Goal: Task Accomplishment & Management: Use online tool/utility

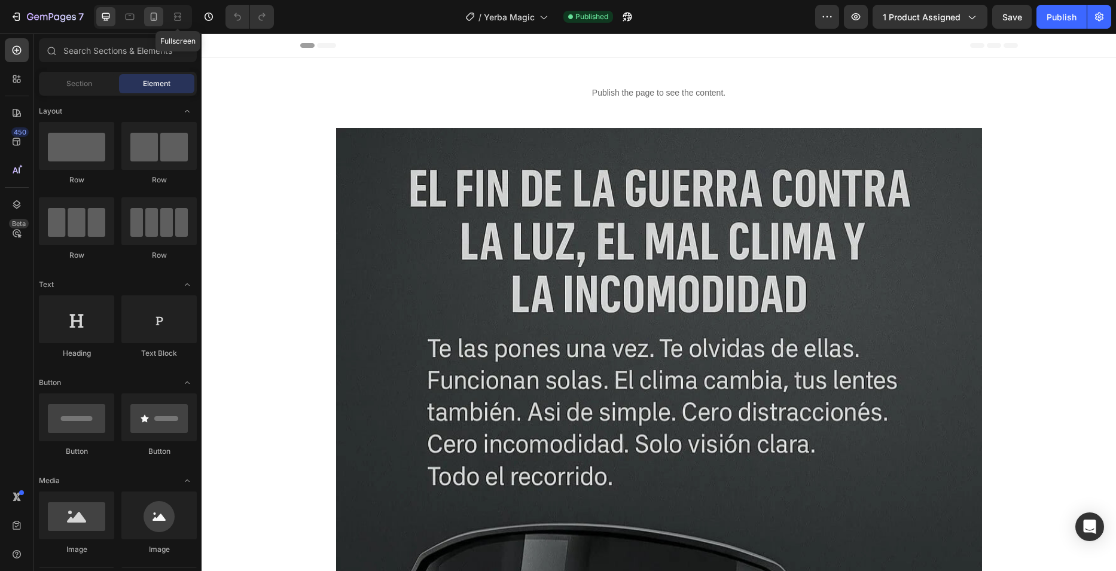
click at [157, 18] on icon at bounding box center [154, 17] width 7 height 8
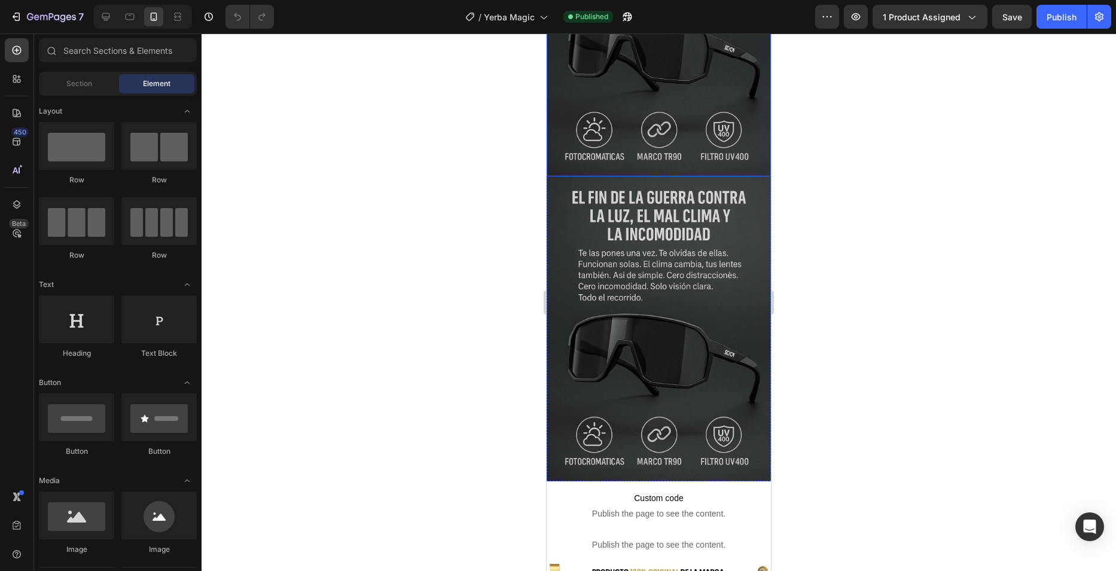
scroll to position [239, 0]
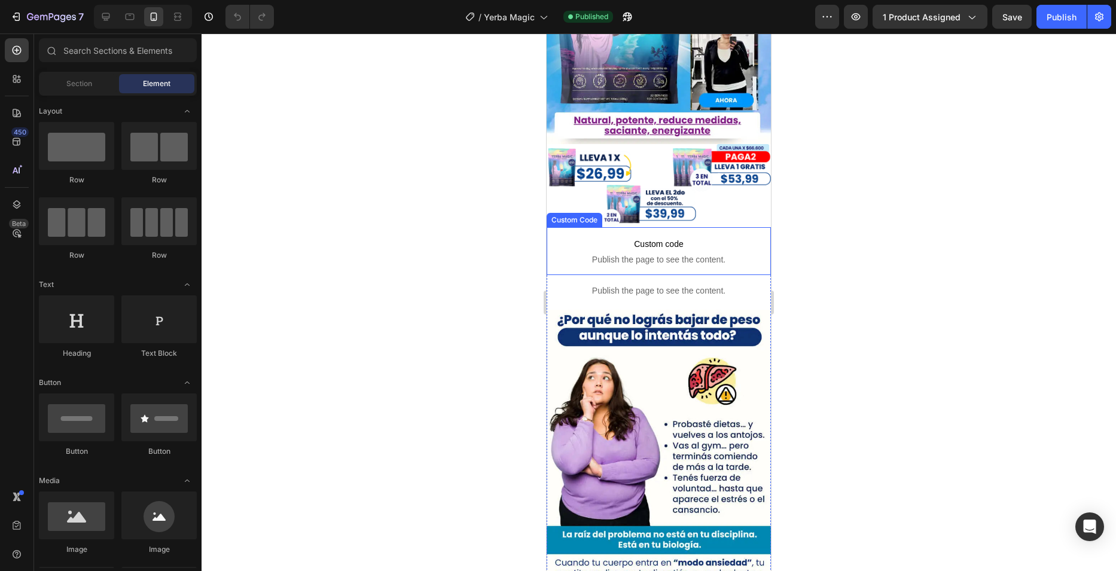
click at [618, 254] on span "Publish the page to see the content." at bounding box center [659, 260] width 224 height 12
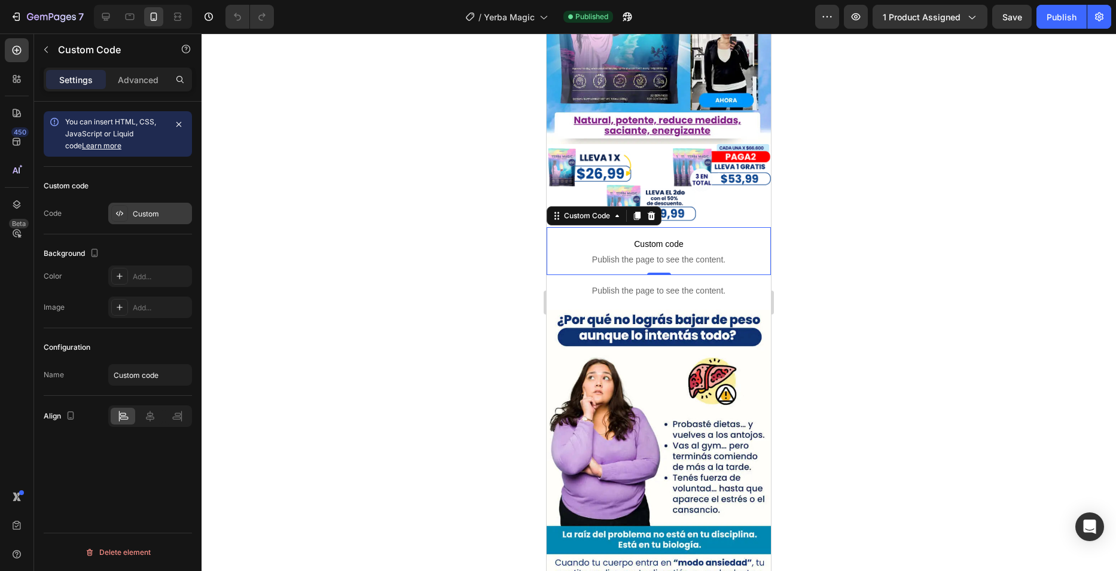
click at [131, 208] on div "Custom" at bounding box center [150, 214] width 84 height 22
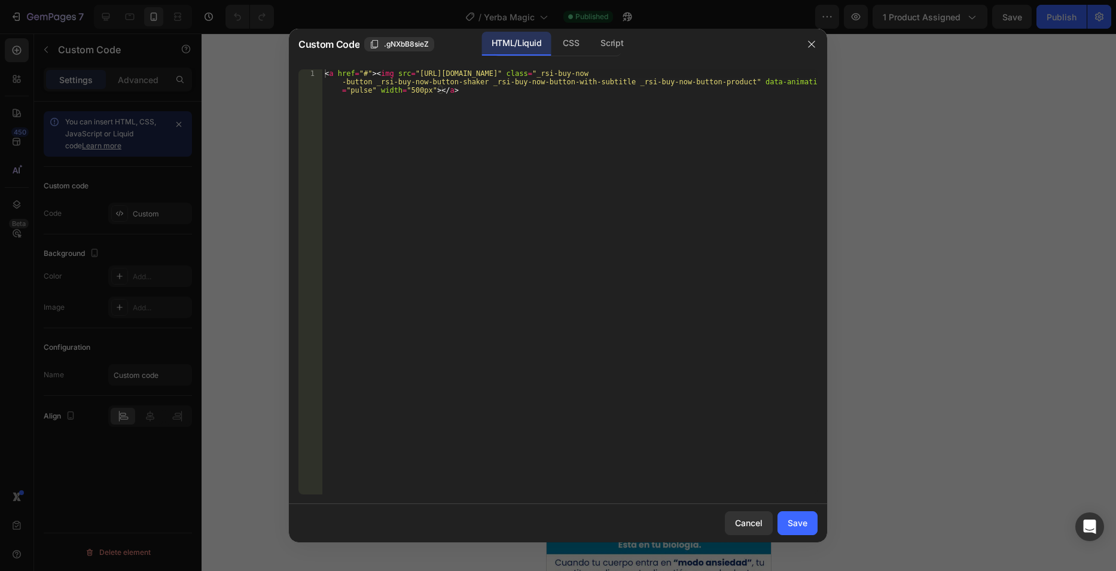
click at [456, 178] on div "< a href = "#" > < img src = "https://cdn.shopify.com/s/files/1/0763/7168/9685/…" at bounding box center [569, 306] width 495 height 475
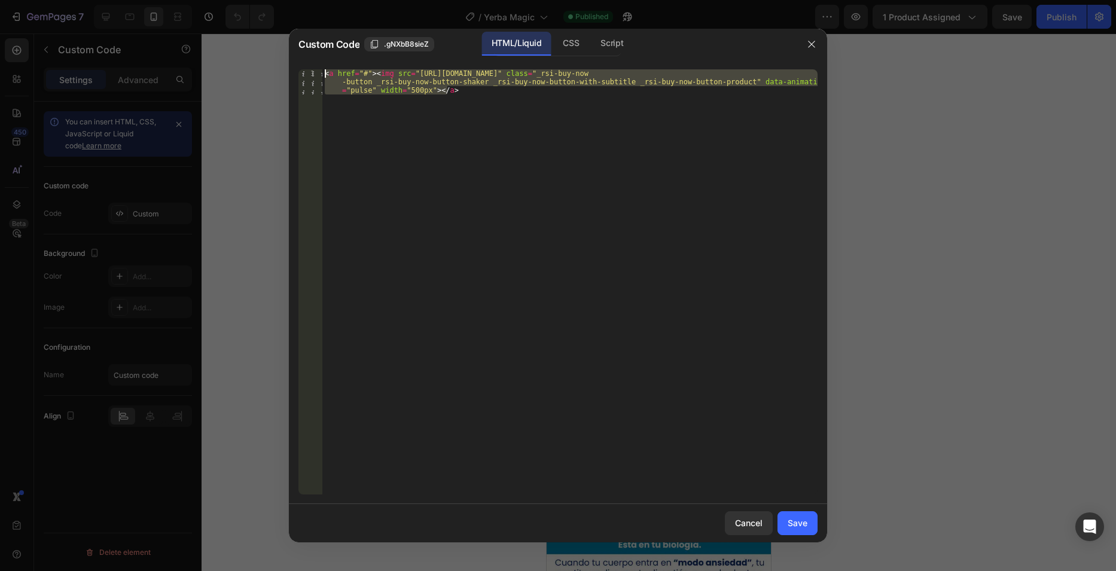
drag, startPoint x: 501, startPoint y: 123, endPoint x: 294, endPoint y: 69, distance: 213.2
click at [294, 69] on div "<a href="#"><img src="https://cdn.shopify.com/s/files/1/0763/7168/9685/files/Bo…" at bounding box center [558, 282] width 538 height 444
paste textarea "682/0239/7922/files/boton_Gafas_Deportivas_Fotocromaticas.webp?v=1747437123" id…"
type textarea "<a href="#"><img src="https://cdn.shopify.com/s/files/1/0682/0239/7922/files/bo…"
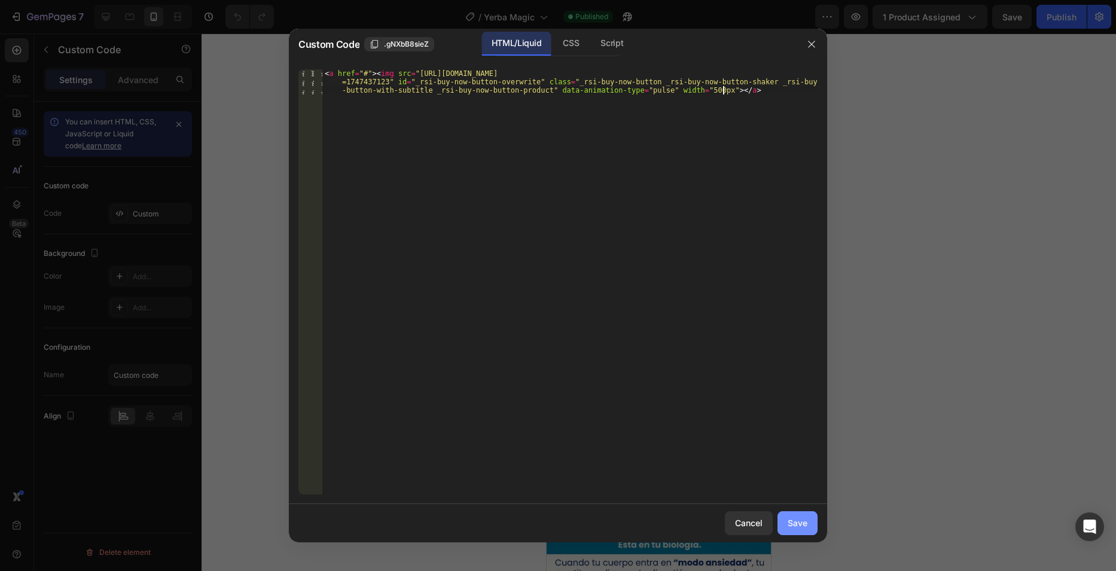
click at [800, 521] on div "Save" at bounding box center [798, 523] width 20 height 13
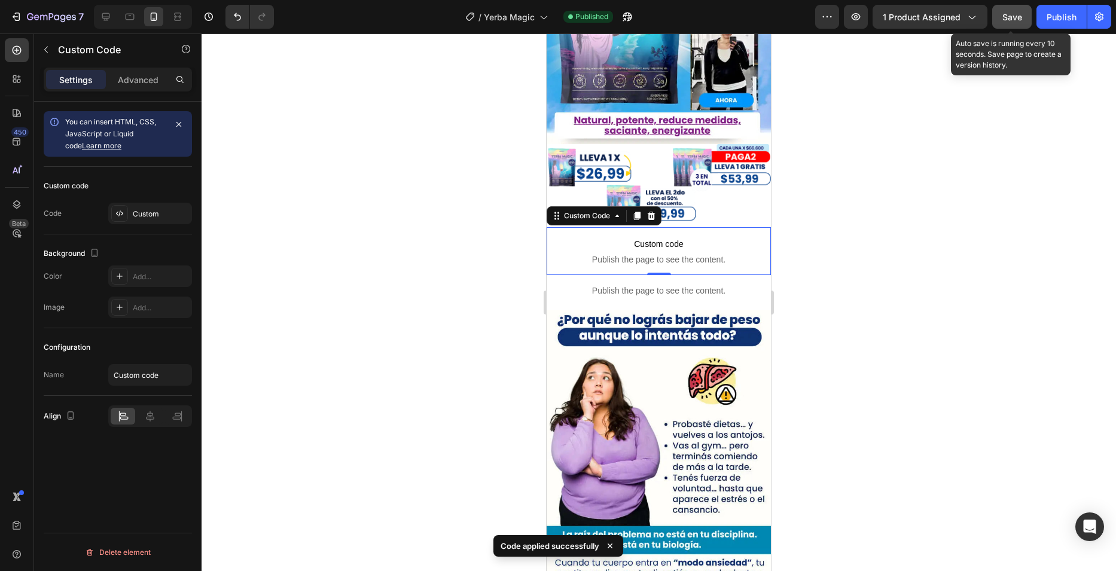
click at [1012, 25] on button "Save" at bounding box center [1011, 17] width 39 height 24
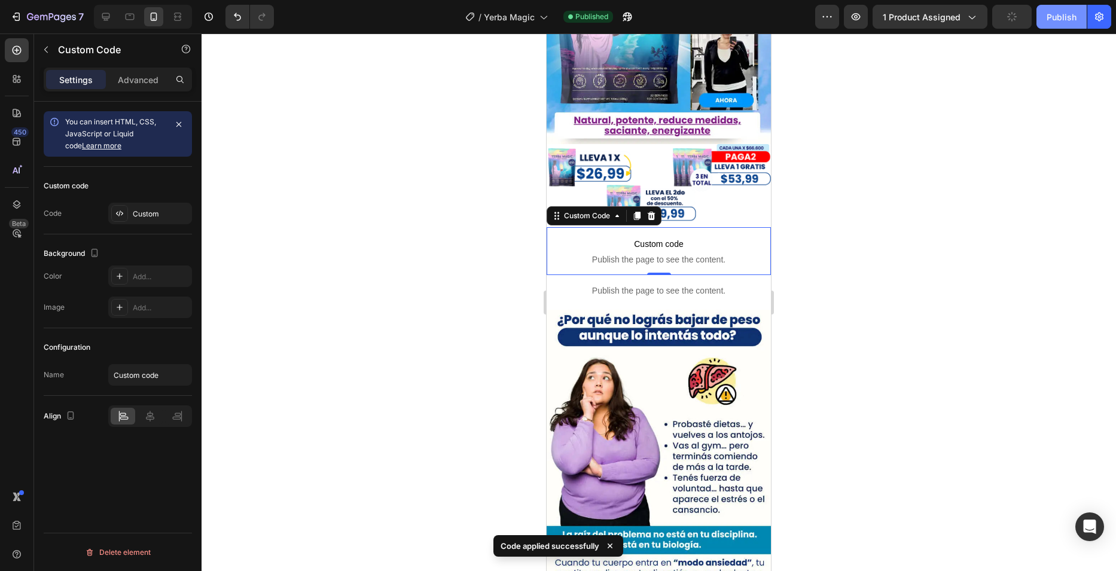
click at [1046, 24] on button "Publish" at bounding box center [1061, 17] width 50 height 24
click at [627, 12] on icon "button" at bounding box center [627, 17] width 12 height 12
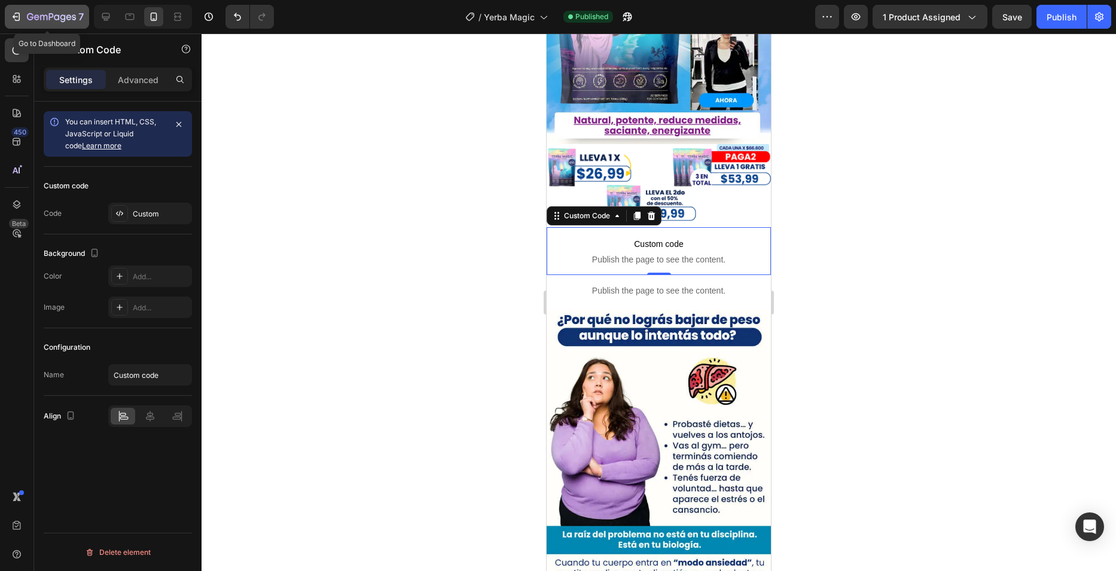
click at [43, 22] on icon "button" at bounding box center [51, 18] width 49 height 10
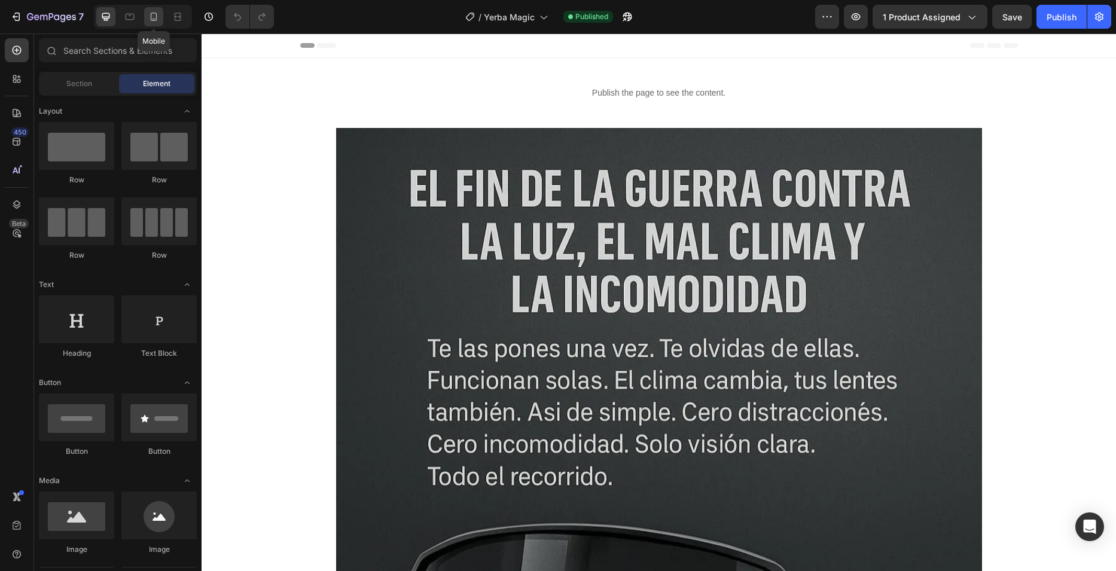
click at [157, 16] on icon at bounding box center [154, 17] width 7 height 8
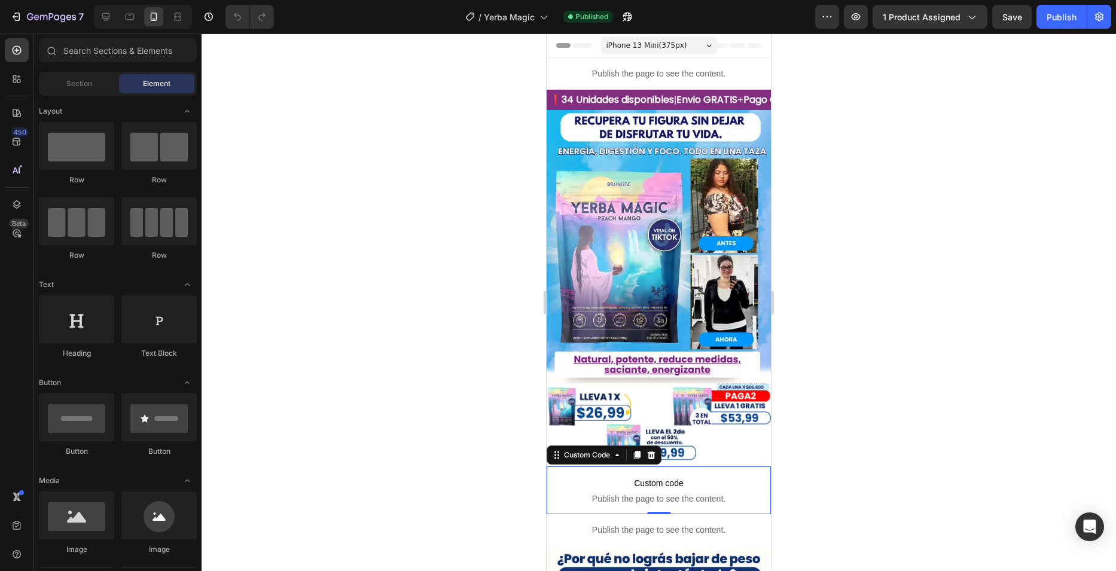
click at [615, 476] on span "Custom code" at bounding box center [659, 483] width 224 height 14
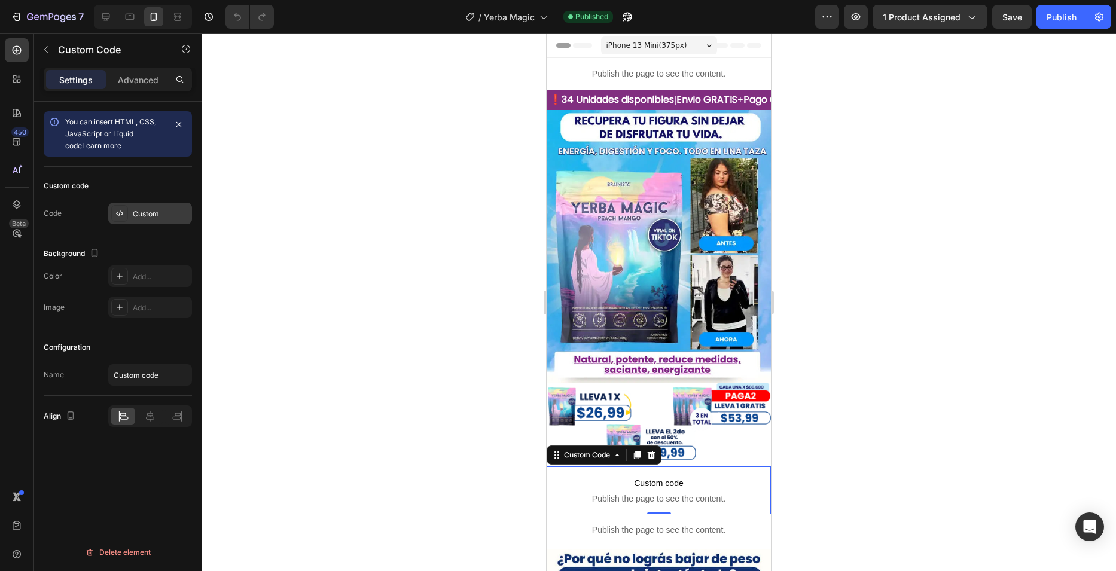
click at [136, 206] on div "Custom" at bounding box center [150, 214] width 84 height 22
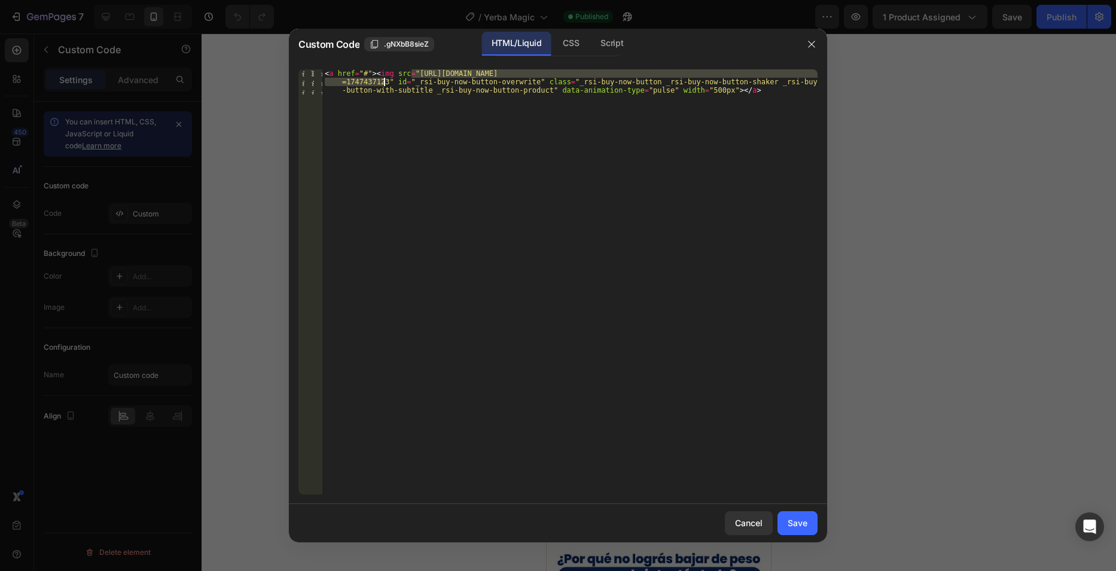
drag, startPoint x: 411, startPoint y: 69, endPoint x: 384, endPoint y: 83, distance: 30.0
click at [384, 83] on div "< a href = "#" > < img src = "https://cdn.shopify.com/s/files/1/0682/0239/7922/…" at bounding box center [569, 306] width 495 height 475
paste textarea "763/7168/9685/files/Boton.png?v=175634881"
type textarea "<a href="#"><img src="https://cdn.shopify.com/s/files/1/0763/7168/9685/files/Bo…"
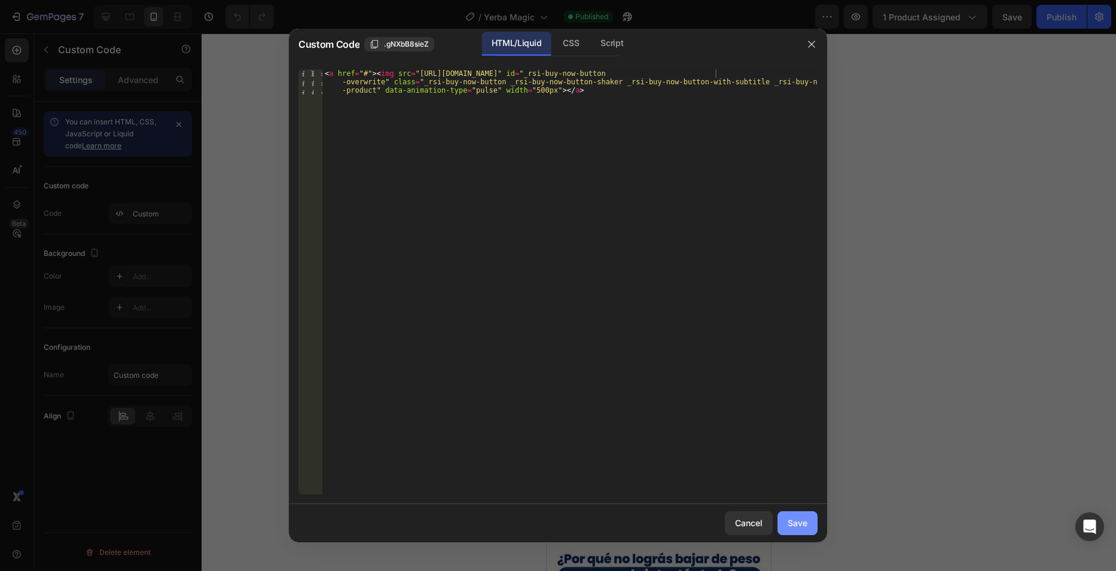
click at [803, 519] on div "Save" at bounding box center [798, 523] width 20 height 13
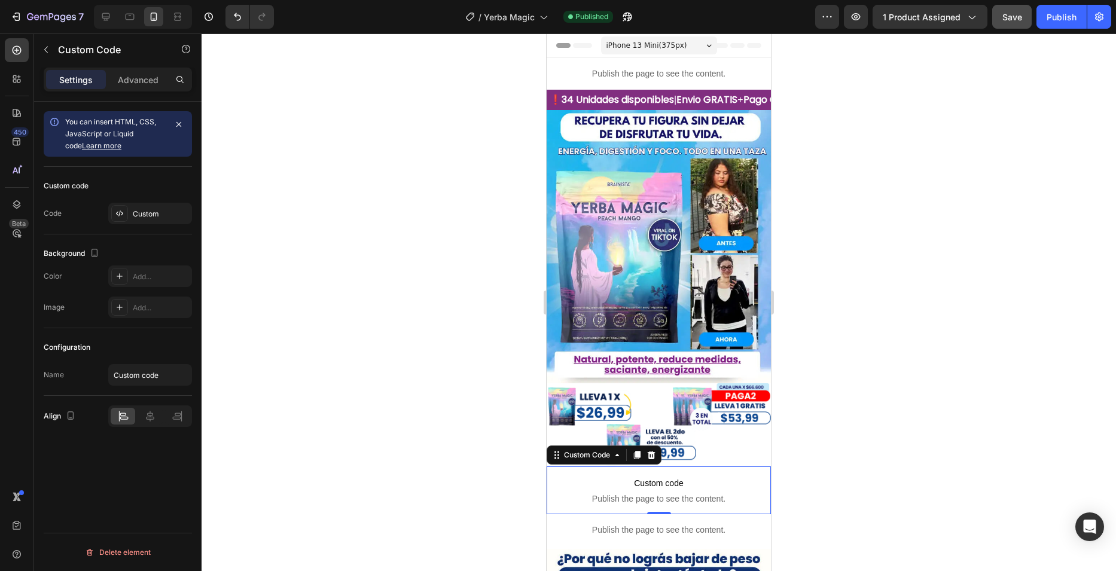
click at [1015, 25] on button "Save" at bounding box center [1011, 17] width 39 height 24
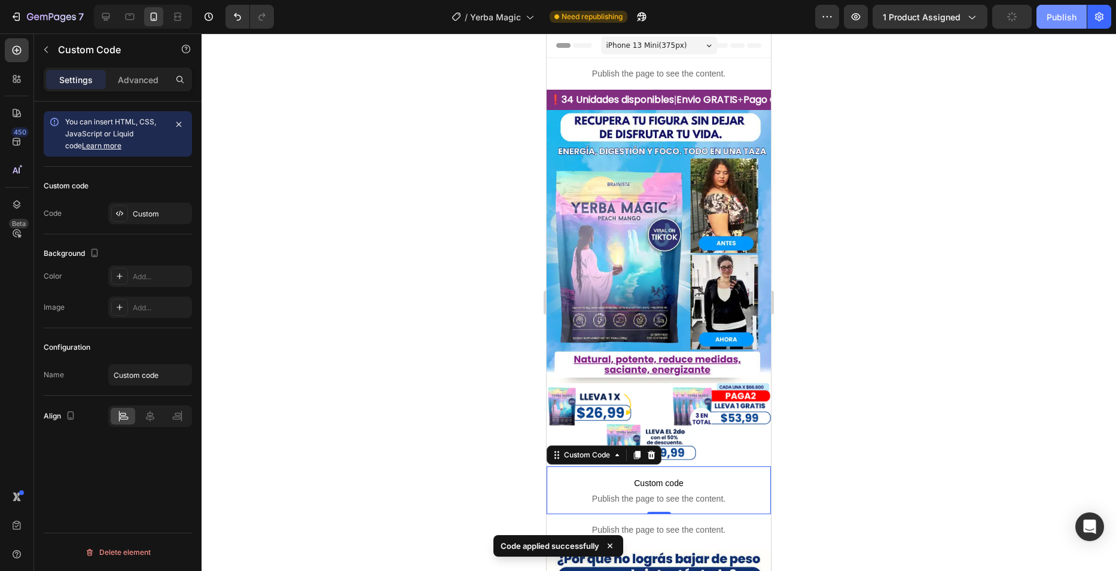
click at [1048, 14] on div "Publish" at bounding box center [1062, 17] width 30 height 13
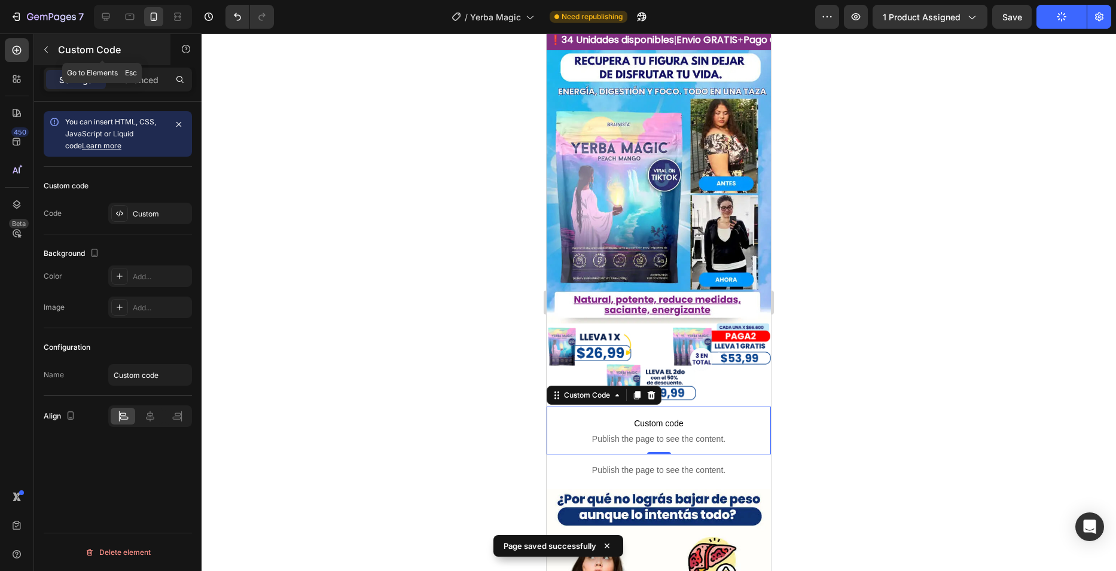
click at [50, 48] on icon "button" at bounding box center [46, 50] width 10 height 10
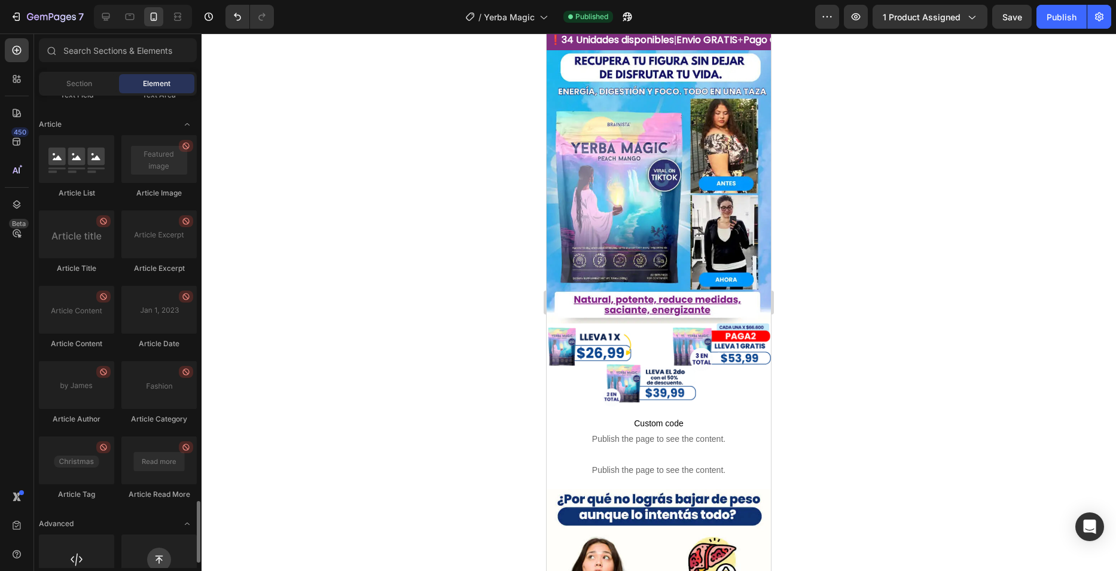
scroll to position [3151, 0]
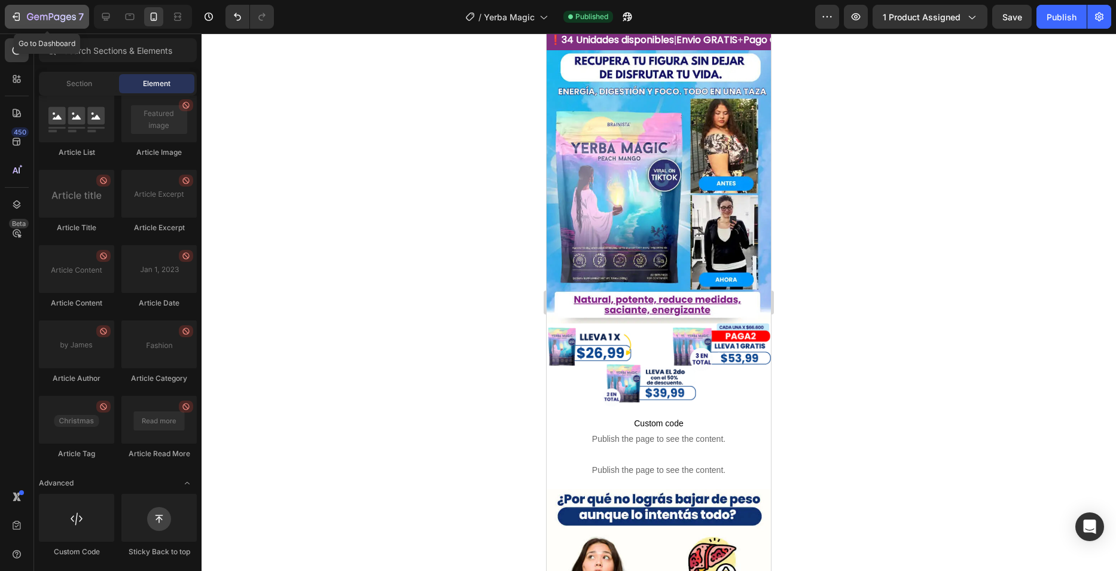
click at [50, 13] on icon "button" at bounding box center [51, 18] width 49 height 10
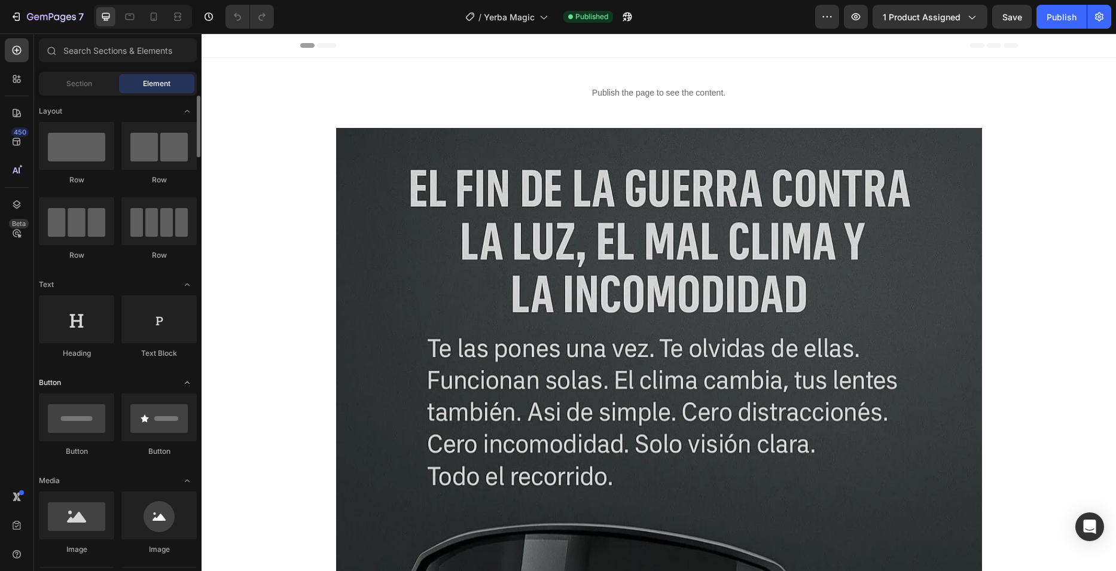
scroll to position [120, 0]
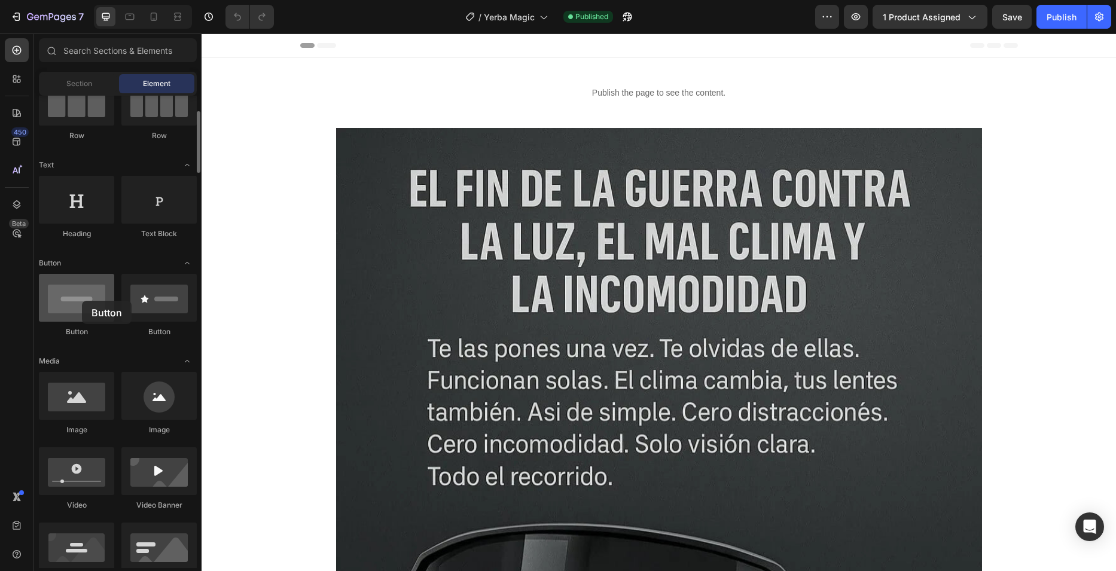
click at [82, 301] on div at bounding box center [76, 298] width 75 height 48
drag, startPoint x: 100, startPoint y: 313, endPoint x: 60, endPoint y: 303, distance: 41.2
click at [60, 303] on div at bounding box center [76, 298] width 75 height 48
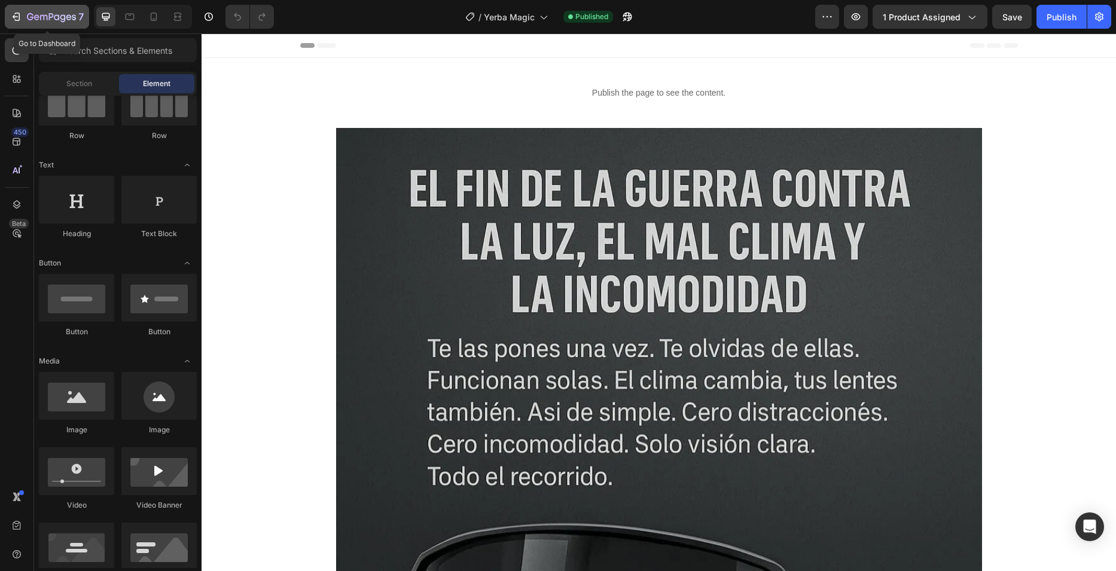
click at [26, 7] on button "7" at bounding box center [47, 17] width 84 height 24
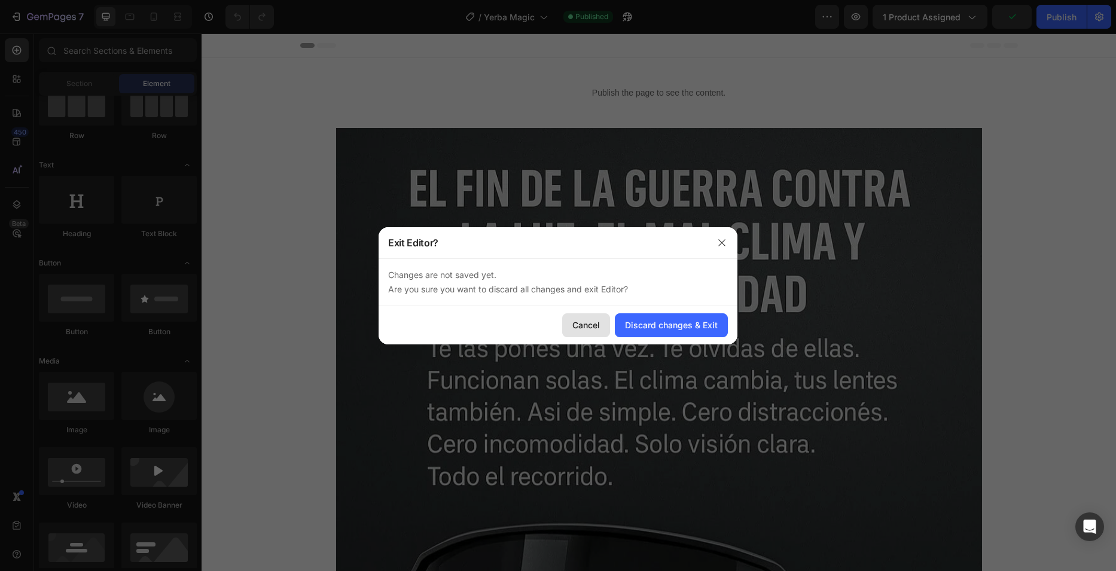
click at [594, 321] on div "Cancel" at bounding box center [586, 325] width 28 height 13
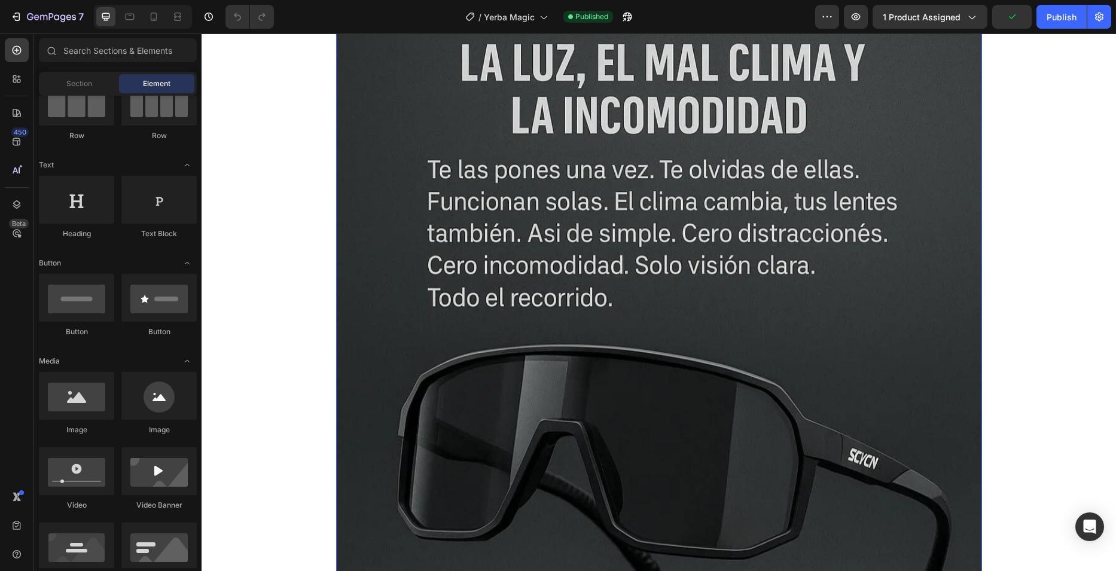
scroll to position [179, 0]
click at [155, 10] on div at bounding box center [153, 16] width 19 height 19
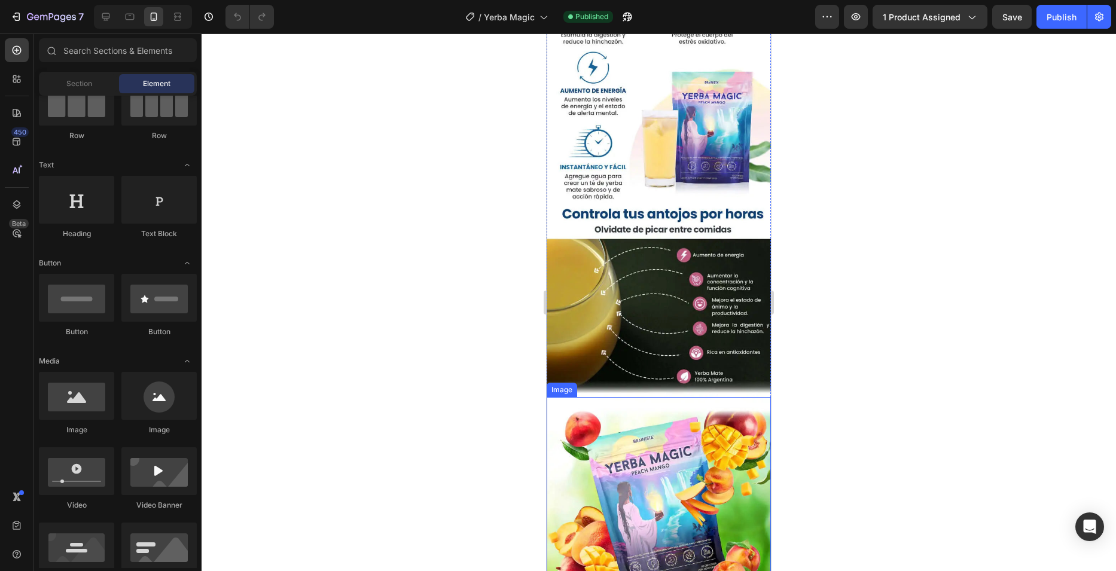
scroll to position [2512, 0]
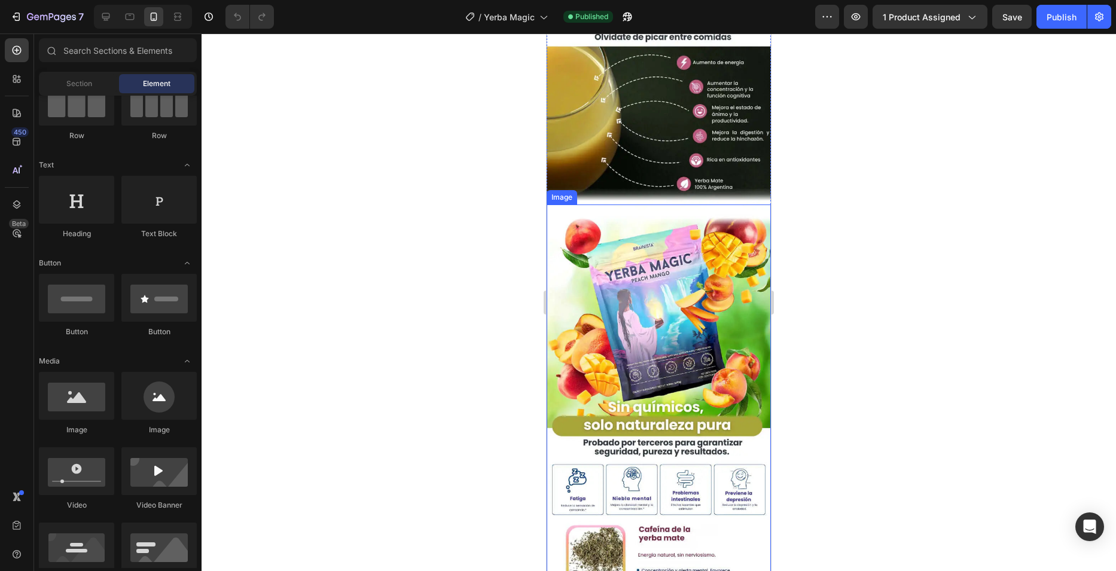
click at [657, 222] on img at bounding box center [659, 570] width 224 height 731
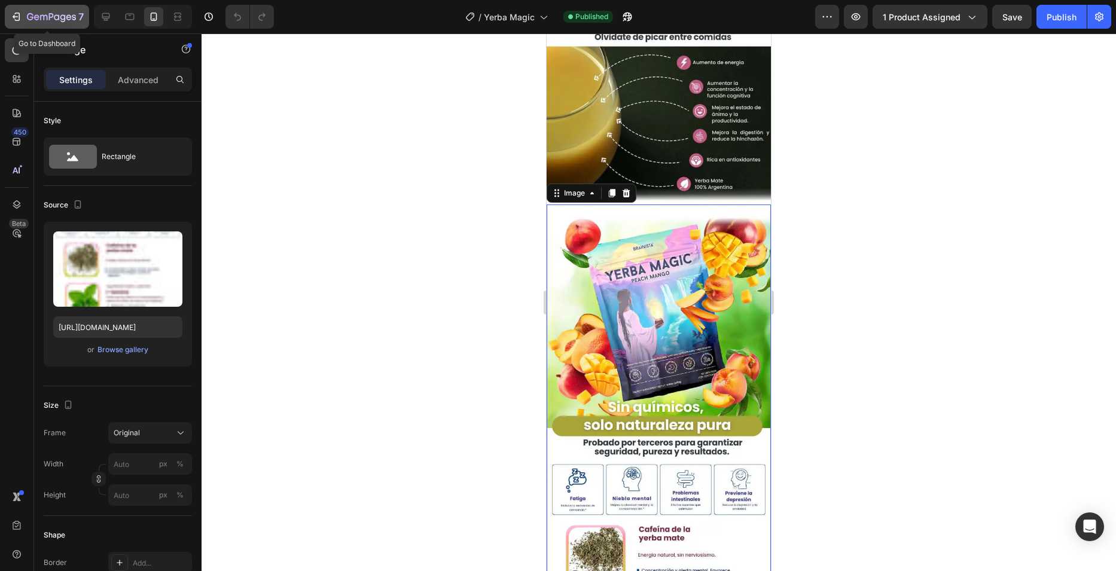
click at [40, 21] on icon "button" at bounding box center [51, 18] width 49 height 10
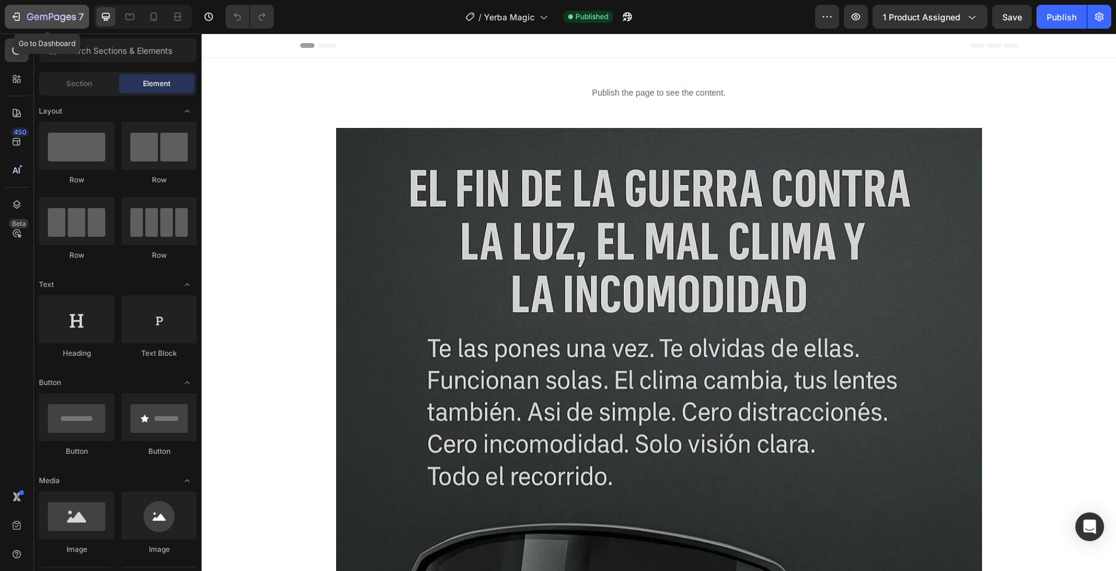
click at [56, 22] on icon "button" at bounding box center [51, 18] width 49 height 10
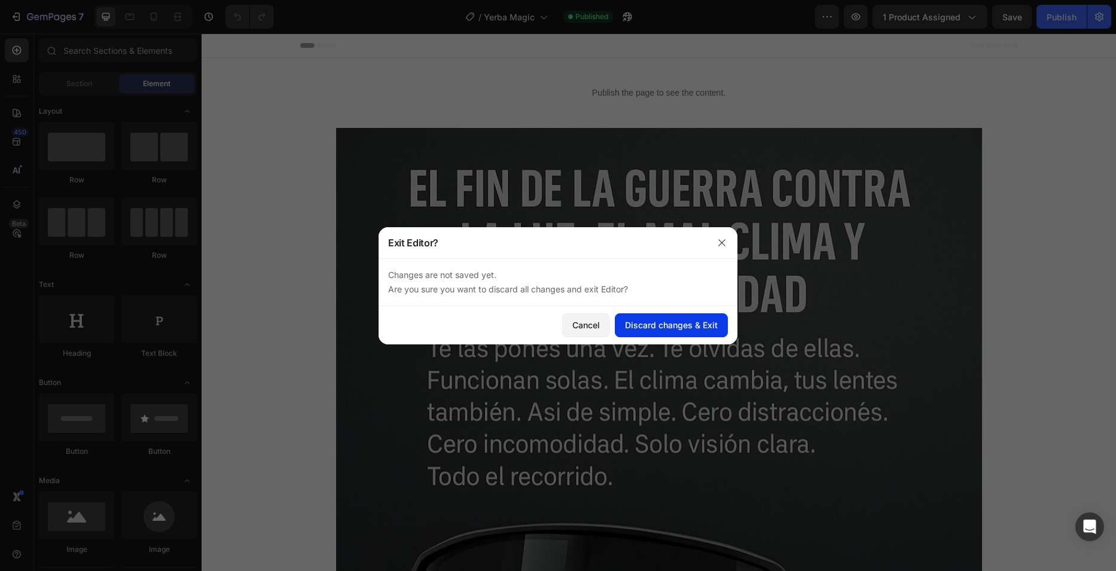
click at [649, 319] on div "Discard changes & Exit" at bounding box center [671, 325] width 93 height 13
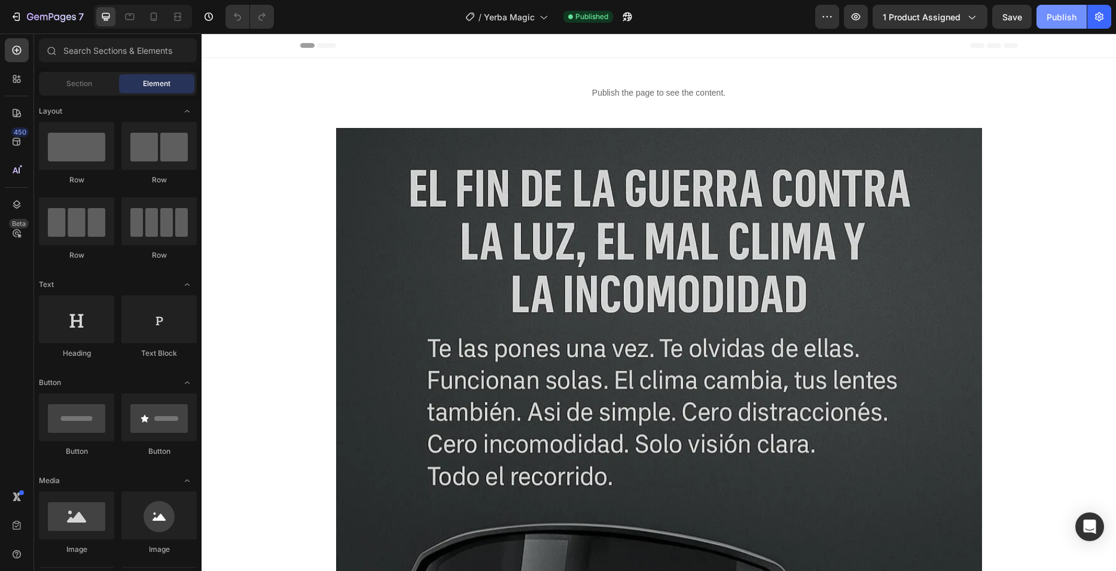
click at [1066, 25] on button "Publish" at bounding box center [1061, 17] width 50 height 24
click at [983, 18] on button "1 product assigned" at bounding box center [930, 17] width 115 height 24
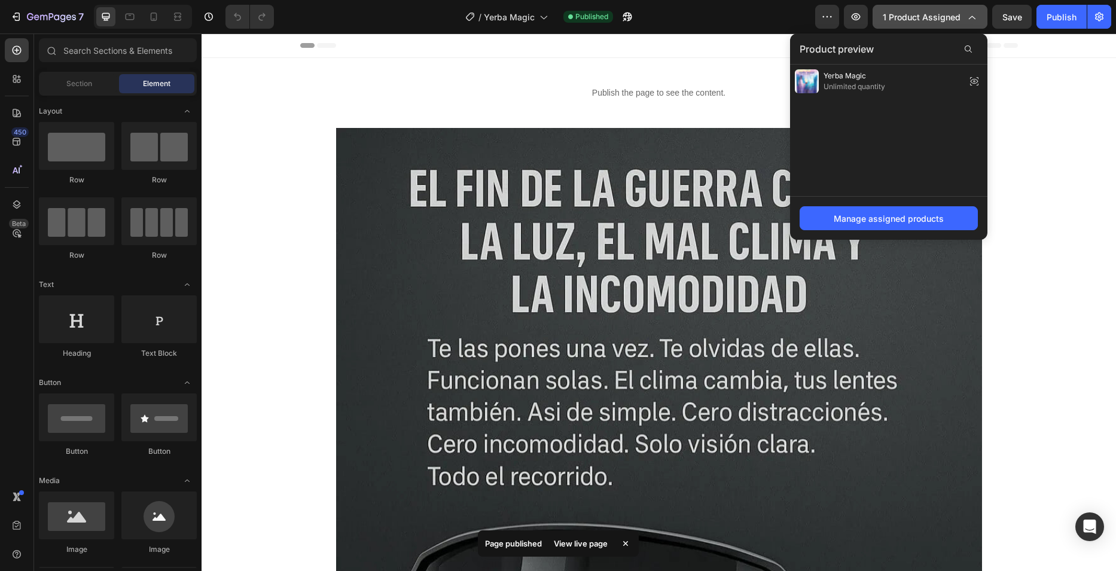
click at [968, 14] on icon "button" at bounding box center [971, 17] width 12 height 12
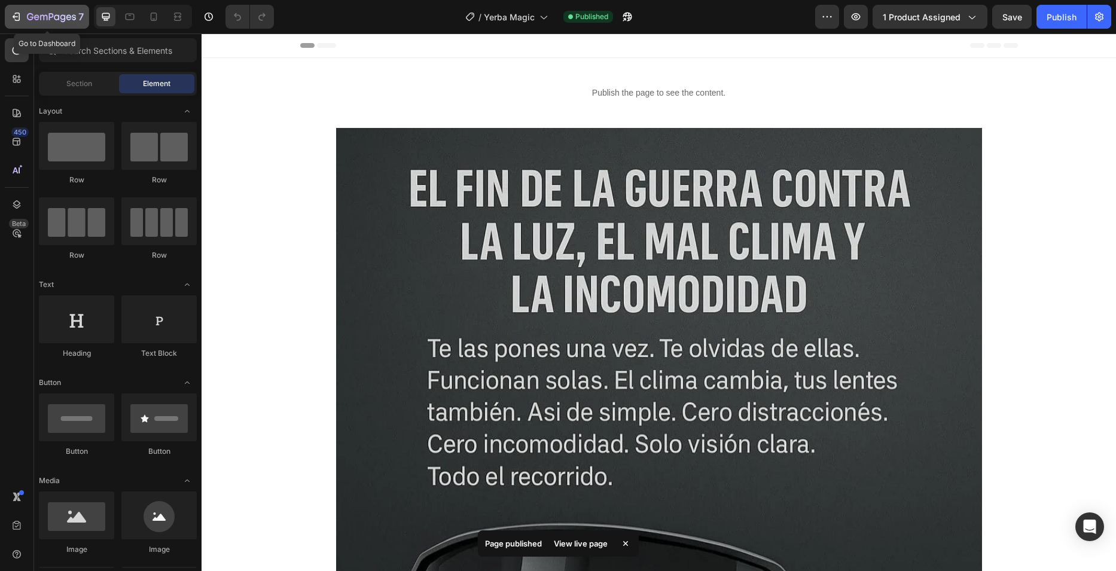
click at [35, 21] on icon "button" at bounding box center [51, 18] width 49 height 10
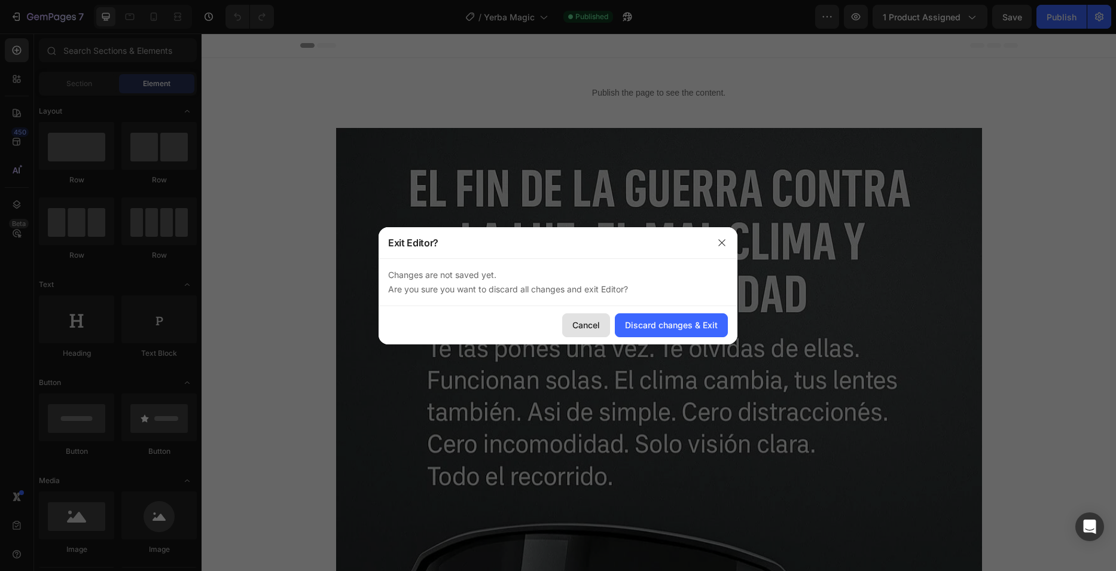
click at [591, 325] on div "Cancel" at bounding box center [586, 325] width 28 height 13
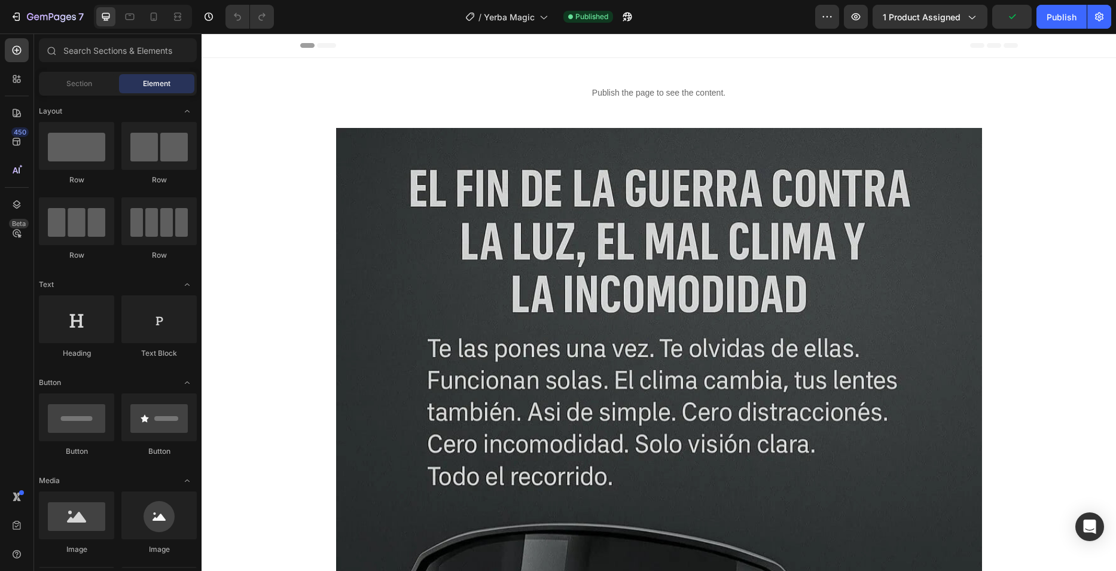
click at [167, 21] on div at bounding box center [143, 17] width 98 height 24
click at [161, 19] on div at bounding box center [153, 16] width 19 height 19
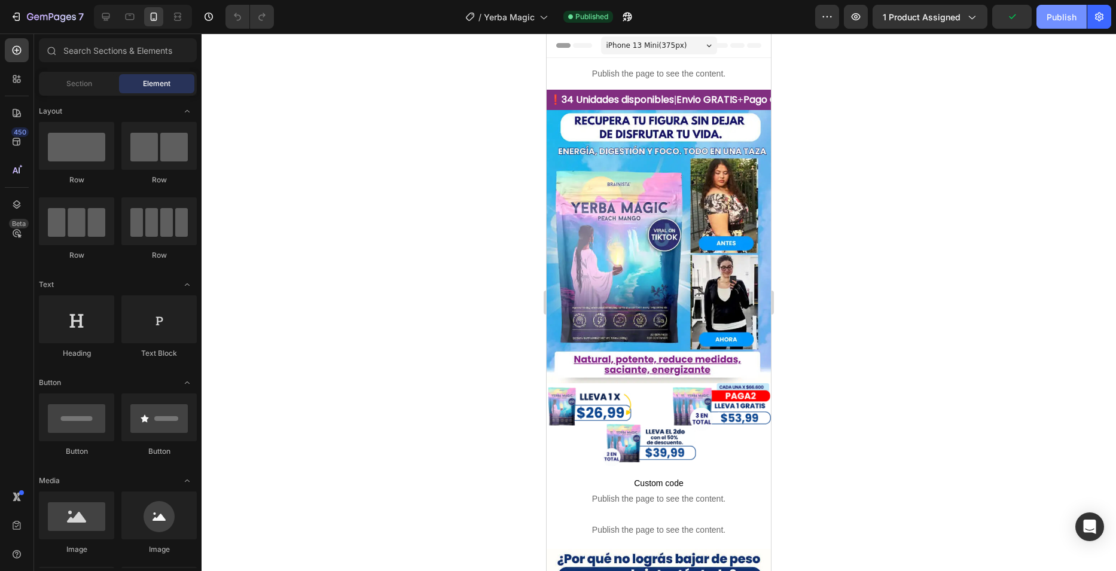
click at [1069, 13] on div "Publish" at bounding box center [1062, 17] width 30 height 13
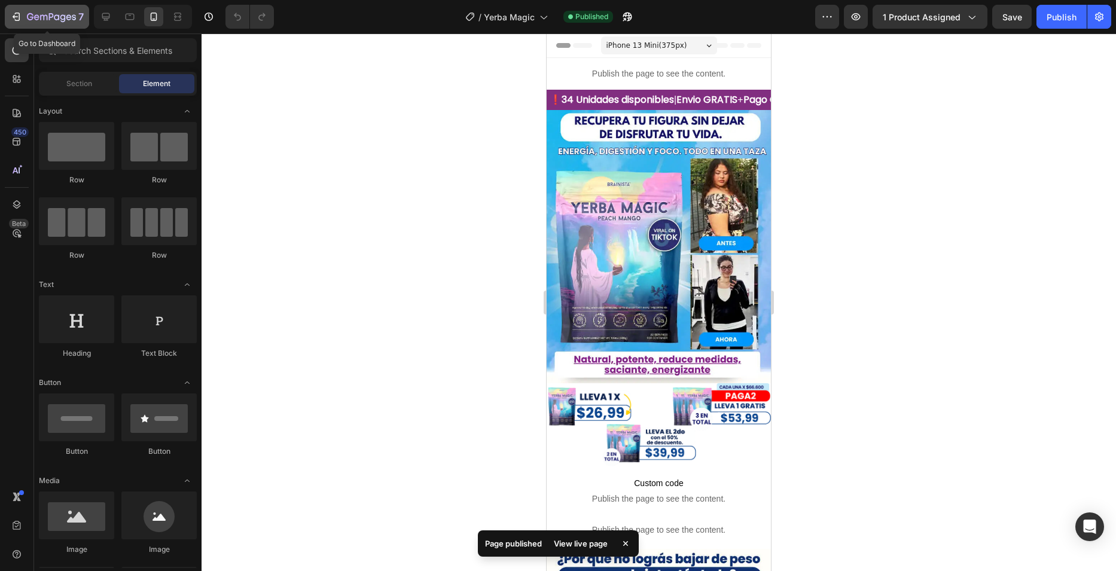
click at [20, 20] on icon "button" at bounding box center [16, 17] width 12 height 12
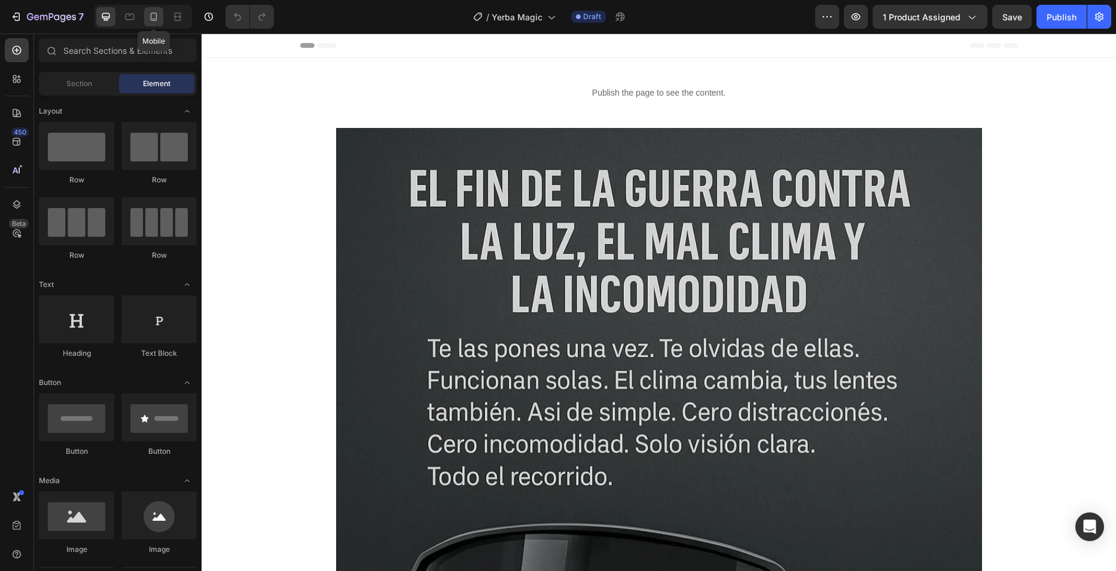
click at [151, 16] on icon at bounding box center [154, 17] width 7 height 8
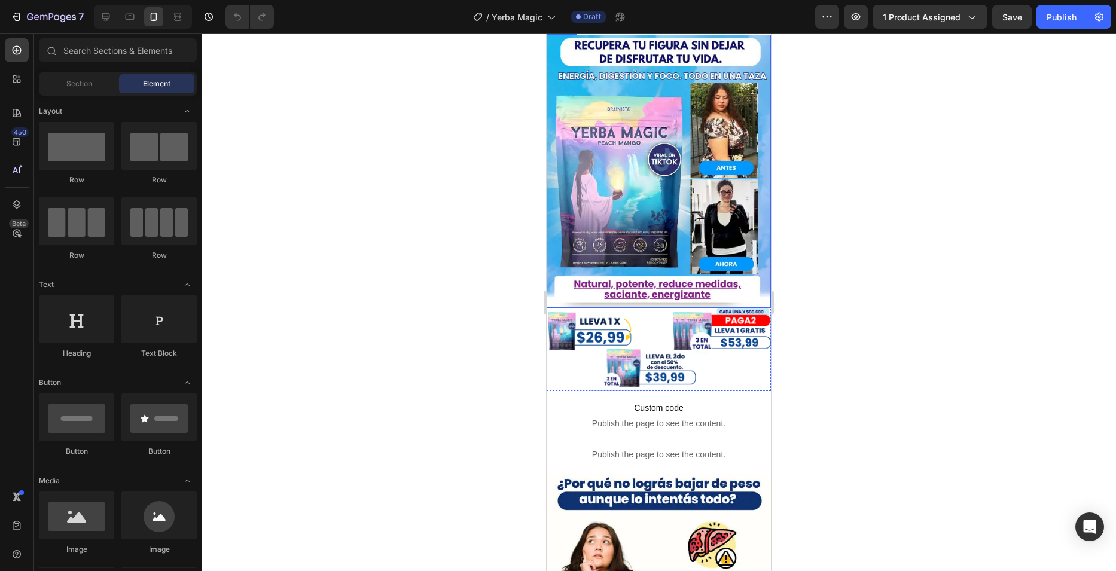
scroll to position [179, 0]
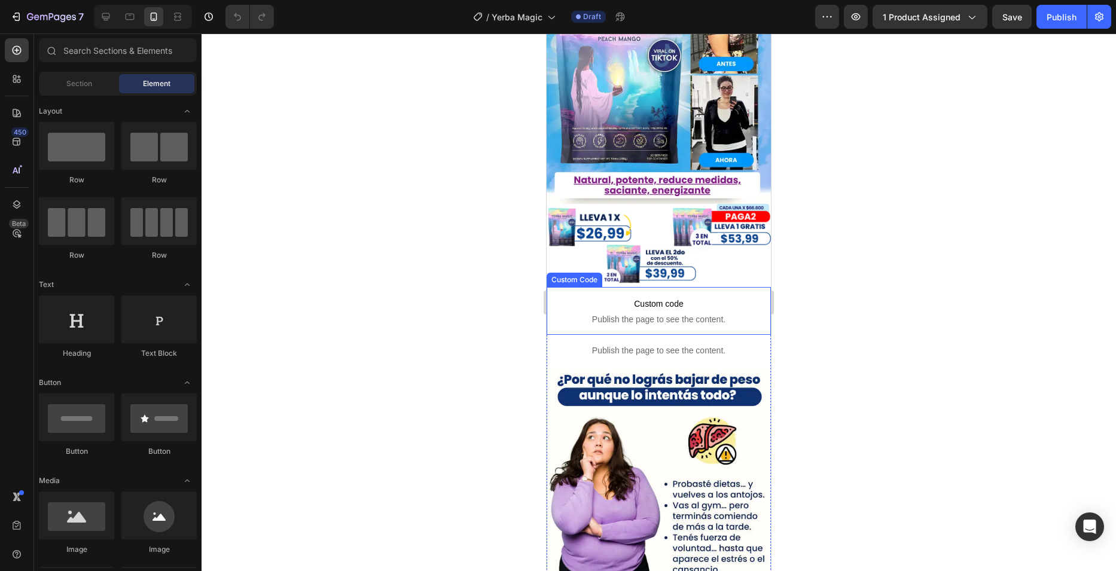
click at [611, 297] on span "Custom code" at bounding box center [659, 304] width 224 height 14
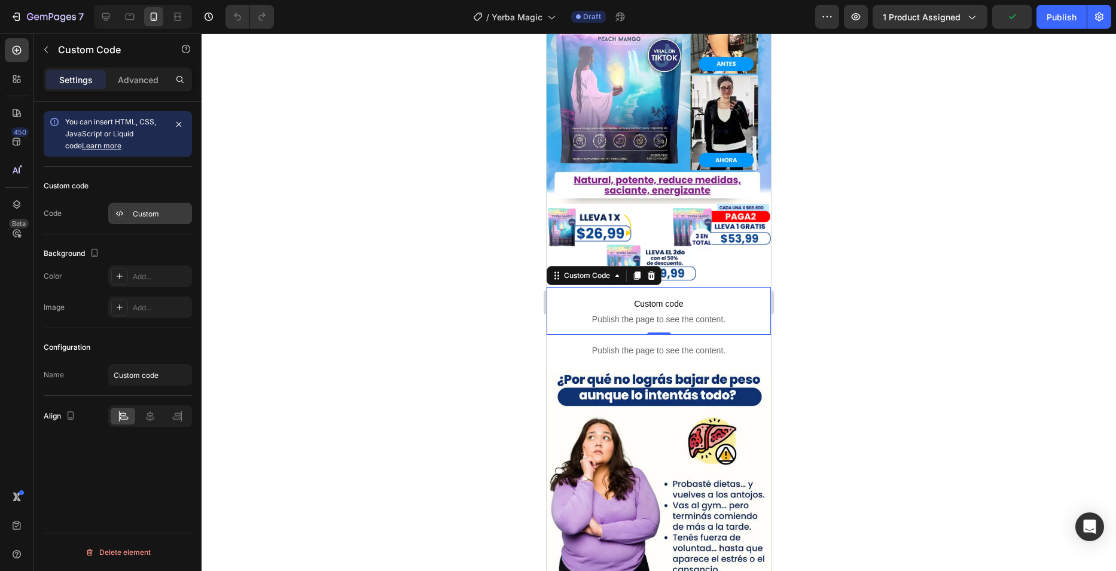
click at [149, 209] on div "Custom" at bounding box center [161, 214] width 56 height 11
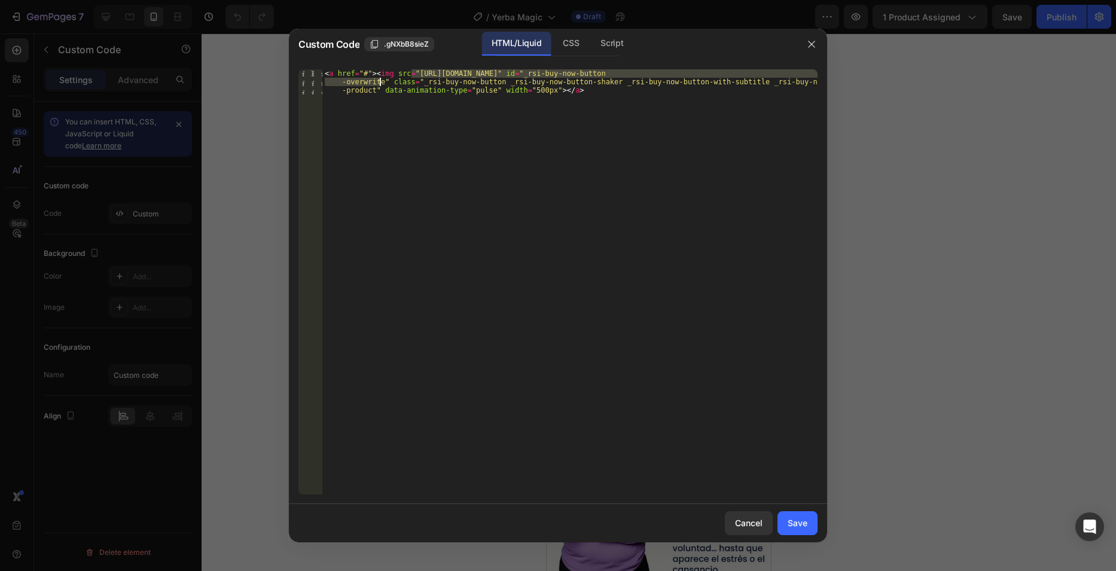
drag, startPoint x: 411, startPoint y: 72, endPoint x: 381, endPoint y: 81, distance: 32.0
click at [381, 81] on div "< a href = "#" > < img src = "https://cdn.shopify.com/s/files/1/0763/7168/9685/…" at bounding box center [569, 306] width 495 height 475
paste textarea
type textarea "<a href="#"><img src="https://cdn.shopify.com/s/files/1/0763/7168/9685/files/Bo…"
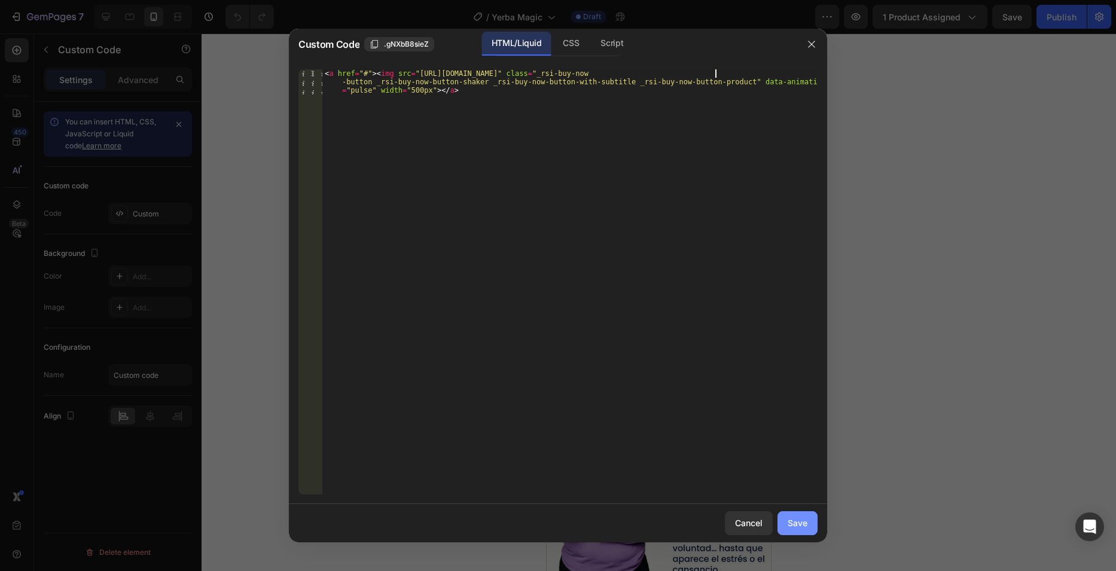
click at [805, 526] on div "Save" at bounding box center [798, 523] width 20 height 13
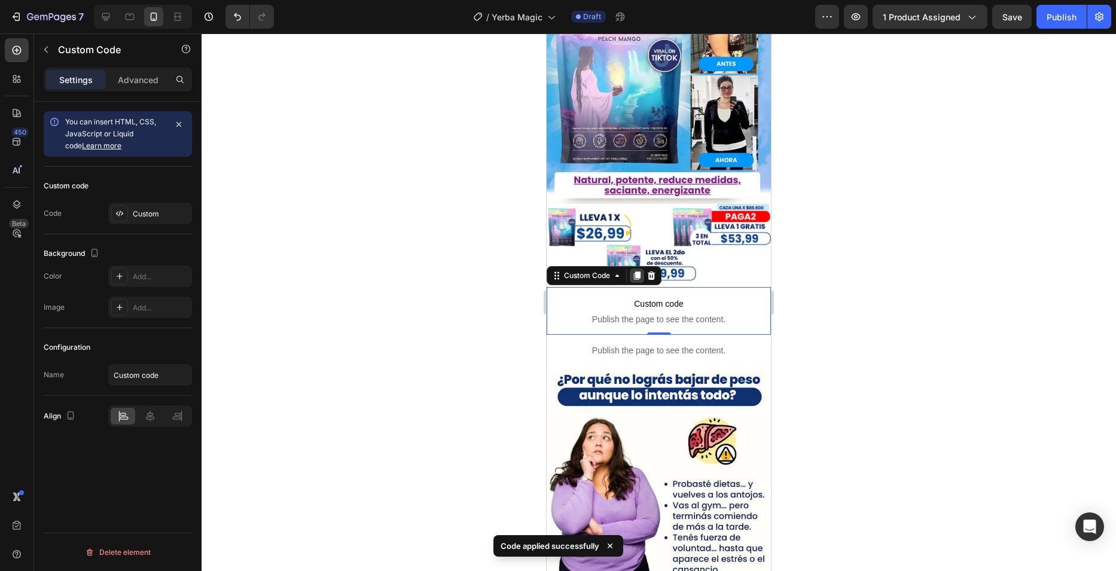
click at [641, 272] on icon at bounding box center [637, 276] width 7 height 8
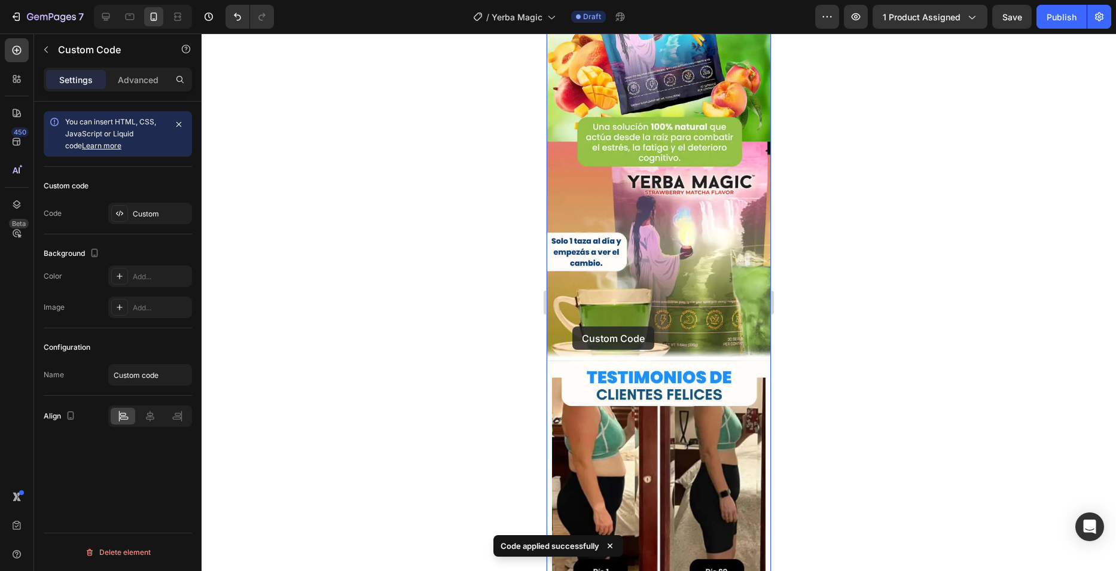
scroll to position [957, 0]
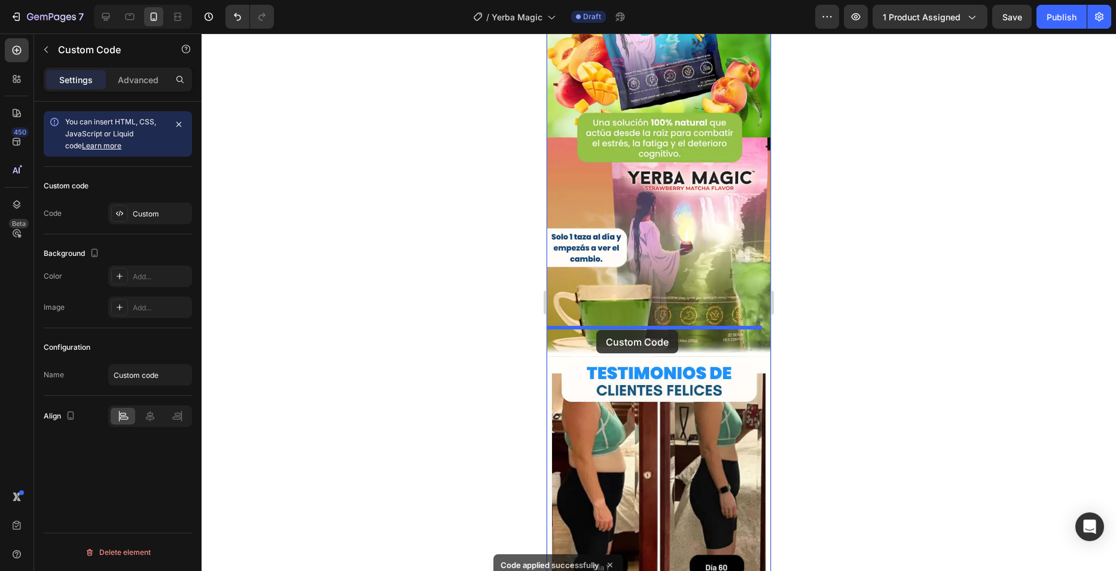
drag, startPoint x: 561, startPoint y: 308, endPoint x: 596, endPoint y: 330, distance: 41.6
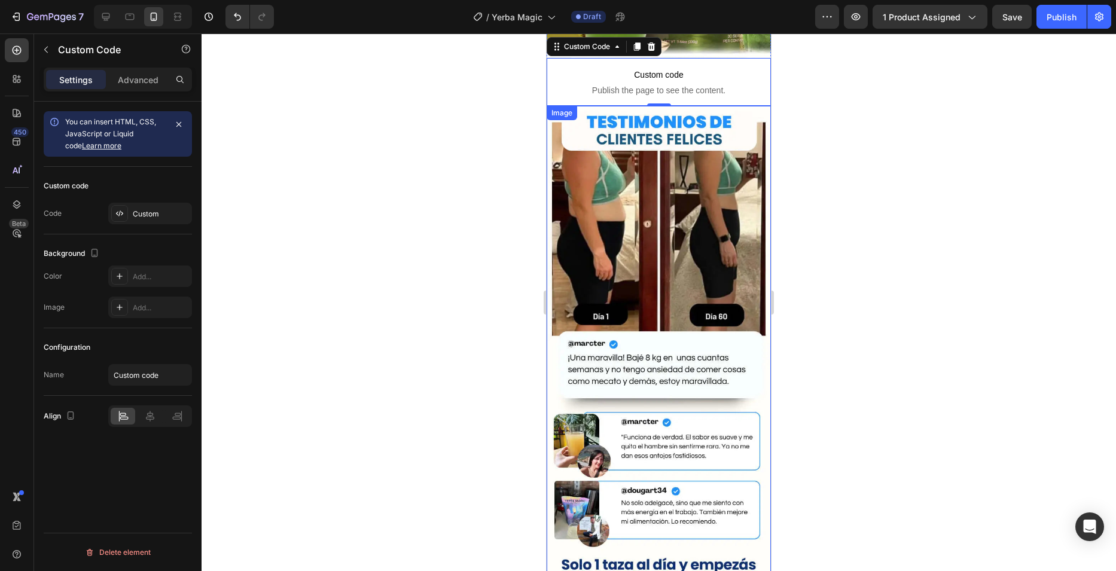
scroll to position [1148, 0]
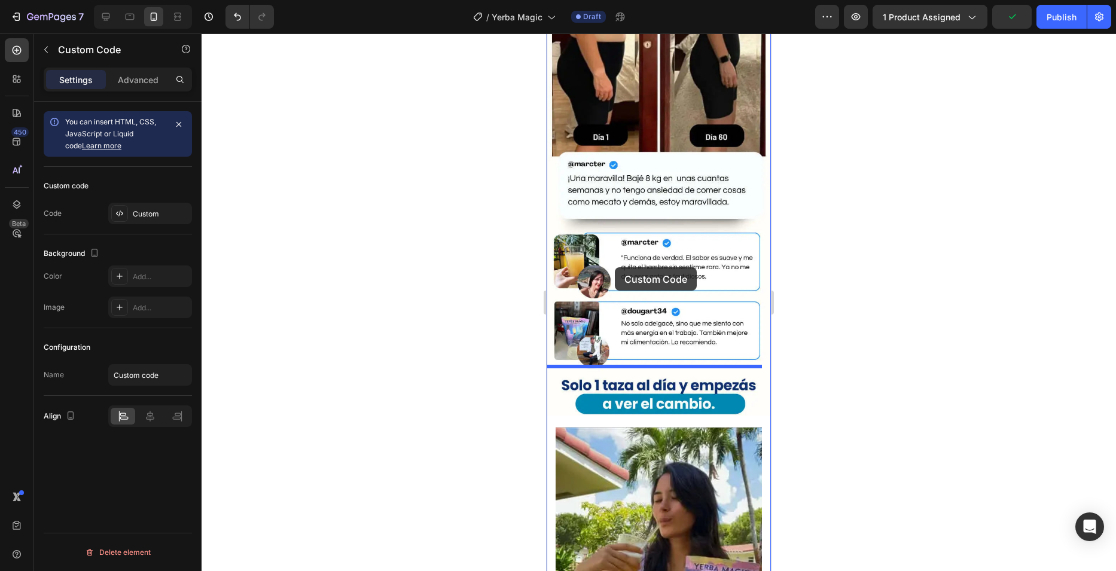
drag, startPoint x: 560, startPoint y: 75, endPoint x: 600, endPoint y: 264, distance: 193.1
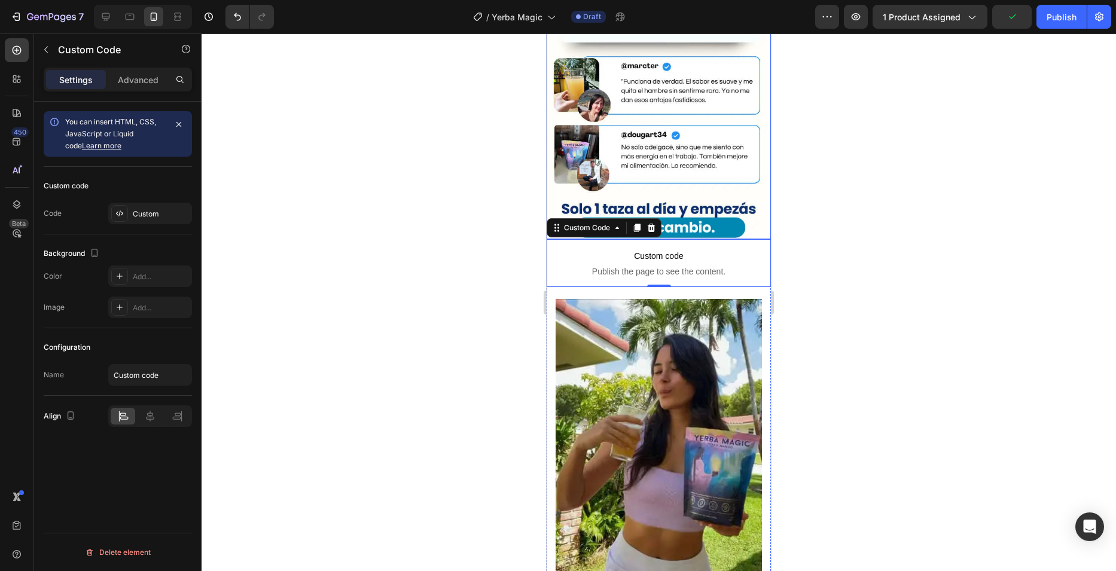
scroll to position [1519, 0]
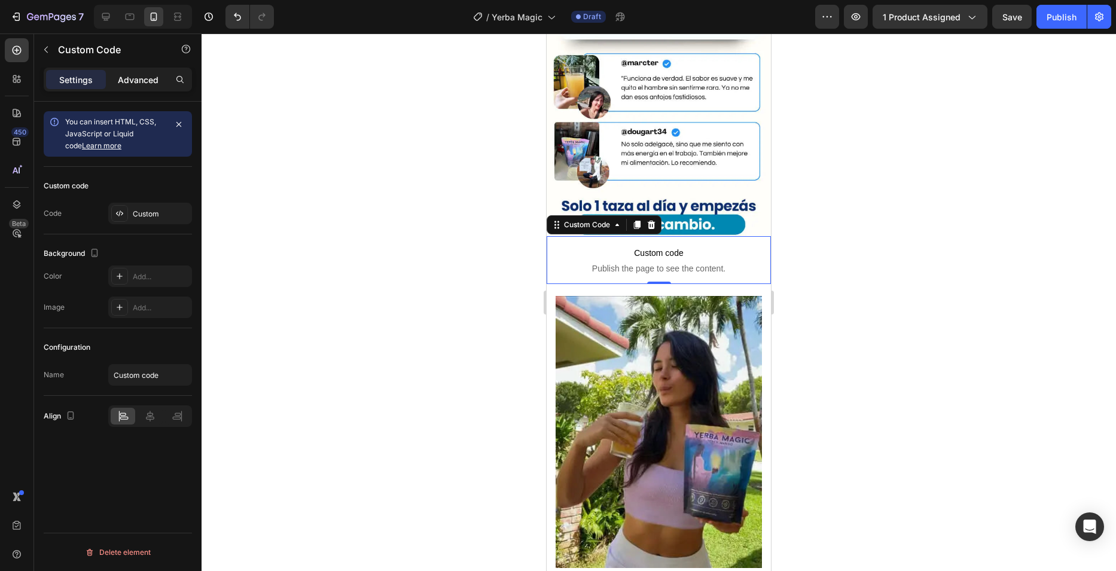
click at [130, 82] on p "Advanced" at bounding box center [138, 80] width 41 height 13
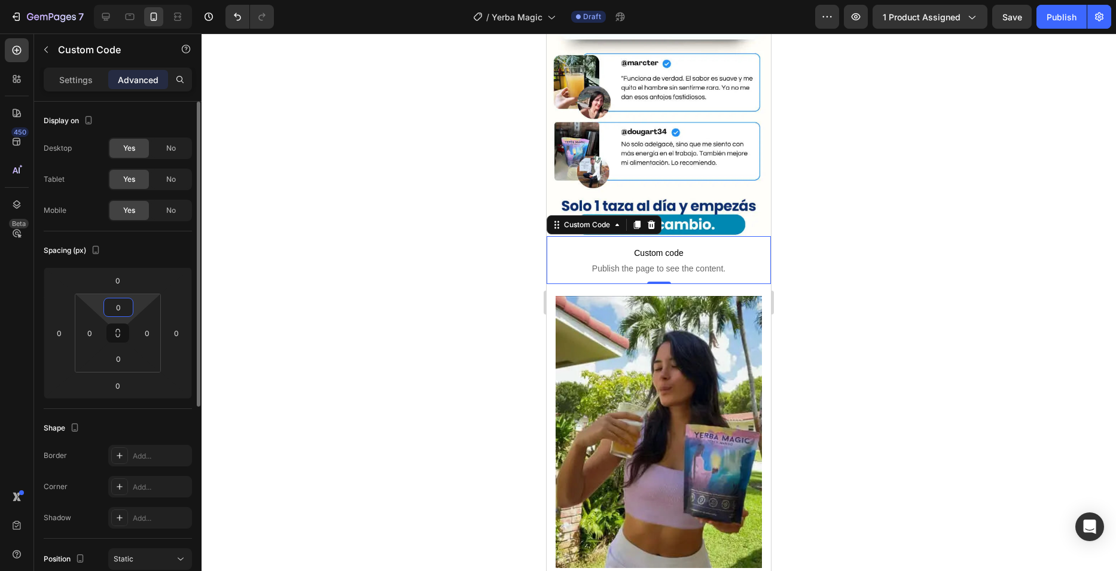
click at [116, 310] on input "0" at bounding box center [118, 307] width 24 height 18
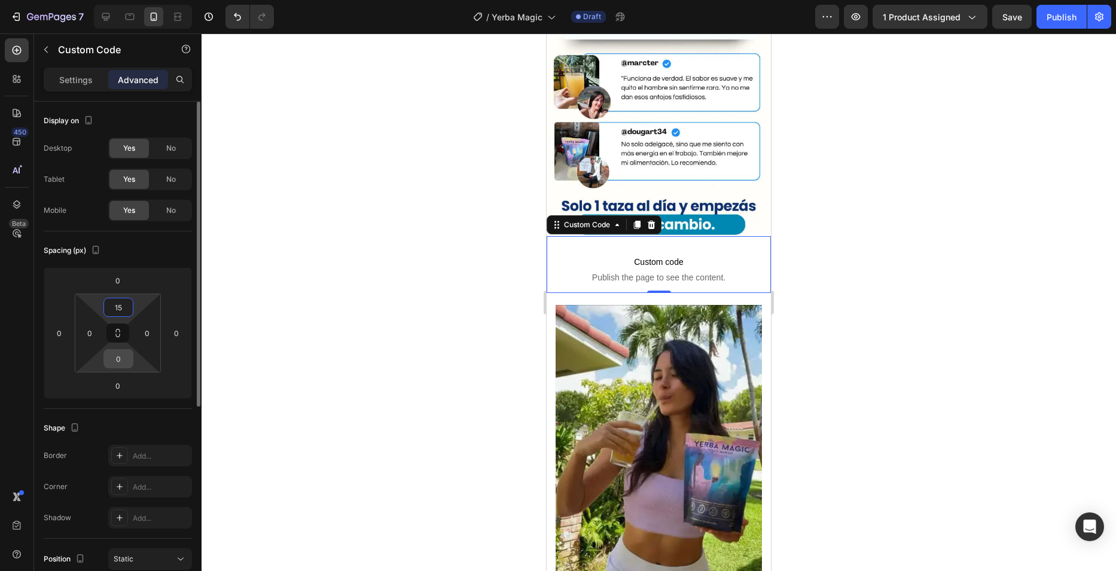
type input "15"
click at [124, 356] on input "0" at bounding box center [118, 359] width 24 height 18
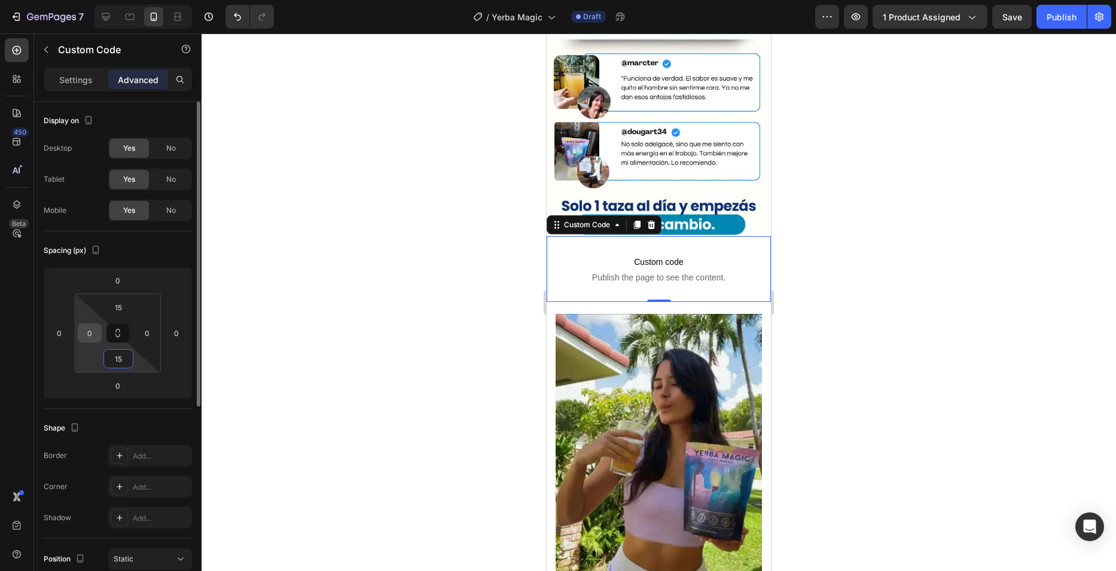
type input "15"
click at [96, 333] on input "0" at bounding box center [90, 333] width 18 height 18
type input "5"
click at [151, 337] on input "0" at bounding box center [147, 333] width 18 height 18
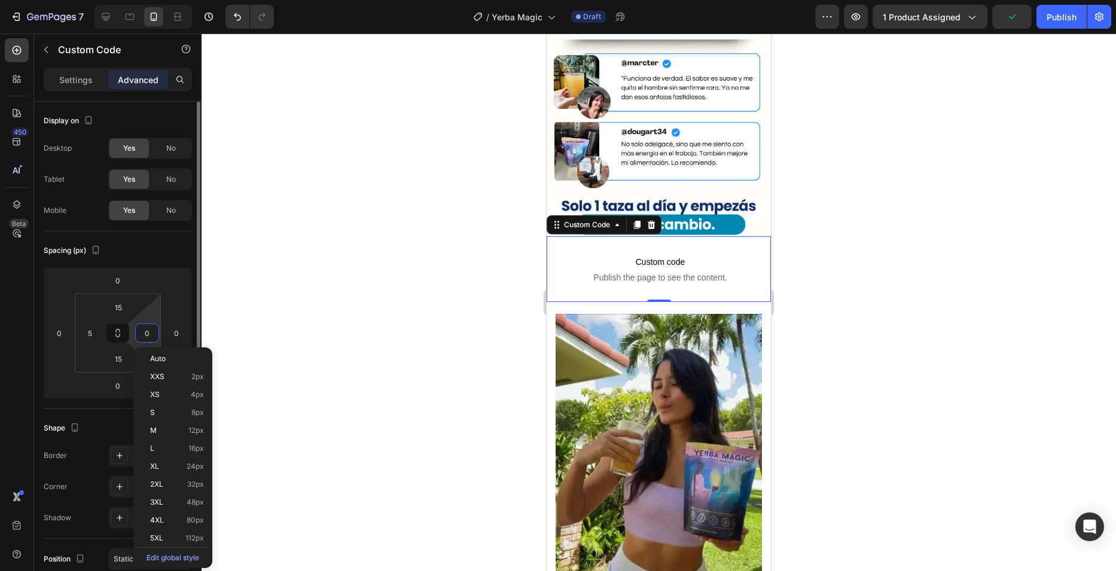
type input "5"
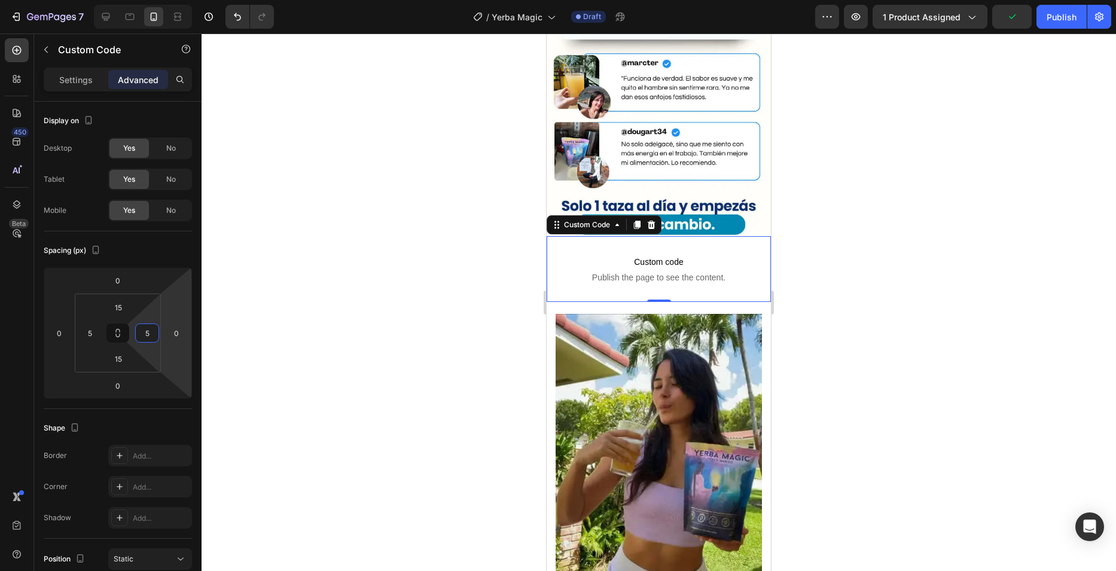
click at [696, 302] on div "Image" at bounding box center [659, 447] width 224 height 291
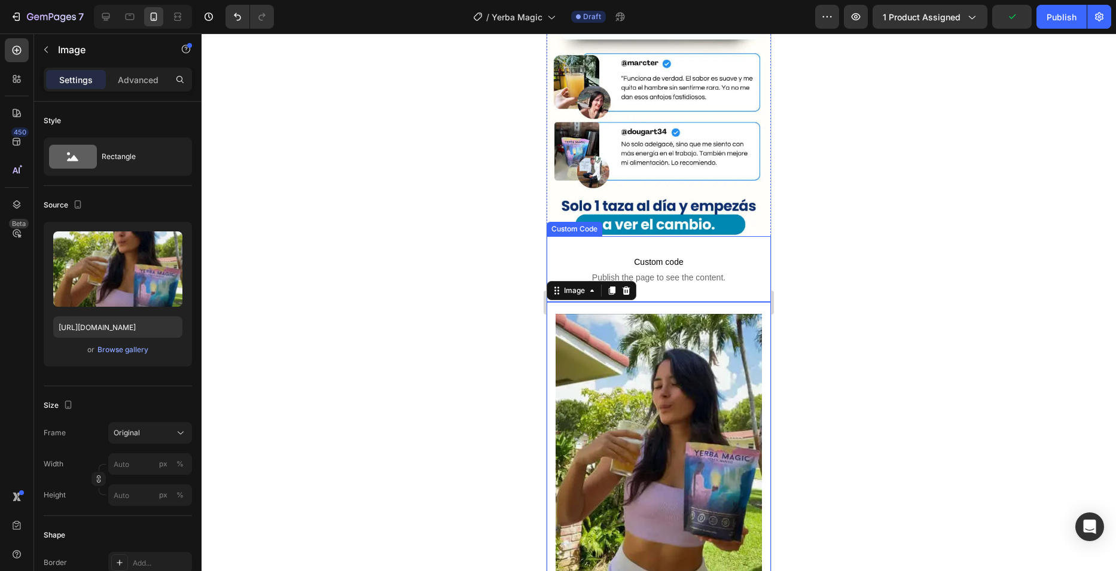
click at [637, 255] on span "Custom code" at bounding box center [659, 262] width 218 height 14
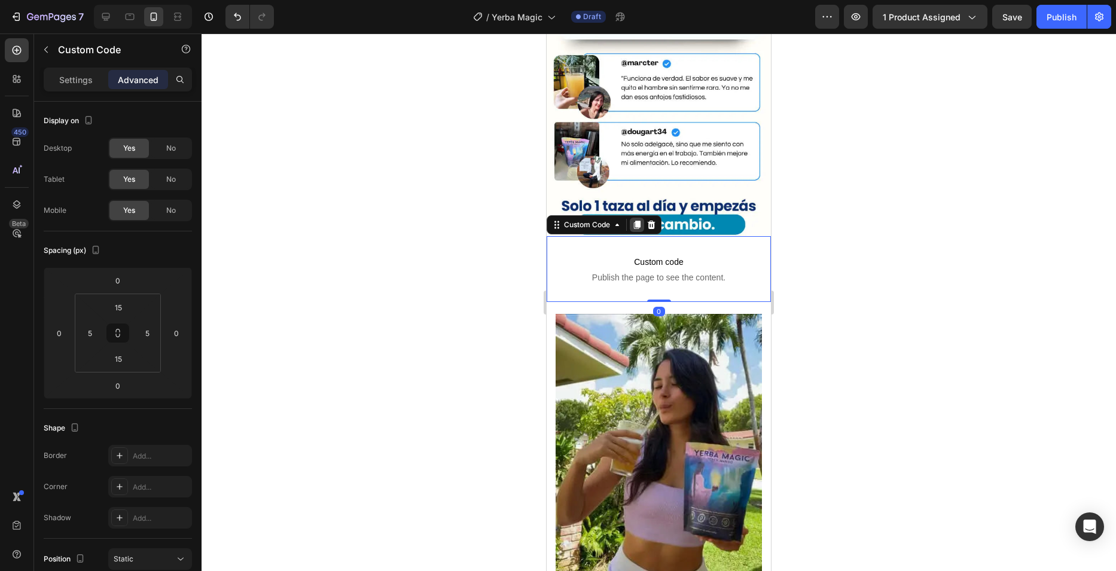
click at [635, 220] on icon at bounding box center [637, 225] width 10 height 10
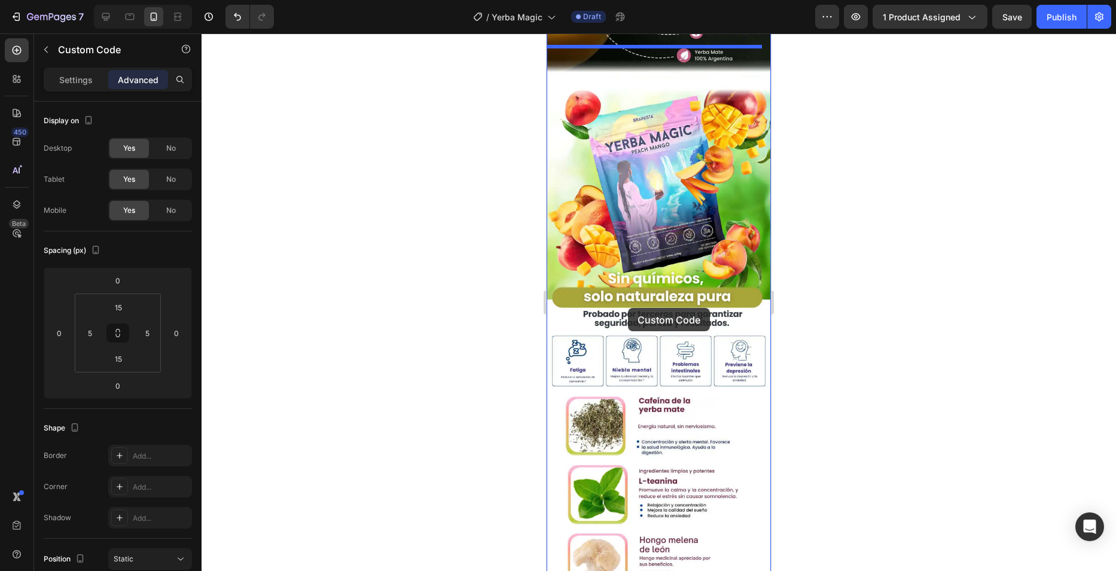
scroll to position [2596, 0]
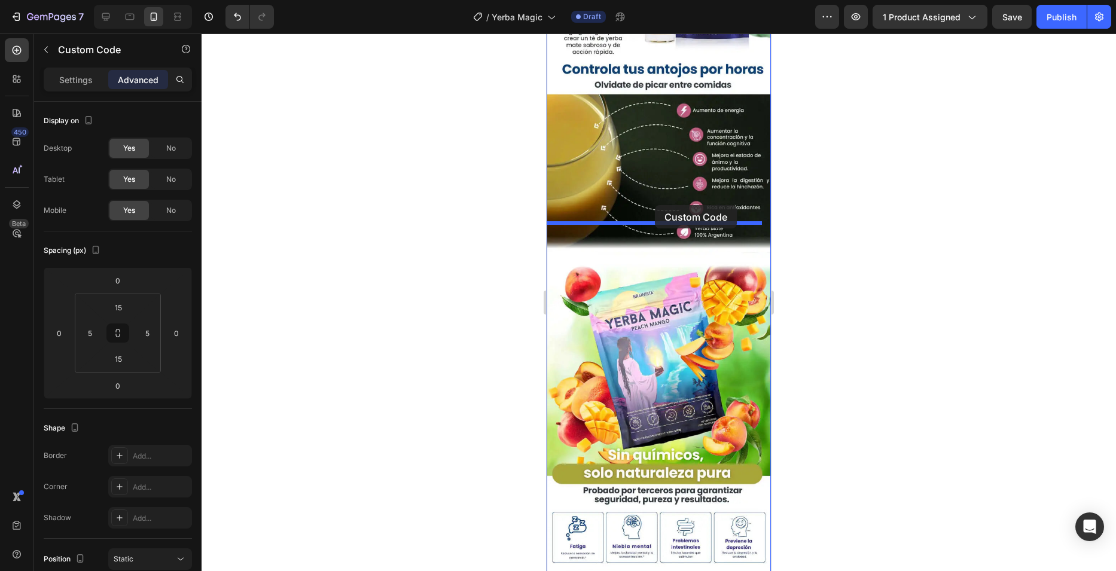
drag, startPoint x: 560, startPoint y: 241, endPoint x: 655, endPoint y: 205, distance: 101.1
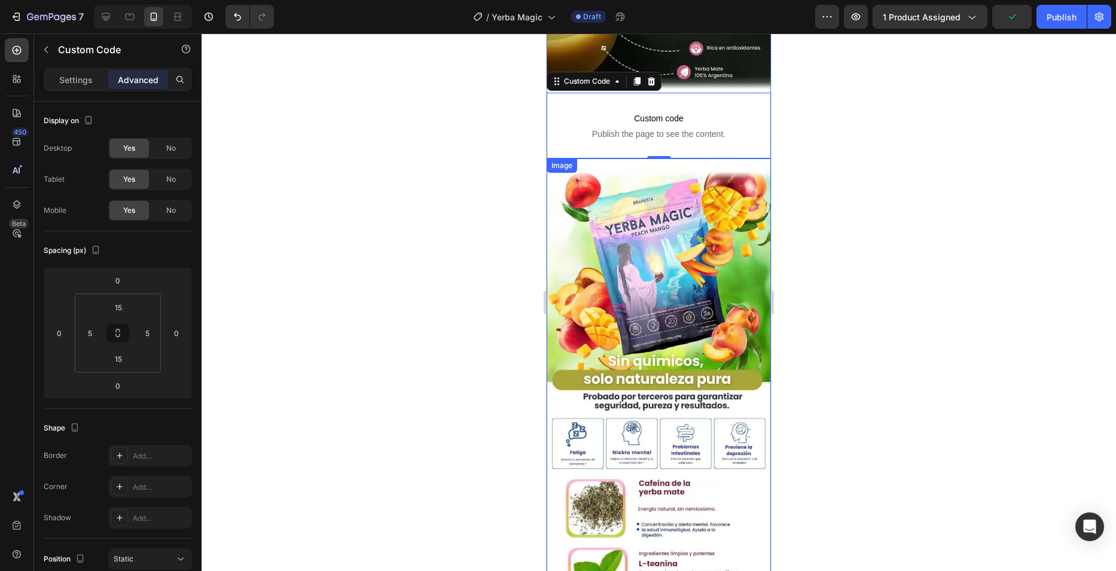
scroll to position [2655, 0]
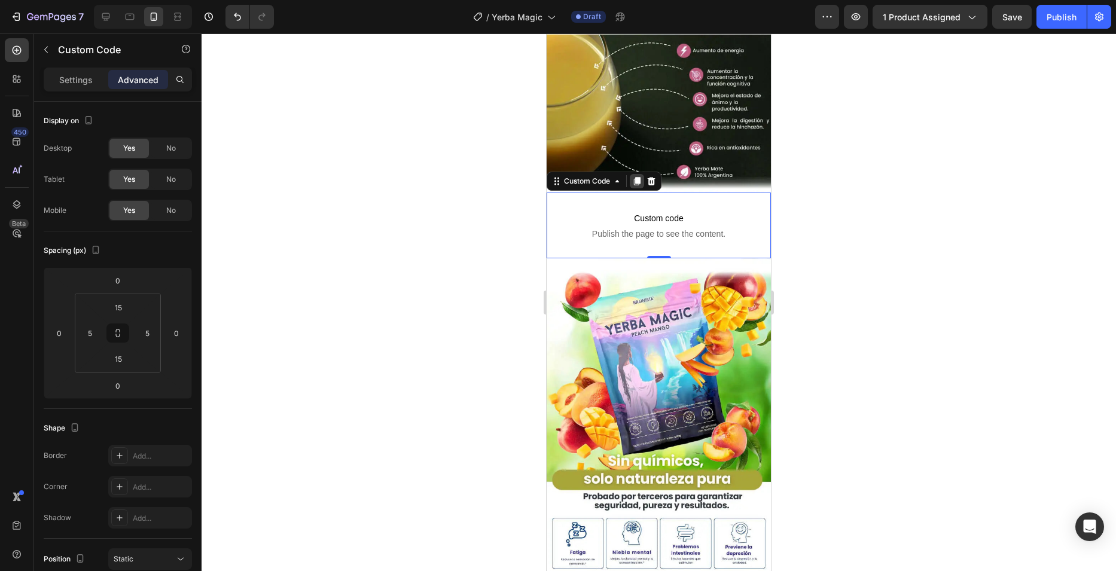
click at [636, 176] on icon at bounding box center [637, 181] width 10 height 10
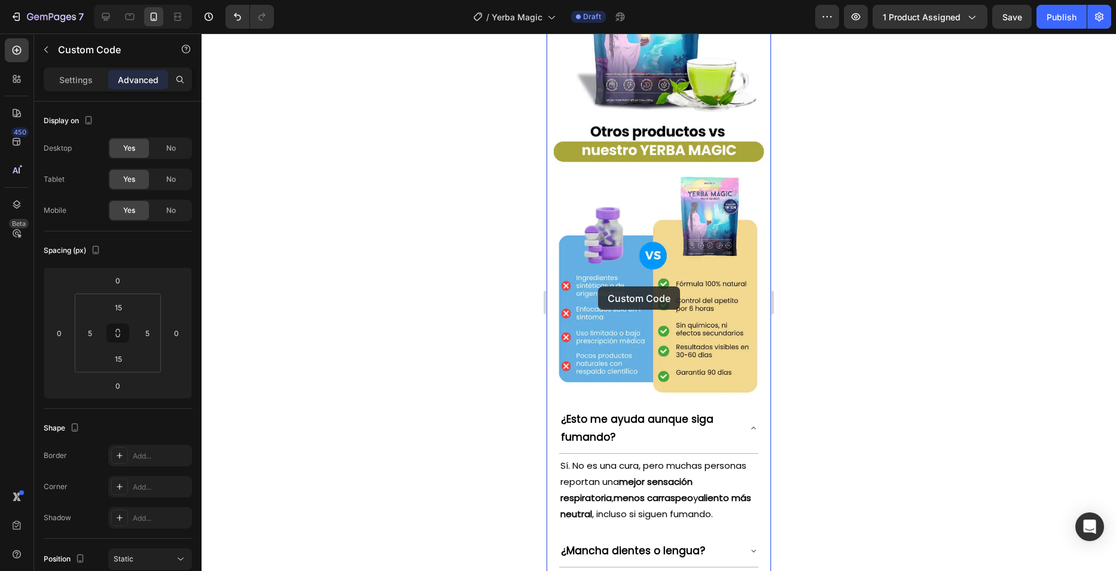
scroll to position [4091, 0]
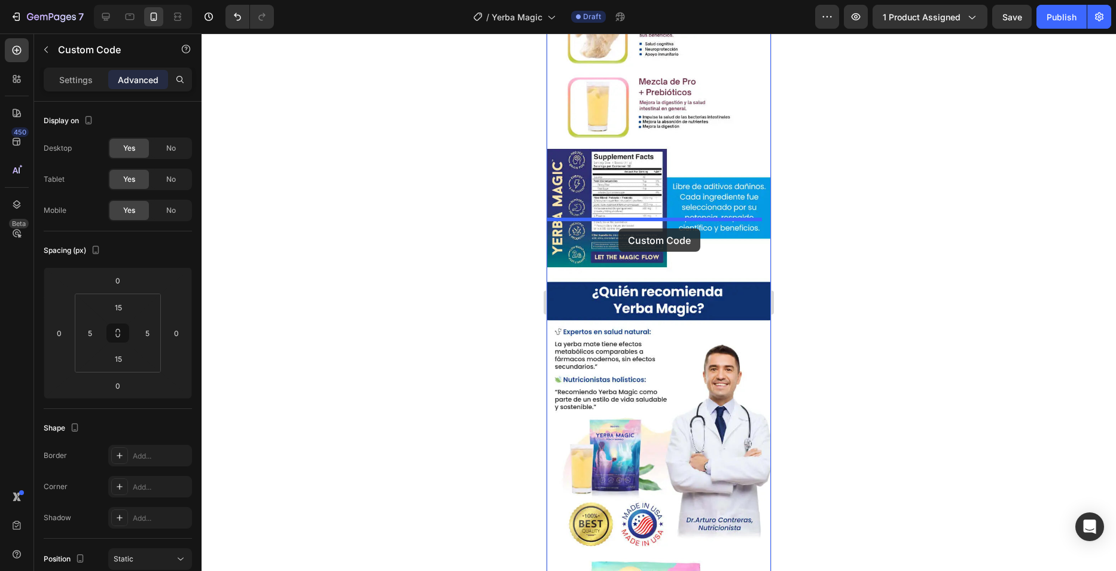
drag, startPoint x: 572, startPoint y: 219, endPoint x: 618, endPoint y: 228, distance: 47.6
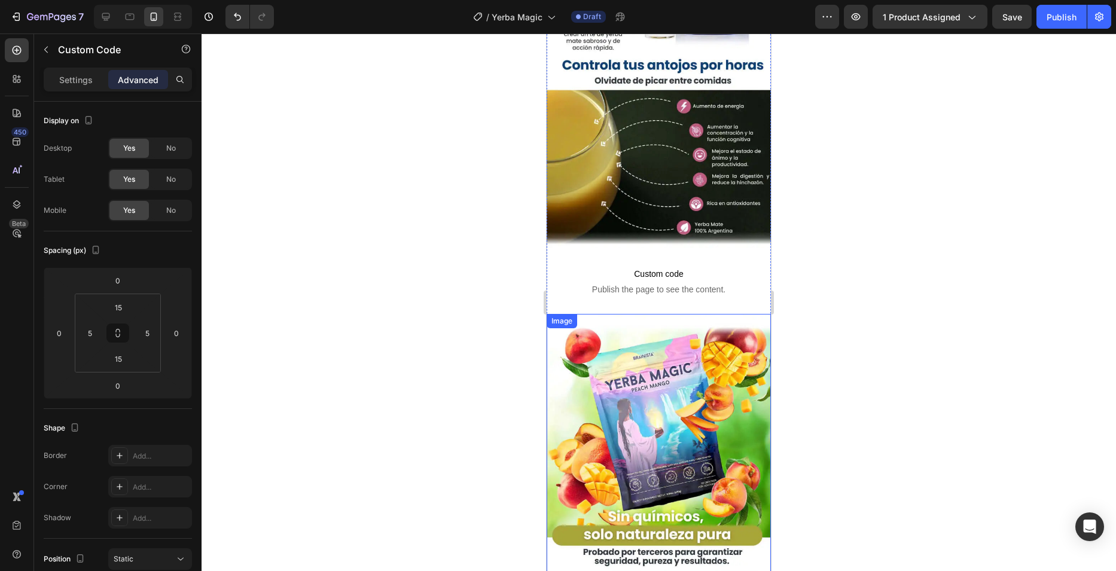
scroll to position [2530, 0]
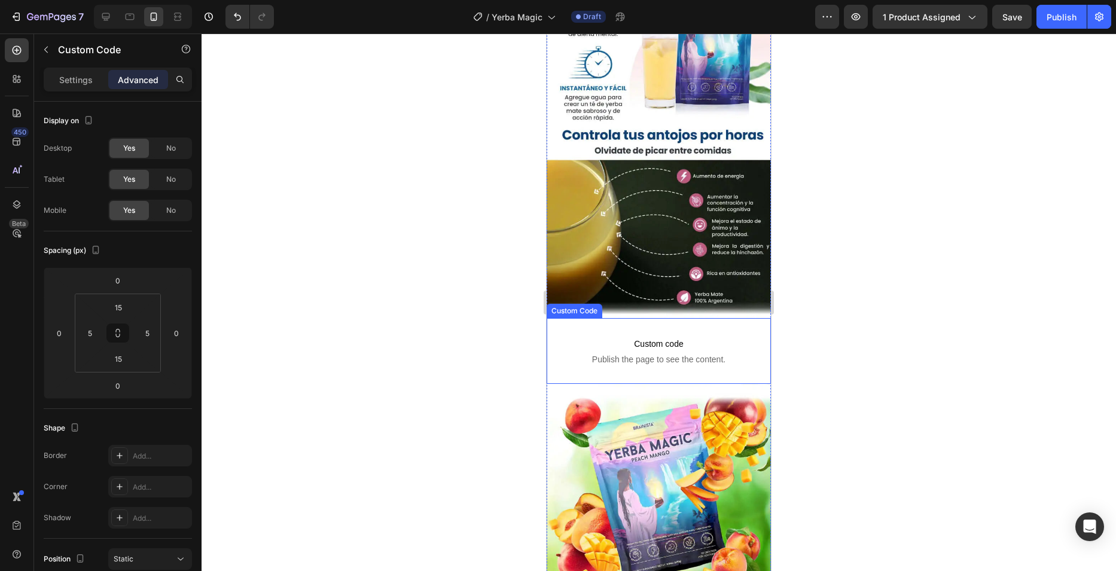
click at [595, 327] on p "Custom code Publish the page to see the content." at bounding box center [659, 351] width 218 height 48
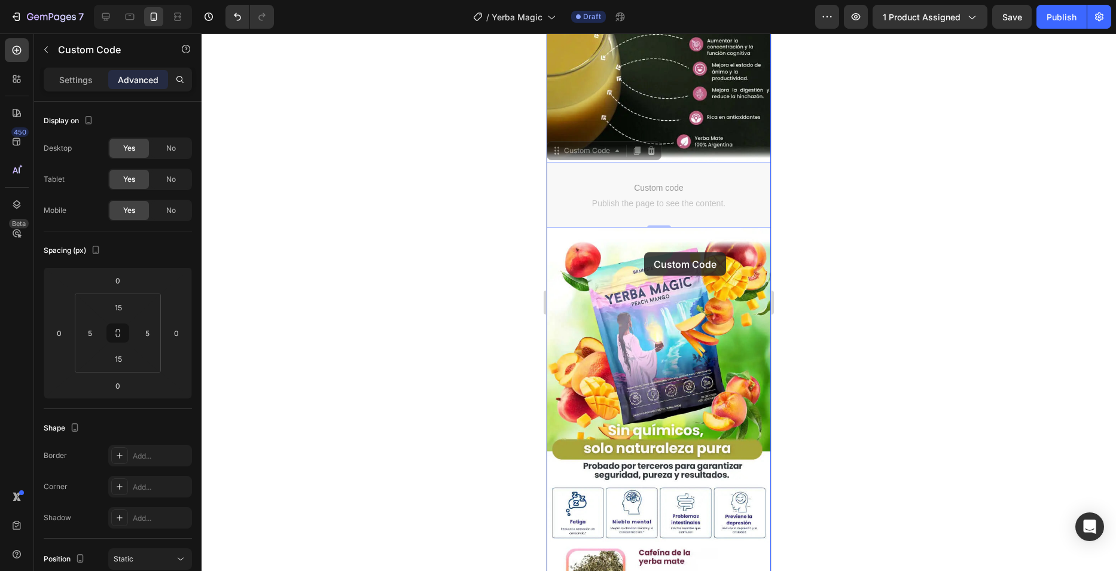
scroll to position [1094, 0]
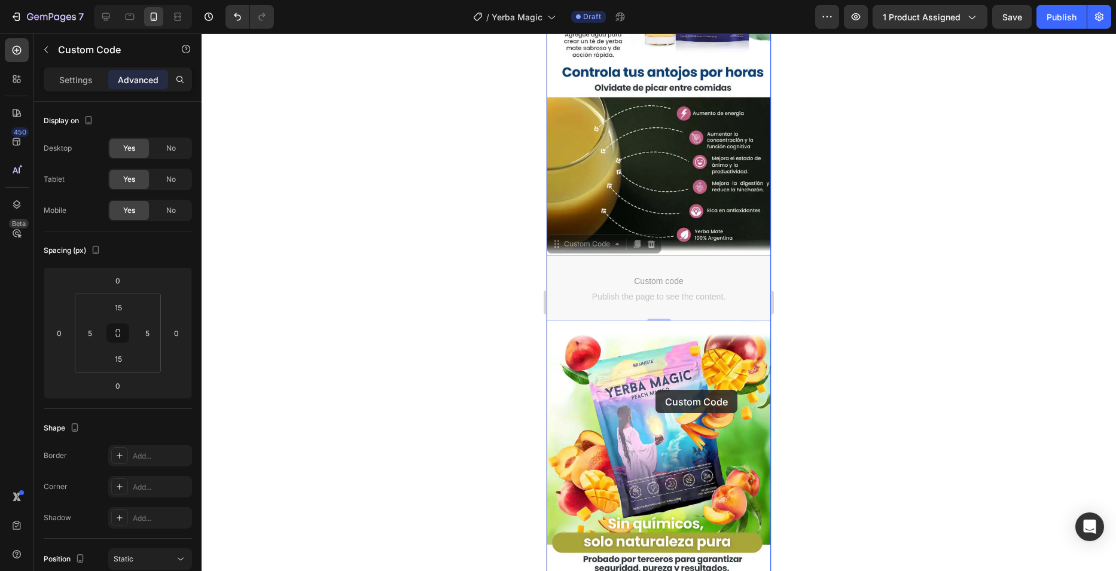
drag, startPoint x: 572, startPoint y: 281, endPoint x: 655, endPoint y: 390, distance: 137.3
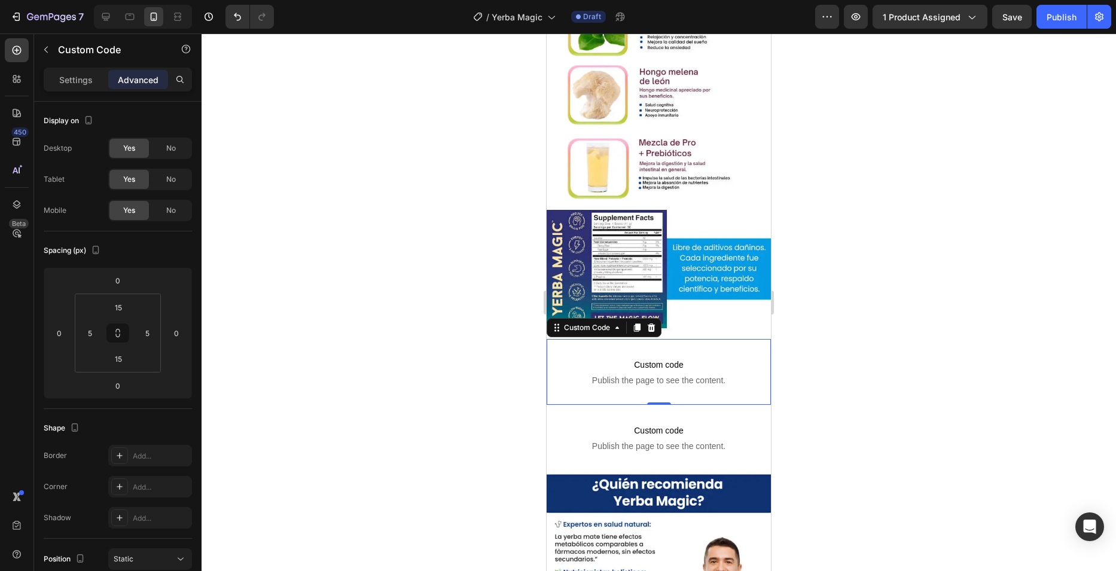
scroll to position [1752, 0]
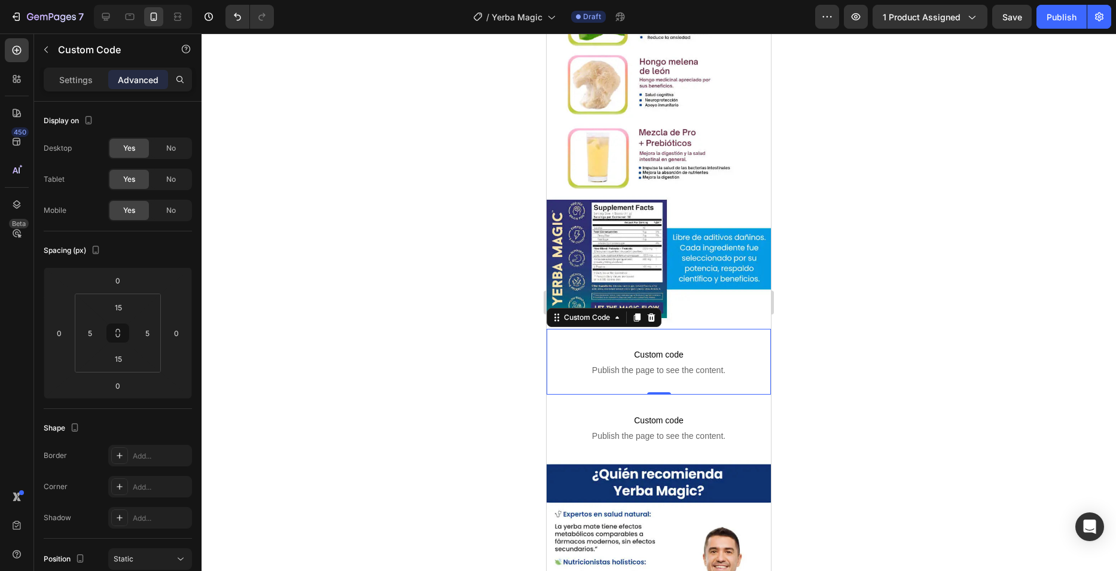
click at [578, 347] on span "Custom code" at bounding box center [659, 354] width 218 height 14
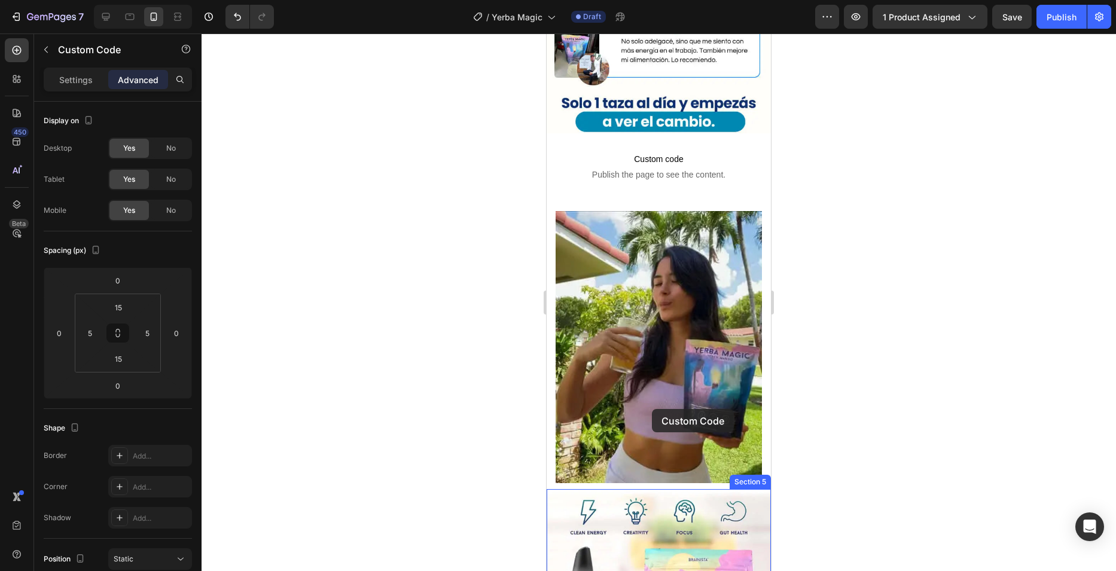
scroll to position [1728, 0]
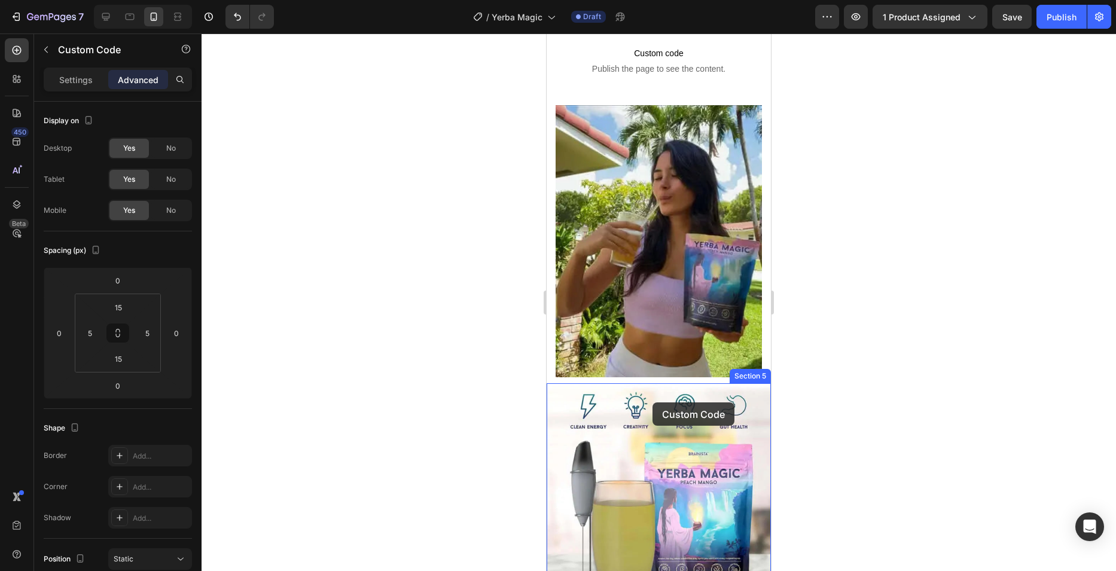
drag, startPoint x: 584, startPoint y: 263, endPoint x: 652, endPoint y: 402, distance: 155.7
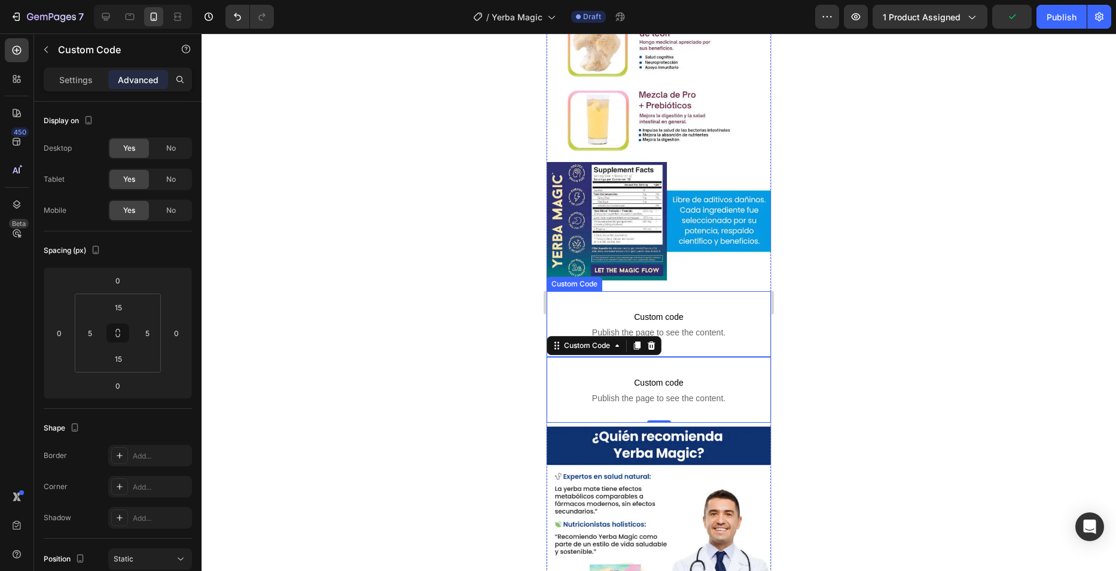
scroll to position [3223, 0]
click at [674, 309] on span "Custom code" at bounding box center [659, 316] width 218 height 14
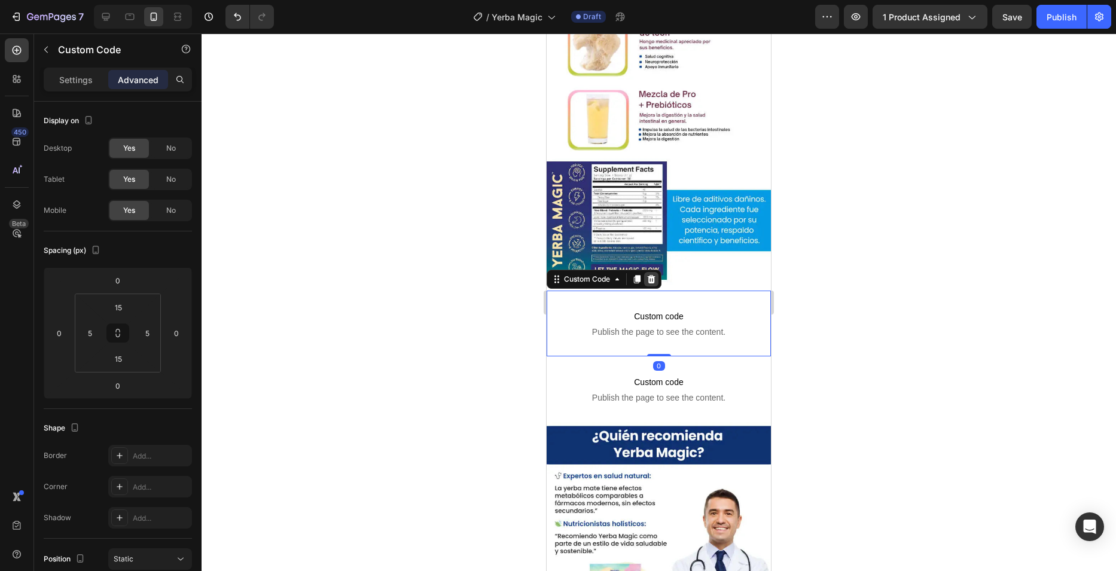
click at [651, 275] on icon at bounding box center [652, 279] width 8 height 8
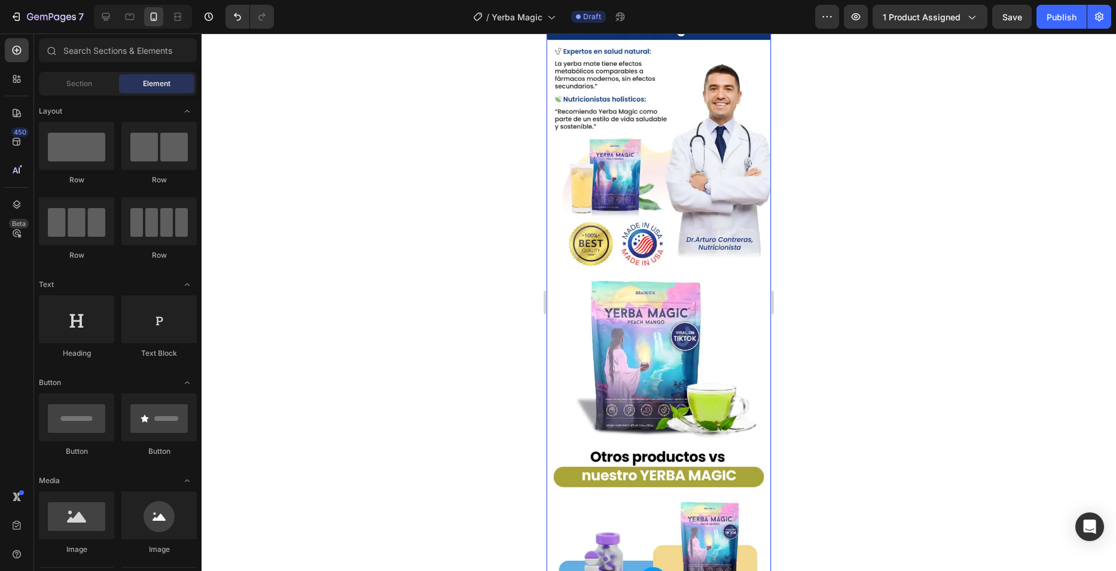
scroll to position [3402, 0]
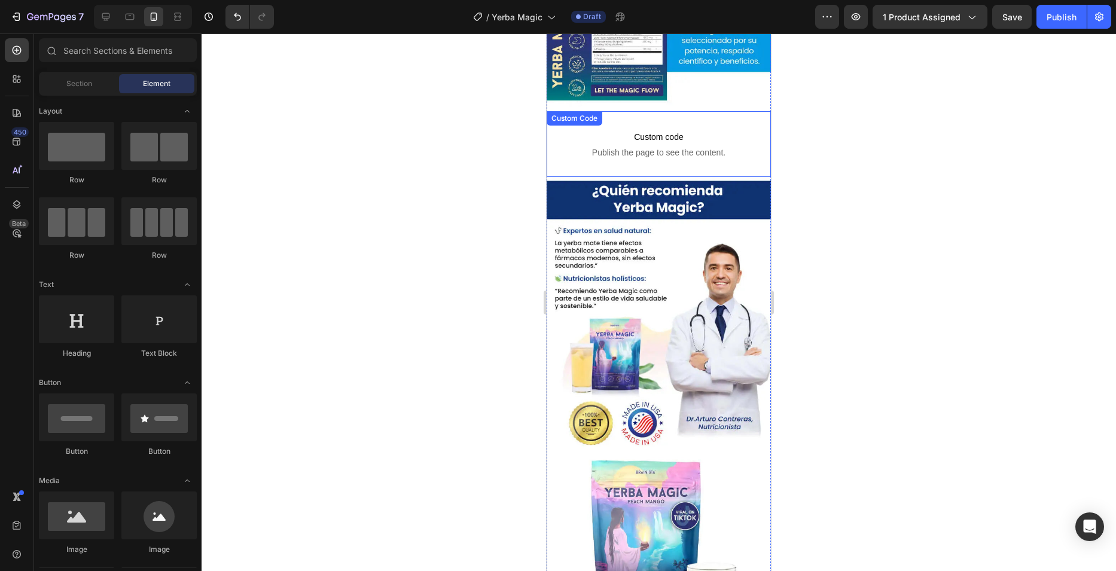
click at [638, 130] on span "Custom code" at bounding box center [659, 137] width 218 height 14
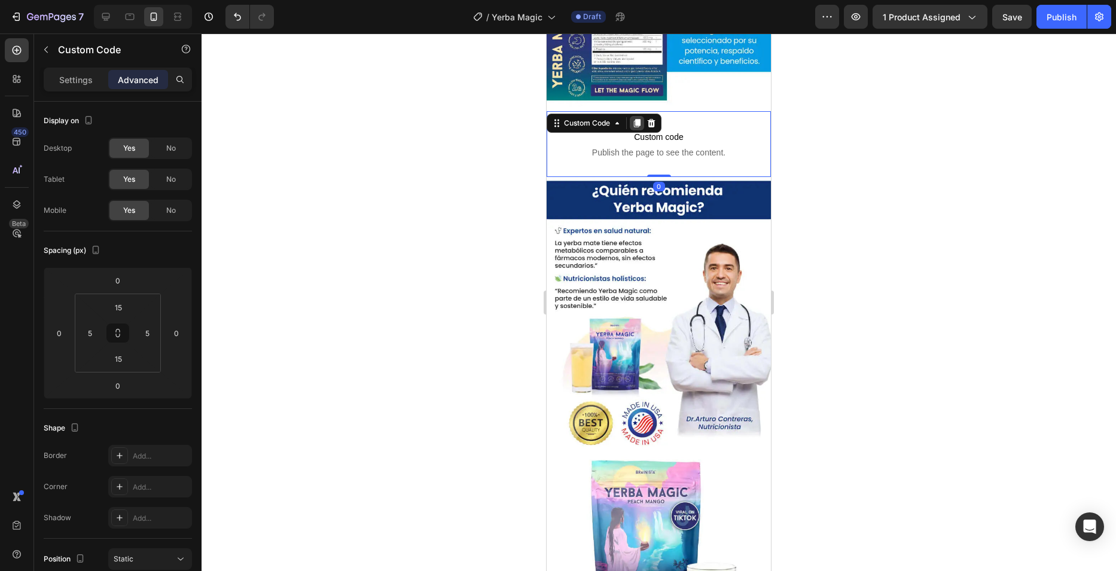
click at [632, 116] on div at bounding box center [637, 123] width 14 height 14
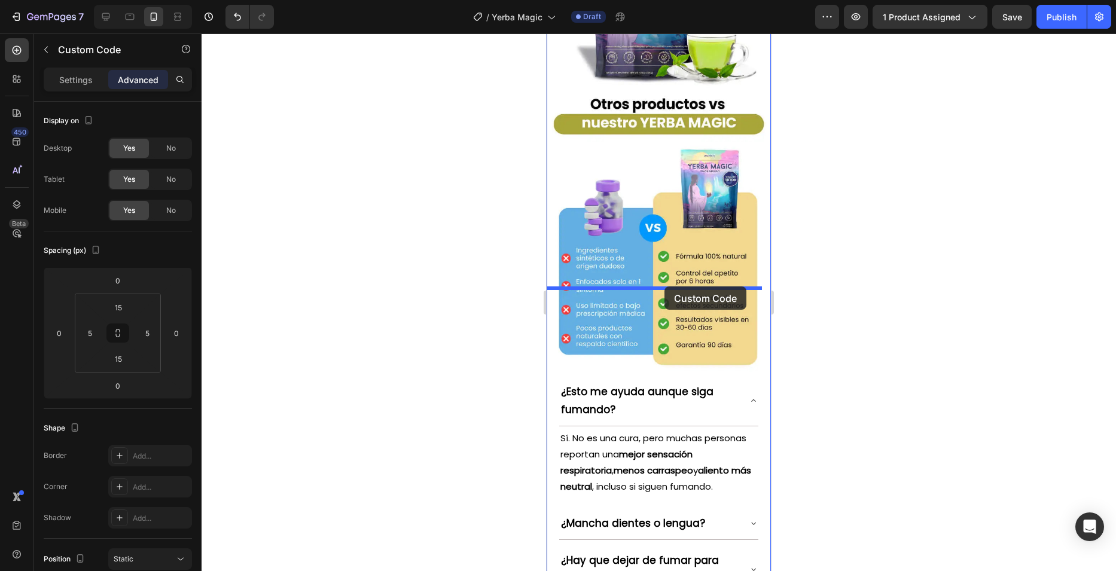
drag, startPoint x: 576, startPoint y: 114, endPoint x: 664, endPoint y: 286, distance: 193.6
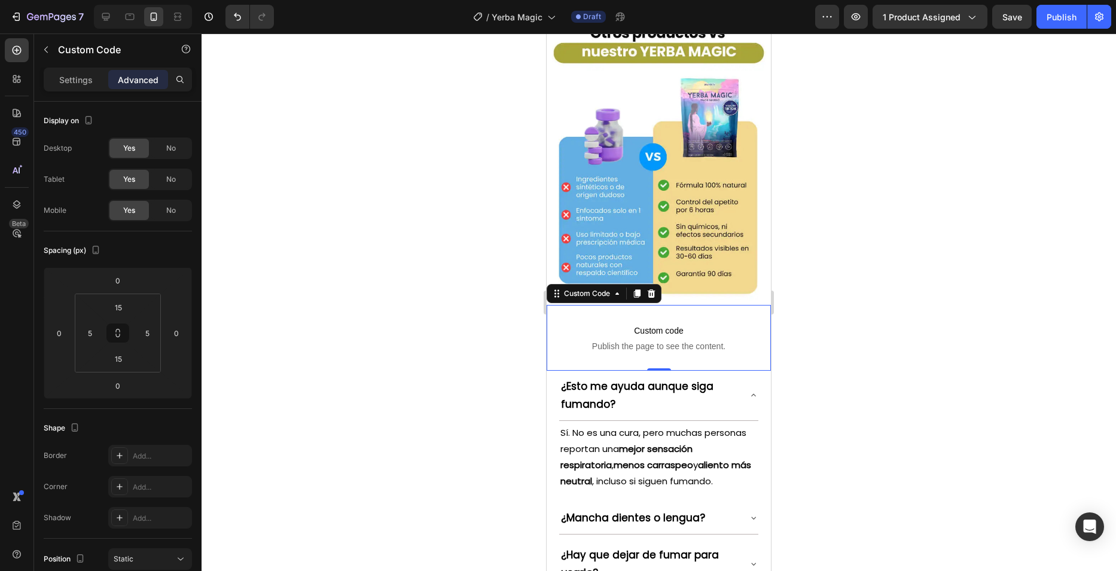
scroll to position [3994, 0]
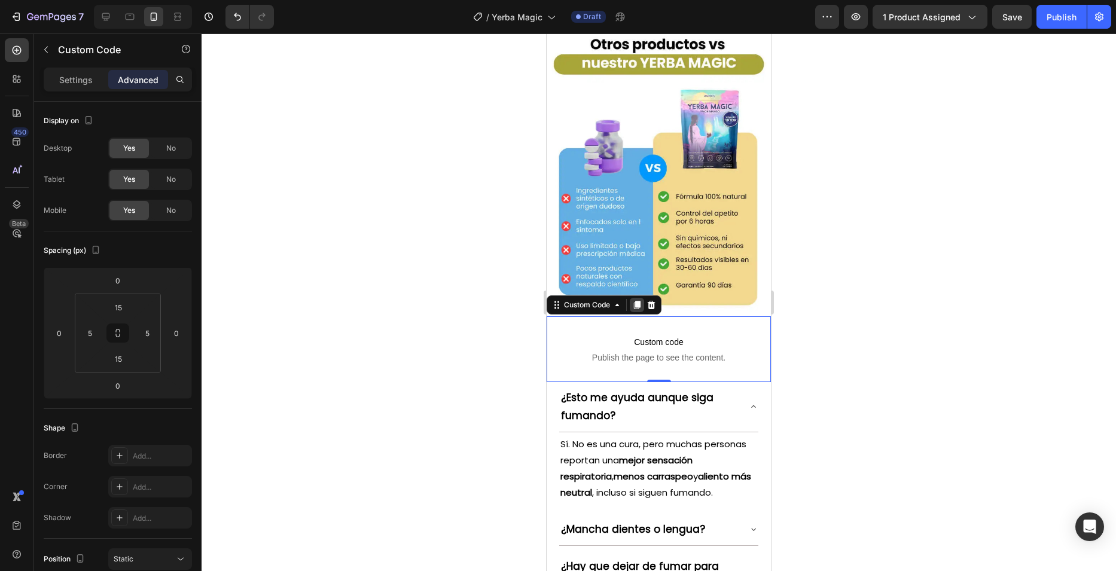
click at [641, 298] on div at bounding box center [637, 305] width 14 height 14
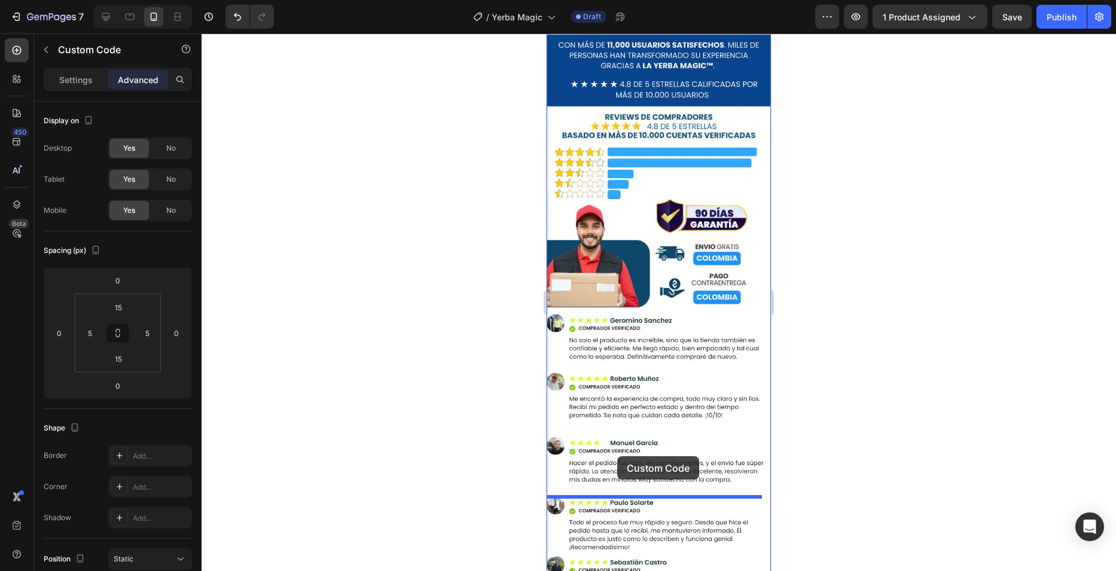
drag, startPoint x: 556, startPoint y: 280, endPoint x: 617, endPoint y: 451, distance: 180.8
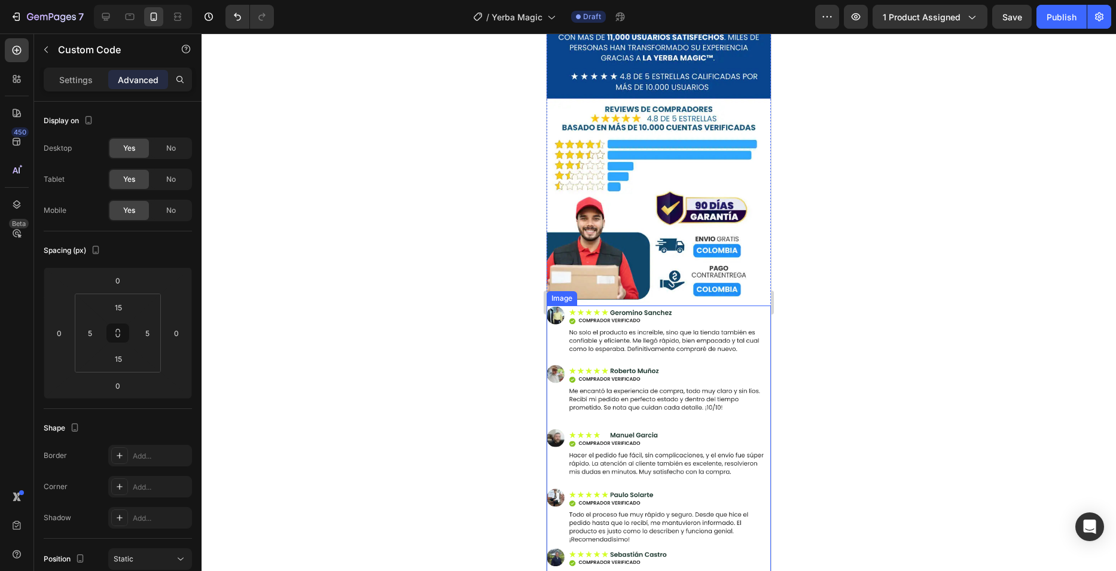
scroll to position [5184, 0]
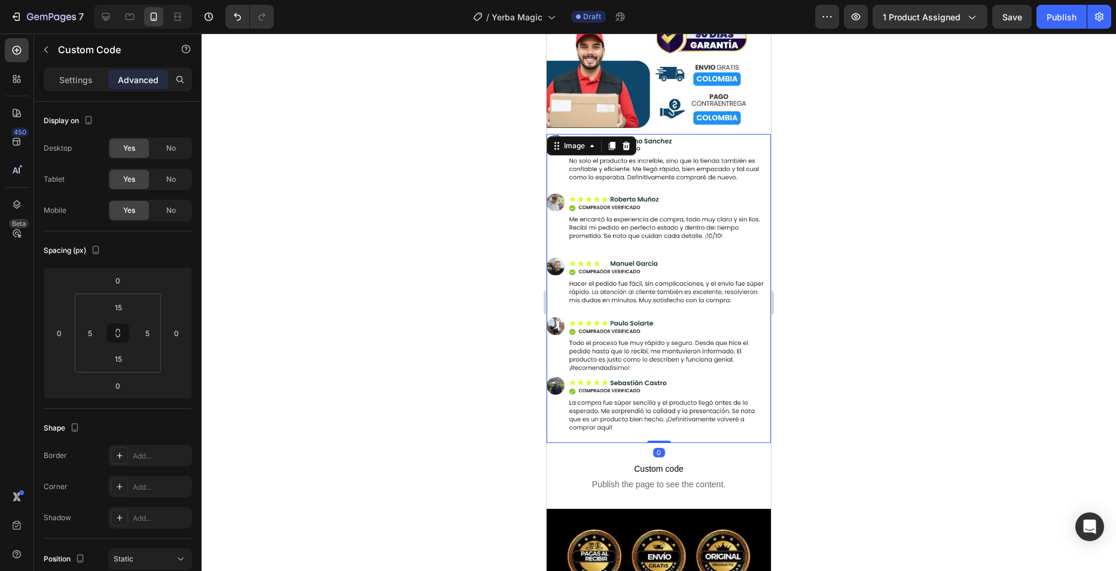
click at [687, 209] on img at bounding box center [659, 288] width 224 height 309
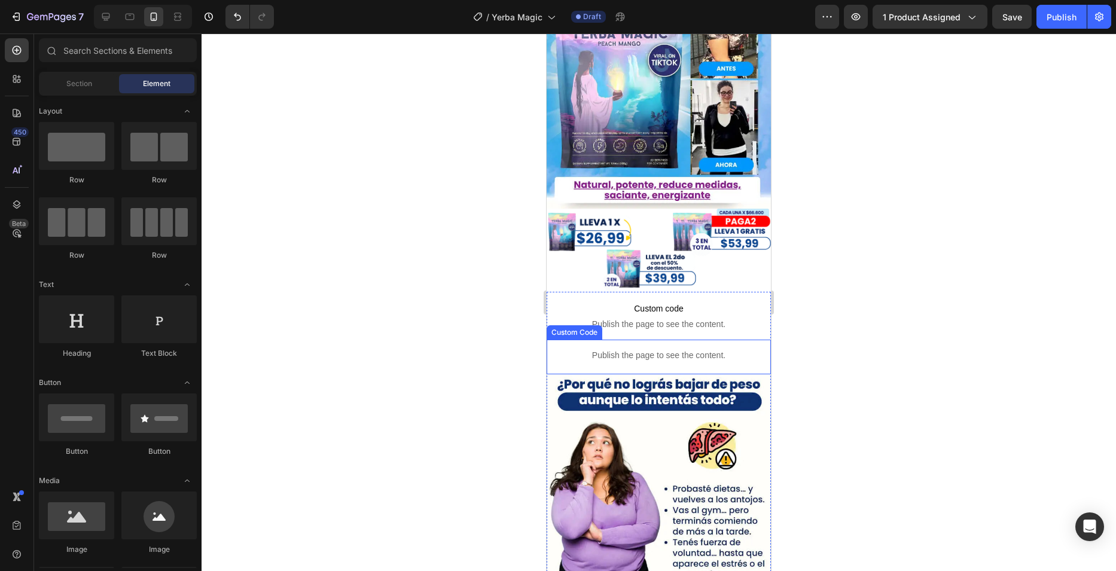
scroll to position [179, 0]
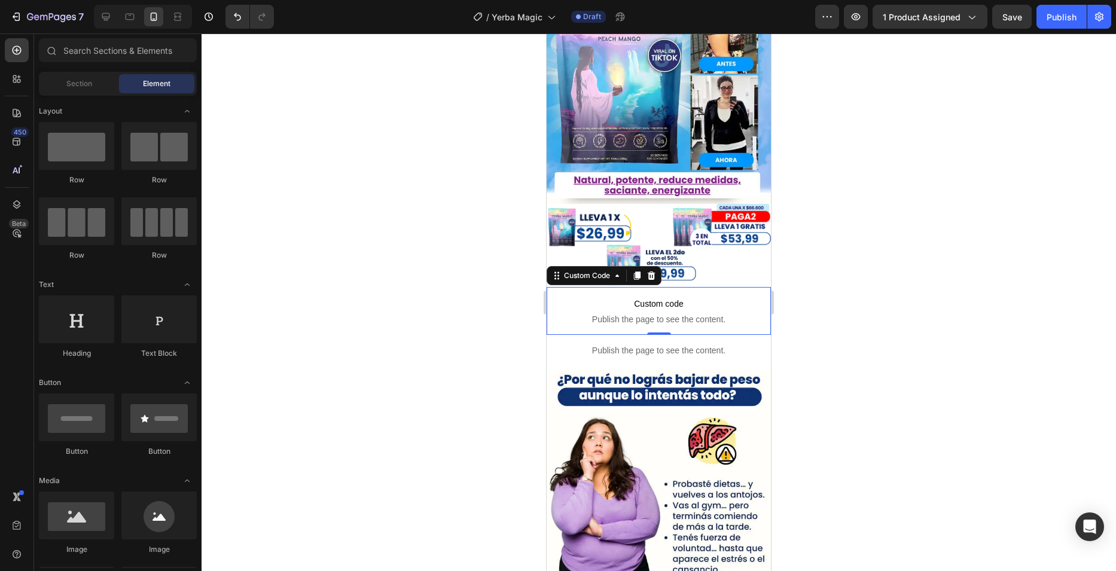
click at [626, 297] on span "Custom code" at bounding box center [659, 304] width 224 height 14
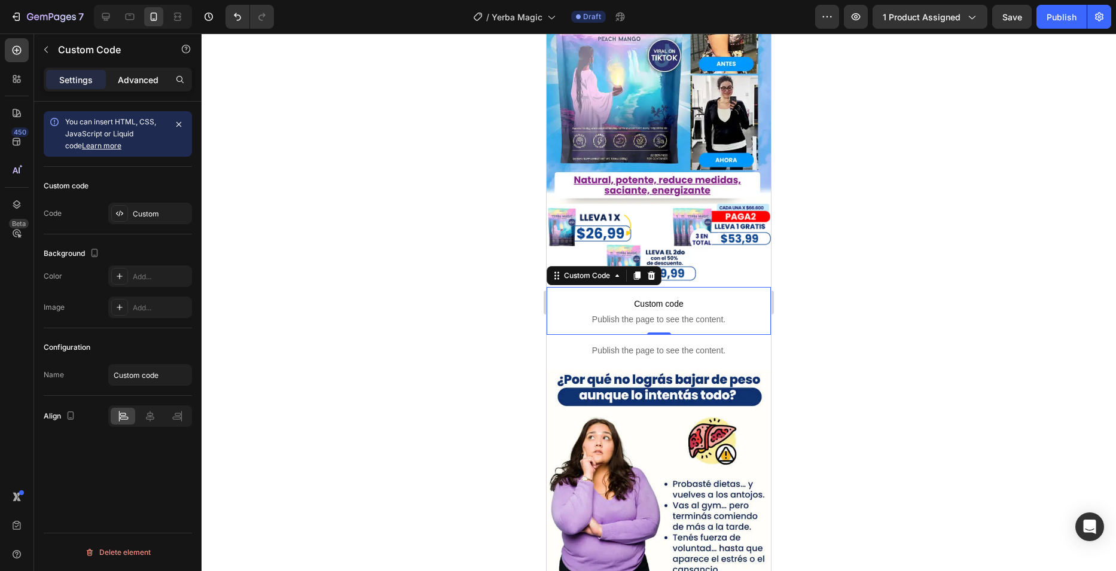
click at [130, 88] on div "Advanced" at bounding box center [138, 79] width 60 height 19
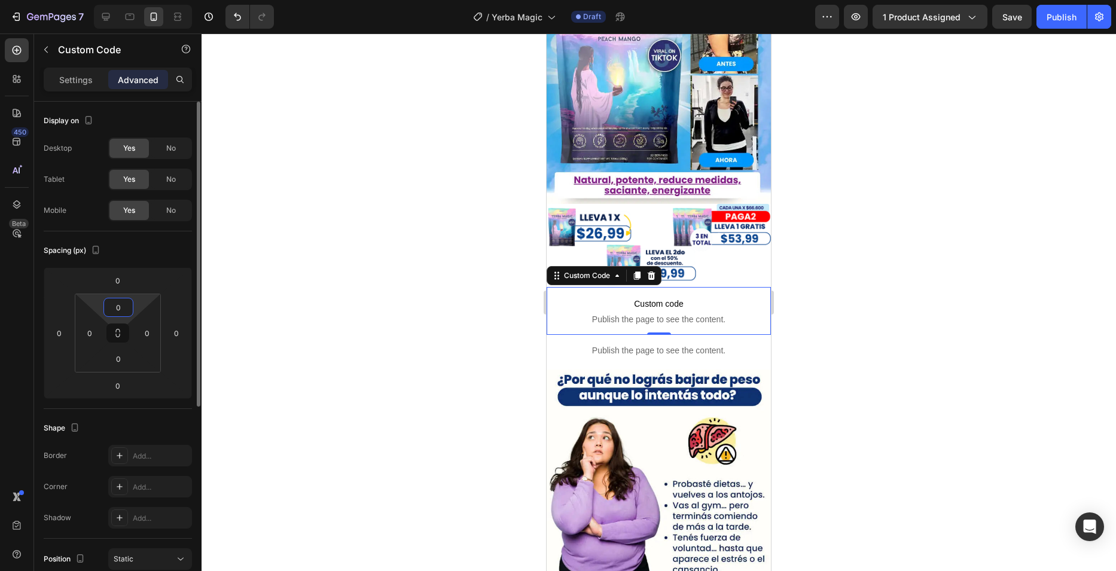
click at [121, 303] on input "0" at bounding box center [118, 307] width 24 height 18
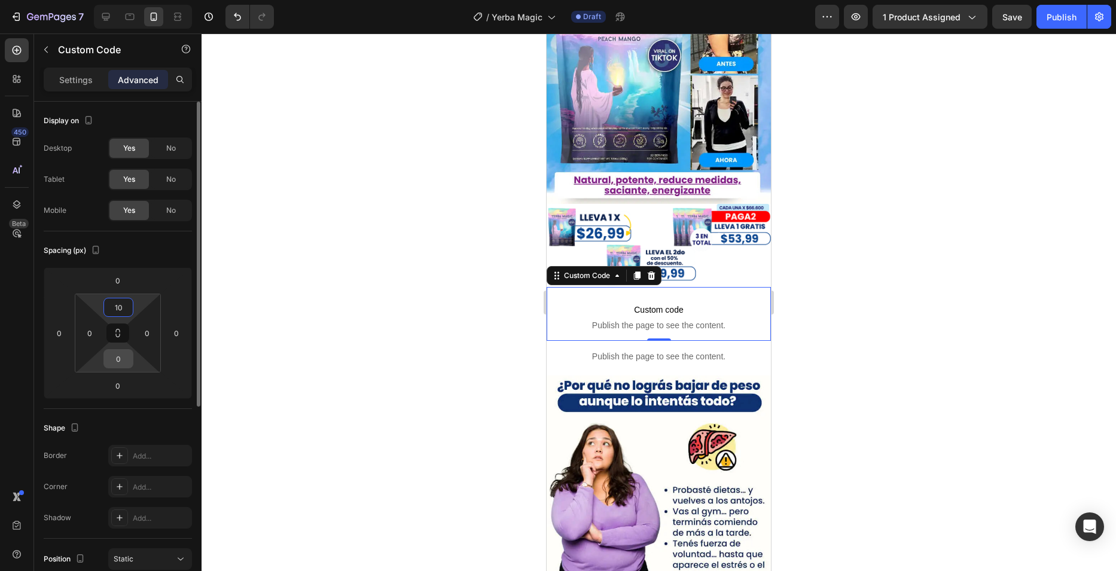
type input "10"
click at [122, 355] on input "0" at bounding box center [118, 359] width 24 height 18
click at [83, 331] on input "0" at bounding box center [90, 333] width 18 height 18
type input "5"
click at [144, 328] on input "0" at bounding box center [147, 333] width 18 height 18
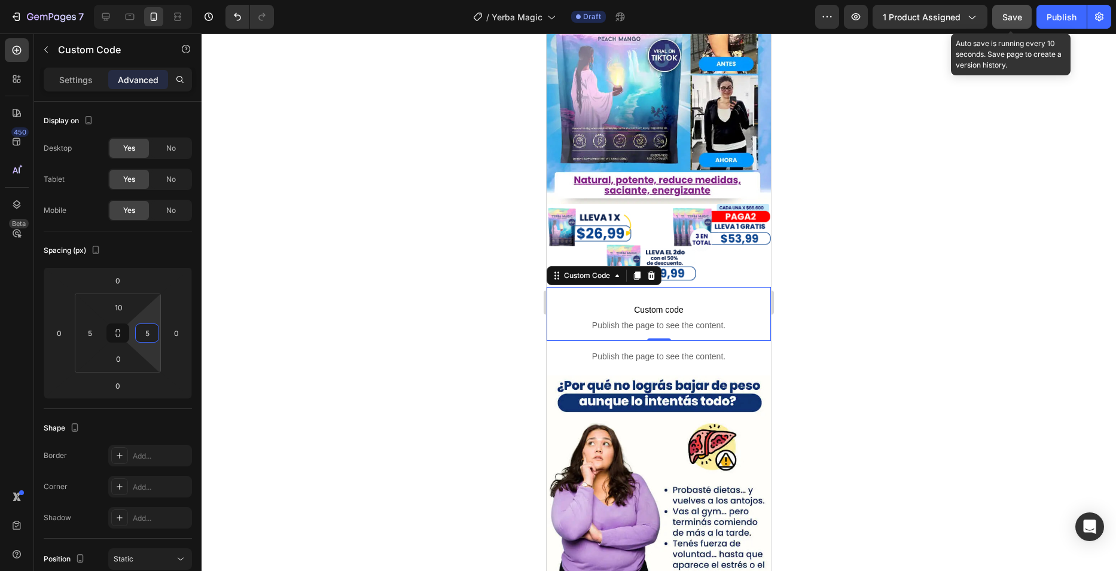
type input "5"
click at [1017, 23] on div "Save" at bounding box center [1012, 17] width 20 height 13
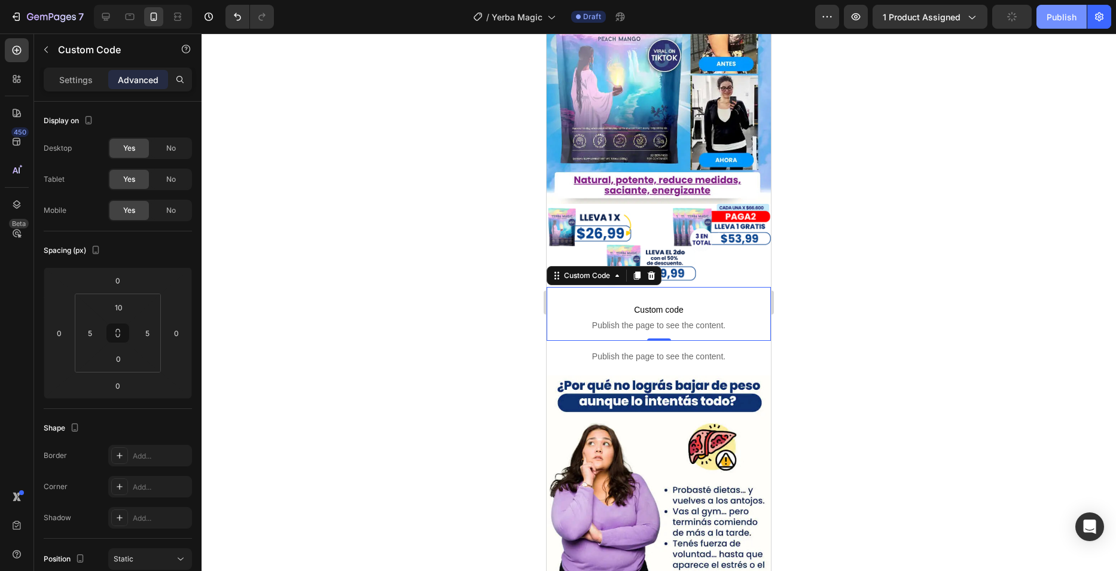
click at [1049, 20] on div "Publish" at bounding box center [1062, 17] width 30 height 13
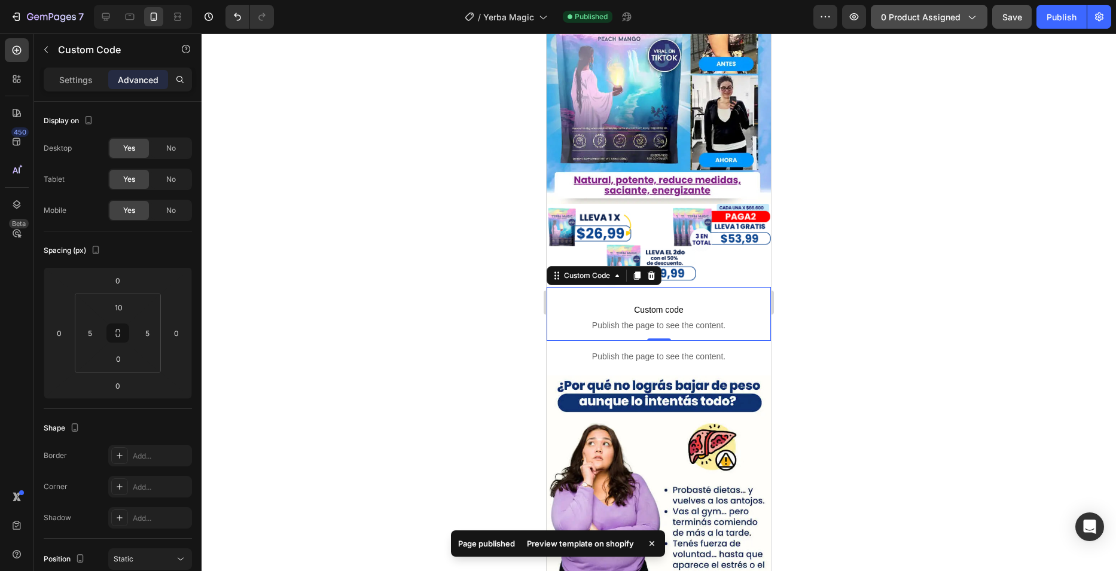
click at [953, 14] on span "0 product assigned" at bounding box center [921, 17] width 80 height 13
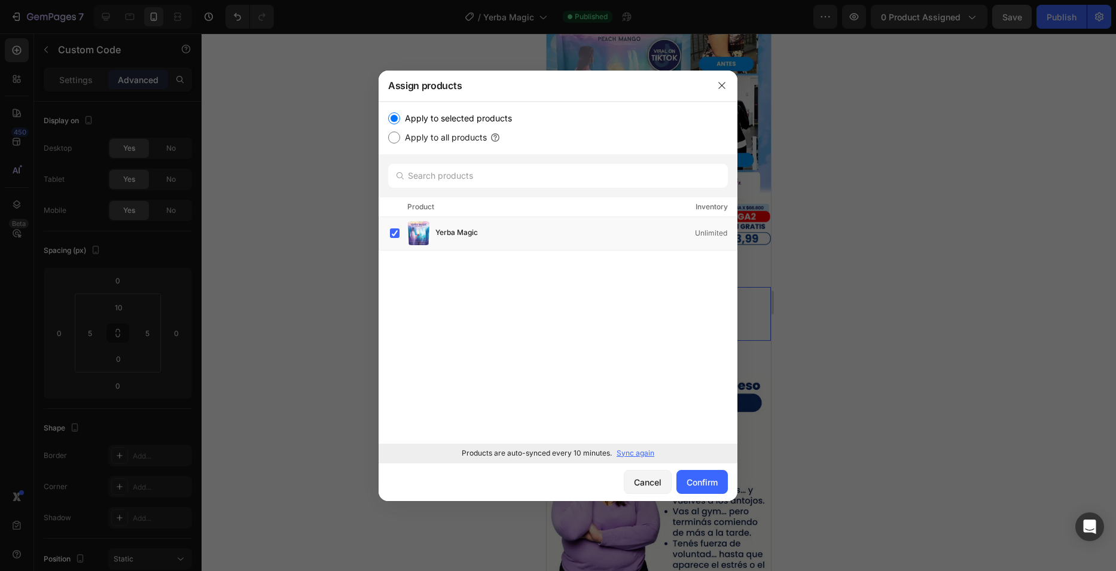
click at [630, 453] on p "Sync again" at bounding box center [636, 453] width 38 height 11
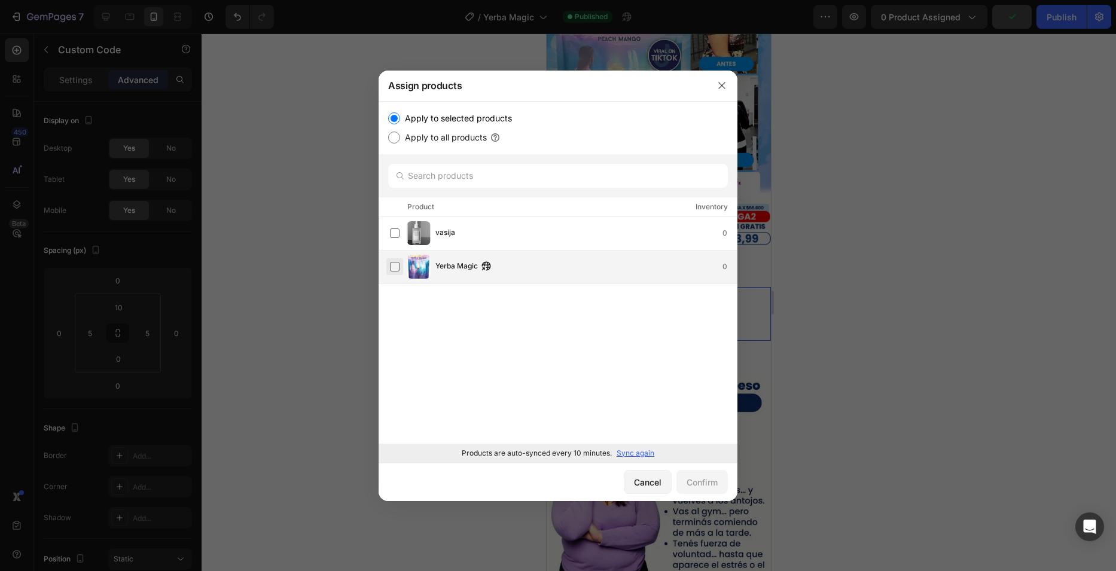
click at [397, 272] on label at bounding box center [395, 267] width 10 height 10
click at [708, 476] on div "Confirm" at bounding box center [702, 482] width 31 height 13
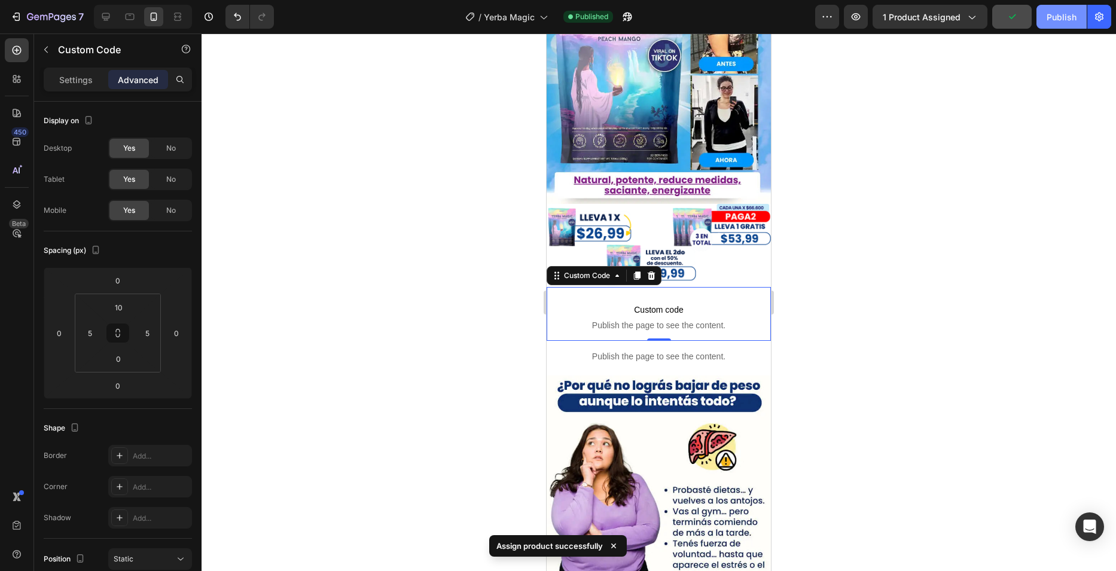
click at [1063, 20] on div "Publish" at bounding box center [1062, 17] width 30 height 13
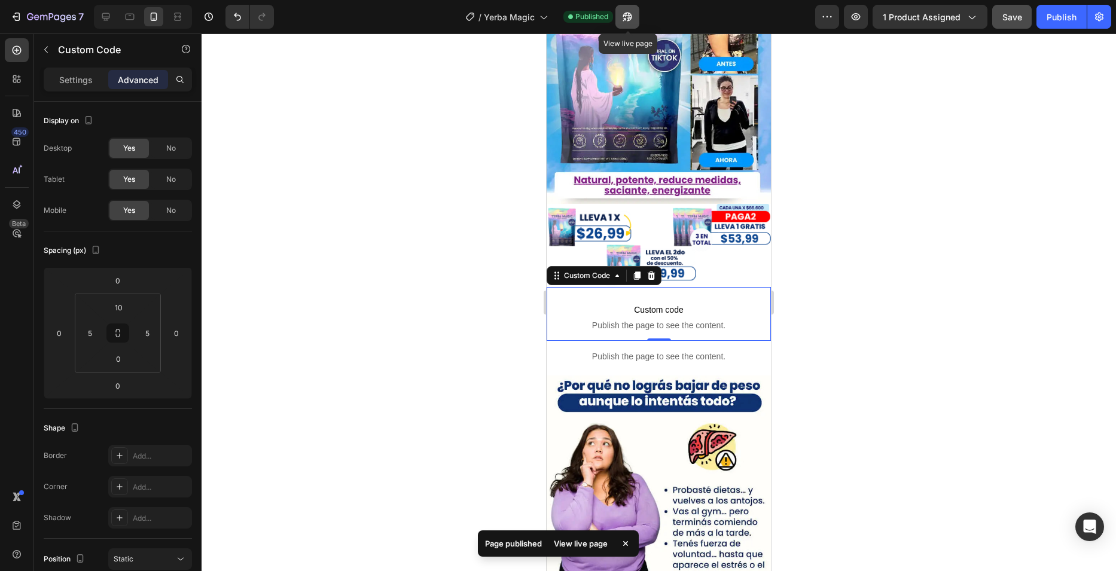
click at [632, 17] on icon "button" at bounding box center [627, 17] width 12 height 12
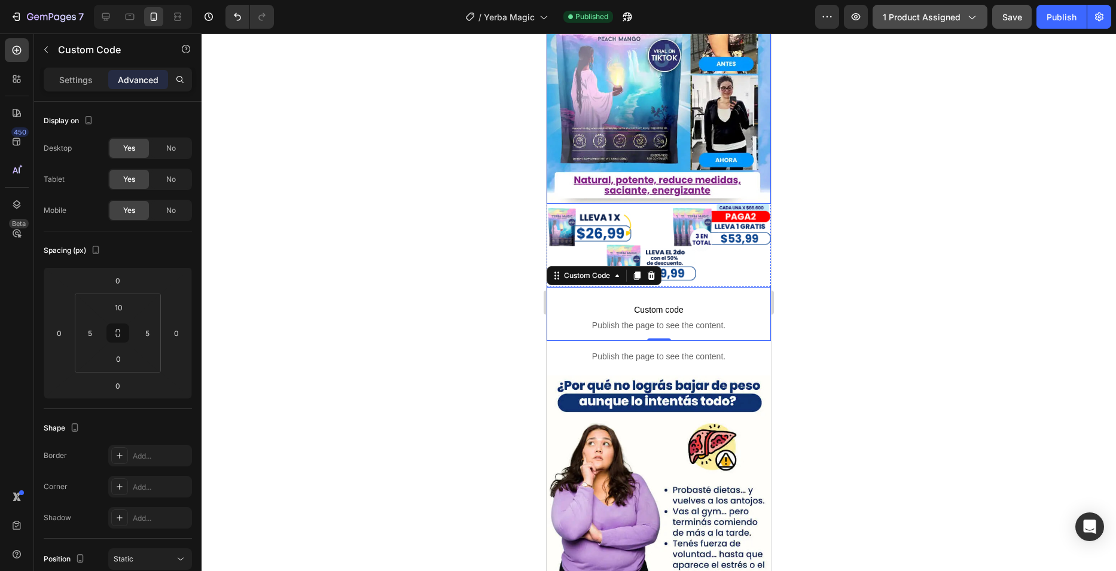
click at [943, 15] on span "1 product assigned" at bounding box center [922, 17] width 78 height 13
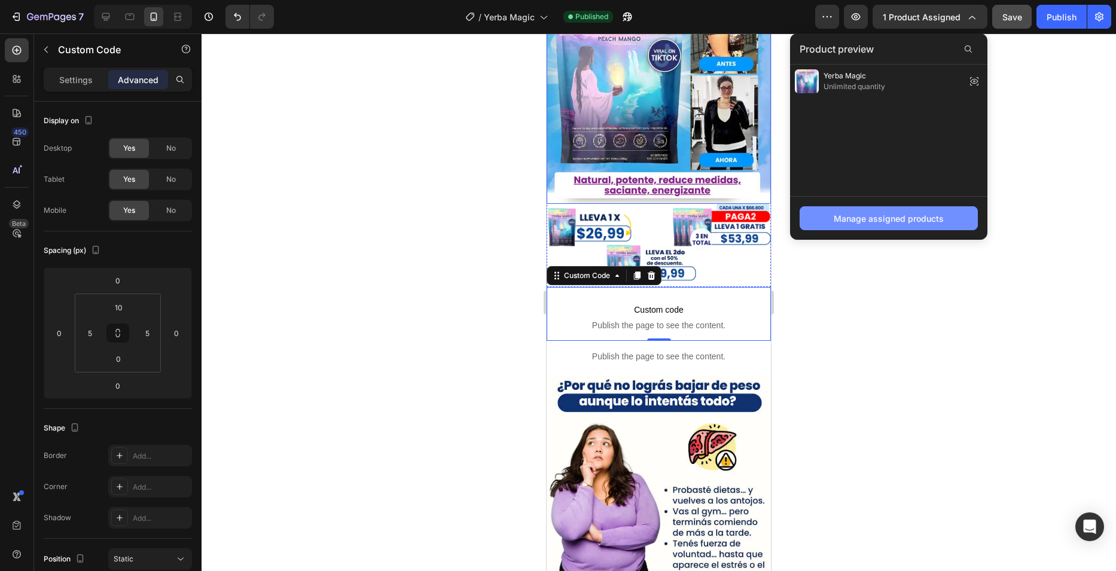
click at [885, 216] on div "Manage assigned products" at bounding box center [889, 218] width 110 height 13
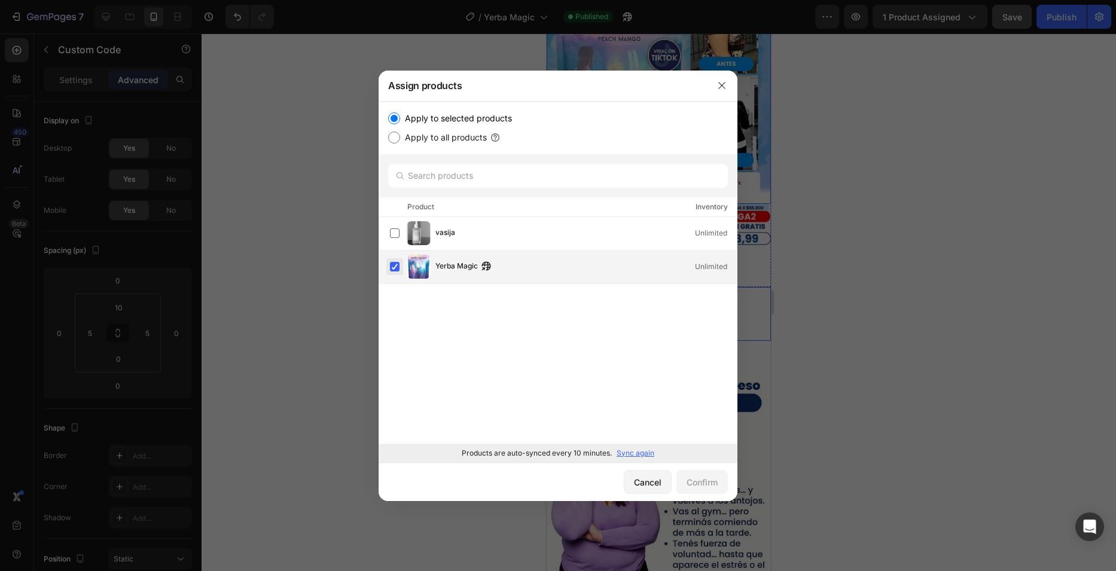
click at [399, 265] on label at bounding box center [395, 267] width 10 height 10
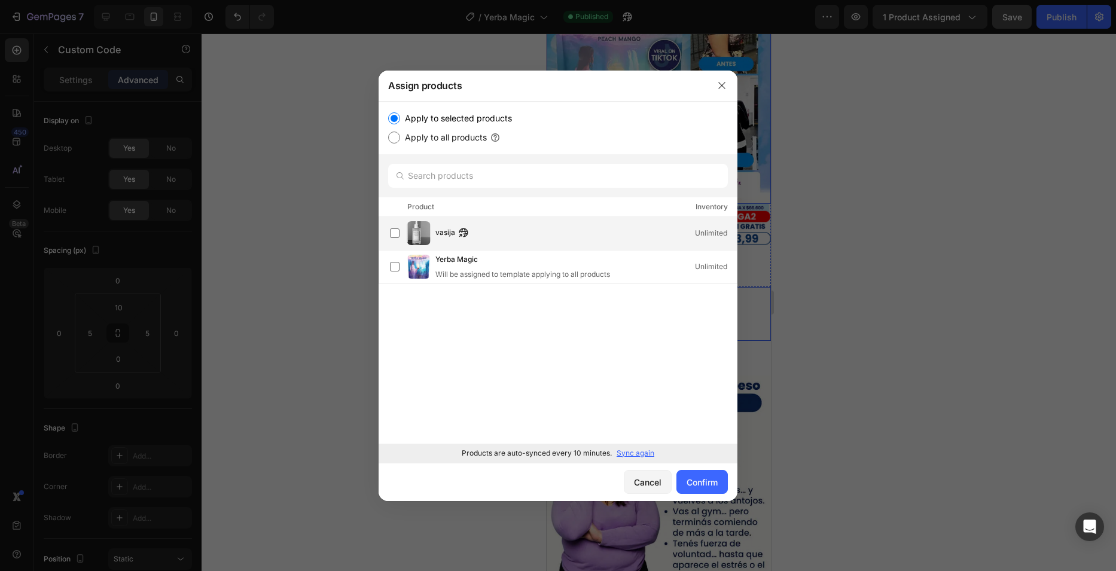
click at [397, 242] on div "vasija Unlimited" at bounding box center [563, 233] width 347 height 24
click at [696, 474] on button "Confirm" at bounding box center [701, 482] width 51 height 24
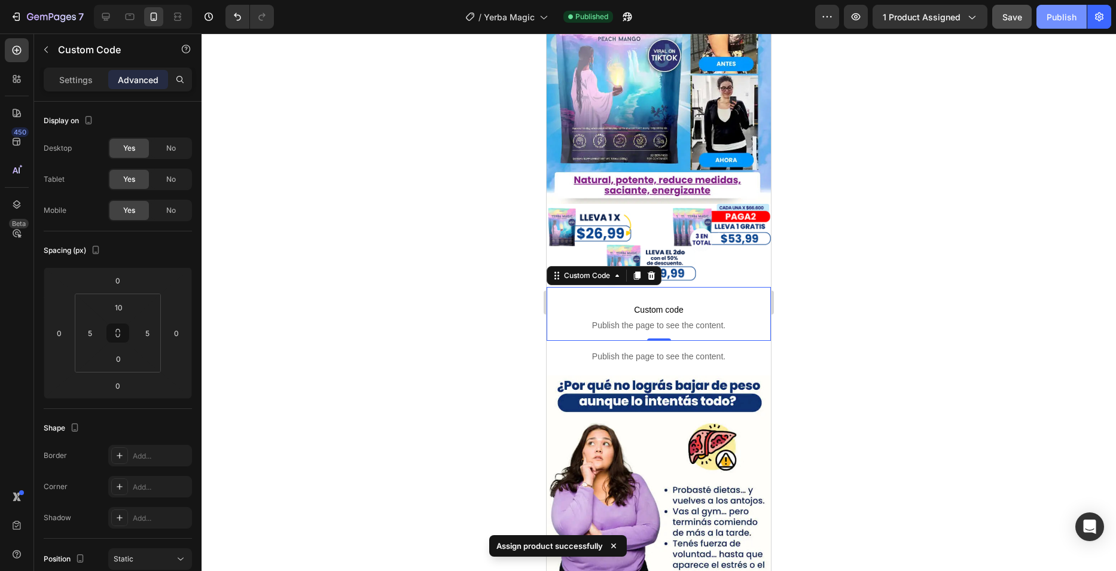
click at [1044, 21] on button "Publish" at bounding box center [1061, 17] width 50 height 24
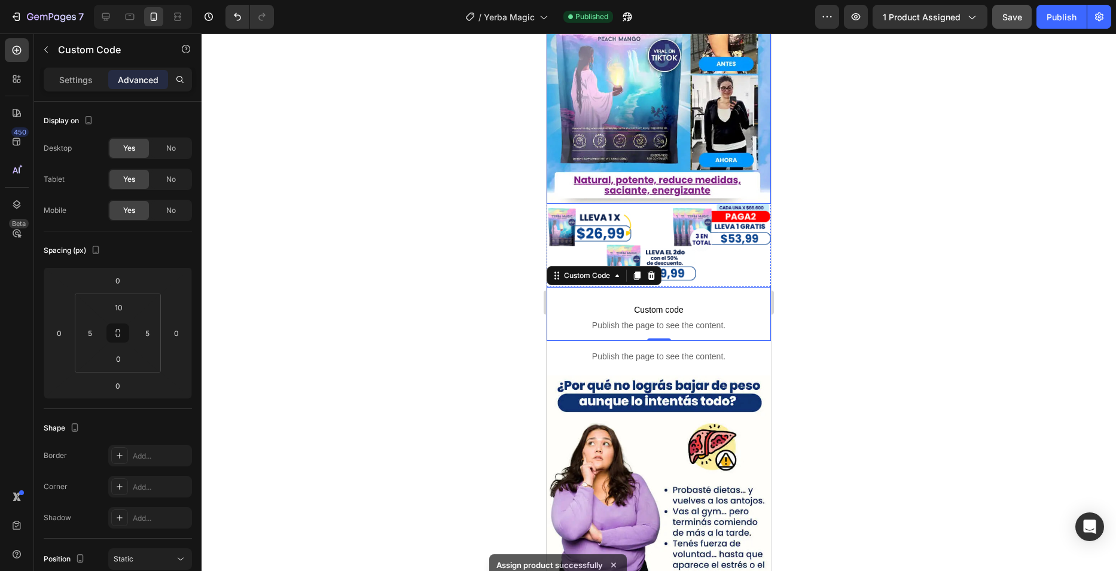
scroll to position [0, 0]
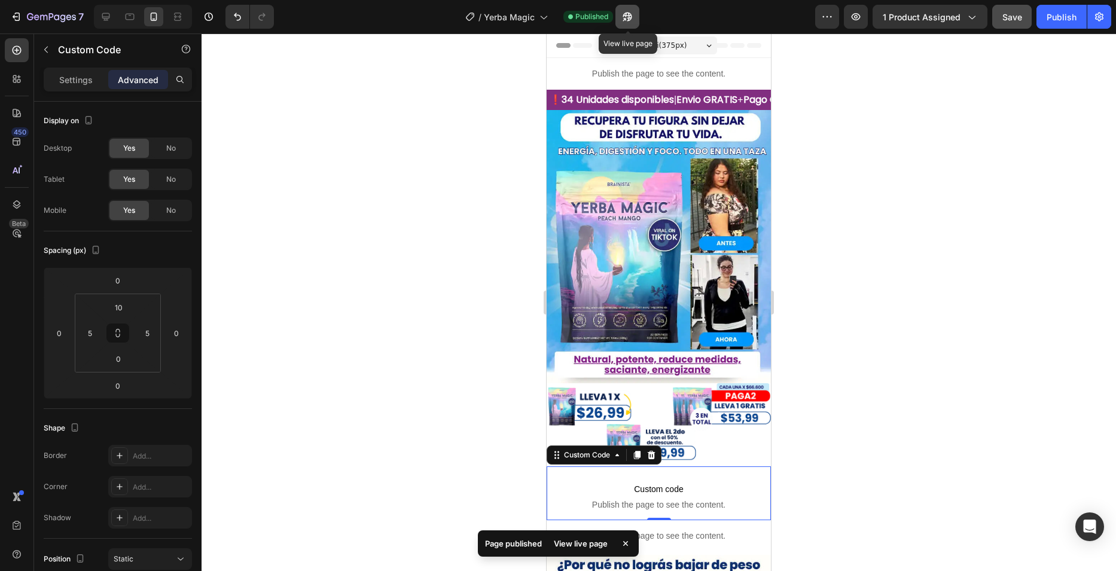
click at [633, 12] on icon "button" at bounding box center [627, 17] width 12 height 12
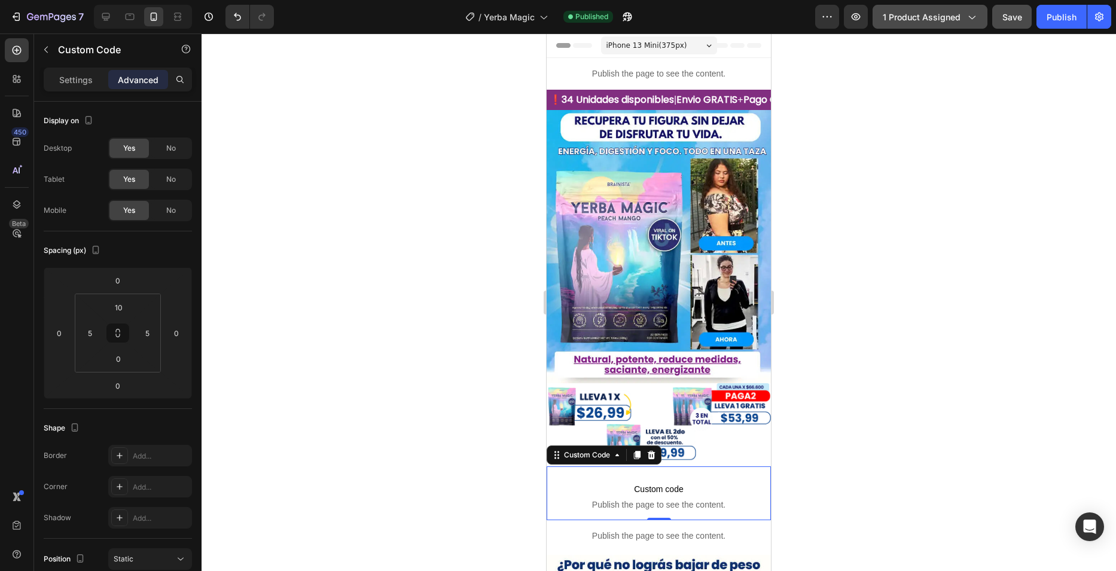
click at [938, 14] on span "1 product assigned" at bounding box center [922, 17] width 78 height 13
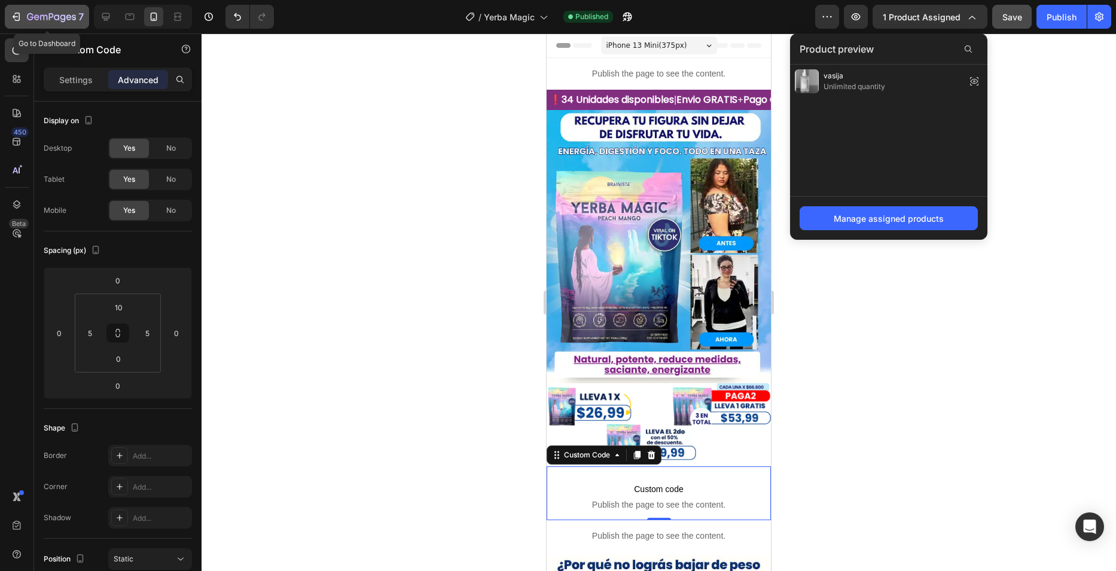
click at [63, 14] on icon "button" at bounding box center [51, 18] width 49 height 10
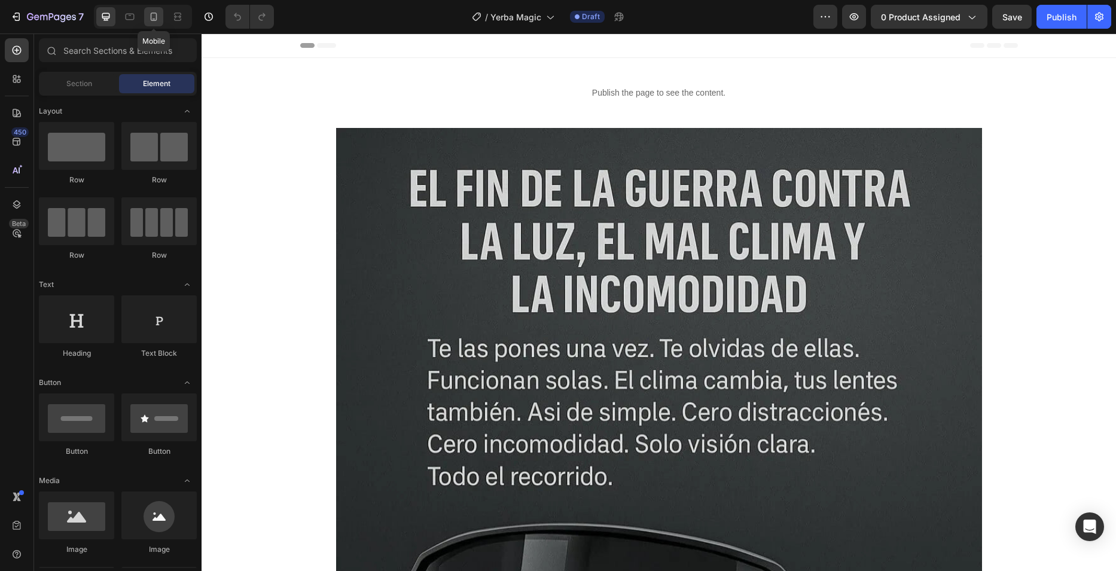
click at [154, 21] on icon at bounding box center [154, 17] width 7 height 8
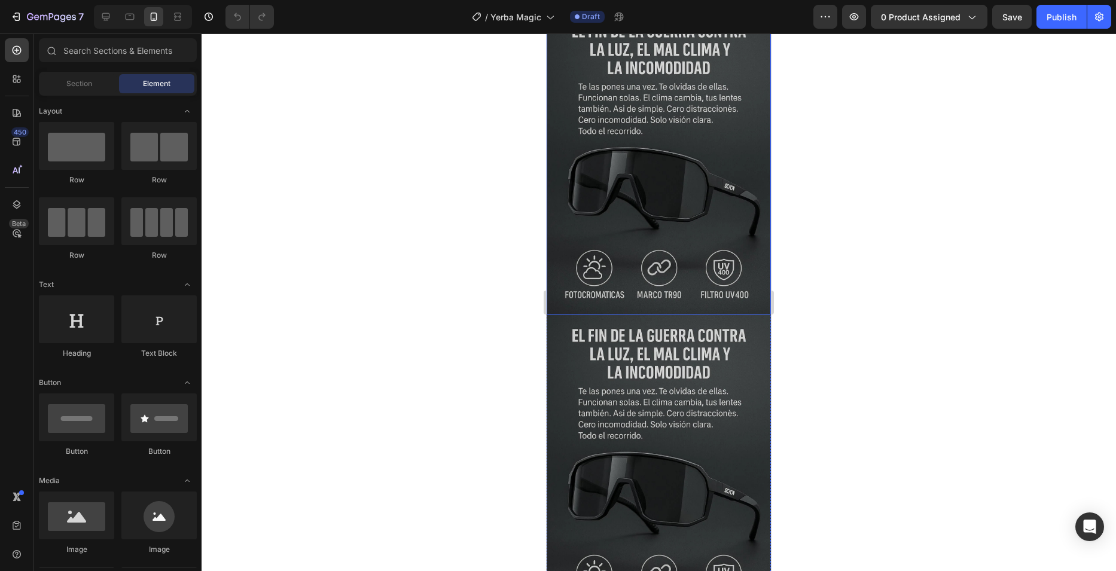
scroll to position [179, 0]
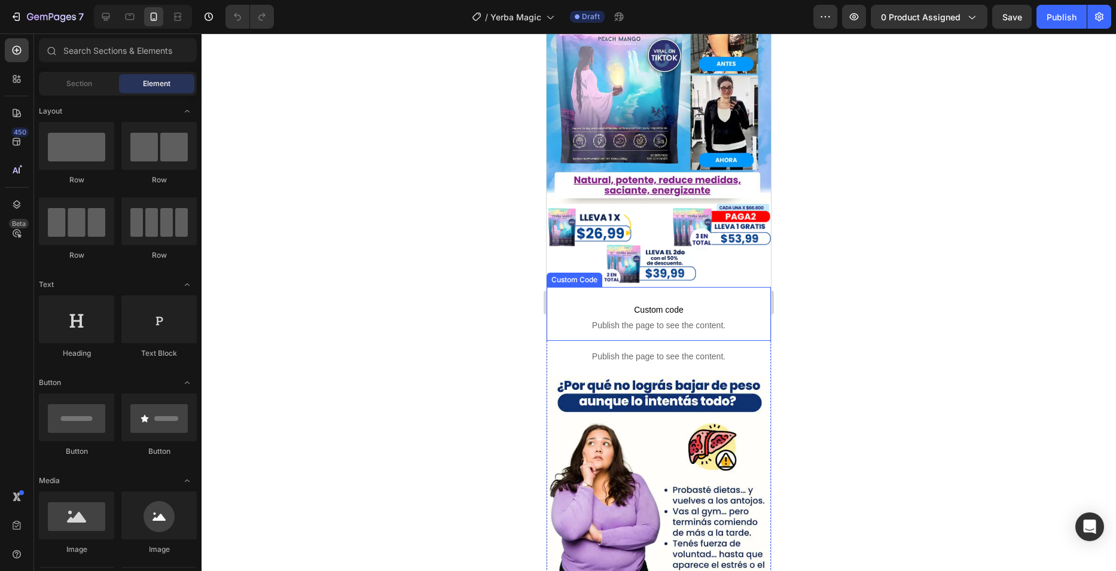
click at [633, 293] on p "Custom code Publish the page to see the content." at bounding box center [659, 317] width 218 height 48
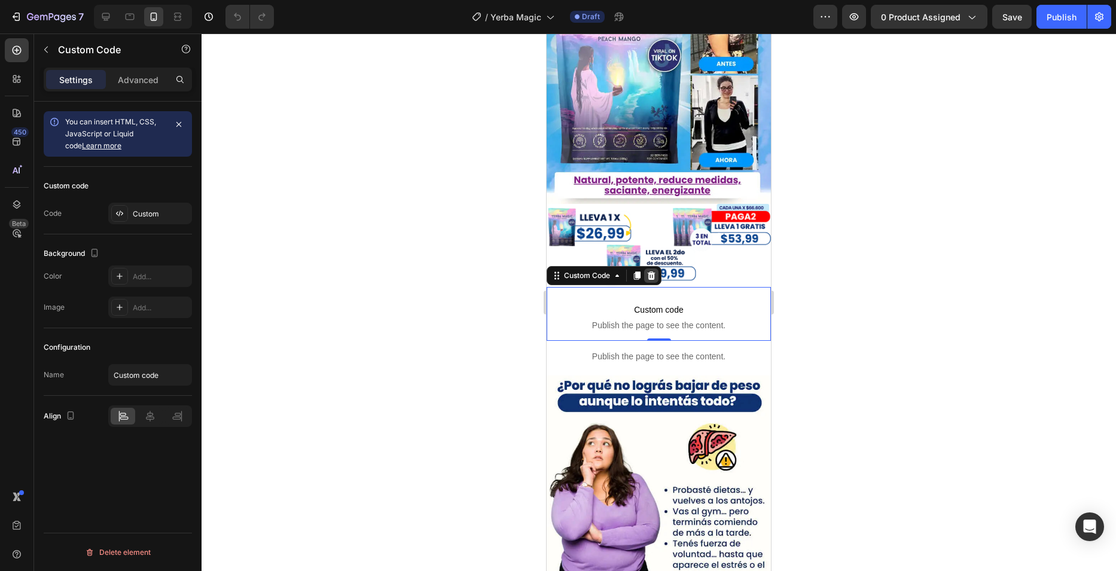
click at [650, 271] on icon at bounding box center [652, 275] width 8 height 8
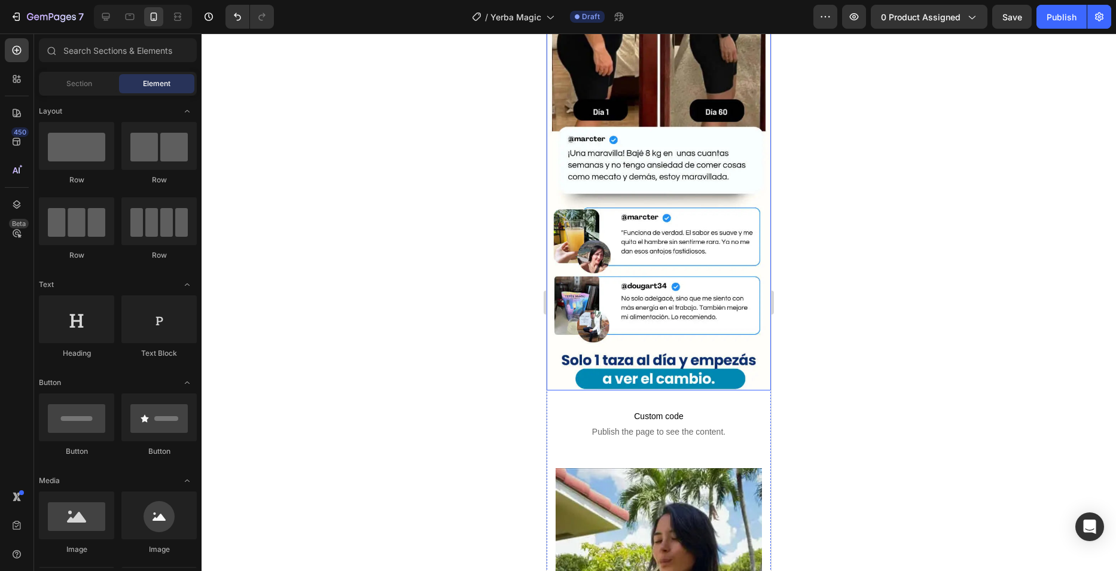
scroll to position [1435, 0]
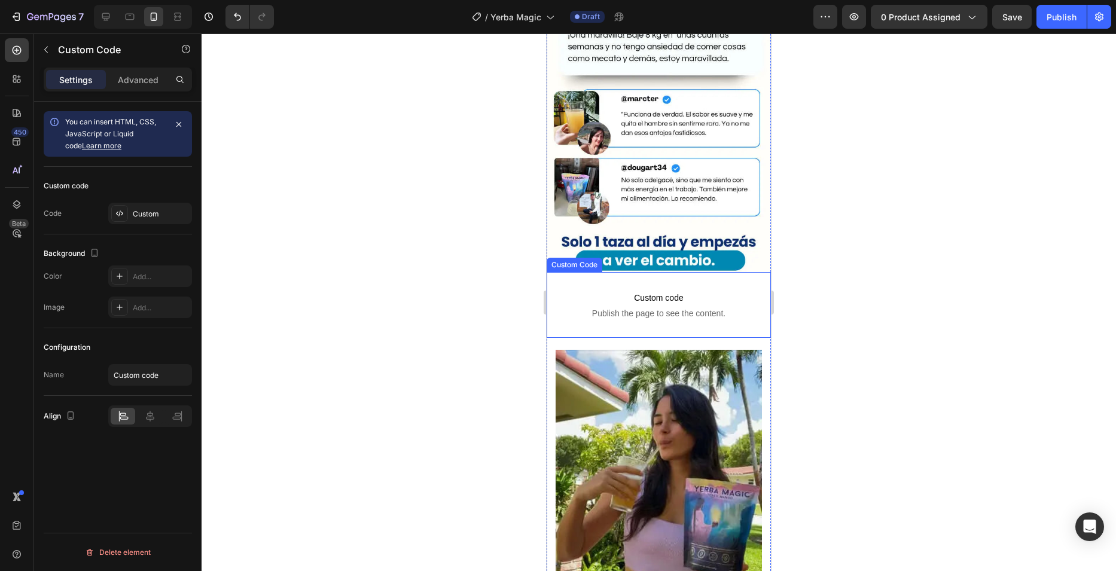
click at [662, 291] on span "Custom code" at bounding box center [659, 298] width 218 height 14
click at [651, 257] on icon at bounding box center [652, 261] width 8 height 8
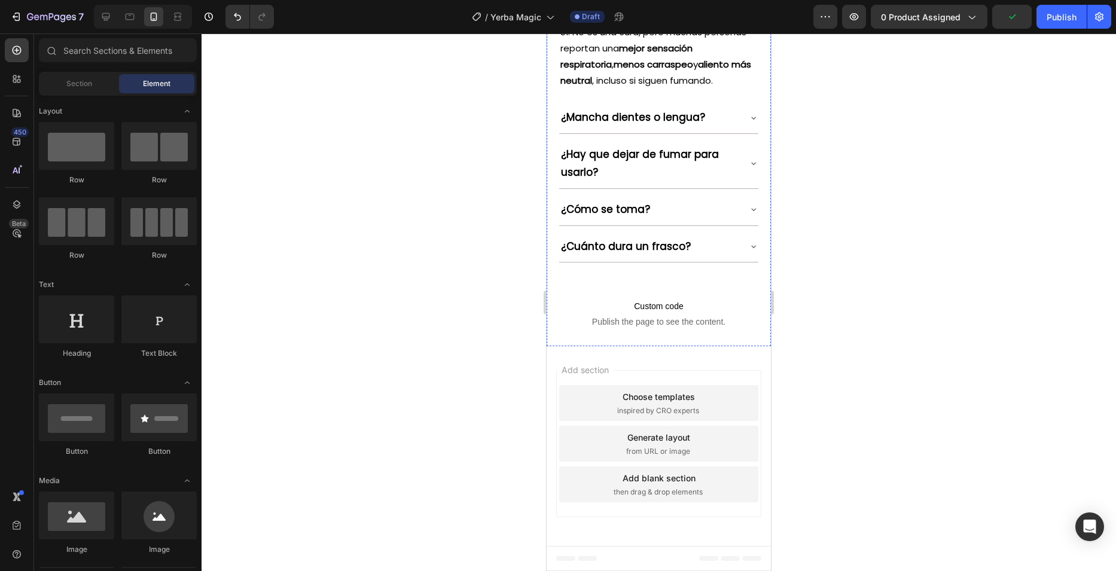
scroll to position [3170, 0]
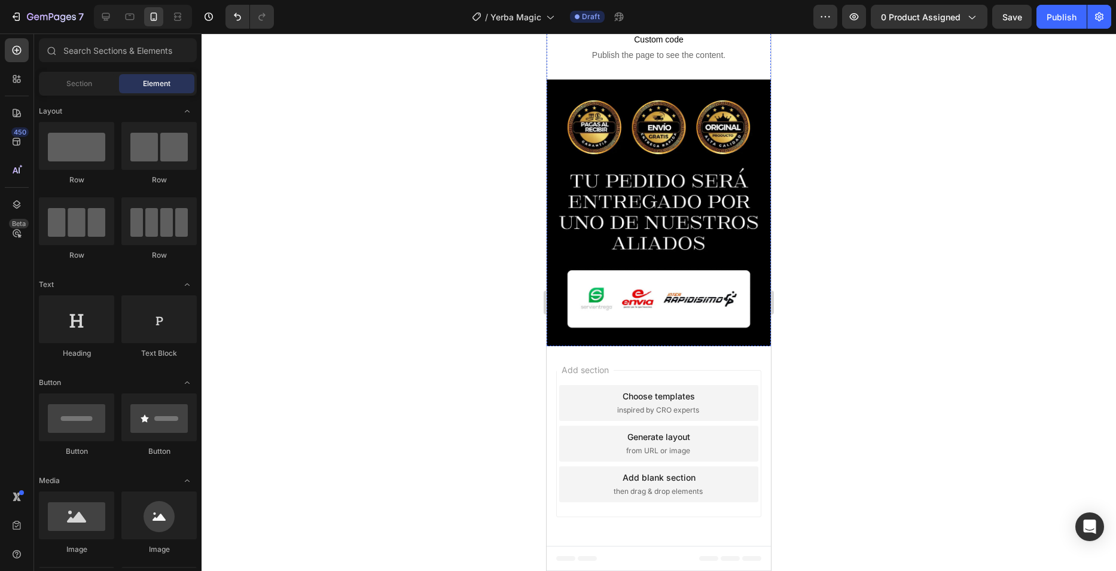
scroll to position [3887, 0]
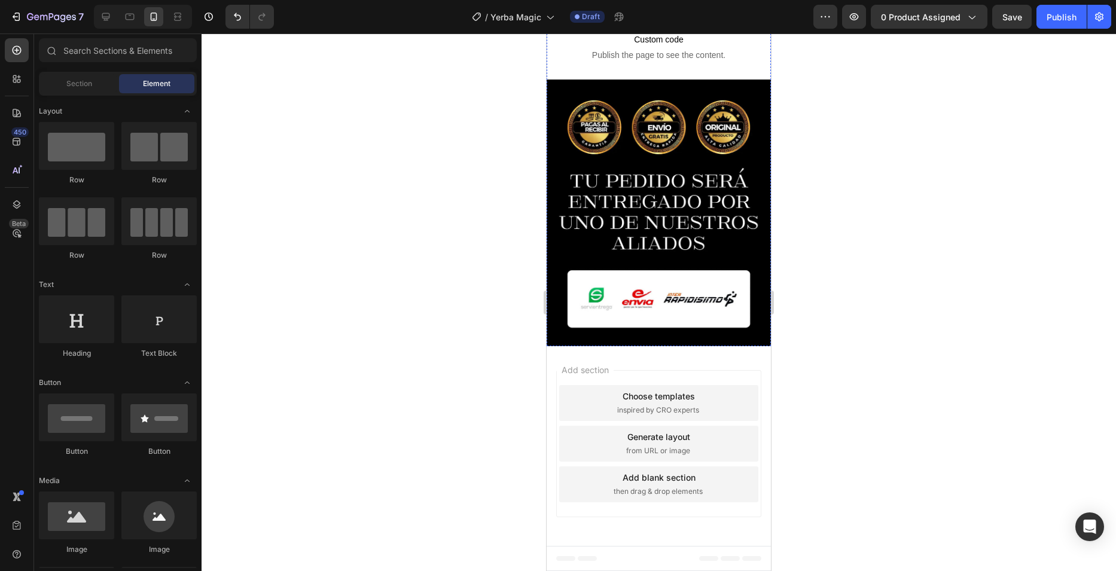
scroll to position [4904, 0]
click at [635, 47] on span "Custom code" at bounding box center [659, 39] width 218 height 14
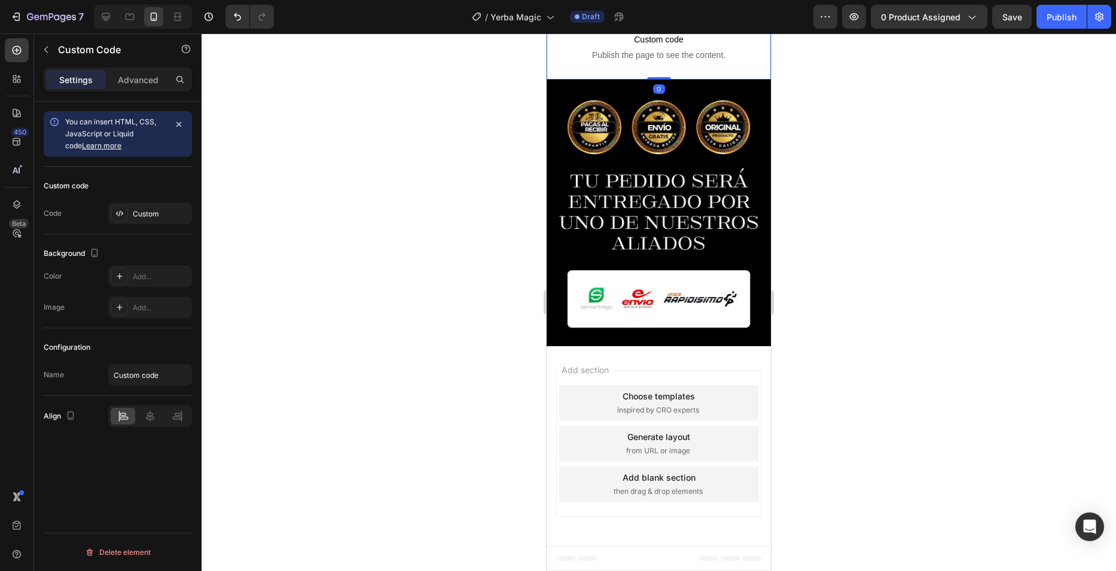
click at [650, 10] on div at bounding box center [651, 2] width 14 height 14
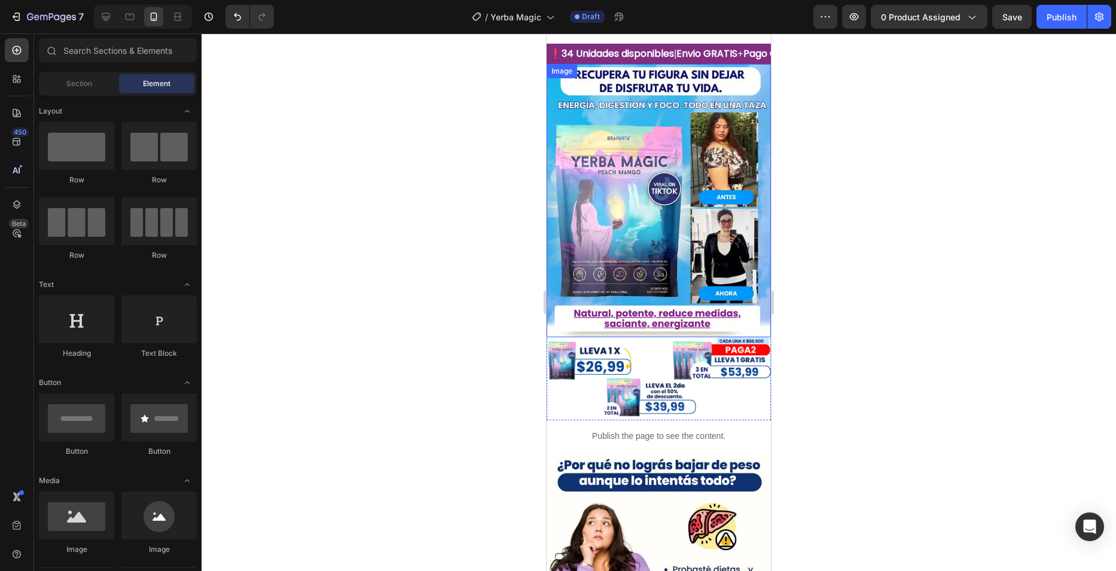
scroll to position [0, 0]
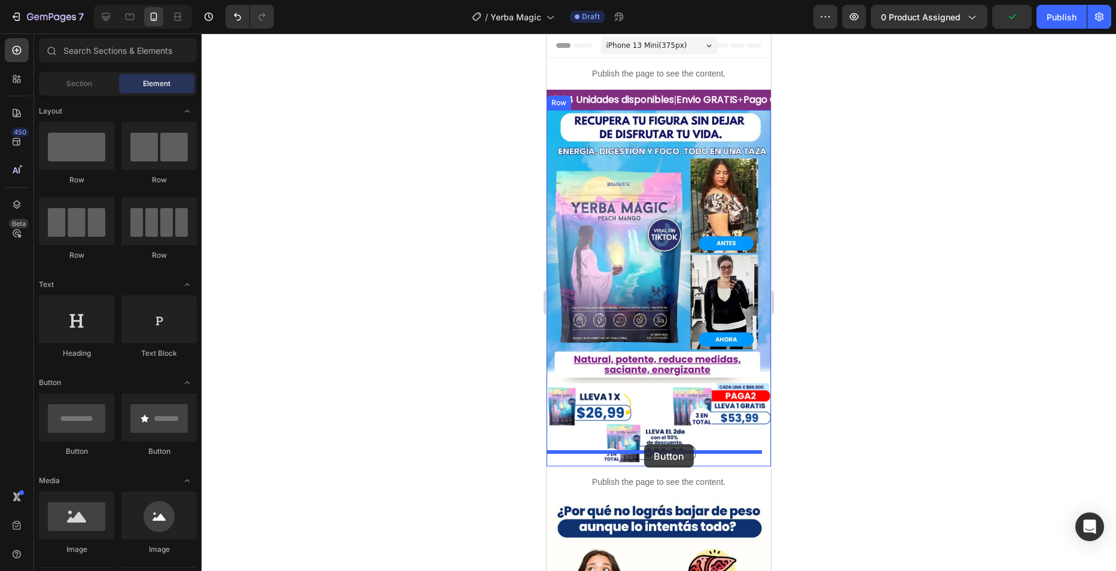
drag, startPoint x: 638, startPoint y: 465, endPoint x: 644, endPoint y: 444, distance: 21.9
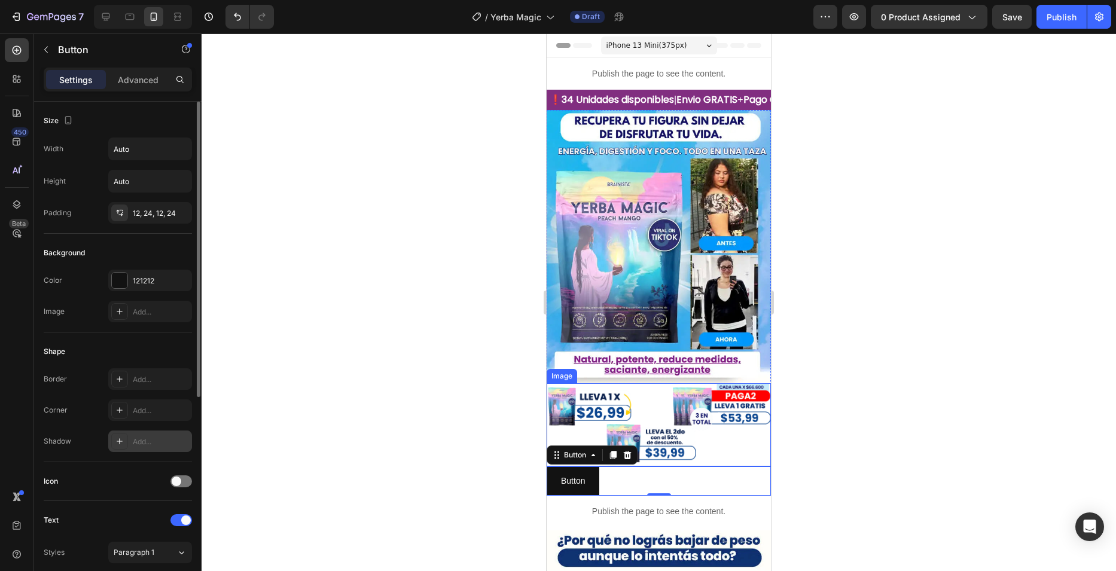
scroll to position [179, 0]
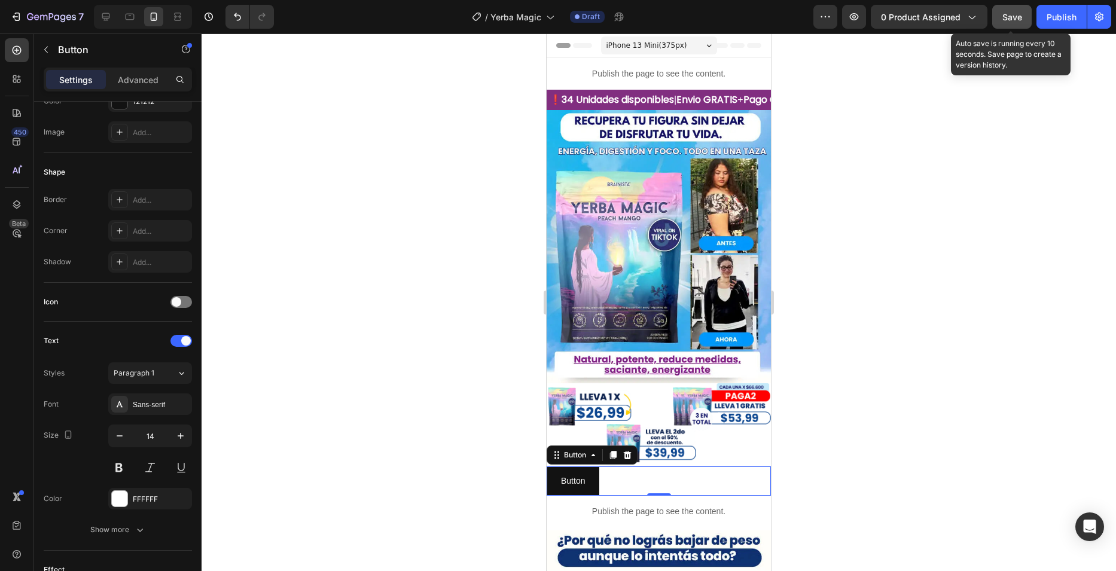
click at [1020, 18] on span "Save" at bounding box center [1012, 17] width 20 height 10
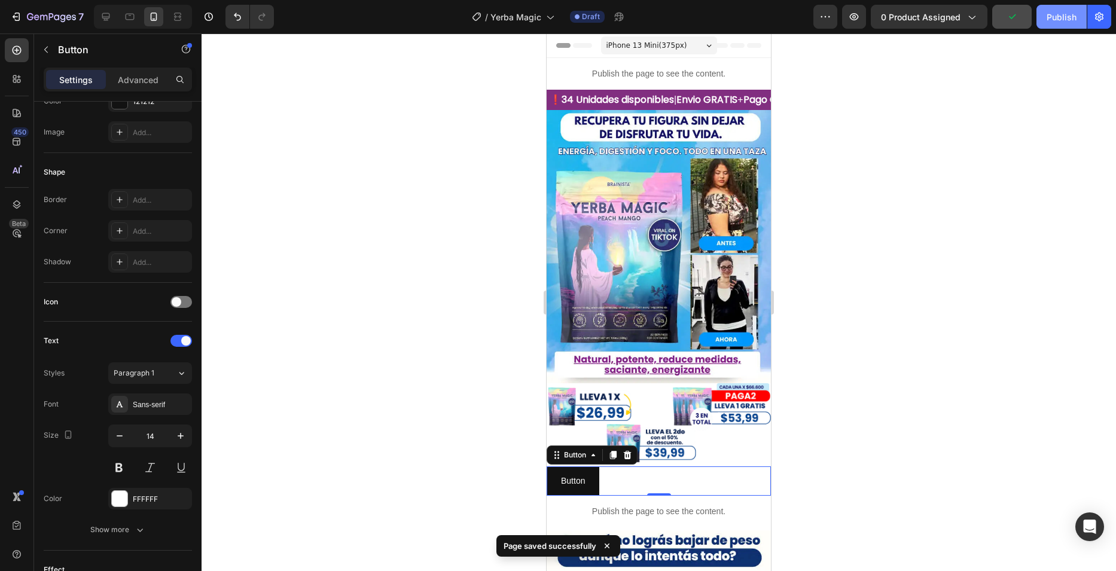
click at [1047, 21] on div "Publish" at bounding box center [1062, 17] width 30 height 13
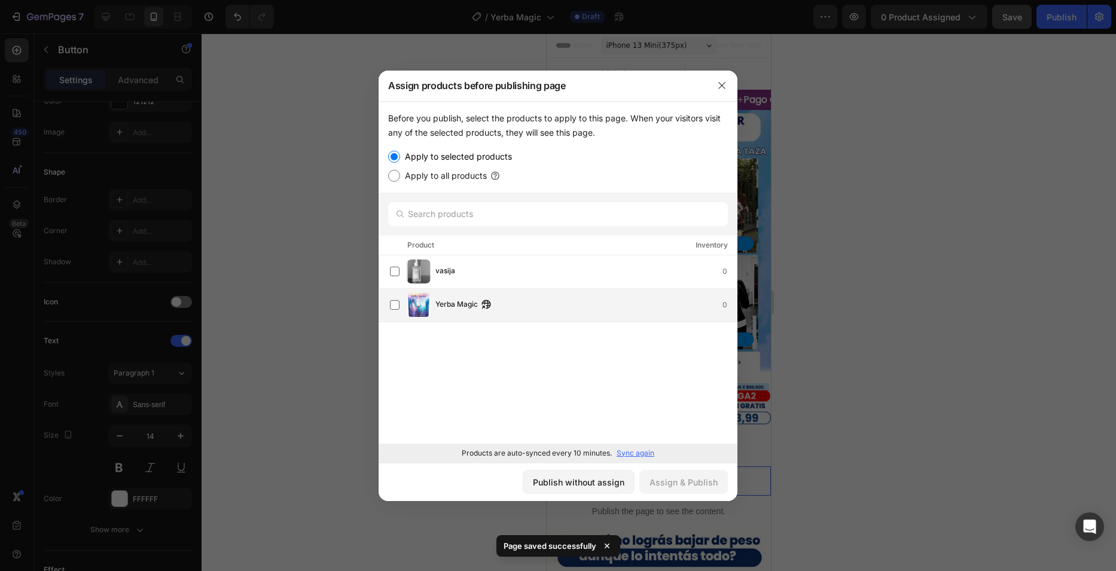
click at [518, 308] on div "Yerba Magic 0" at bounding box center [585, 304] width 301 height 13
click at [673, 496] on div "Publish without assign Assign & Publish" at bounding box center [558, 482] width 359 height 38
click at [673, 492] on button "Assign & Publish" at bounding box center [683, 482] width 89 height 24
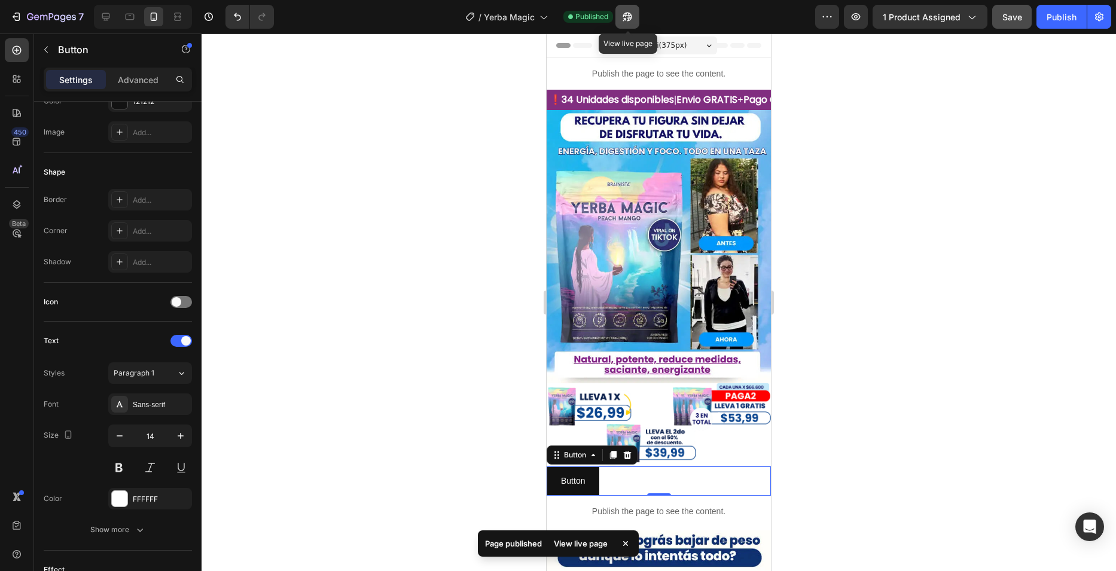
click at [636, 23] on button "button" at bounding box center [627, 17] width 24 height 24
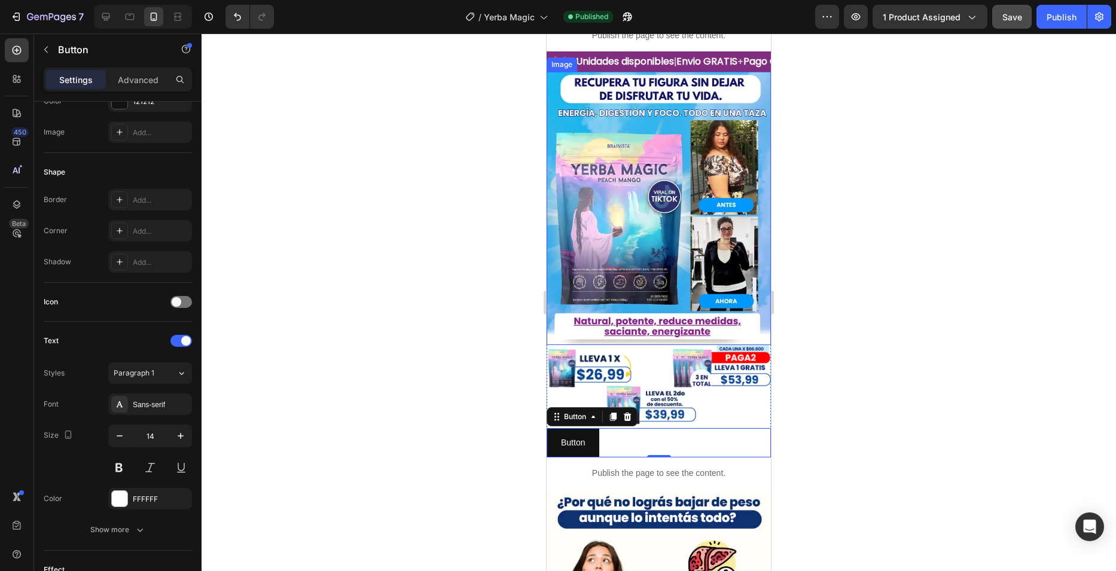
scroll to position [60, 0]
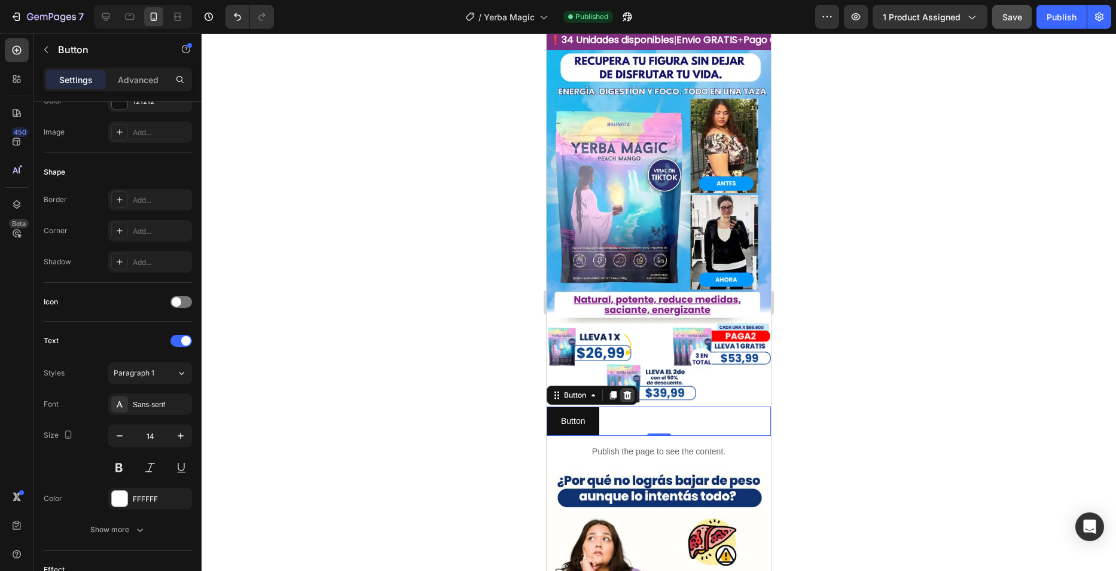
click at [629, 391] on icon at bounding box center [628, 396] width 10 height 10
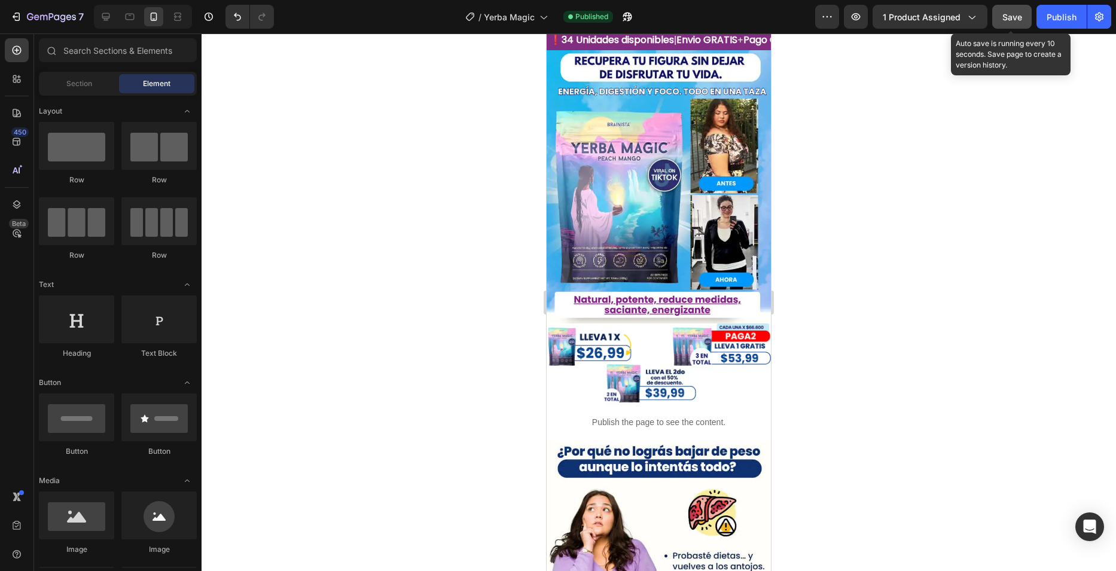
click at [1011, 13] on span "Save" at bounding box center [1012, 17] width 20 height 10
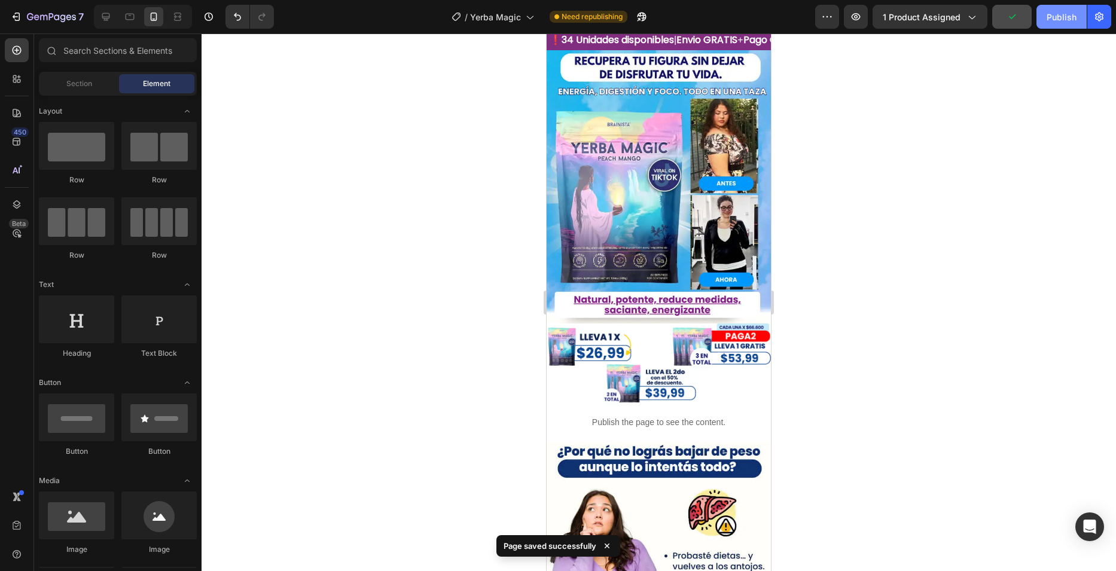
click at [1050, 24] on button "Publish" at bounding box center [1061, 17] width 50 height 24
click at [31, 12] on div "7" at bounding box center [55, 17] width 57 height 14
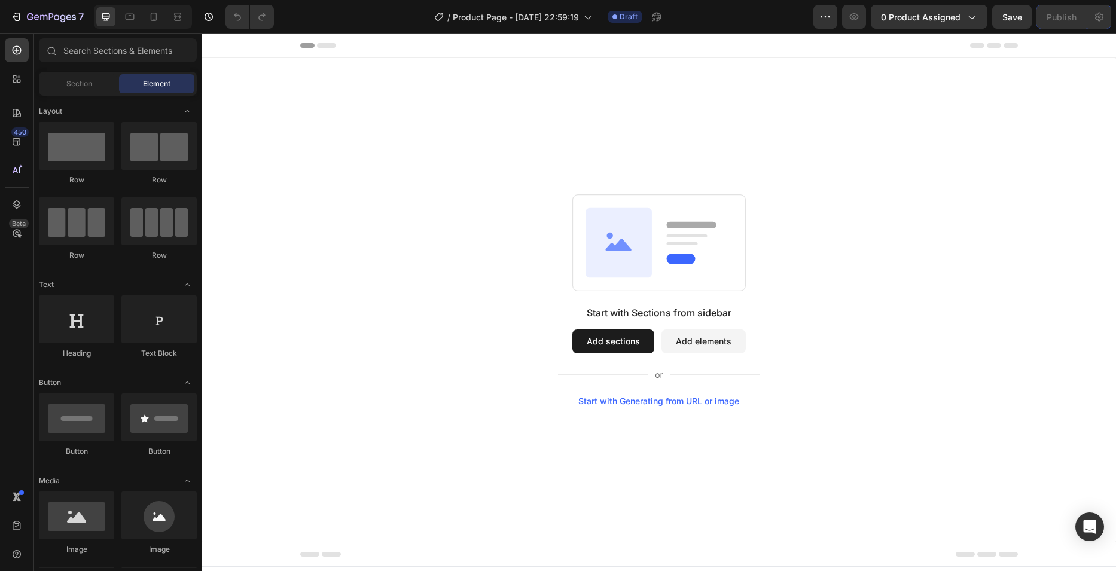
click at [624, 337] on button "Add sections" at bounding box center [613, 342] width 82 height 24
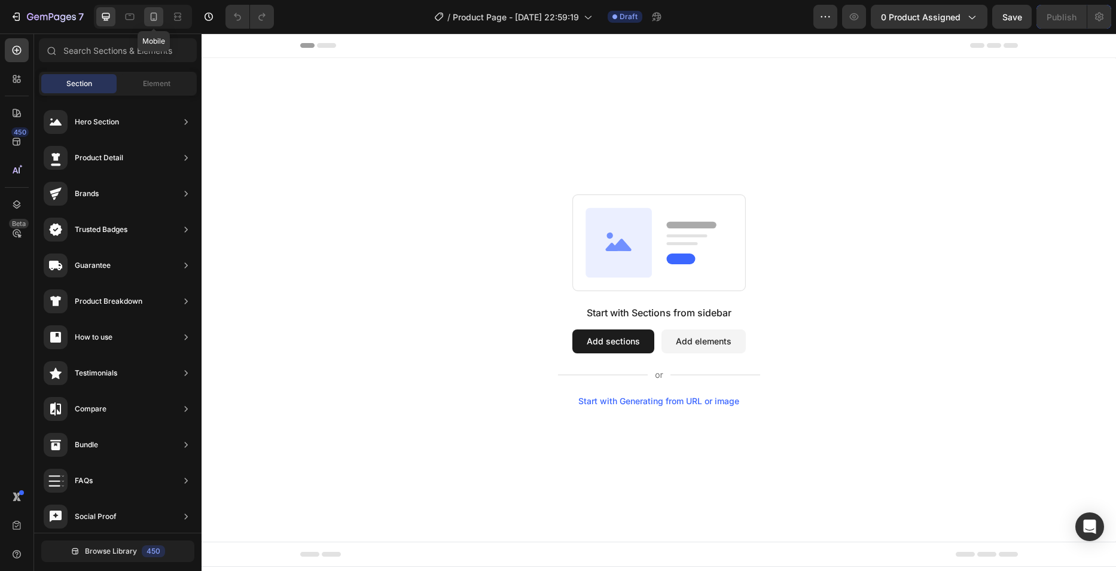
click at [158, 20] on icon at bounding box center [154, 17] width 12 height 12
click at [611, 337] on button "Add sections" at bounding box center [613, 342] width 82 height 24
click at [167, 81] on span "Element" at bounding box center [157, 83] width 28 height 11
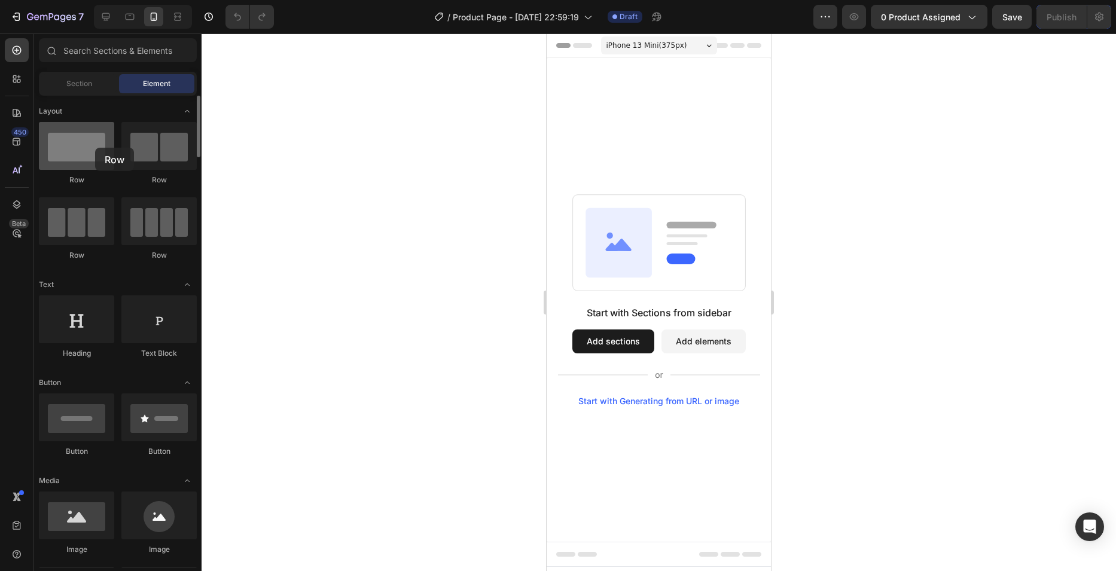
click at [95, 148] on div at bounding box center [76, 146] width 75 height 48
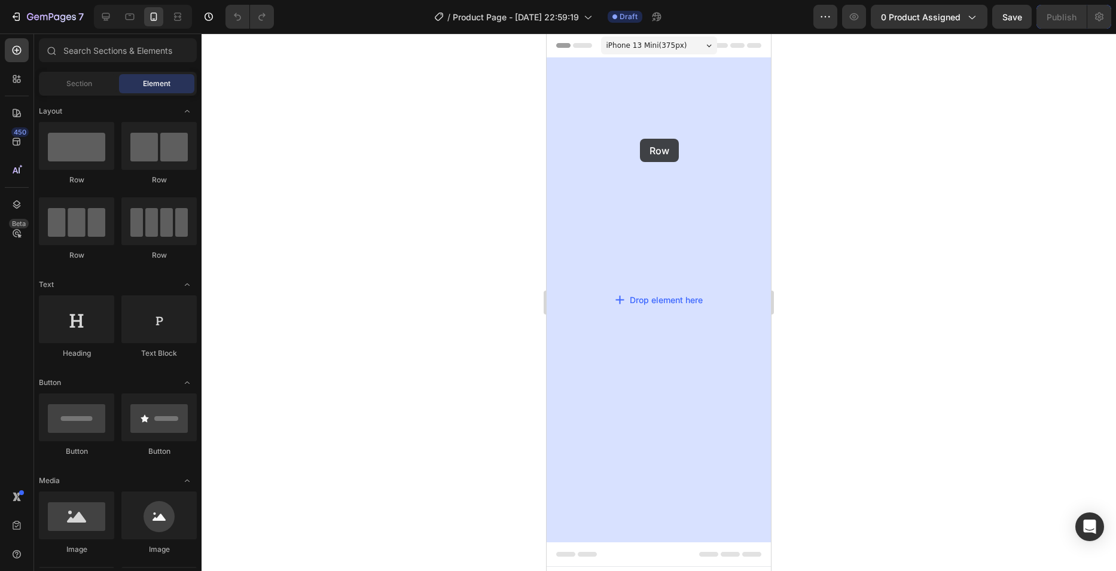
drag, startPoint x: 658, startPoint y: 182, endPoint x: 551, endPoint y: 142, distance: 114.9
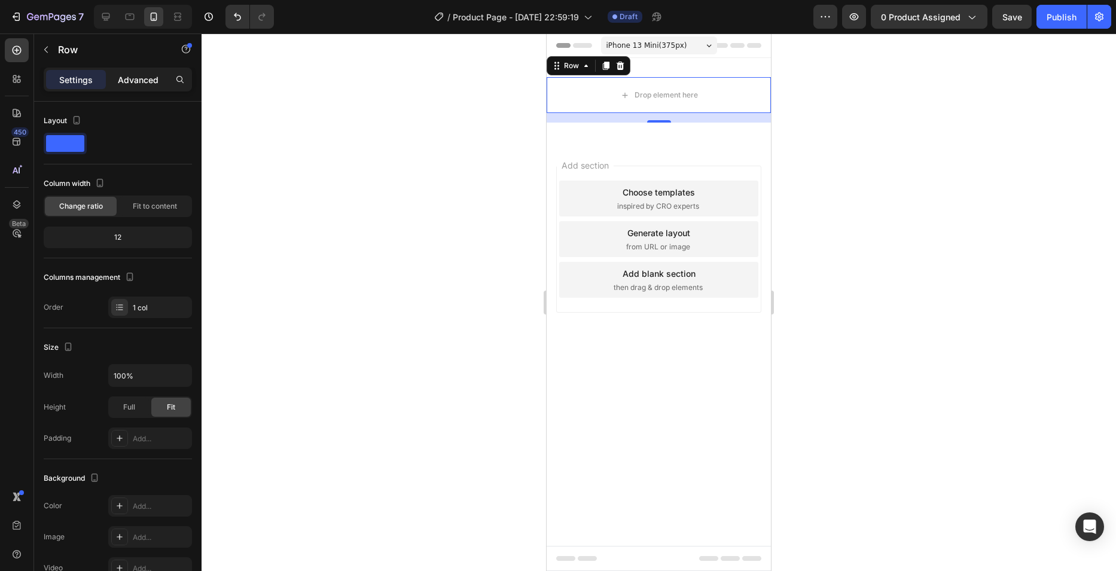
click at [131, 76] on p "Advanced" at bounding box center [138, 80] width 41 height 13
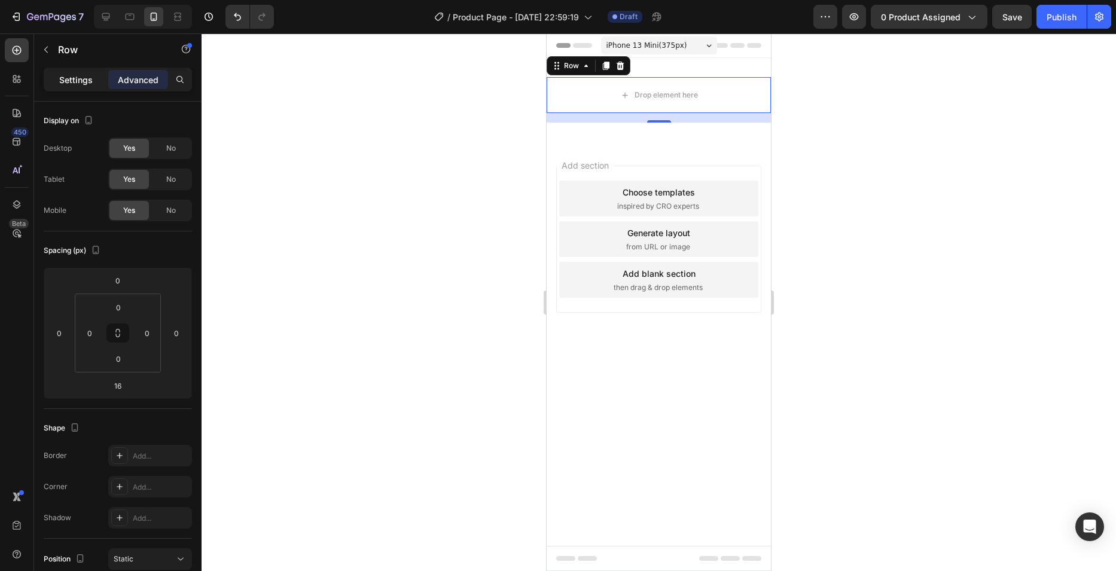
click at [74, 74] on p "Settings" at bounding box center [75, 80] width 33 height 13
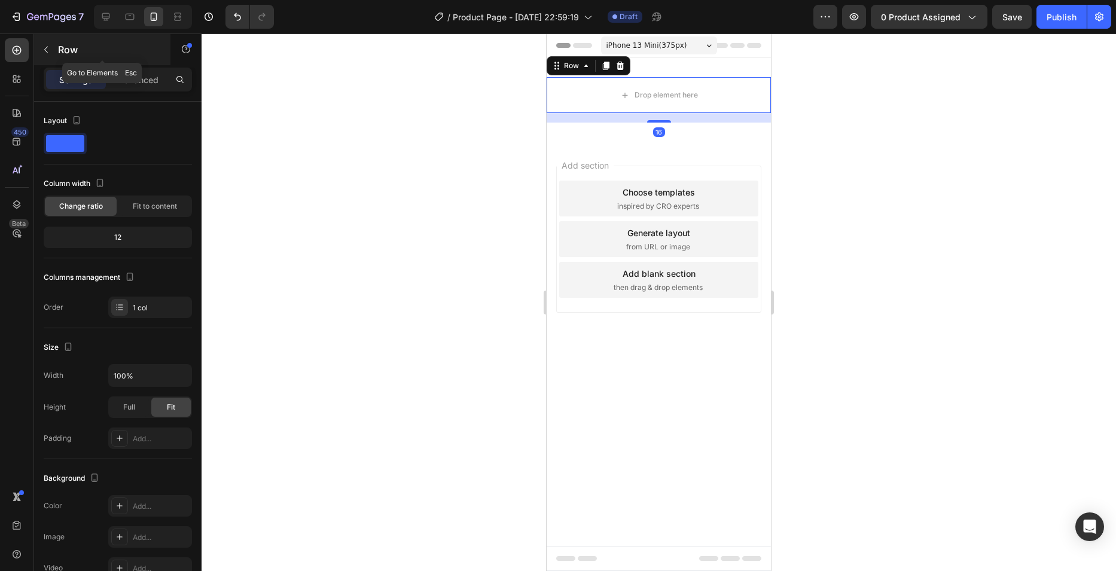
click at [56, 53] on div "Row" at bounding box center [102, 49] width 136 height 31
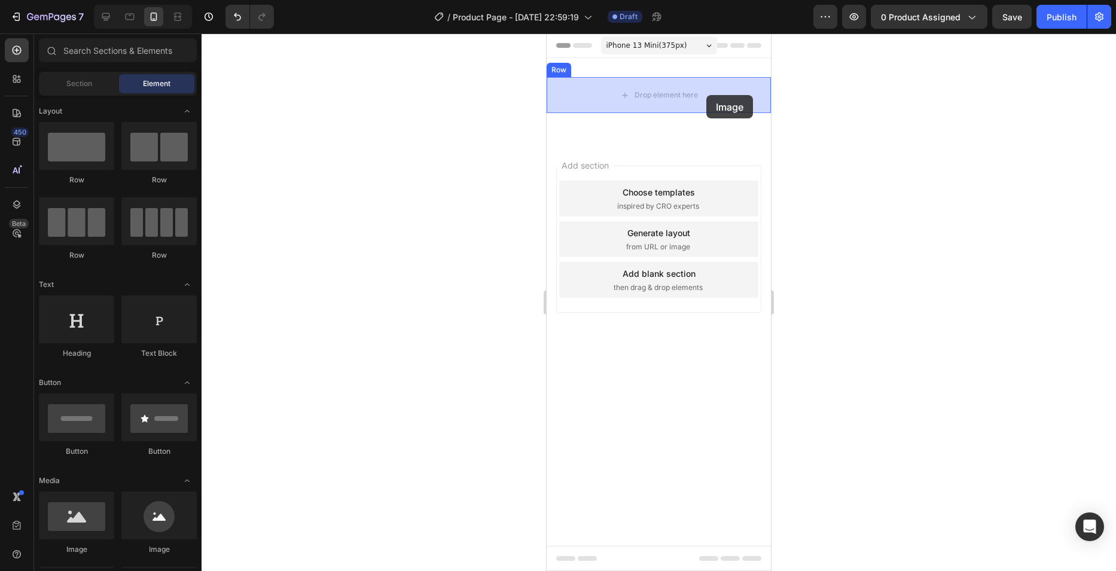
drag, startPoint x: 636, startPoint y: 559, endPoint x: 706, endPoint y: 95, distance: 468.7
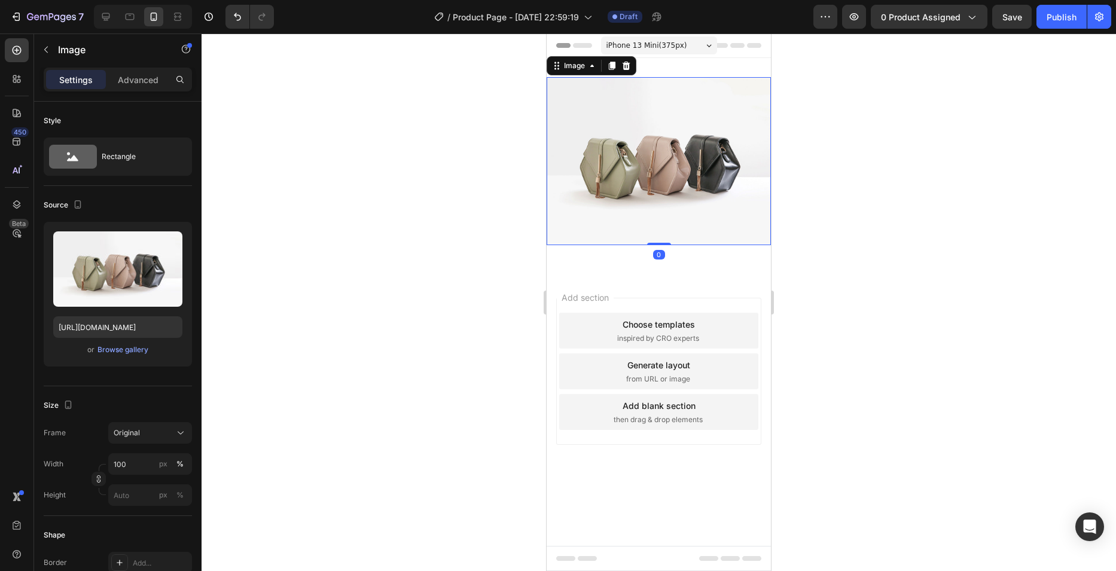
click at [593, 148] on img at bounding box center [659, 161] width 224 height 168
click at [586, 68] on div "Image" at bounding box center [575, 65] width 26 height 11
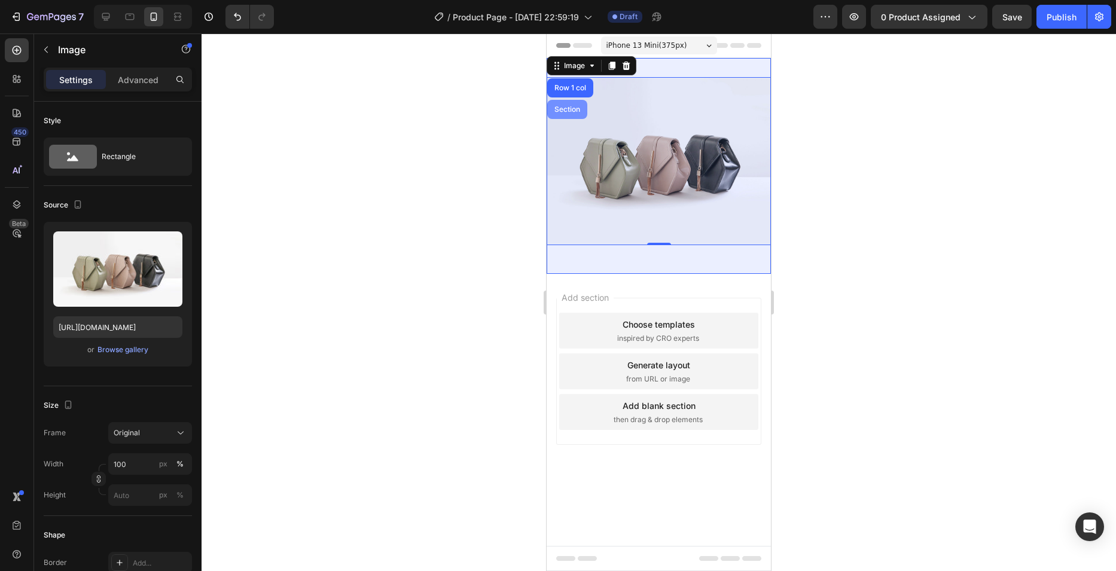
click at [581, 106] on div "Section" at bounding box center [567, 109] width 31 height 7
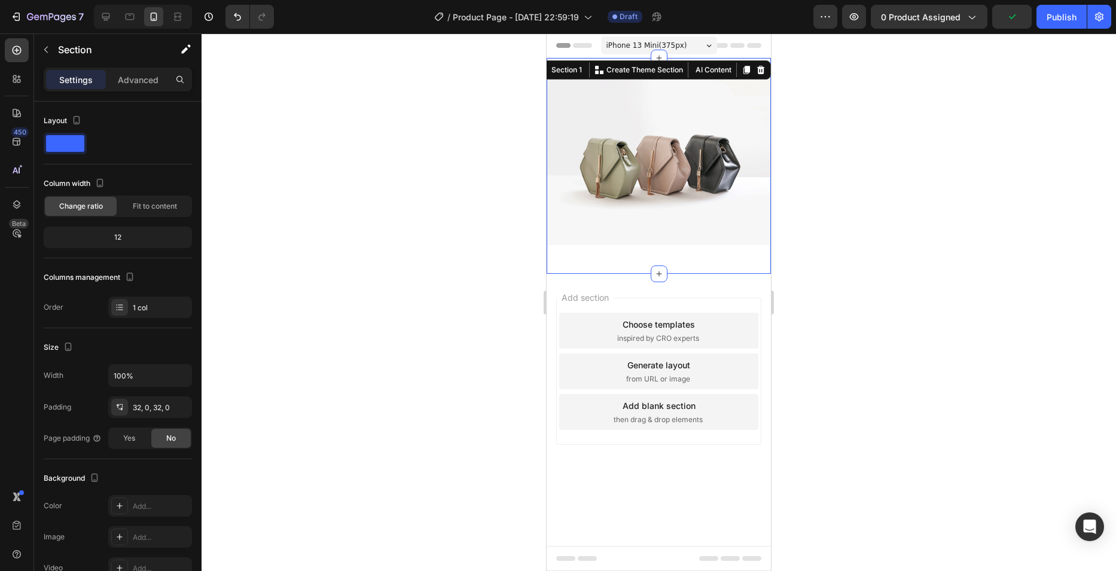
click at [146, 68] on div "Settings Advanced" at bounding box center [118, 80] width 148 height 24
click at [140, 80] on p "Advanced" at bounding box center [138, 80] width 41 height 13
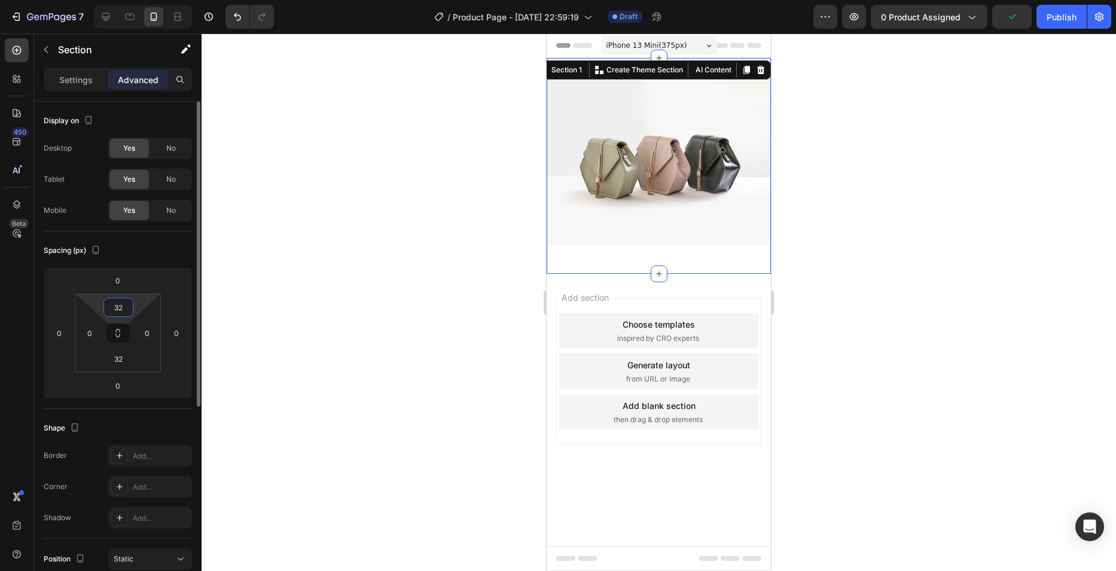
click at [125, 300] on input "32" at bounding box center [118, 307] width 24 height 18
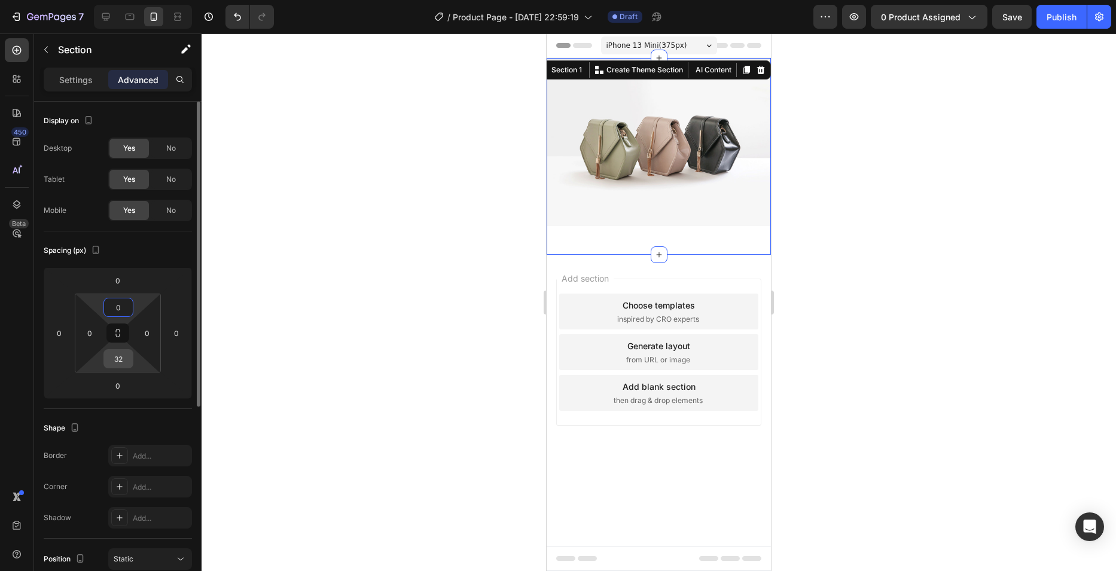
type input "0"
click at [130, 360] on input "32" at bounding box center [118, 359] width 24 height 18
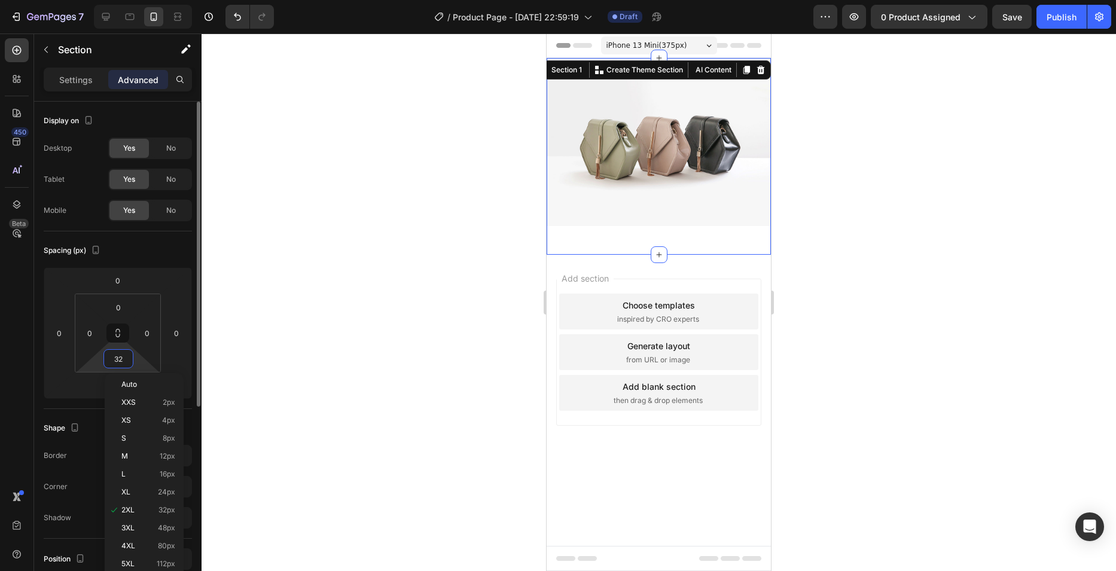
type input "0"
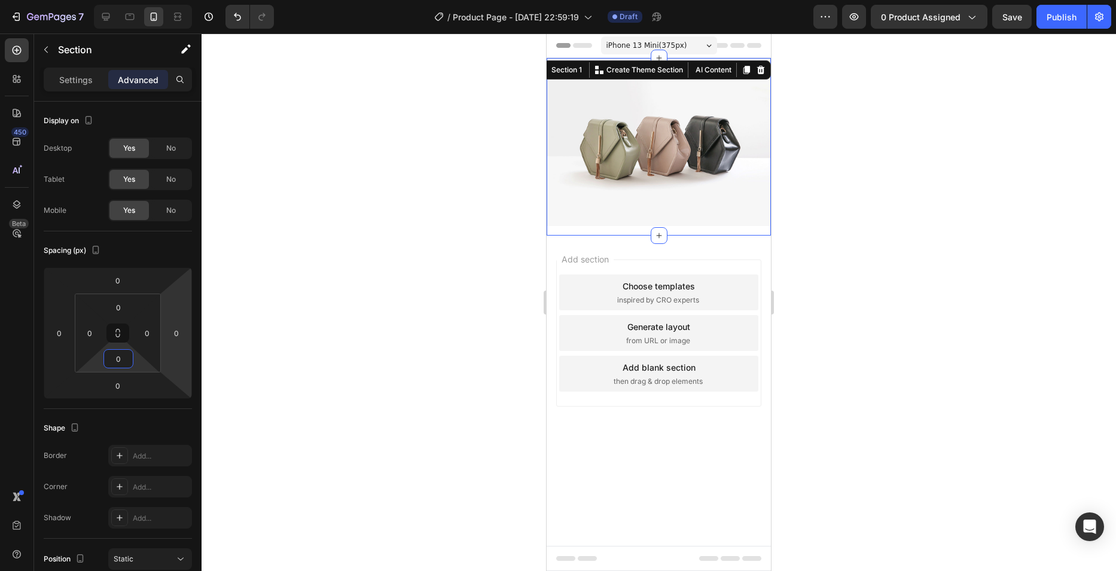
click at [460, 172] on div at bounding box center [659, 302] width 914 height 538
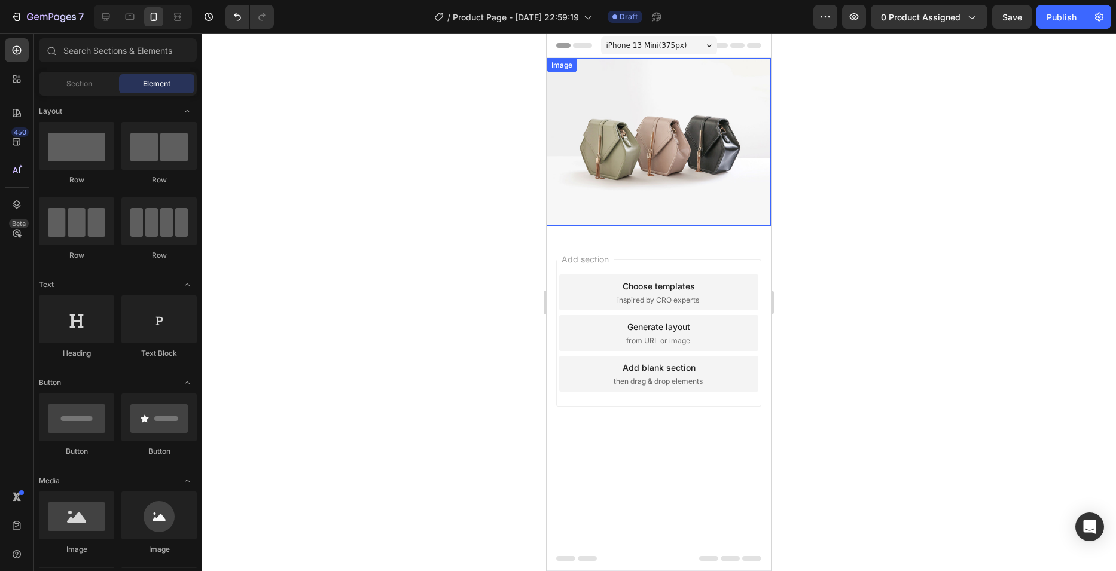
click at [674, 163] on img at bounding box center [659, 142] width 224 height 168
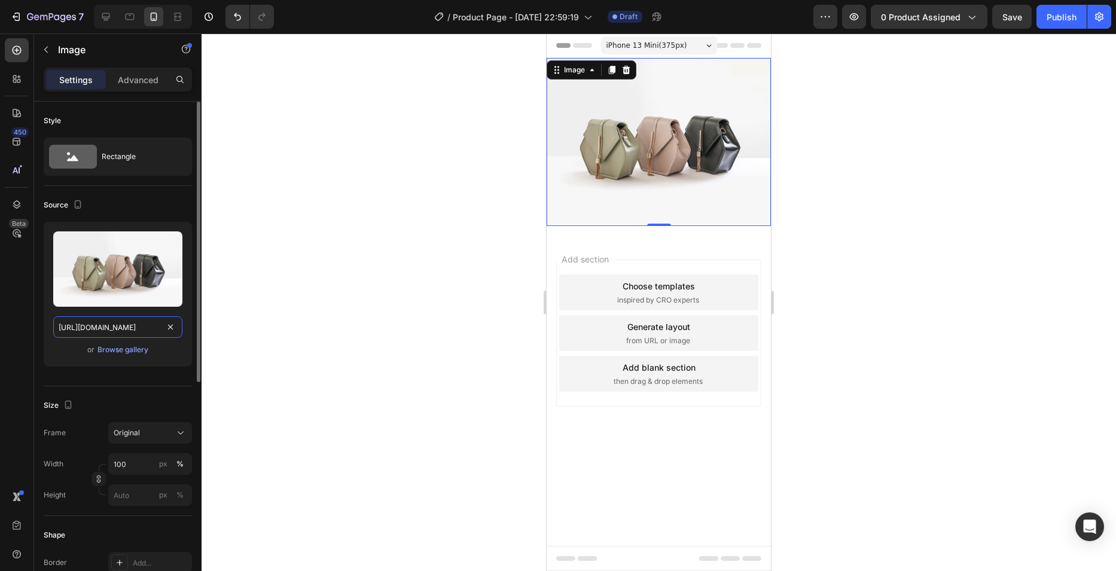
click at [72, 335] on input "https://cdn.shopify.com/s/files/1/2005/9307/files/image_demo.jpg" at bounding box center [117, 327] width 129 height 22
paste input "0763/7168/9685/files/Yerba_Magic_1.webp?v=1756348557"
type input "https://cdn.shopify.com/s/files/1/0763/7168/9685/files/Yerba_Magic_1.webp?v=175…"
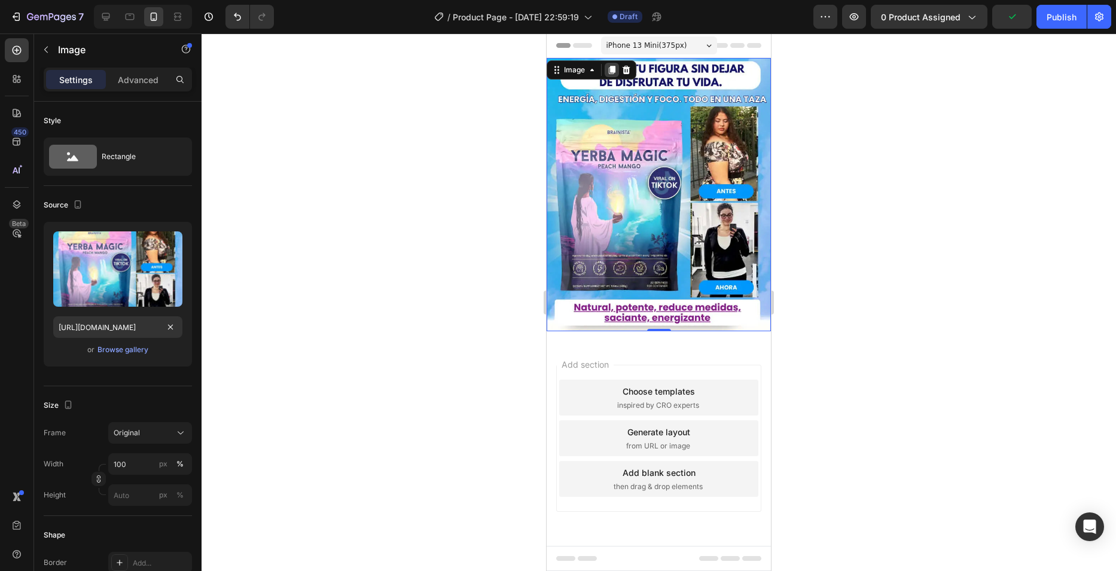
click at [613, 63] on div at bounding box center [612, 70] width 14 height 14
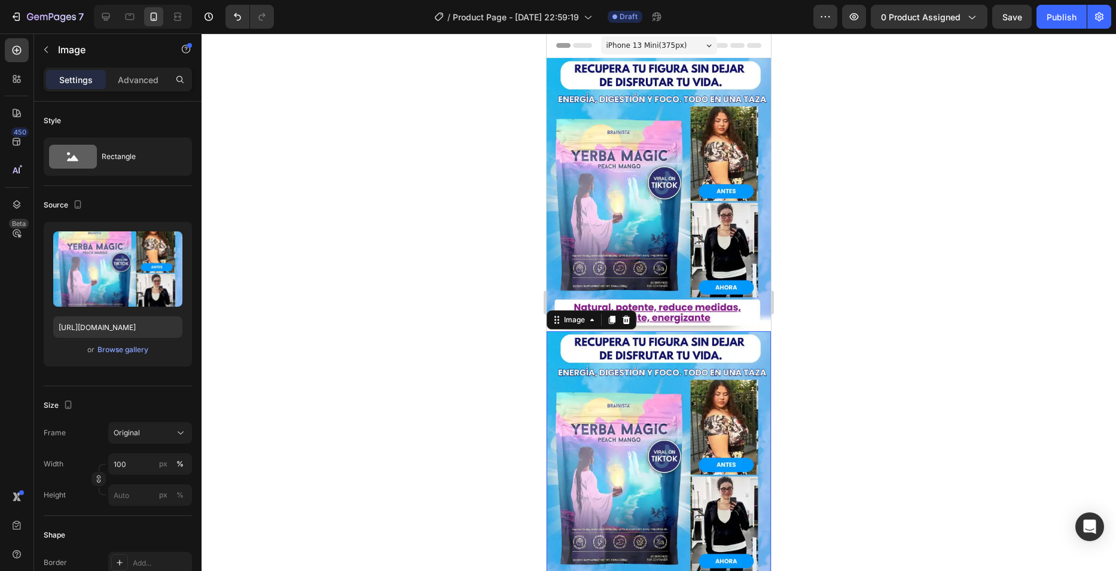
click at [630, 350] on img at bounding box center [659, 467] width 224 height 273
click at [139, 322] on input "https://cdn.shopify.com/s/files/1/0763/7168/9685/files/Yerba_Magic_1.webp?v=175…" at bounding box center [117, 327] width 129 height 22
paste input "2"
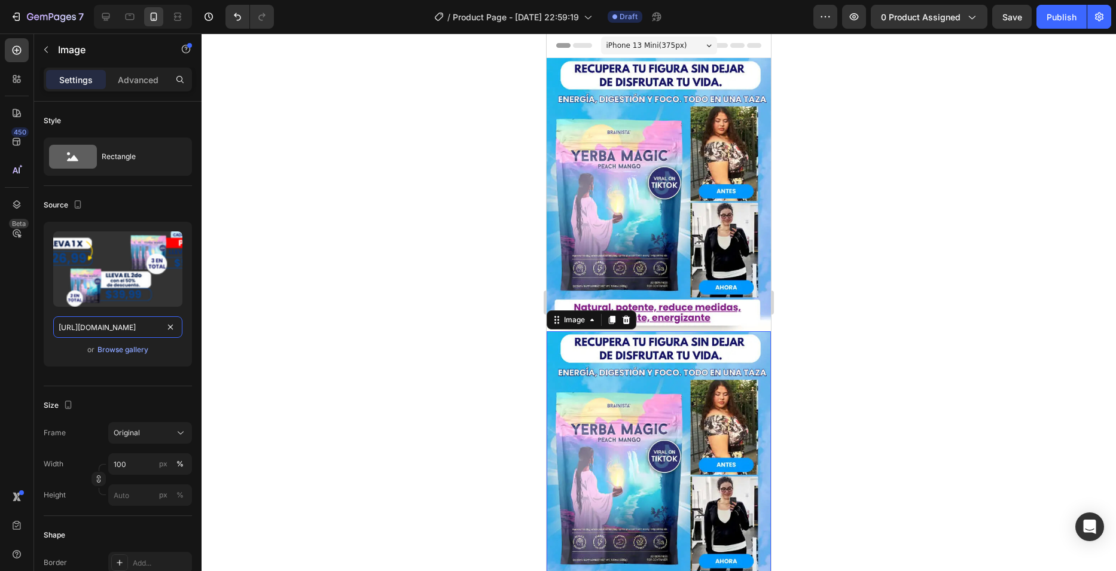
scroll to position [0, 214]
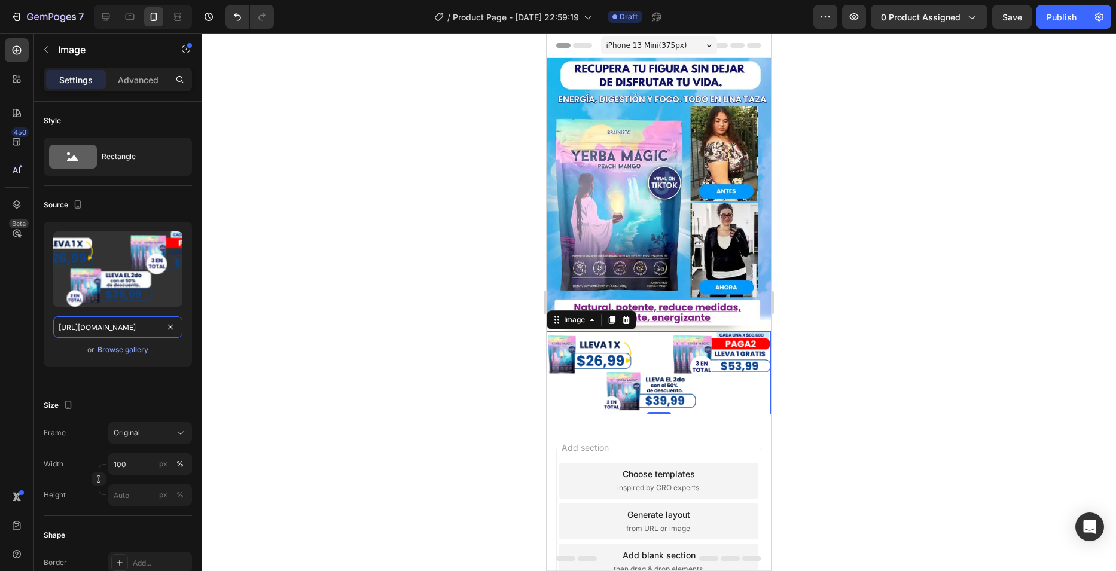
type input "https://cdn.shopify.com/s/files/1/0763/7168/9685/files/Yerba_Magic_2.webp?v=175…"
drag, startPoint x: 624, startPoint y: 358, endPoint x: 615, endPoint y: 330, distance: 30.1
click at [624, 358] on img at bounding box center [659, 372] width 224 height 83
click at [609, 316] on icon at bounding box center [612, 320] width 7 height 8
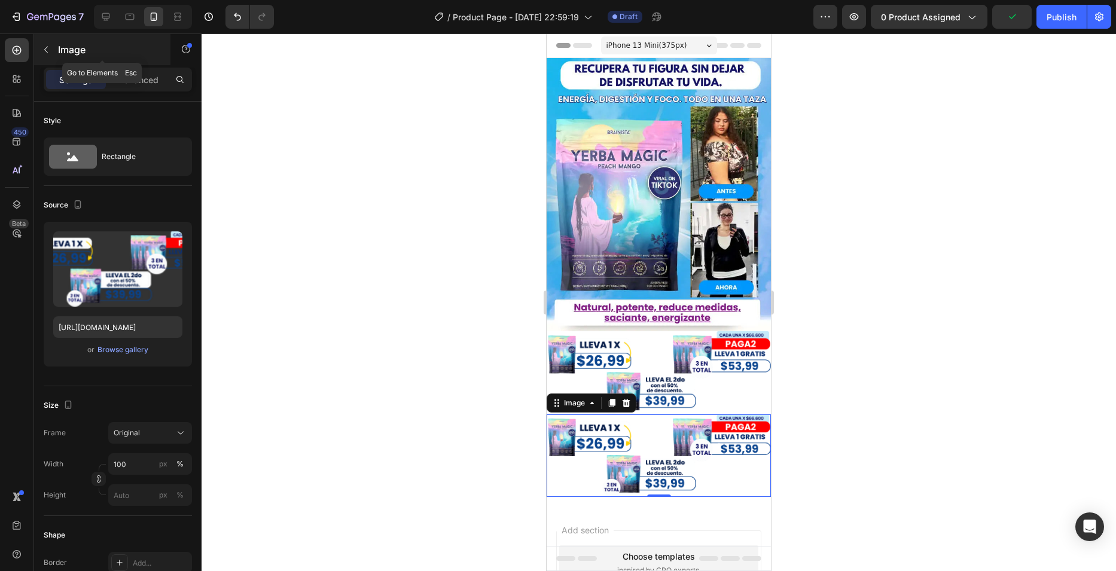
click at [60, 50] on p "Image" at bounding box center [109, 49] width 102 height 14
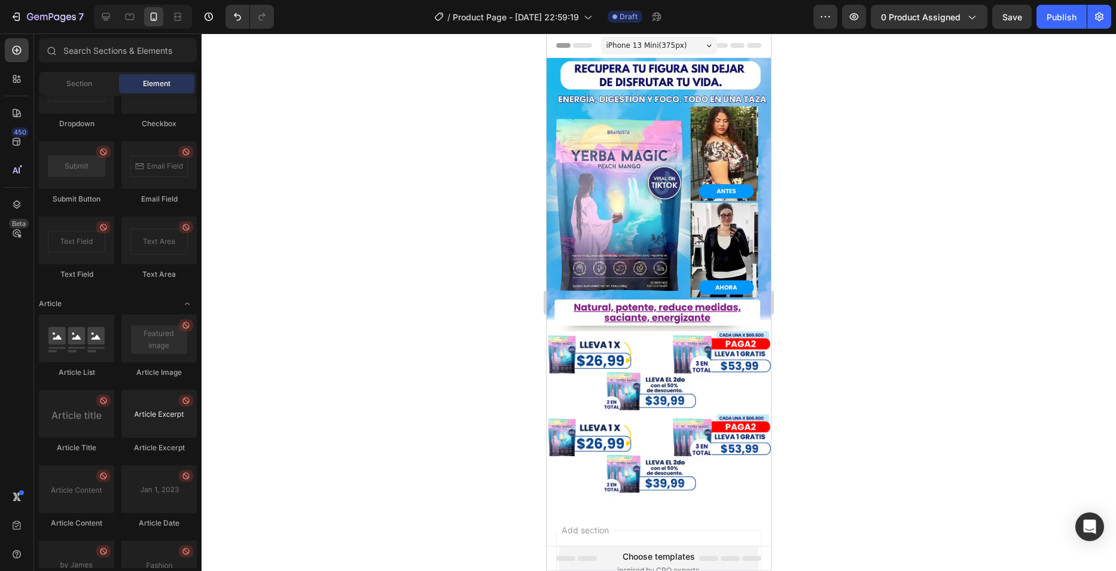
scroll to position [3151, 0]
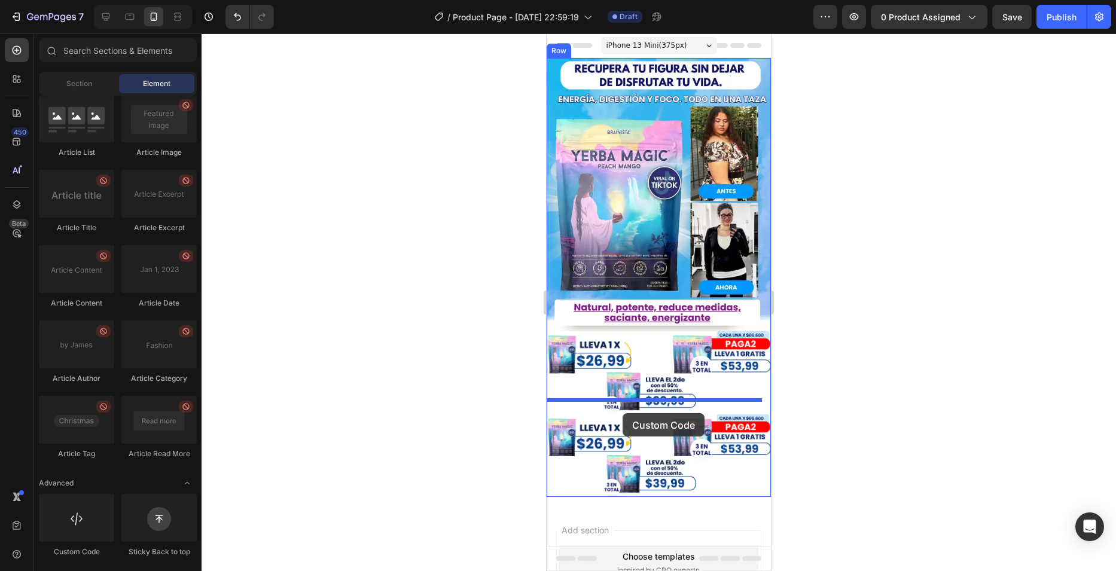
drag, startPoint x: 659, startPoint y: 544, endPoint x: 623, endPoint y: 413, distance: 135.4
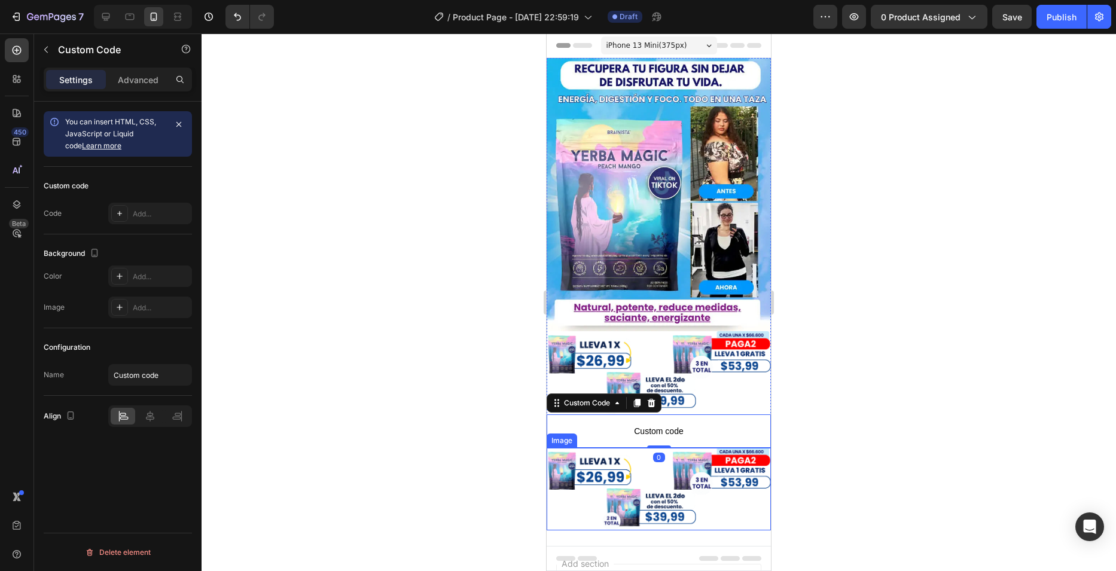
click at [719, 480] on img at bounding box center [659, 489] width 224 height 83
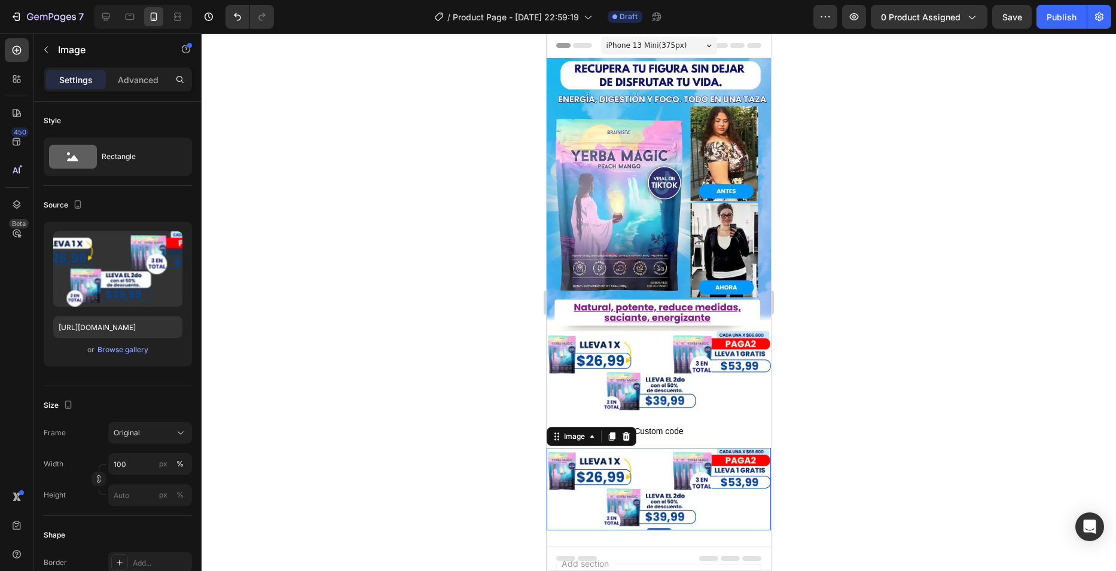
click at [673, 448] on img at bounding box center [659, 489] width 224 height 83
click at [125, 330] on input "https://cdn.shopify.com/s/files/1/0763/7168/9685/files/Yerba_Magic_2.webp?v=175…" at bounding box center [117, 327] width 129 height 22
paste input "3"
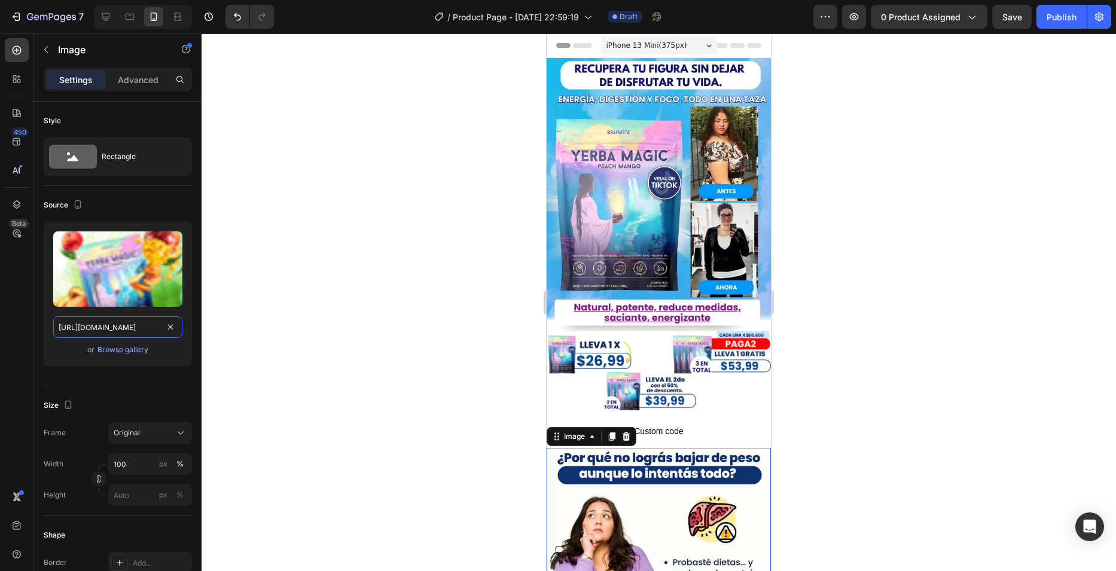
type input "https://cdn.shopify.com/s/files/1/0763/7168/9685/files/Yerba_Magic_3.webp?v=175…"
click at [458, 248] on div at bounding box center [659, 302] width 914 height 538
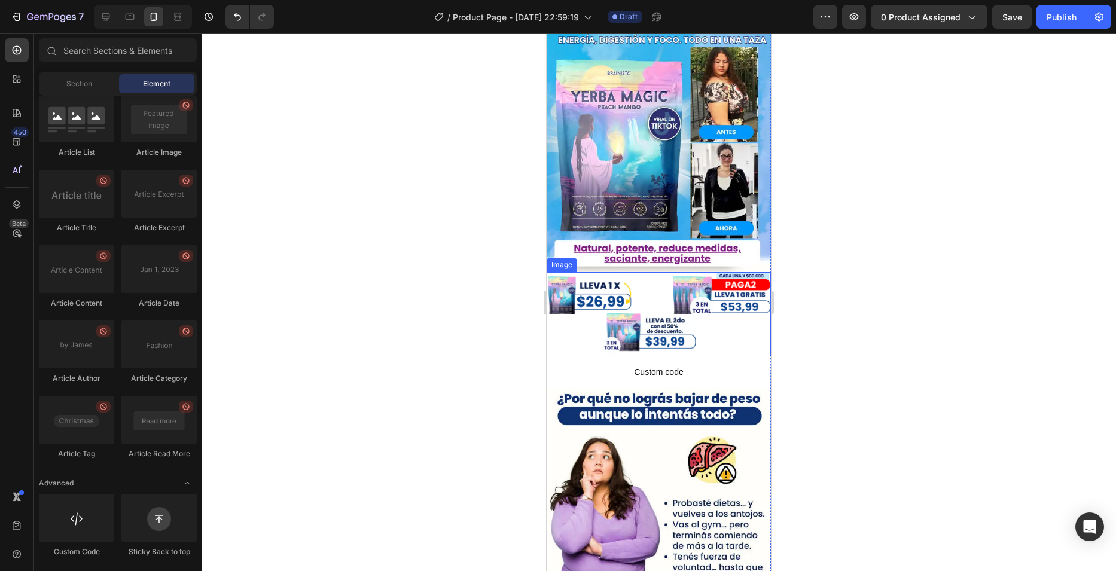
scroll to position [60, 0]
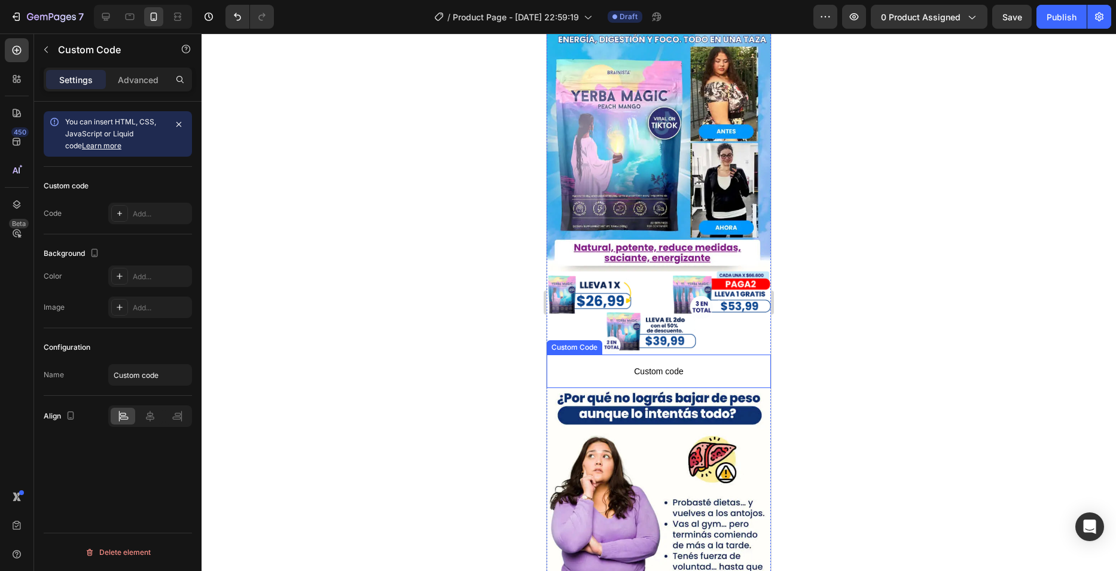
click at [666, 364] on span "Custom code" at bounding box center [659, 371] width 224 height 14
click at [136, 210] on div "Add..." at bounding box center [161, 214] width 56 height 11
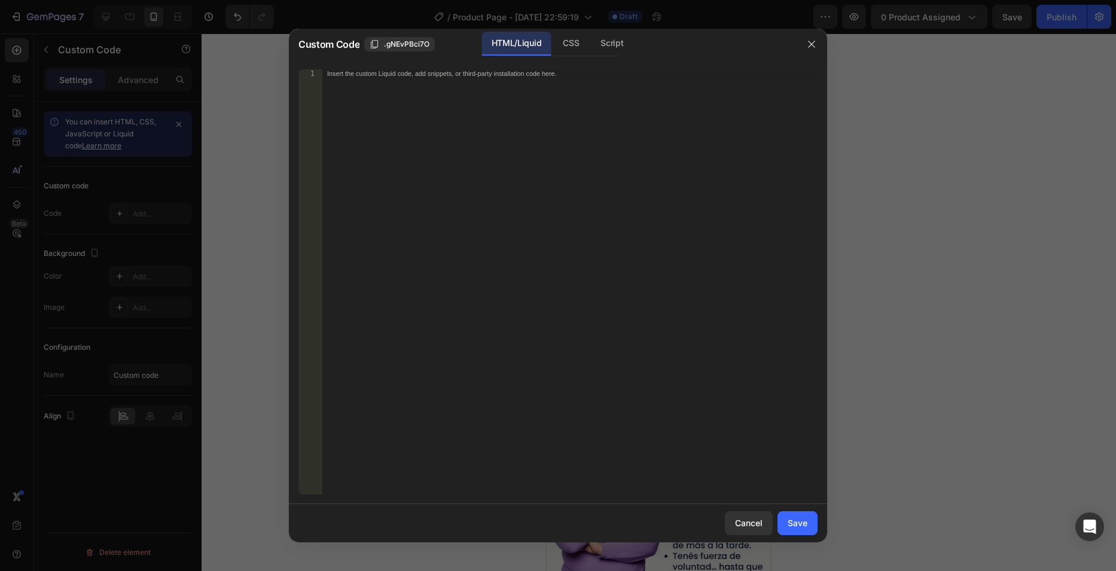
click at [565, 180] on div "Insert the custom Liquid code, add snippets, or third-party installation code h…" at bounding box center [569, 290] width 495 height 442
paste textarea "<a href="#"><img src="https://cdn.shopify.com/s/files/1/0682/0239/7922/files/bo…"
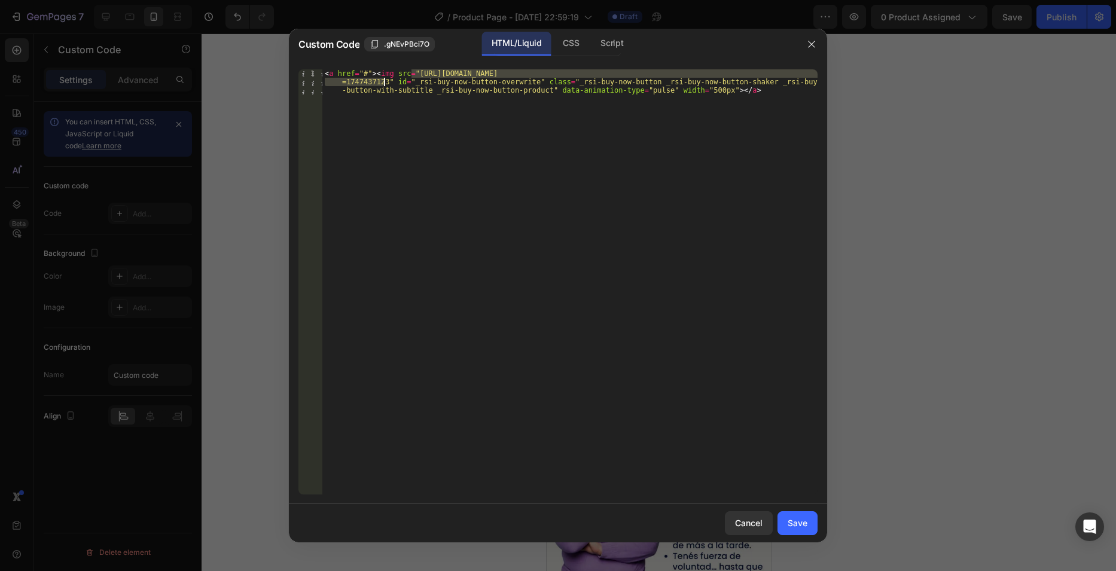
drag, startPoint x: 411, startPoint y: 71, endPoint x: 383, endPoint y: 80, distance: 30.3
click at [383, 80] on div "< a href = "#" > < img src = "https://cdn.shopify.com/s/files/1/0682/0239/7922/…" at bounding box center [569, 306] width 495 height 475
paste textarea "763/7168/9685/files/Boton.png?v=175634881"
type textarea "<a href="#"><img src="https://cdn.shopify.com/s/files/1/0763/7168/9685/files/Bo…"
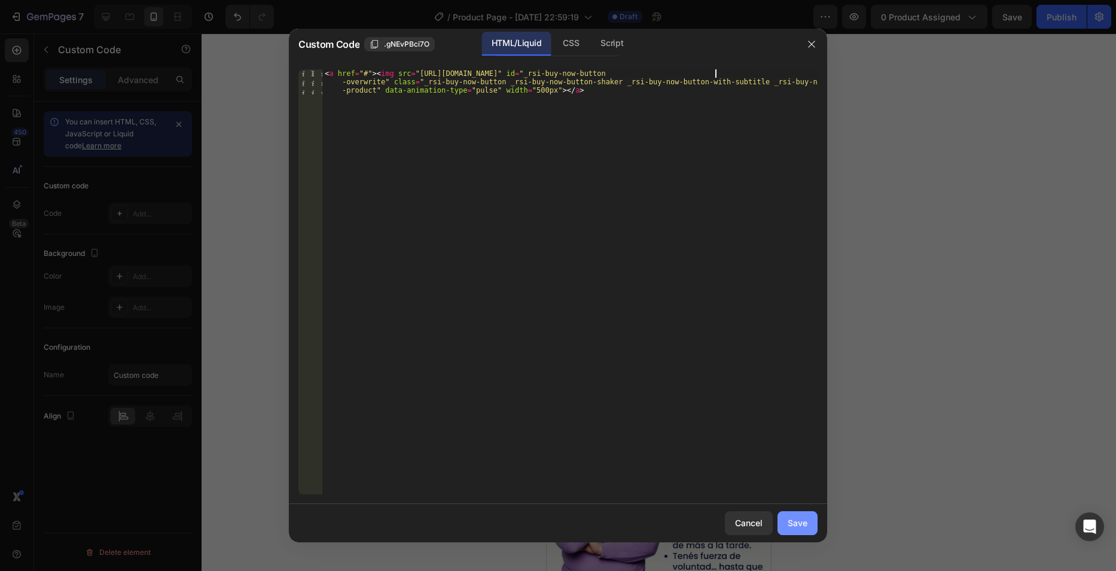
click at [800, 528] on div "Save" at bounding box center [798, 523] width 20 height 13
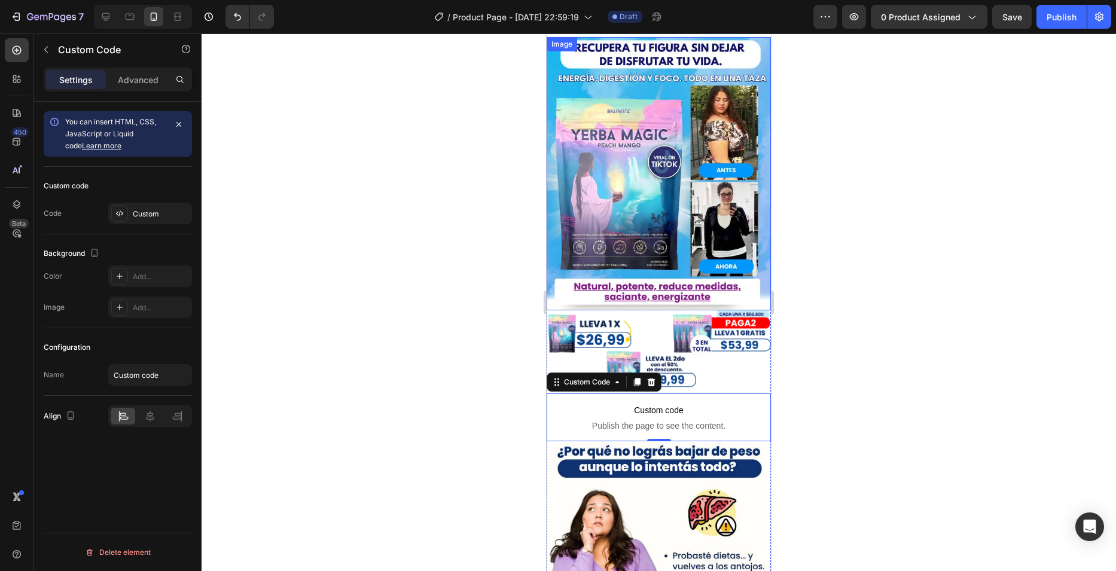
scroll to position [0, 0]
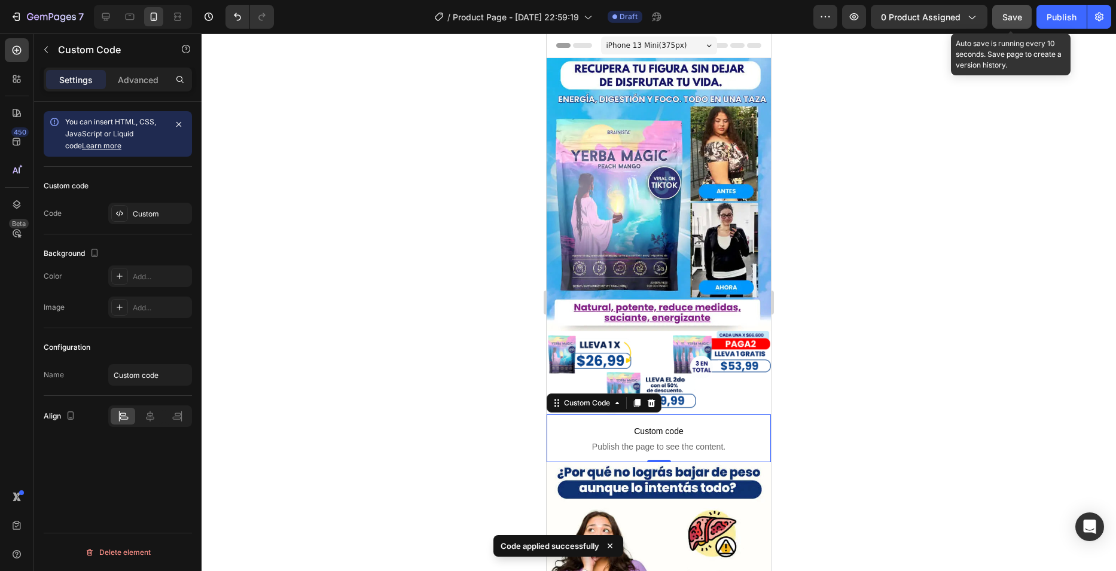
click at [996, 14] on button "Save" at bounding box center [1011, 17] width 39 height 24
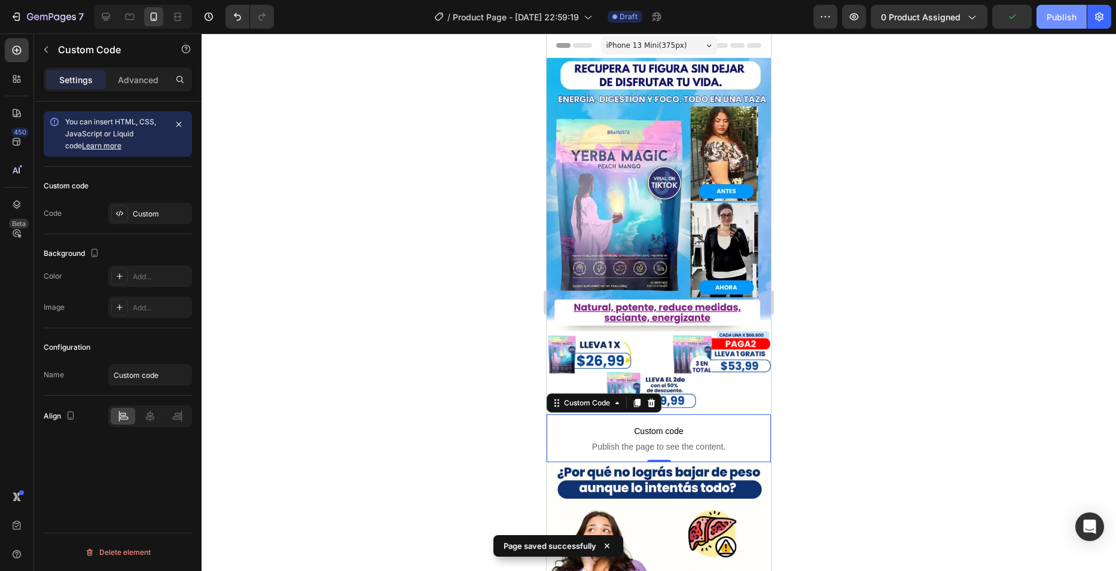
click at [1060, 17] on div "Publish" at bounding box center [1062, 17] width 30 height 13
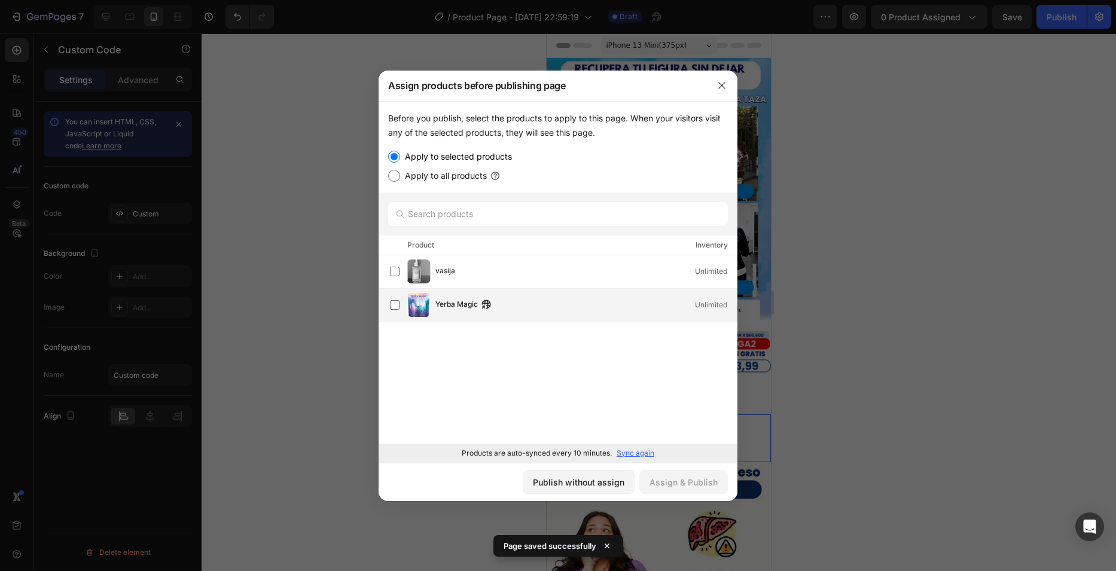
click at [480, 316] on div "Yerba Magic Unlimited" at bounding box center [563, 305] width 347 height 24
click at [682, 487] on div "Assign & Publish" at bounding box center [683, 482] width 68 height 13
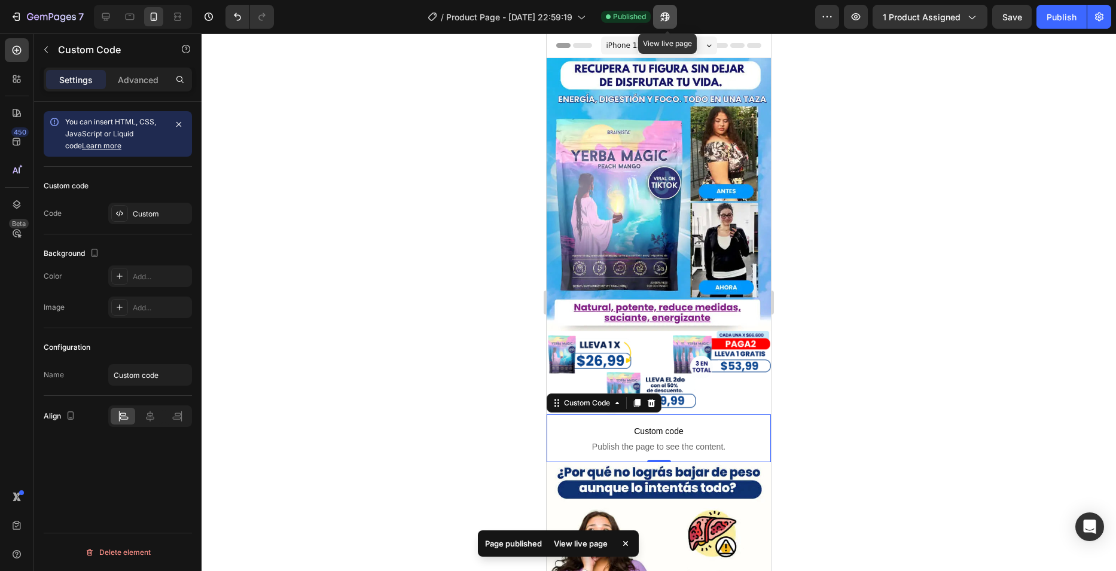
click at [661, 25] on button "button" at bounding box center [665, 17] width 24 height 24
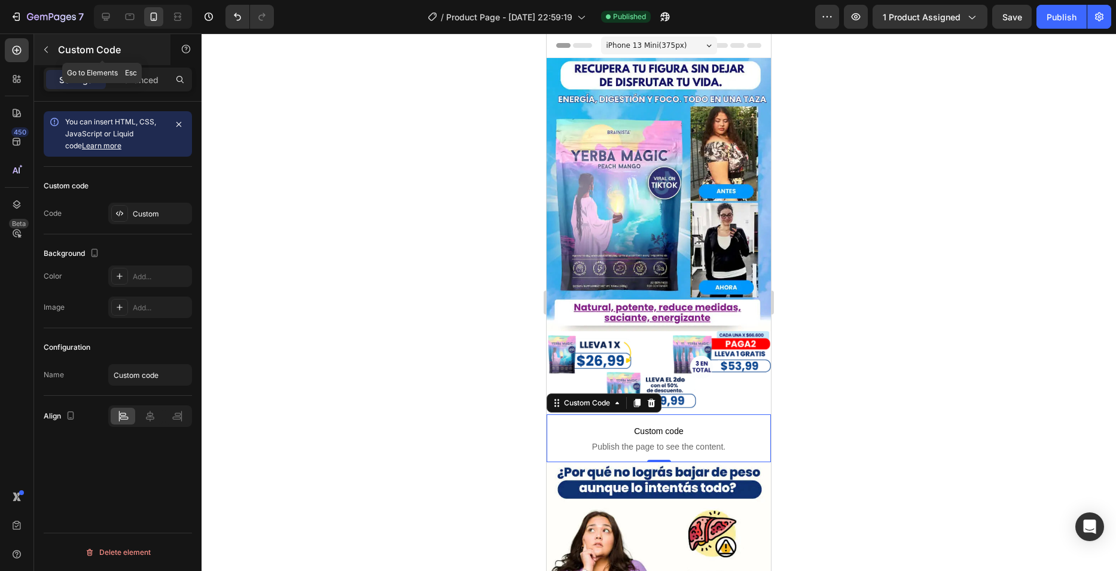
click at [50, 54] on button "button" at bounding box center [45, 49] width 19 height 19
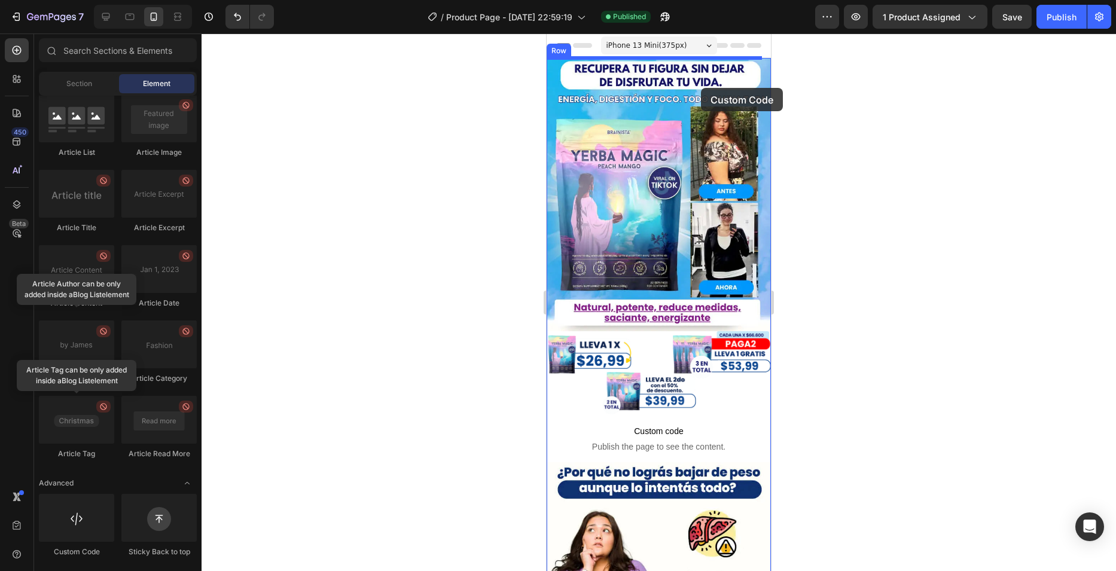
drag, startPoint x: 617, startPoint y: 554, endPoint x: 701, endPoint y: 88, distance: 473.9
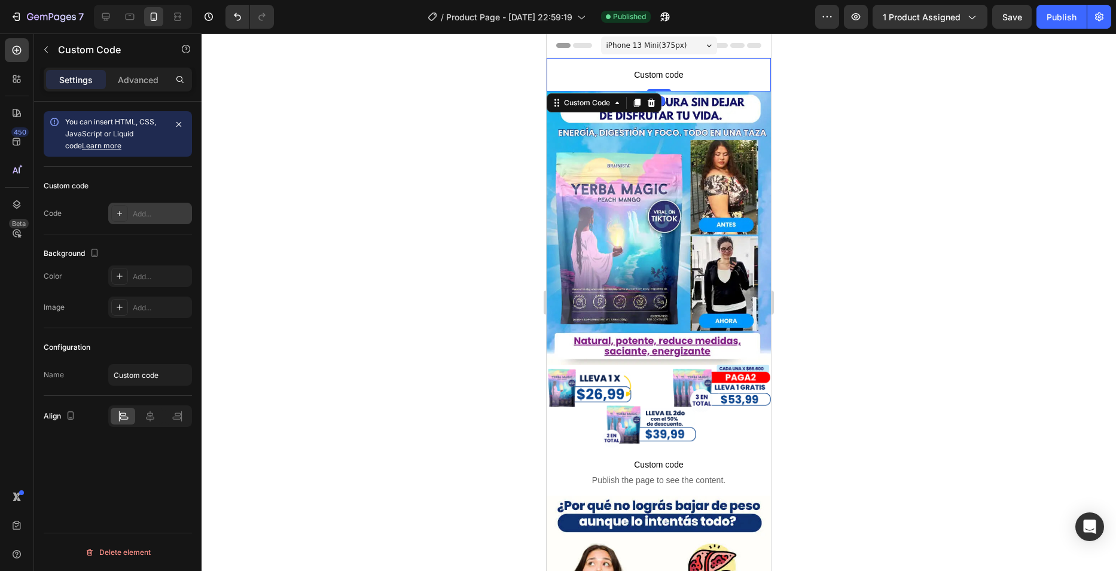
click at [139, 221] on div "Add..." at bounding box center [150, 214] width 84 height 22
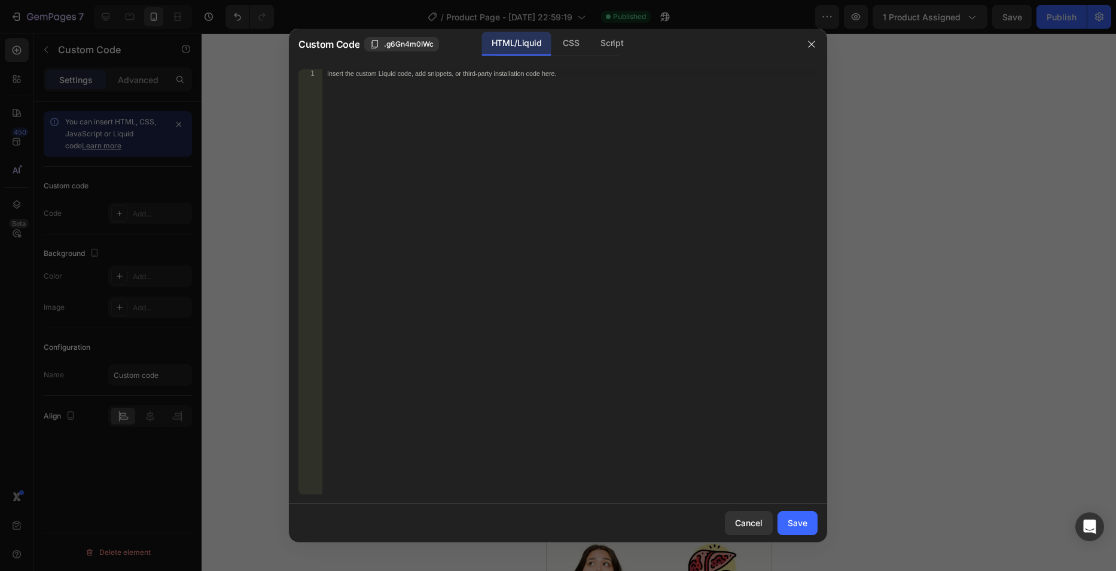
click at [429, 136] on div "Insert the custom Liquid code, add snippets, or third-party installation code h…" at bounding box center [569, 290] width 495 height 442
paste textarea "</body>"
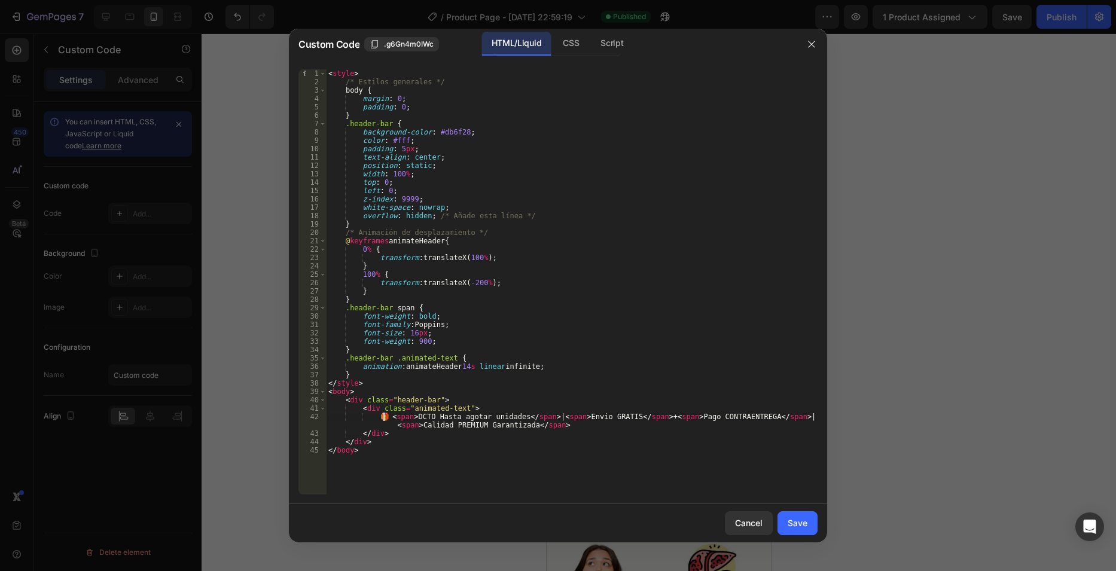
drag, startPoint x: 386, startPoint y: 418, endPoint x: 379, endPoint y: 418, distance: 7.2
click at [379, 418] on div "< style > /* Estilos generales */ body { margin : 0 ; padding : 0 ; } .header-b…" at bounding box center [572, 290] width 492 height 442
type textarea "🎁 <span>DCTO Hasta agotar unidades</span> | <span>Envio GRATIS</span> + <span>P…"
click at [391, 420] on div "< style > /* Estilos generales */ body { margin : 0 ; padding : 0 ; } .header-b…" at bounding box center [572, 290] width 492 height 442
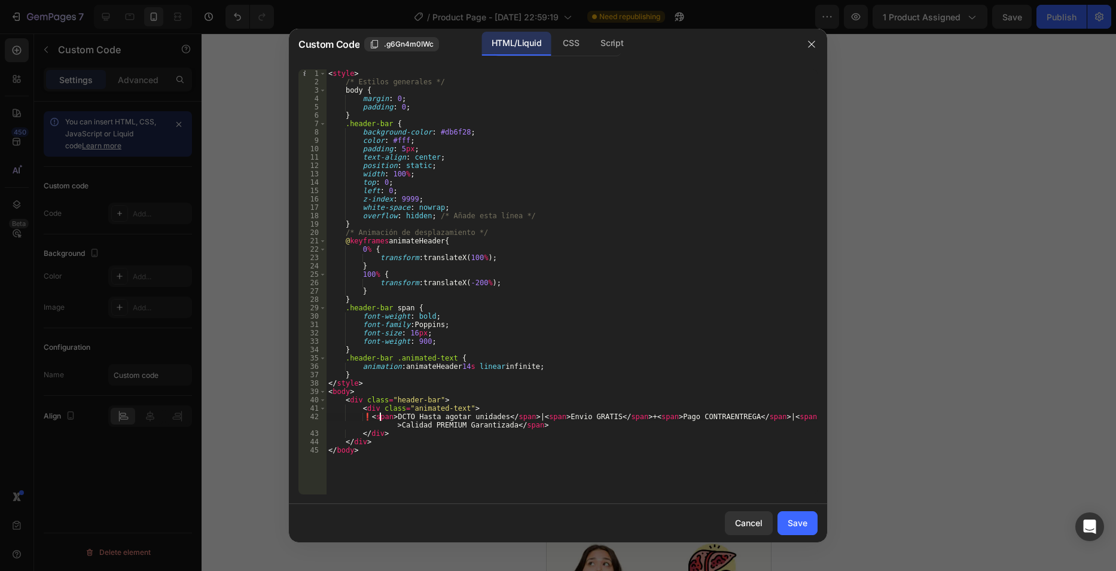
scroll to position [0, 0]
click at [383, 420] on div "< style > /* Estilos generales */ body { margin : 0 ; padding : 0 ; } .header-b…" at bounding box center [572, 290] width 492 height 442
drag, startPoint x: 408, startPoint y: 416, endPoint x: 509, endPoint y: 414, distance: 101.1
click at [509, 414] on div "< style > /* Estilos generales */ body { margin : 0 ; padding : 0 ; } .header-b…" at bounding box center [572, 290] width 492 height 442
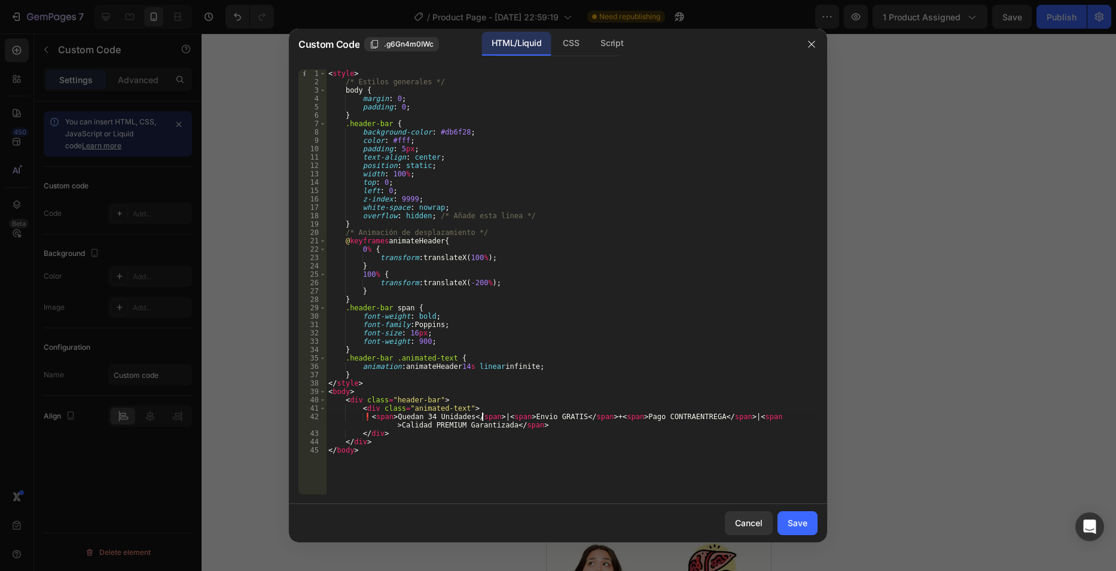
scroll to position [0, 13]
click at [407, 415] on div "< style > /* Estilos generales */ body { margin : 0 ; padding : 0 ; } .header-b…" at bounding box center [572, 290] width 492 height 442
click at [481, 419] on div "< style > /* Estilos generales */ body { margin : 0 ; padding : 0 ; } .header-b…" at bounding box center [572, 290] width 492 height 442
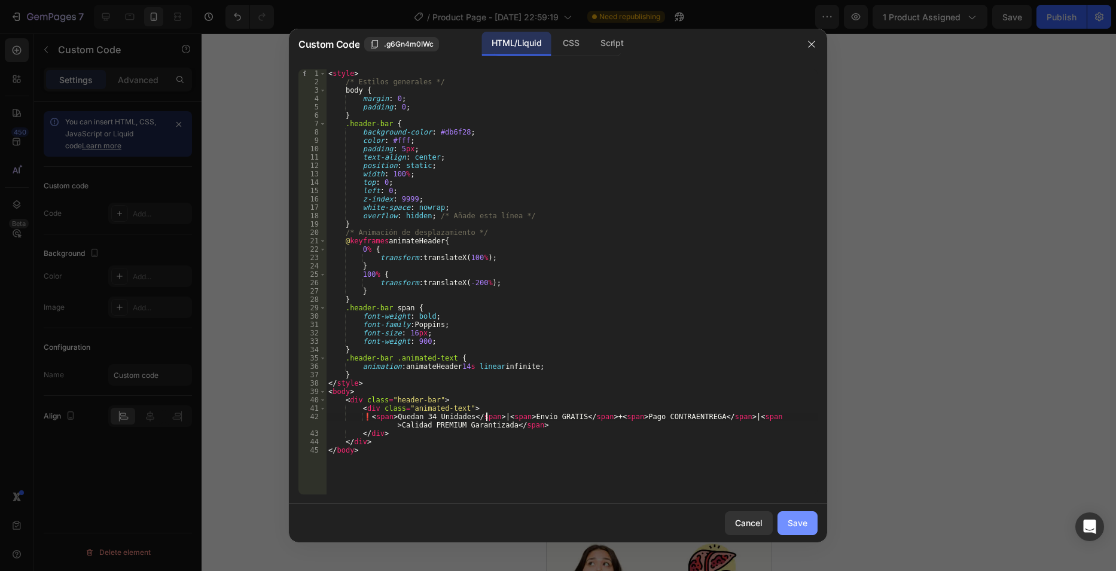
type textarea "❗ <span> Quedan 34 Unidades </span> | <span>Envio GRATIS</span> + <span>Pago CO…"
click at [791, 525] on div "Save" at bounding box center [798, 523] width 20 height 13
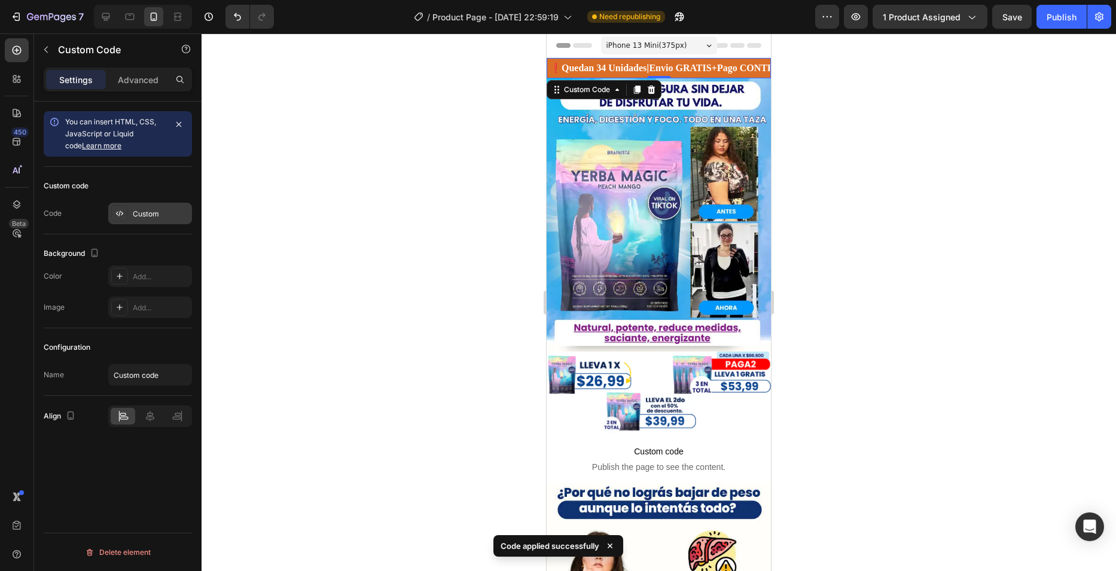
click at [171, 216] on div "Custom" at bounding box center [161, 214] width 56 height 11
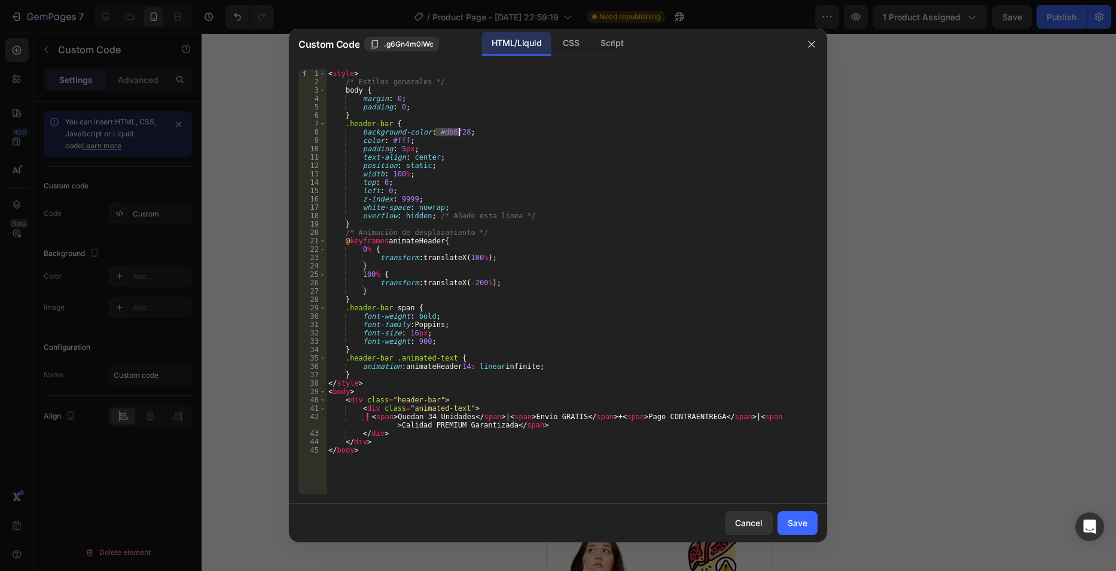
drag, startPoint x: 434, startPoint y: 132, endPoint x: 458, endPoint y: 130, distance: 23.4
click at [458, 130] on div "< style > /* Estilos generales */ body { margin : 0 ; padding : 0 ; } .header-b…" at bounding box center [572, 290] width 492 height 442
paste textarea "09448f"
type textarea "background-color: #09448f;"
click at [814, 524] on button "Save" at bounding box center [797, 523] width 40 height 24
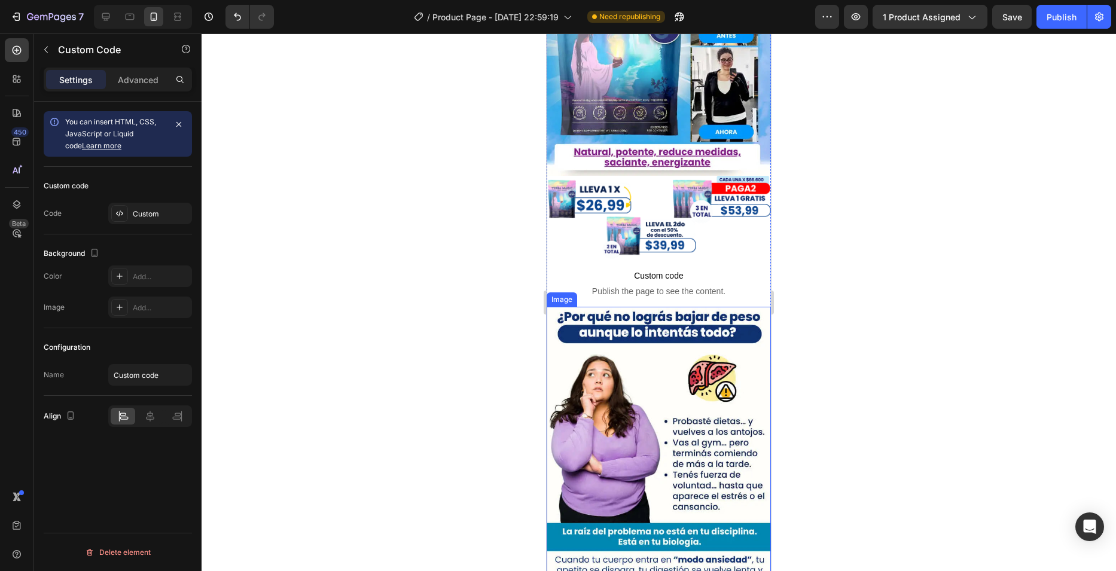
scroll to position [179, 0]
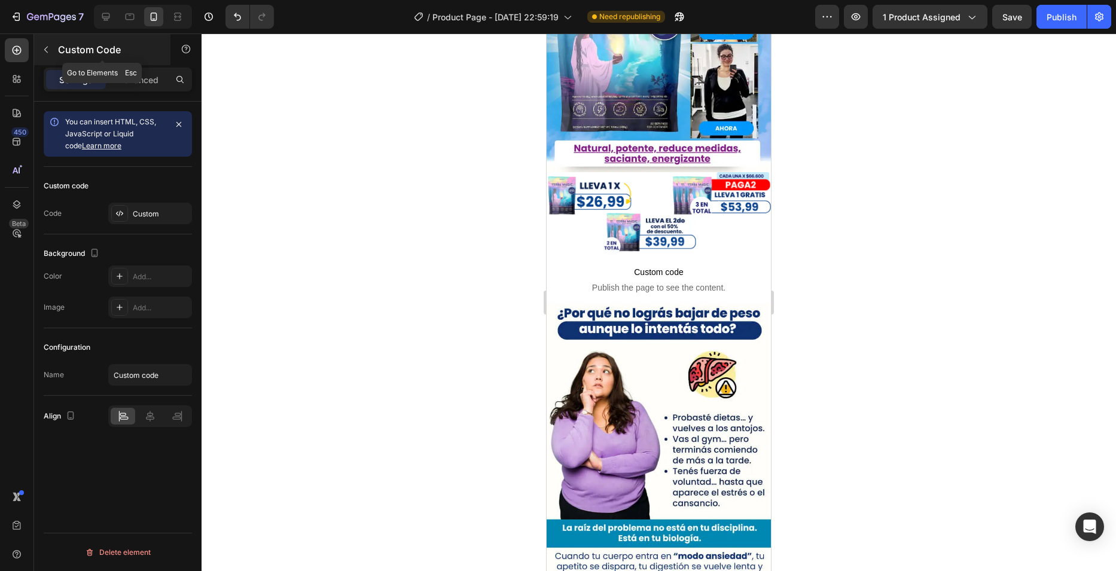
click at [108, 50] on p "Custom Code" at bounding box center [109, 49] width 102 height 14
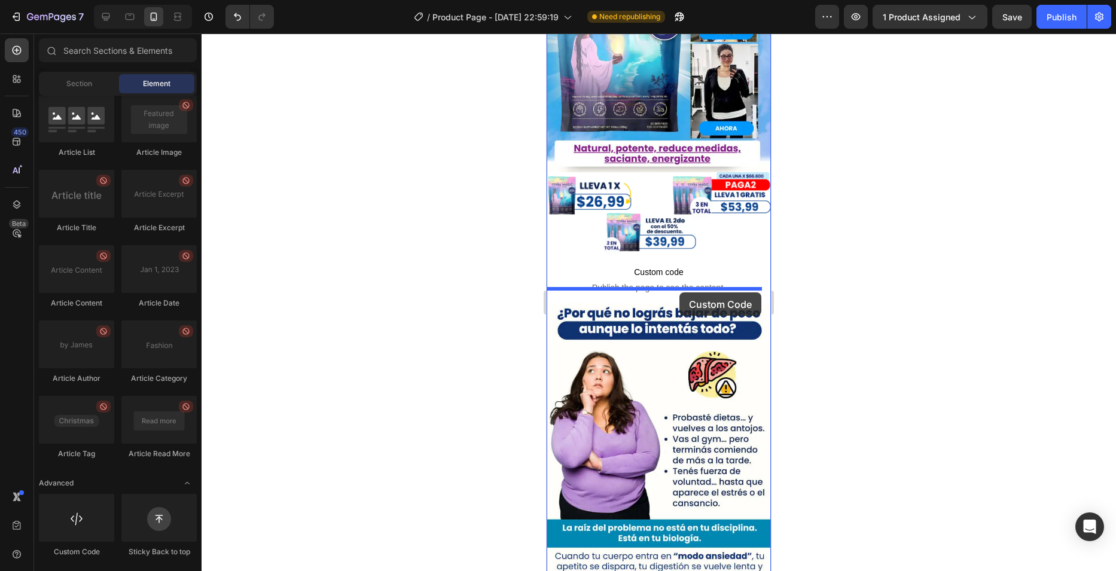
drag, startPoint x: 644, startPoint y: 558, endPoint x: 679, endPoint y: 292, distance: 267.9
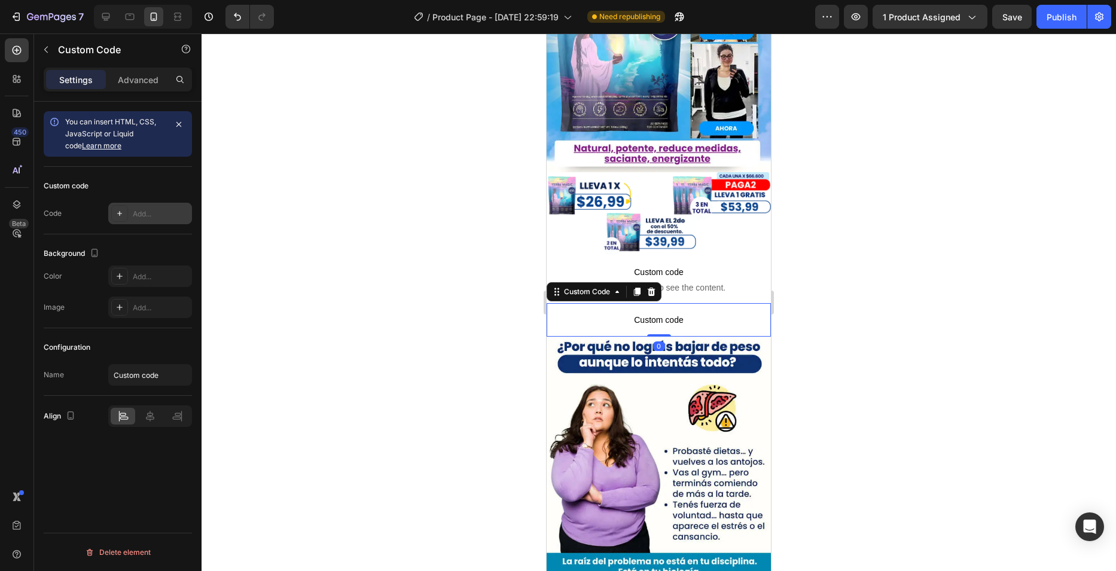
click at [157, 214] on div "Add..." at bounding box center [161, 214] width 56 height 11
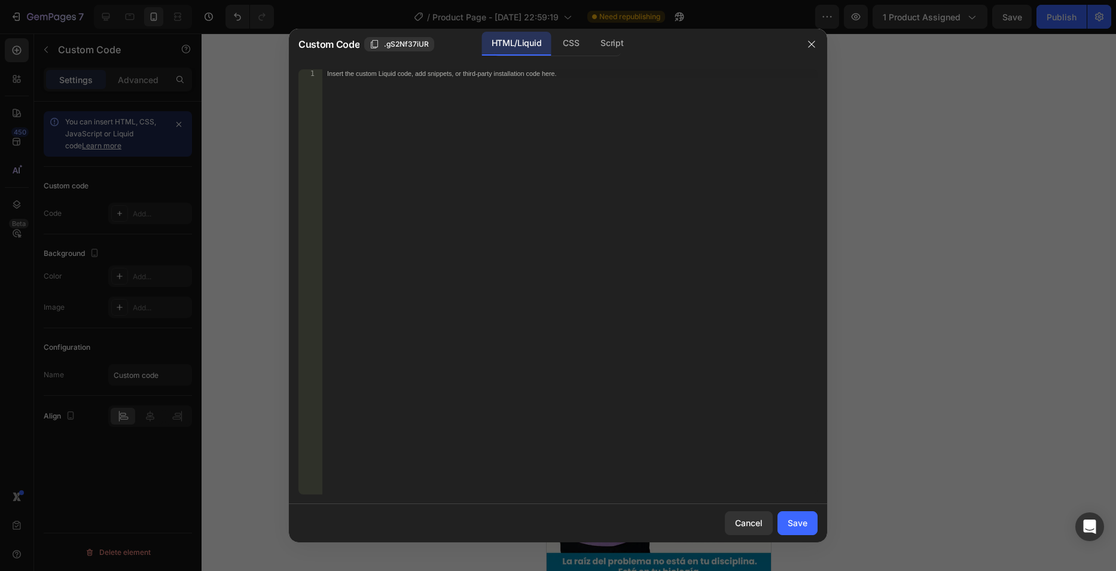
click at [402, 231] on div "Insert the custom Liquid code, add snippets, or third-party installation code h…" at bounding box center [569, 290] width 495 height 442
paste textarea "</script>"
type textarea "</script>"
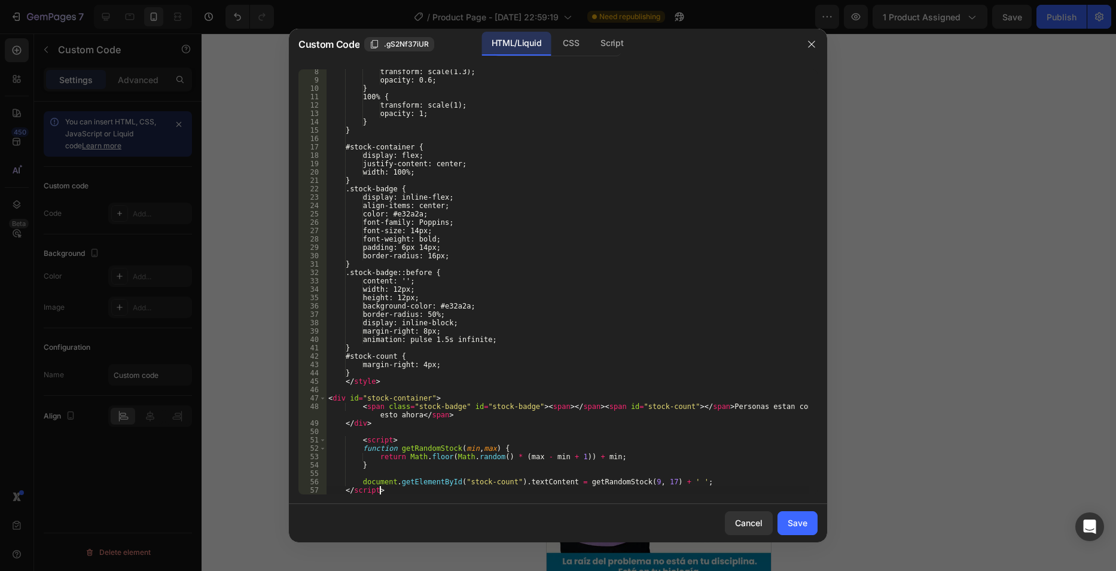
scroll to position [60, 0]
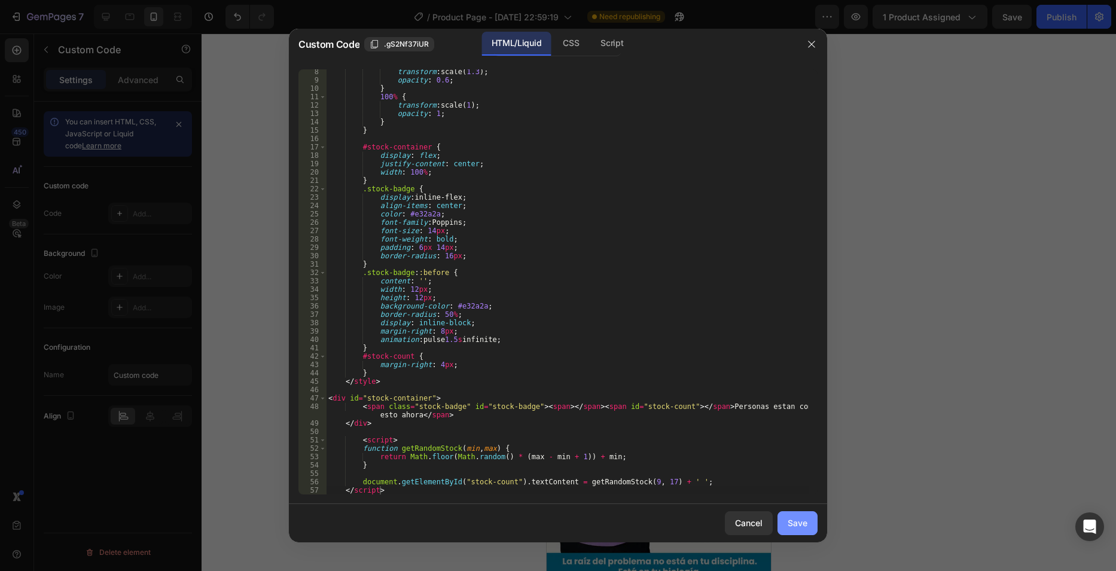
click at [806, 525] on div "Save" at bounding box center [798, 523] width 20 height 13
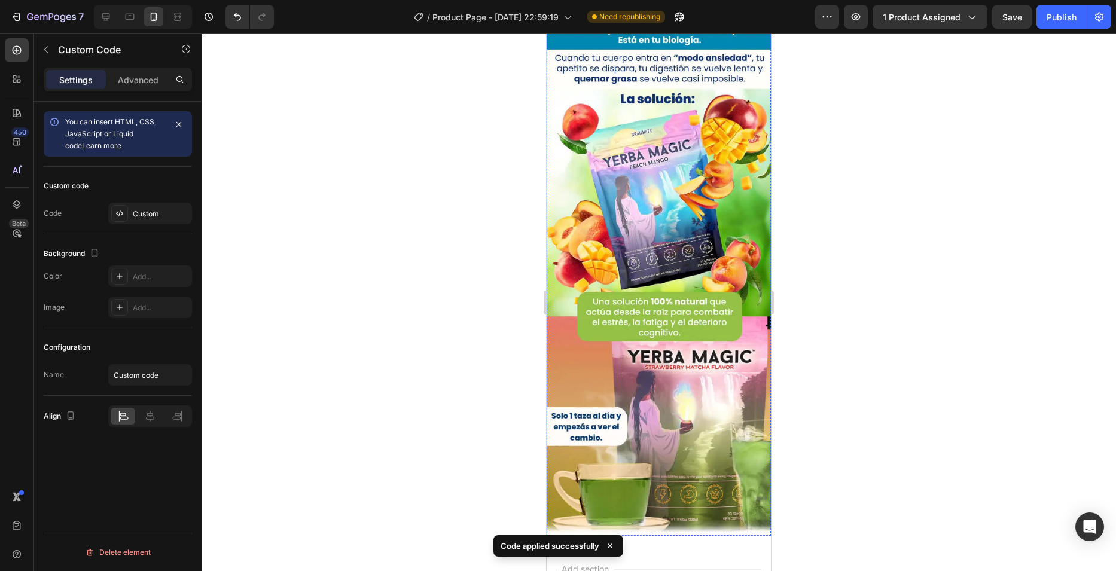
scroll to position [718, 0]
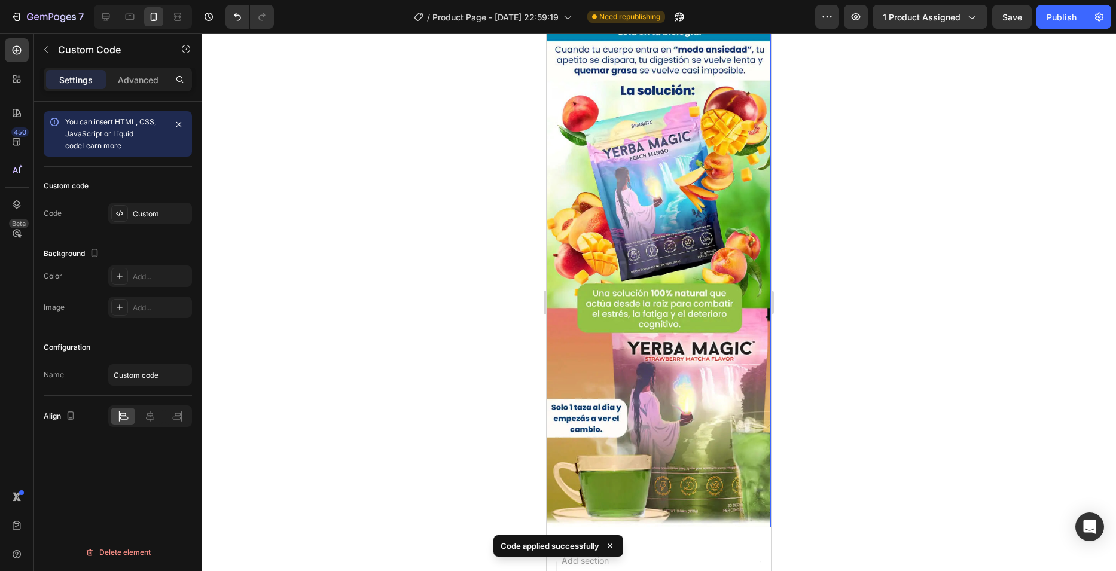
click at [675, 364] on img at bounding box center [659, 162] width 224 height 731
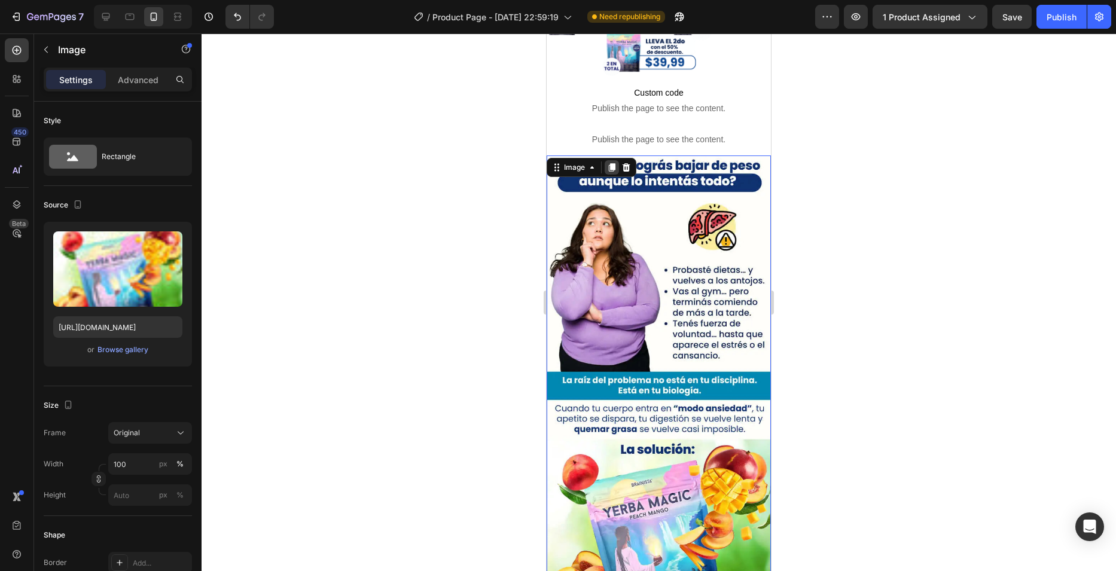
click at [611, 163] on icon at bounding box center [612, 168] width 10 height 10
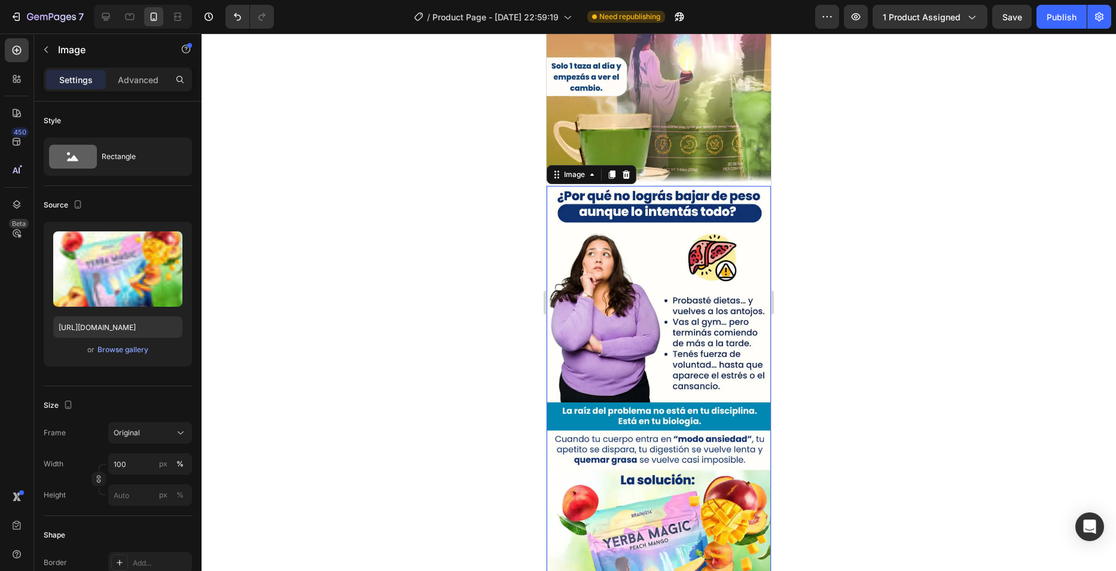
scroll to position [1066, 0]
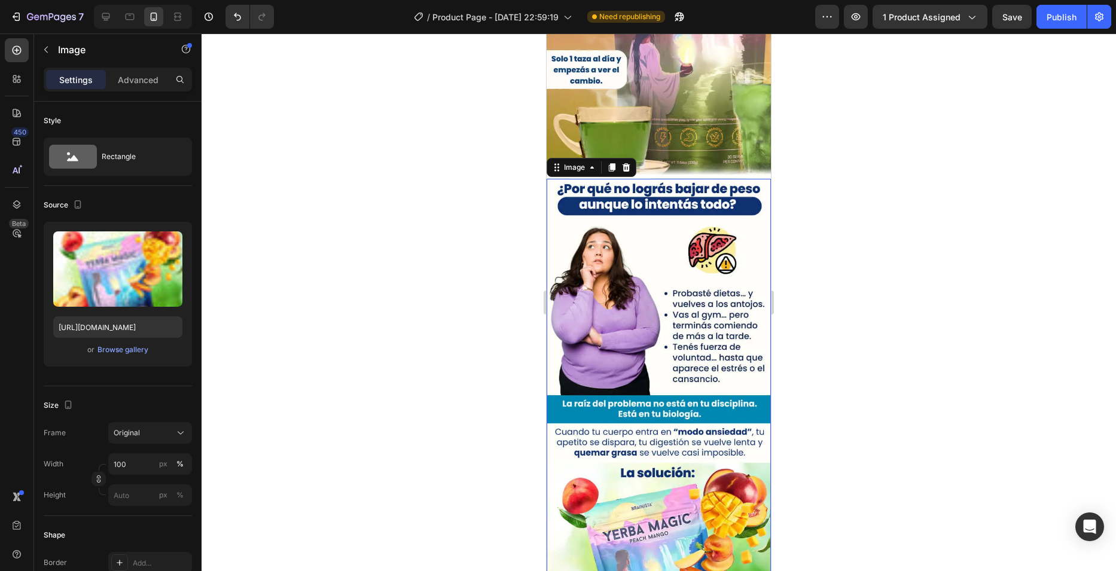
click at [670, 264] on img at bounding box center [659, 544] width 224 height 731
click at [611, 164] on icon at bounding box center [612, 168] width 7 height 8
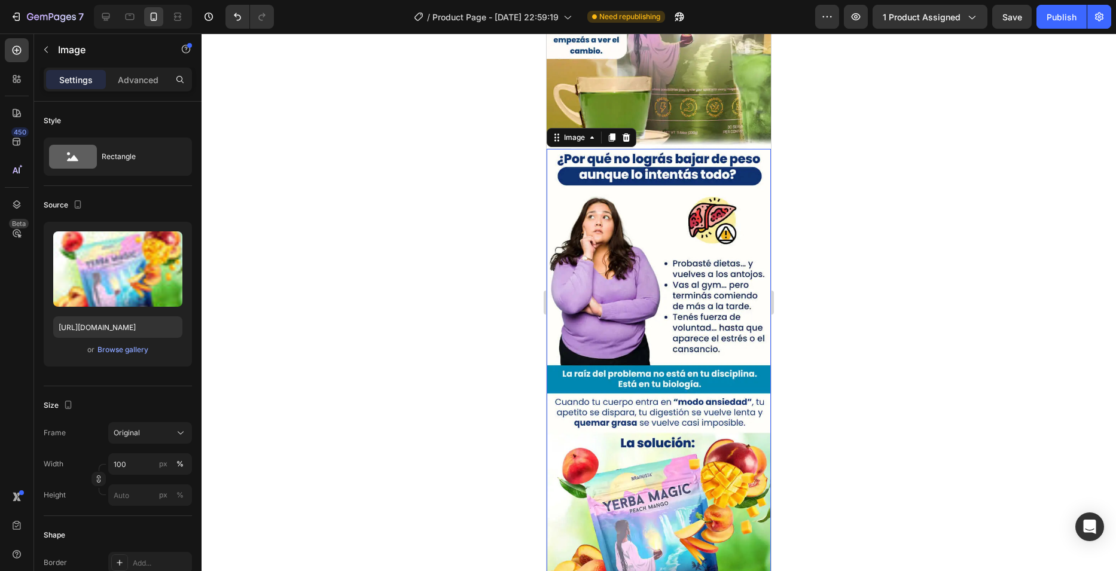
scroll to position [1828, 0]
click at [613, 133] on icon at bounding box center [612, 137] width 7 height 8
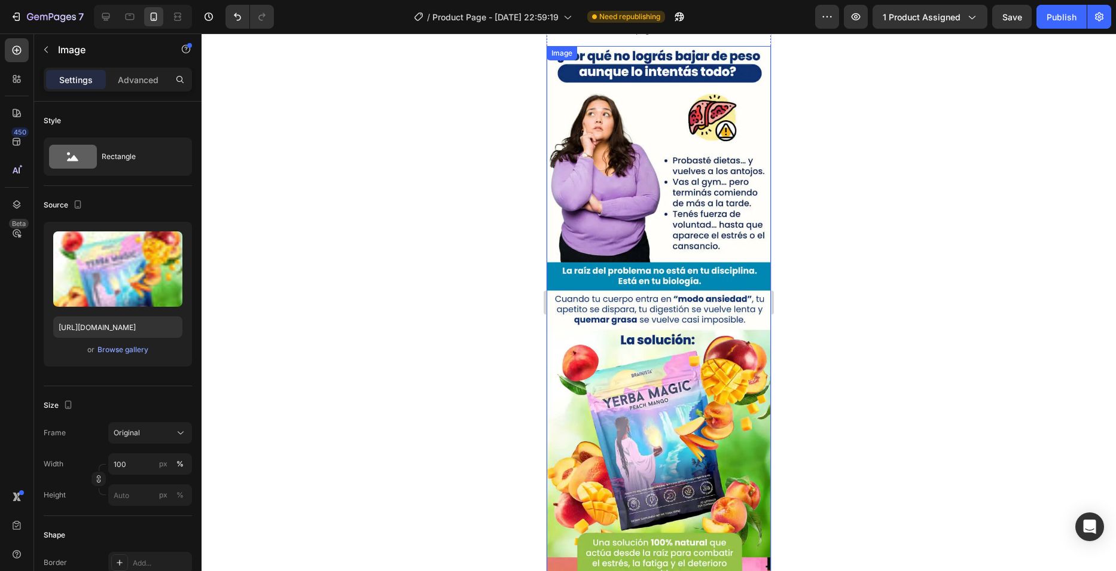
scroll to position [617, 0]
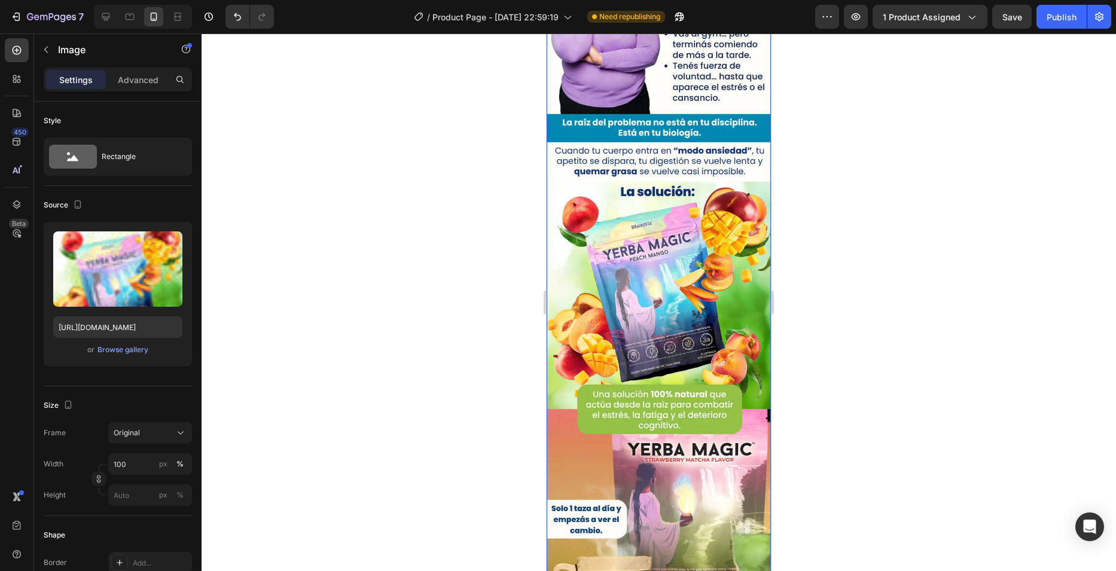
click at [679, 248] on img at bounding box center [659, 263] width 224 height 731
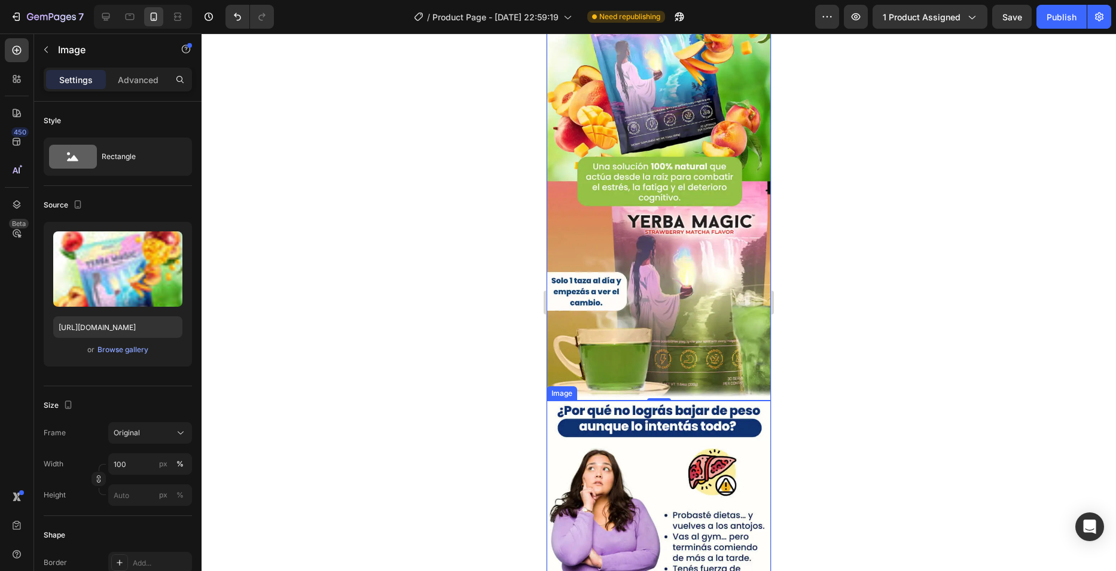
scroll to position [975, 0]
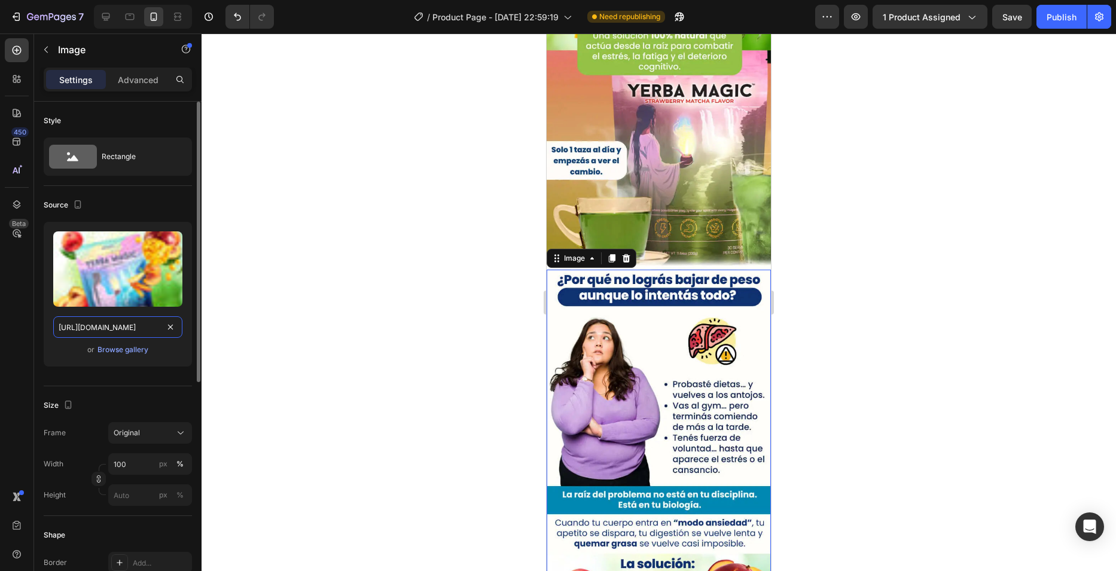
click at [103, 326] on input "https://cdn.shopify.com/s/files/1/0763/7168/9685/files/Yerba_Magic_3.webp?v=175…" at bounding box center [117, 327] width 129 height 22
paste input "4.webp?v=1756348556"
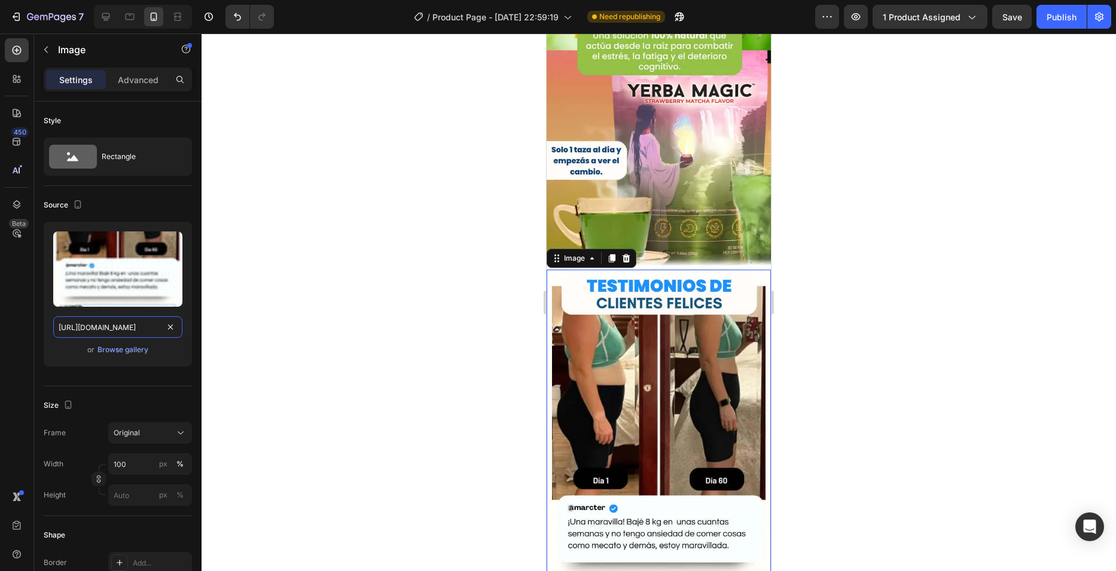
type input "https://cdn.shopify.com/s/files/1/0763/7168/9685/files/Yerba_Magic_4.webp?v=175…"
click at [456, 187] on div at bounding box center [659, 302] width 914 height 538
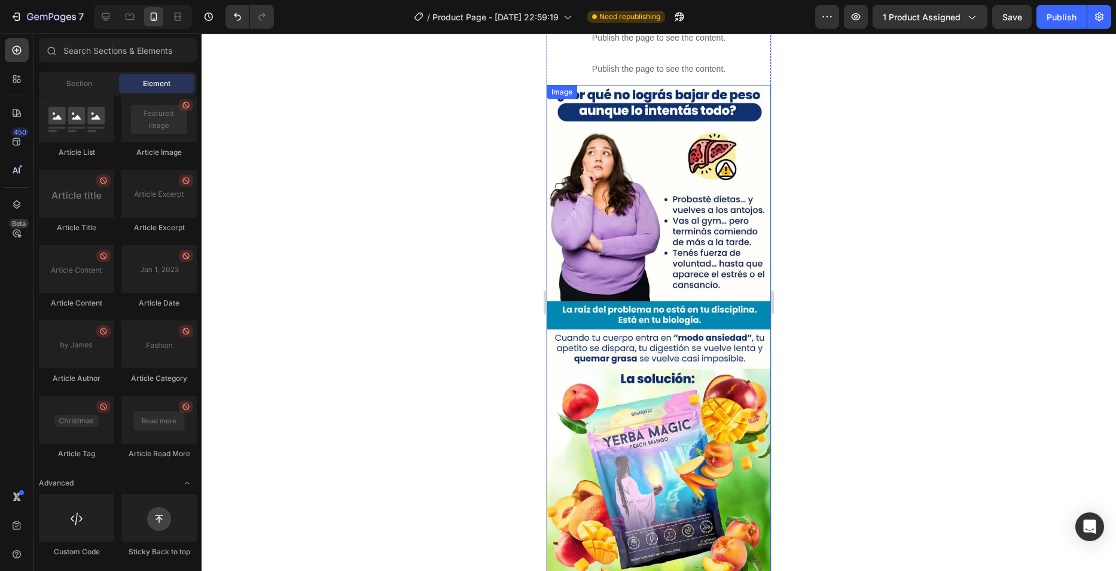
scroll to position [318, 0]
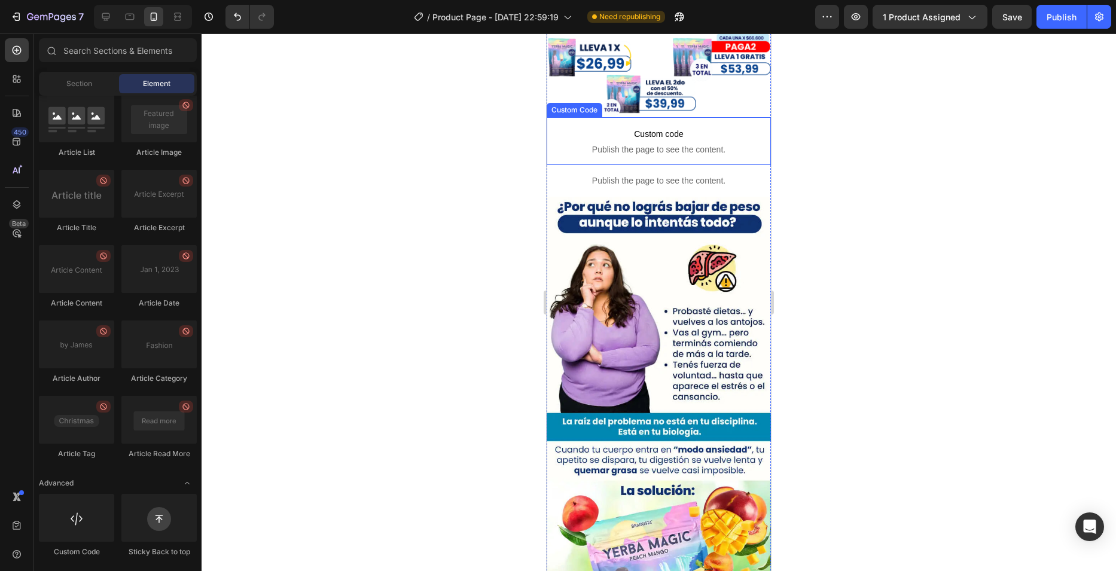
click at [634, 144] on span "Publish the page to see the content." at bounding box center [659, 150] width 224 height 12
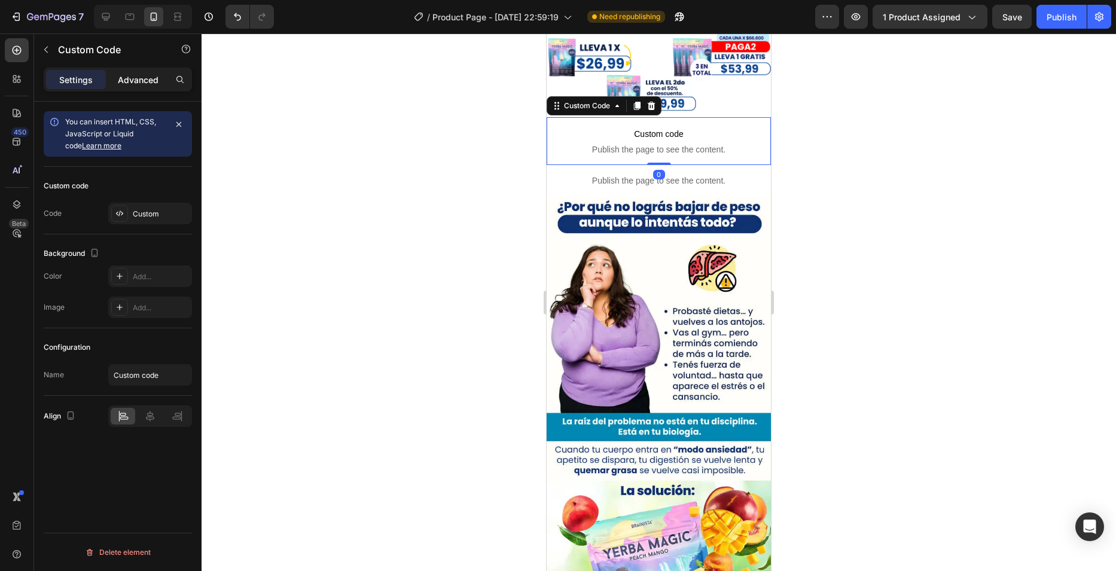
click at [115, 85] on div "Advanced" at bounding box center [138, 79] width 60 height 19
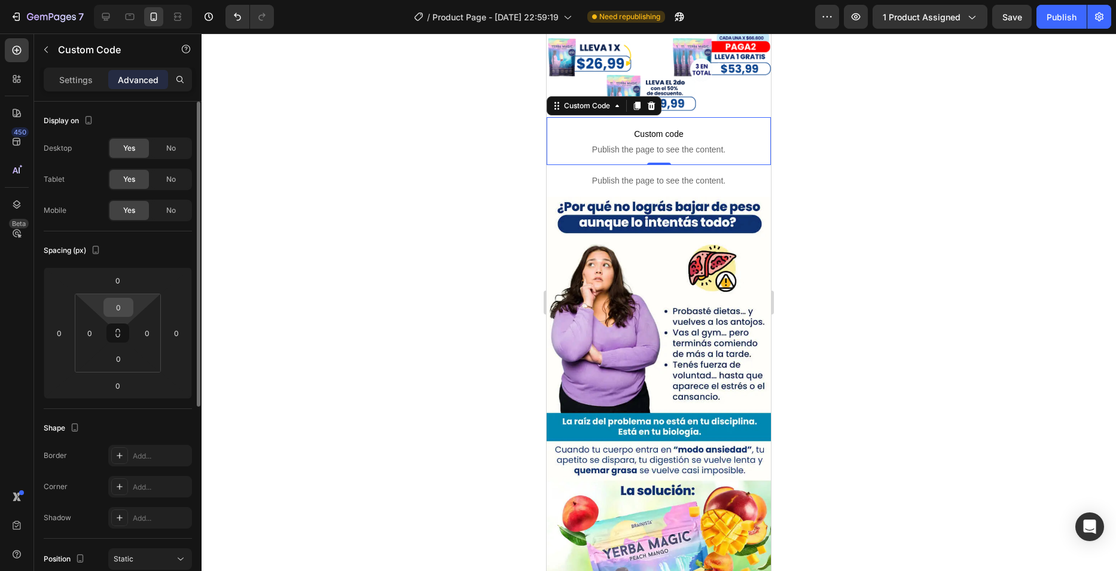
click at [126, 301] on input "0" at bounding box center [118, 307] width 24 height 18
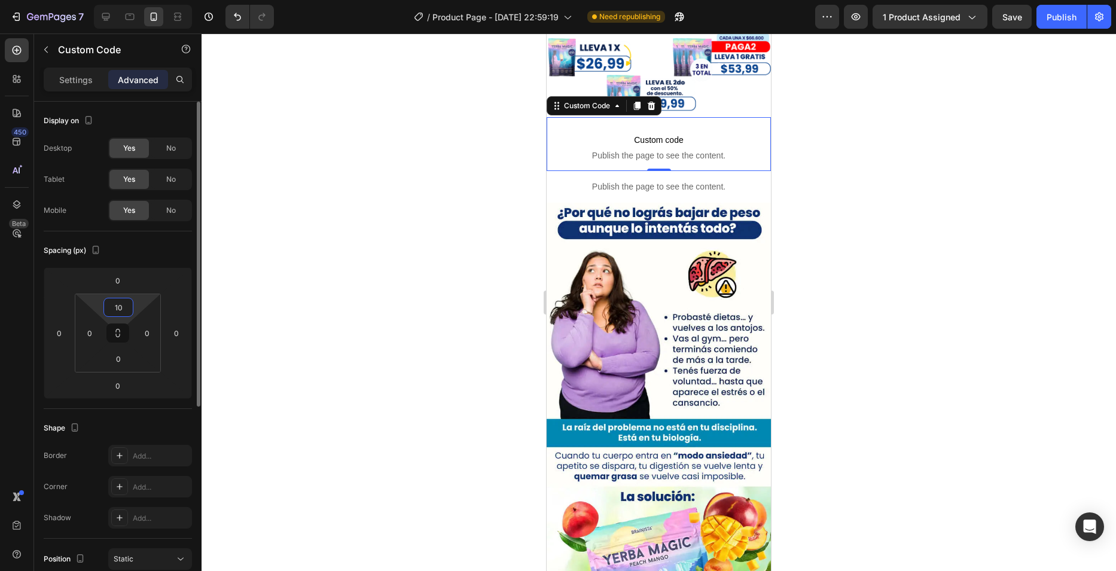
drag, startPoint x: 127, startPoint y: 310, endPoint x: 114, endPoint y: 309, distance: 13.2
click at [114, 309] on input "10" at bounding box center [118, 307] width 24 height 18
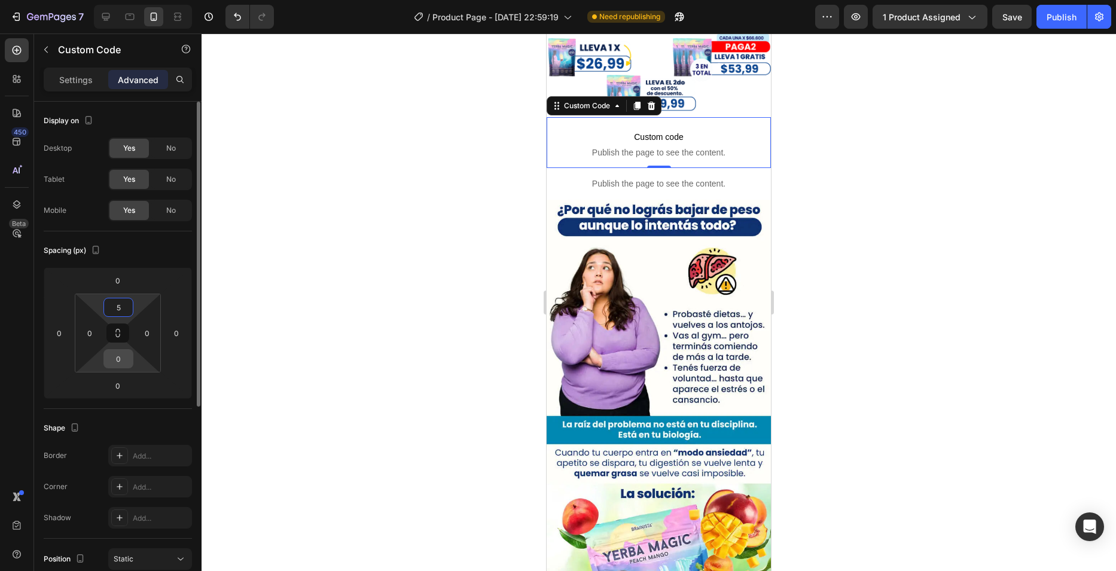
type input "5"
click at [122, 359] on input "0" at bounding box center [118, 359] width 24 height 18
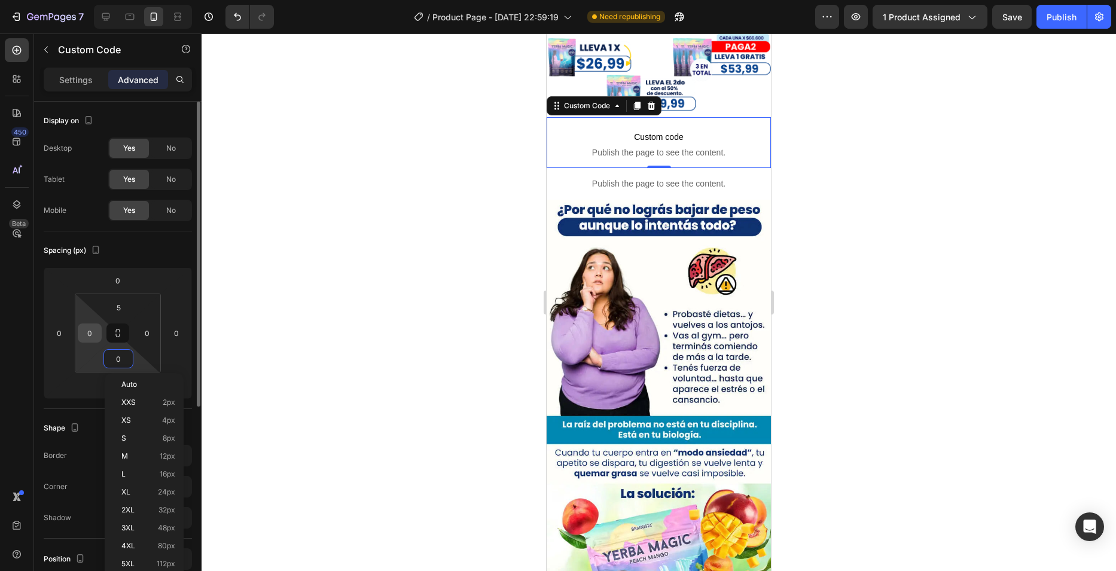
click at [92, 337] on input "0" at bounding box center [90, 333] width 18 height 18
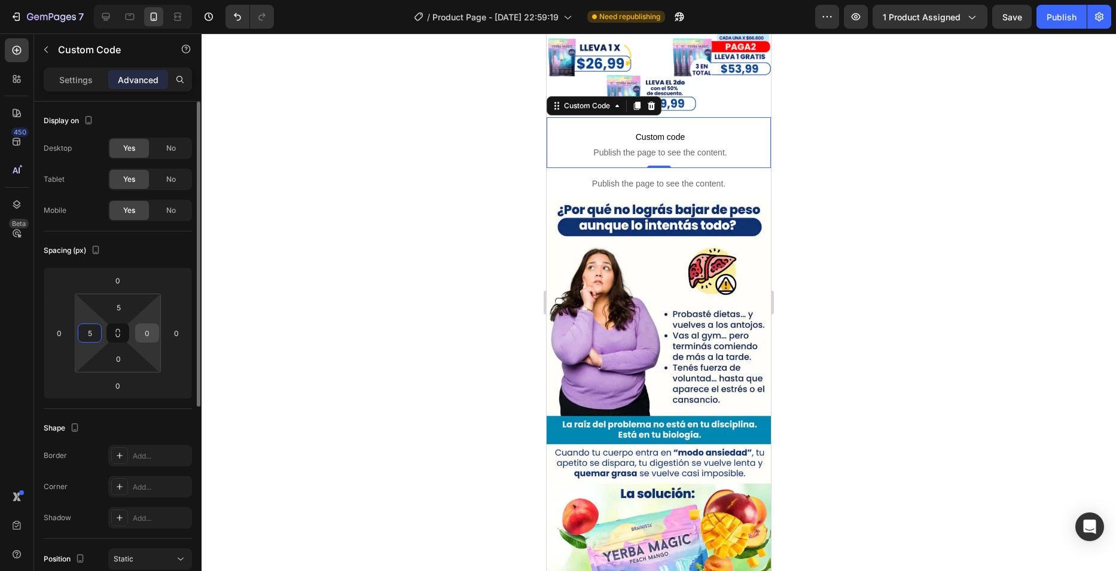
type input "5"
click at [144, 328] on input "0" at bounding box center [147, 333] width 18 height 18
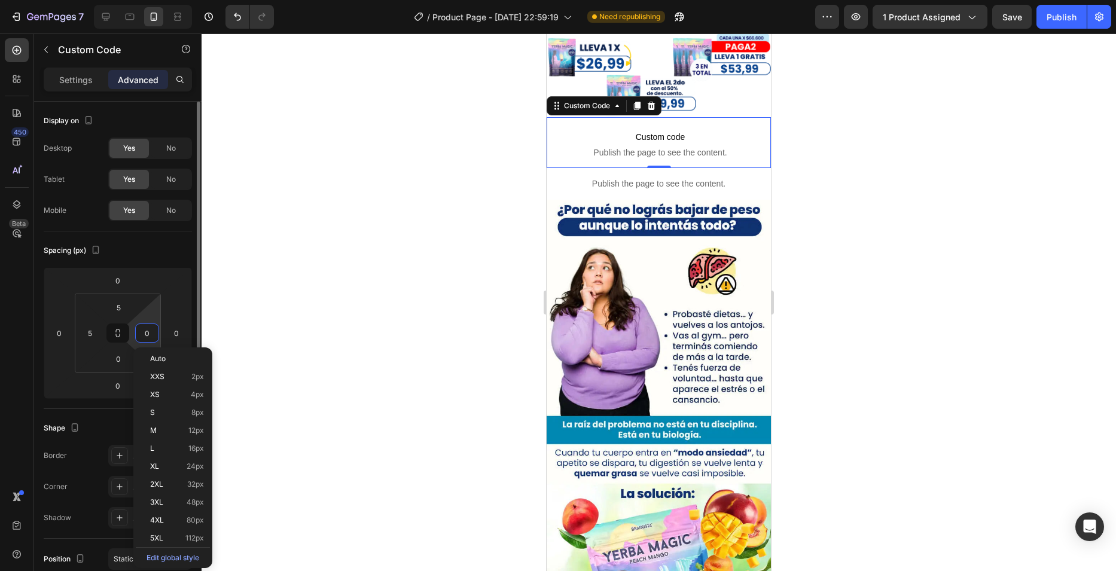
type input "5"
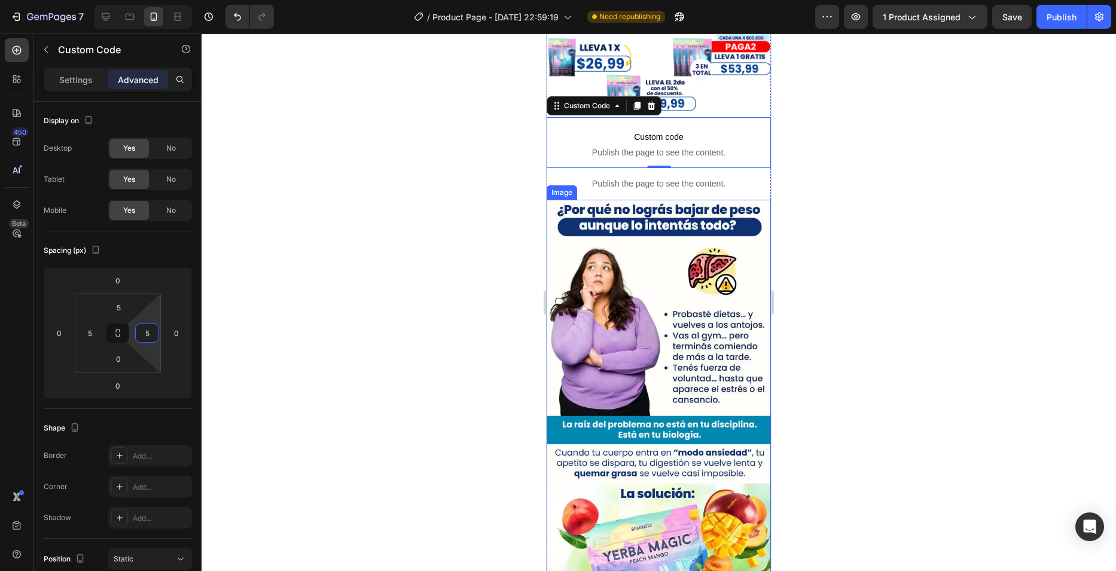
click at [612, 230] on img at bounding box center [659, 565] width 224 height 731
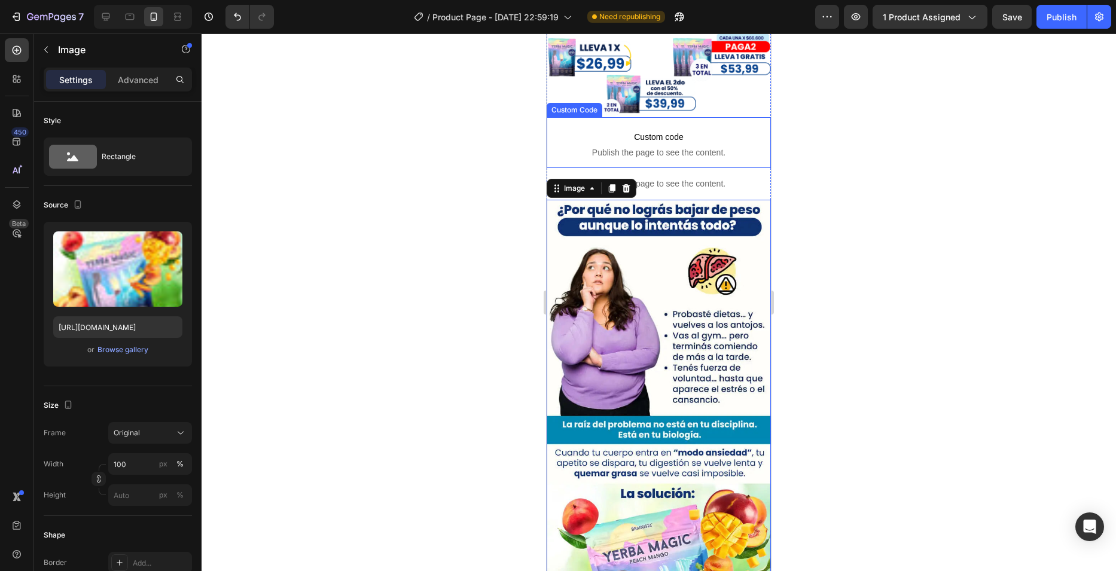
click at [634, 120] on p "Custom code Publish the page to see the content." at bounding box center [659, 144] width 218 height 48
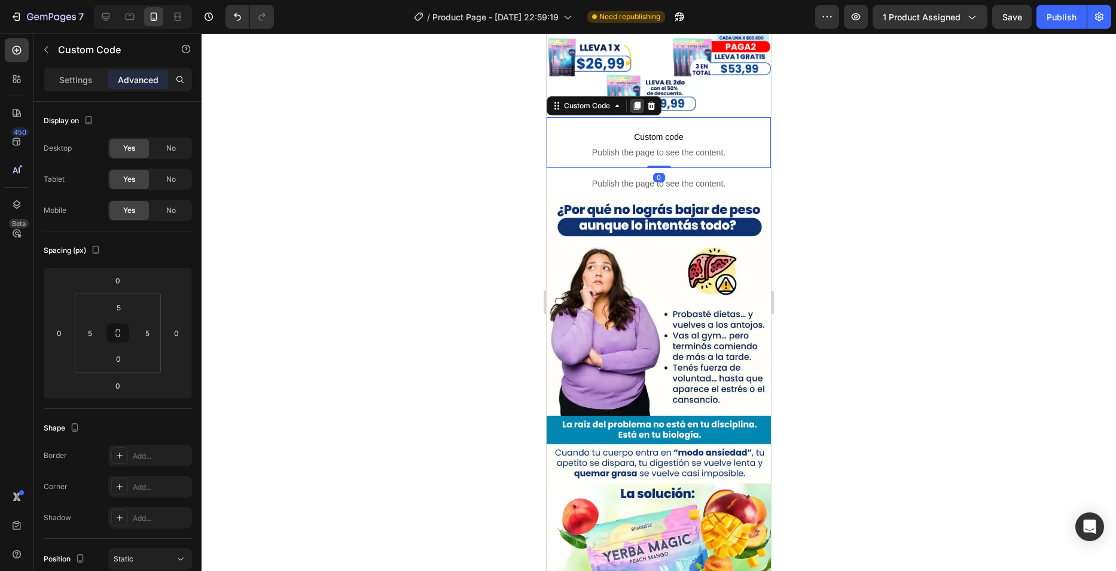
click at [633, 101] on icon at bounding box center [637, 106] width 10 height 10
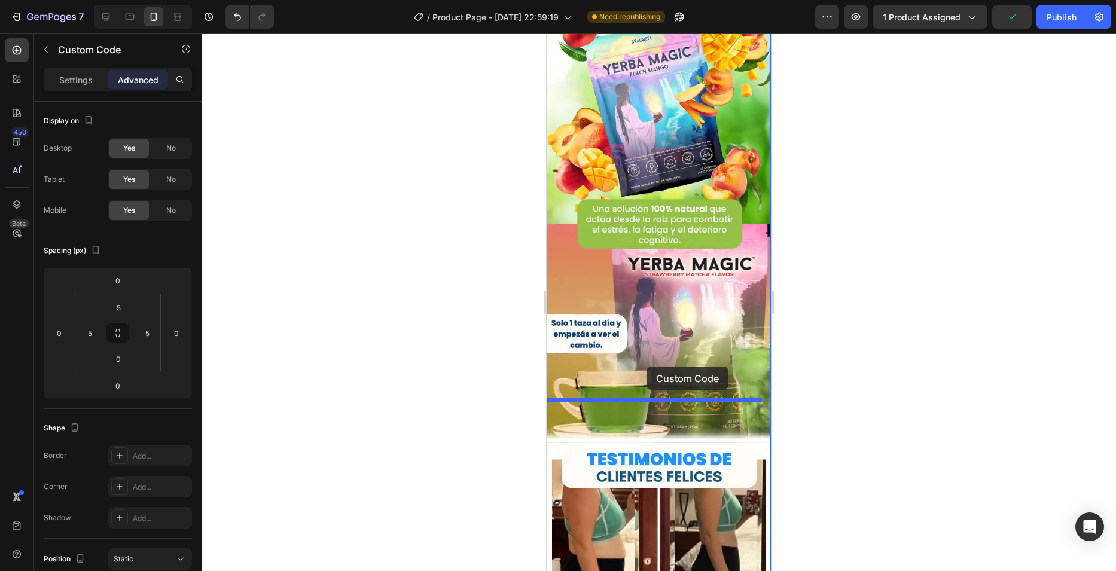
drag, startPoint x: 560, startPoint y: 135, endPoint x: 646, endPoint y: 367, distance: 246.9
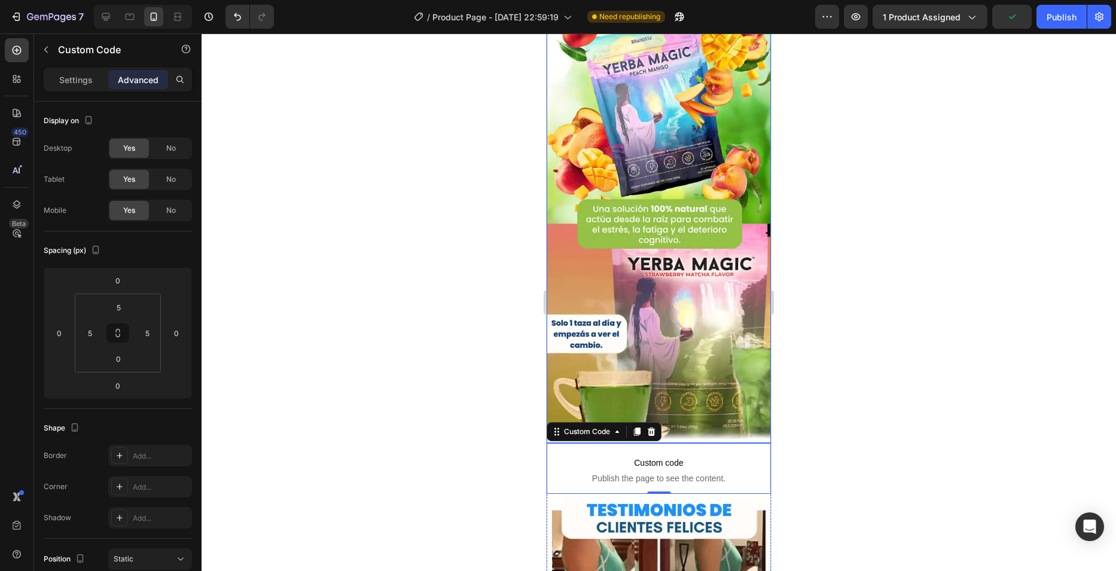
scroll to position [925, 0]
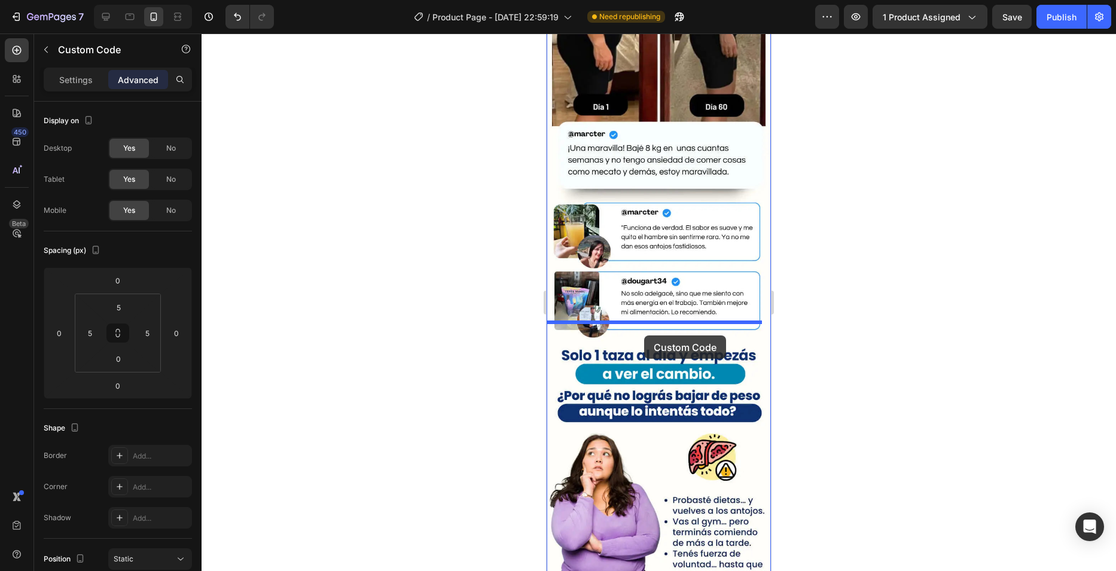
drag, startPoint x: 585, startPoint y: 271, endPoint x: 644, endPoint y: 336, distance: 87.6
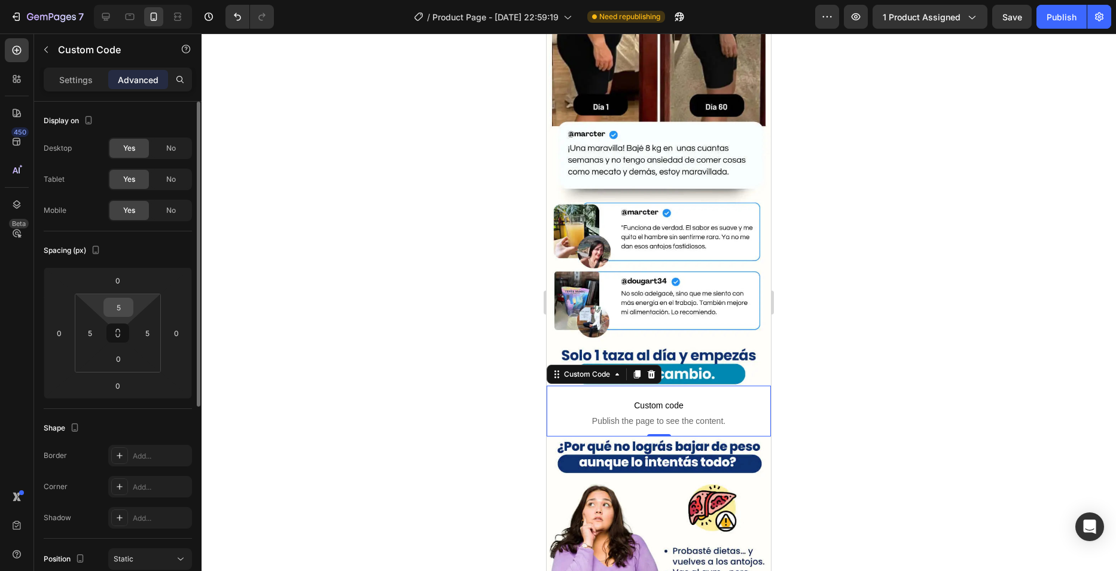
click at [125, 304] on input "5" at bounding box center [118, 307] width 24 height 18
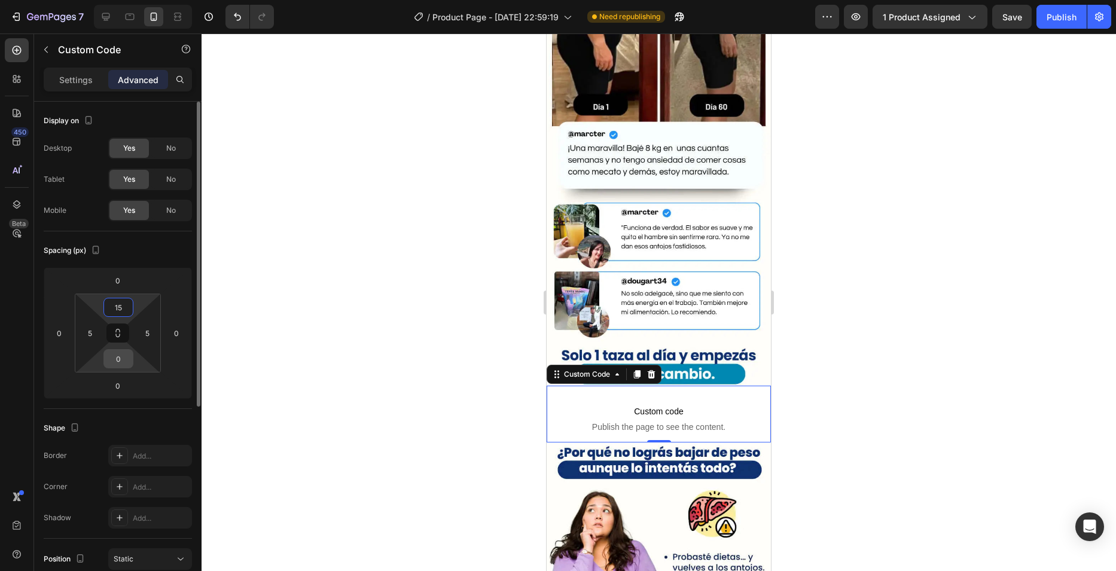
type input "15"
click at [126, 352] on input "0" at bounding box center [118, 359] width 24 height 18
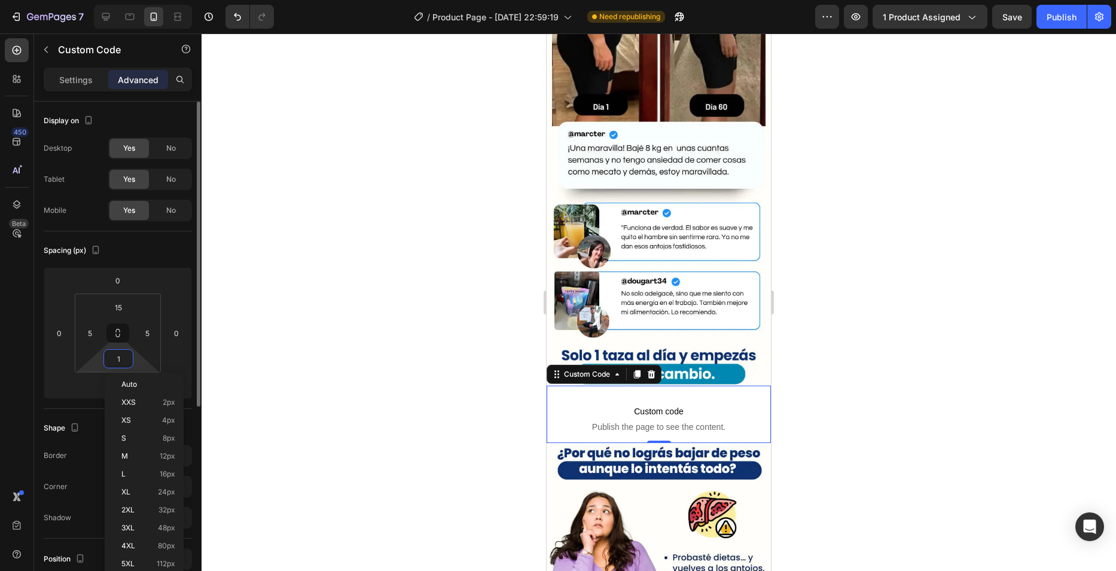
type input "15"
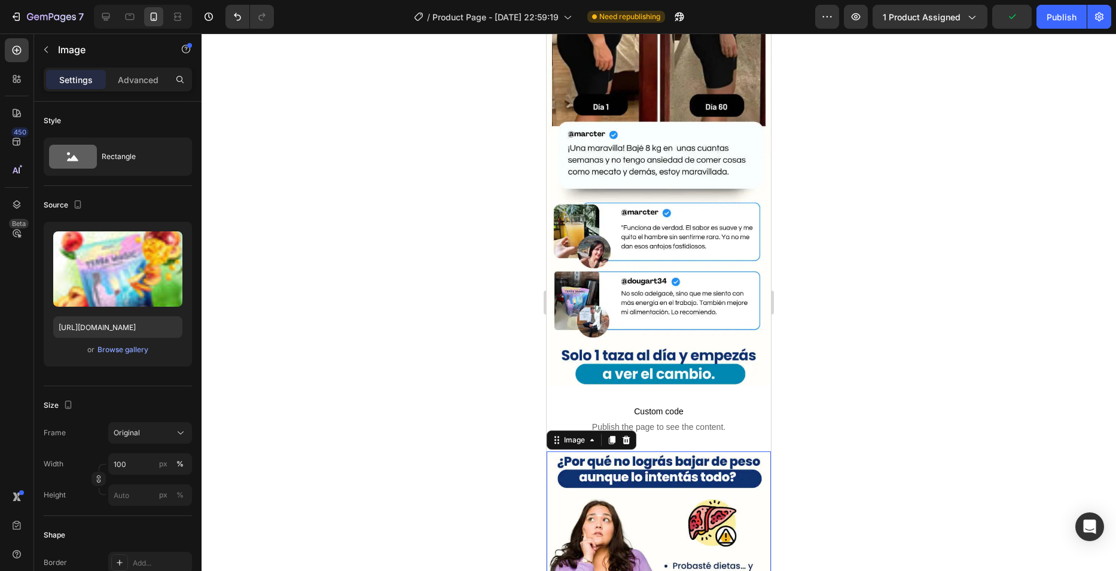
click at [144, 323] on input "https://cdn.shopify.com/s/files/1/0763/7168/9685/files/Yerba_Magic_3.webp?v=175…" at bounding box center [117, 327] width 129 height 22
paste input "5"
type input "https://cdn.shopify.com/s/files/1/0763/7168/9685/files/Yerba_Magic_5.webp?v=175…"
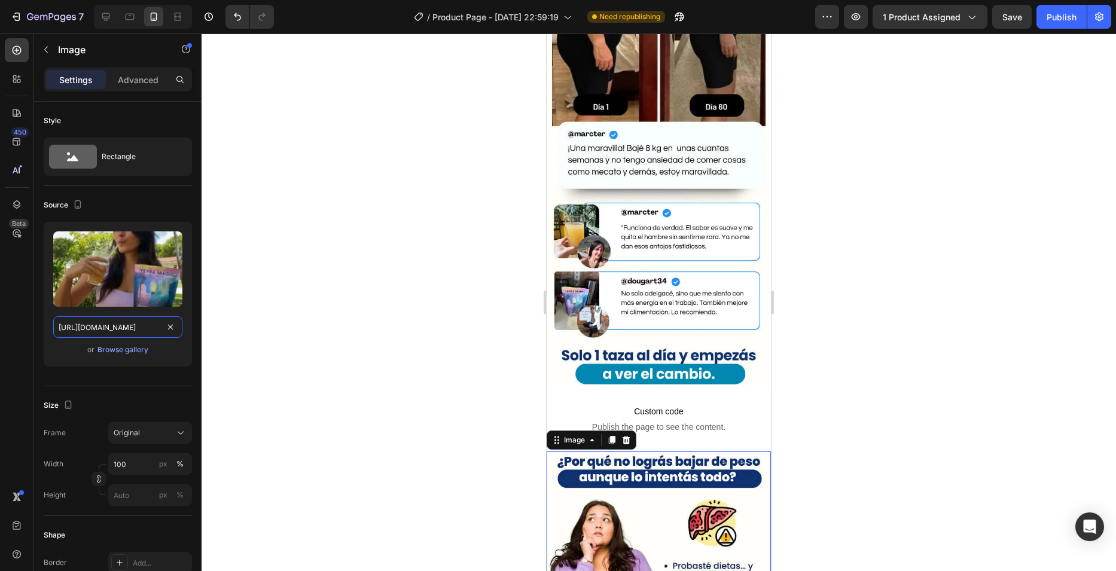
scroll to position [0, 214]
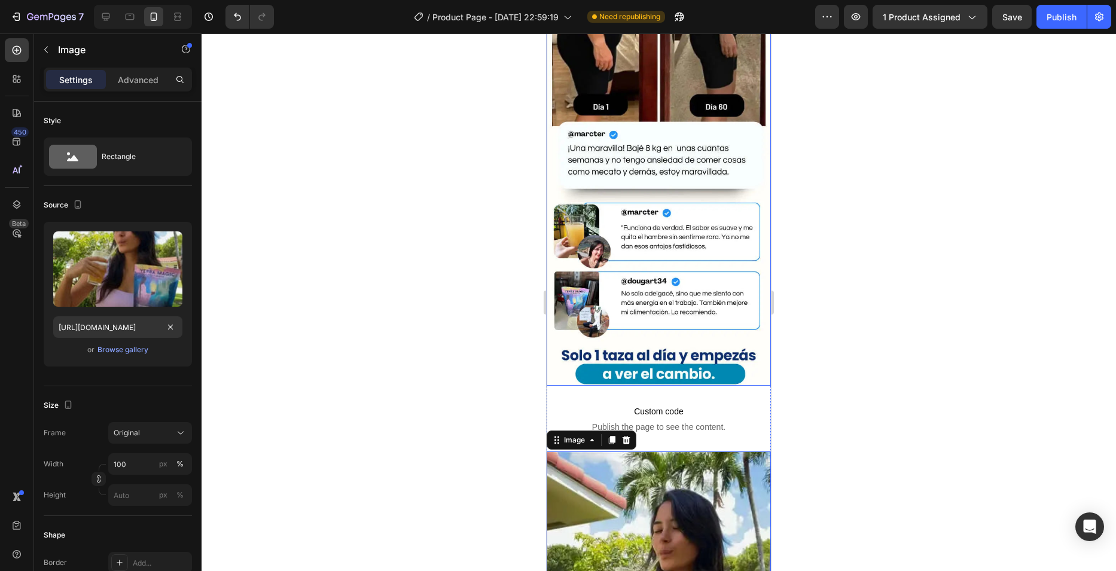
click at [627, 193] on img at bounding box center [659, 140] width 224 height 489
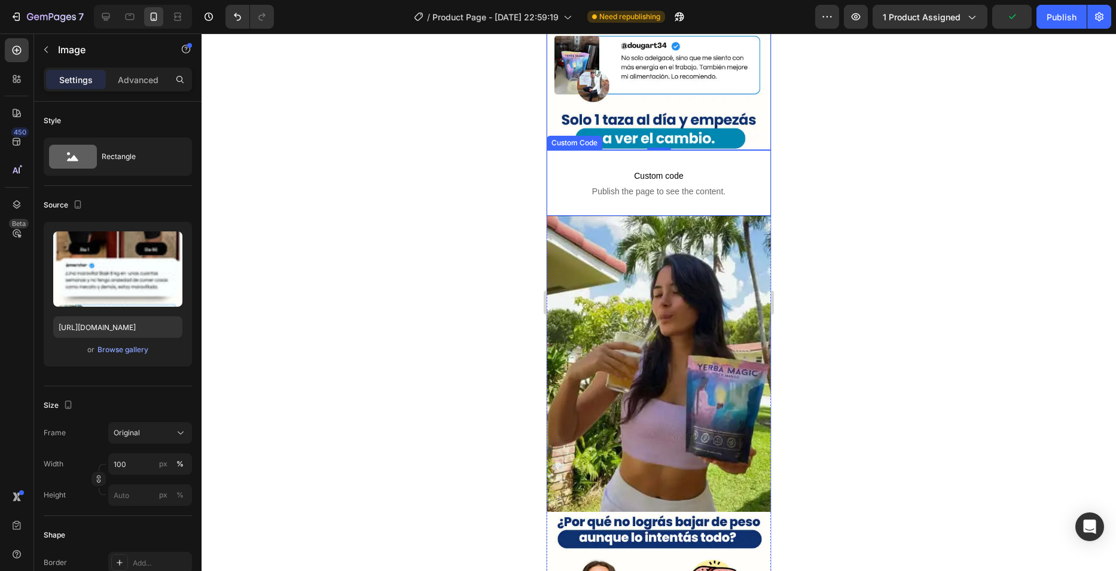
scroll to position [1591, 0]
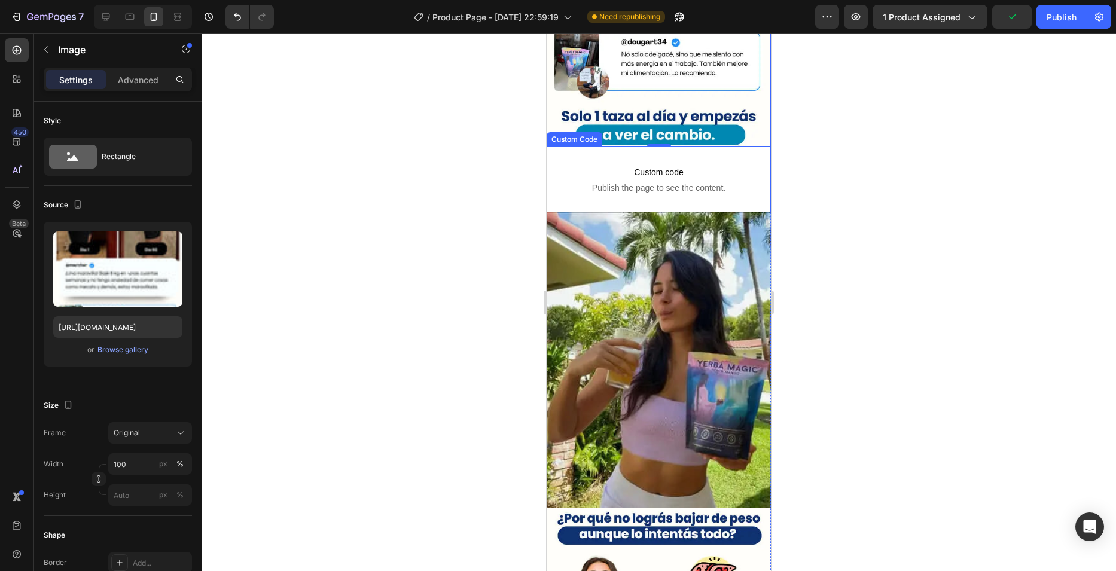
click at [643, 165] on span "Custom code" at bounding box center [659, 172] width 218 height 14
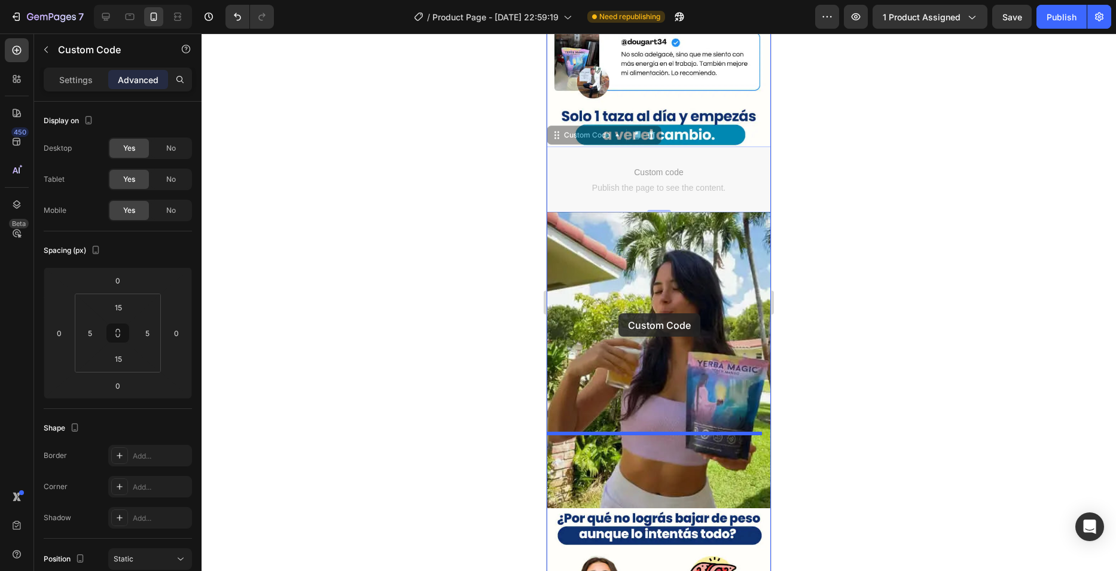
drag, startPoint x: 587, startPoint y: 71, endPoint x: 619, endPoint y: 344, distance: 275.2
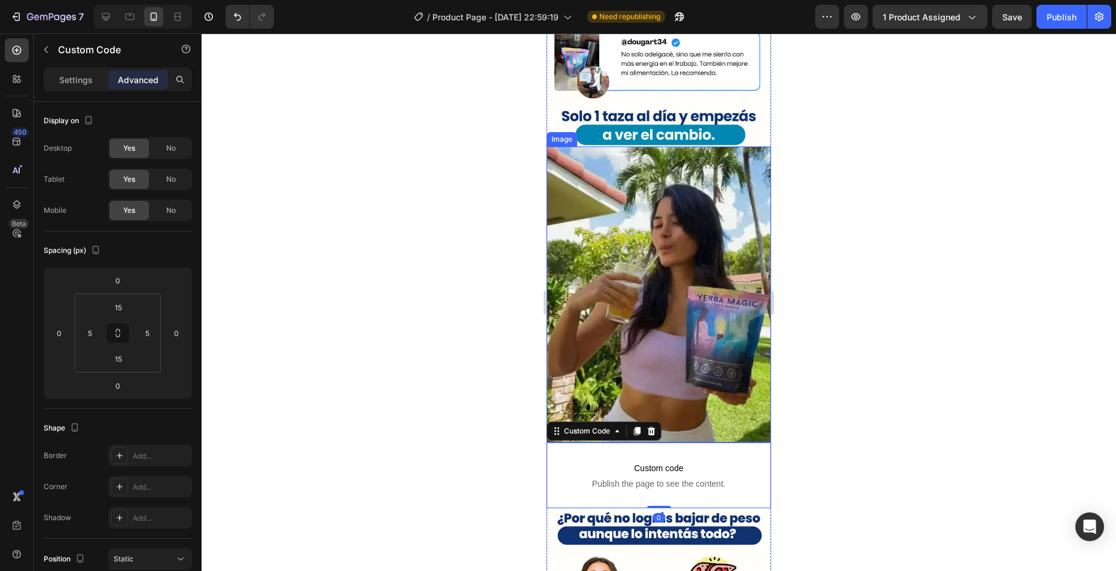
click at [633, 182] on img at bounding box center [659, 295] width 224 height 296
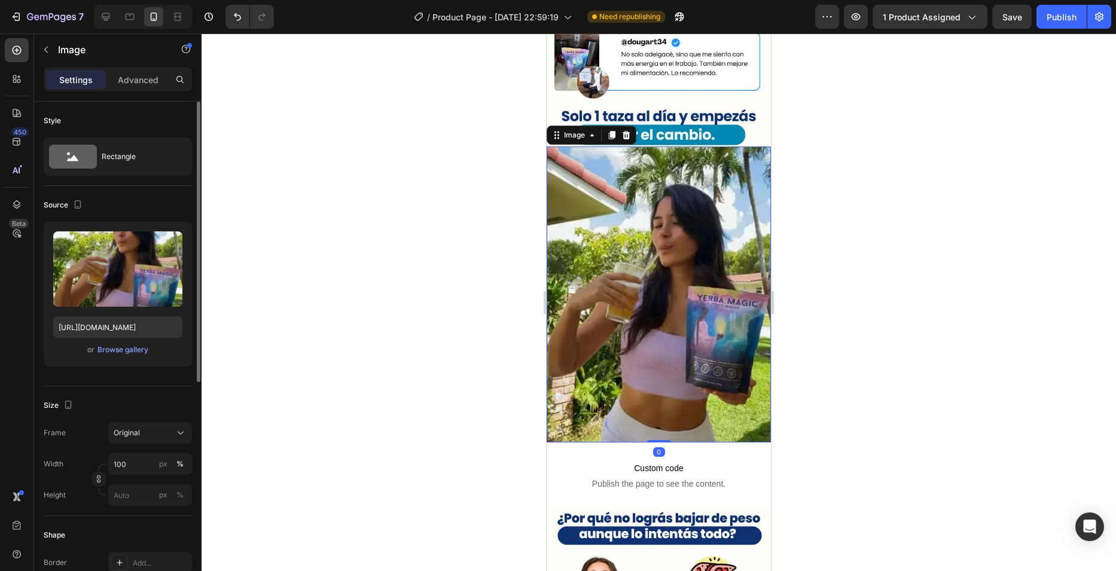
drag, startPoint x: 130, startPoint y: 85, endPoint x: 125, endPoint y: 132, distance: 47.5
click at [130, 84] on p "Advanced" at bounding box center [138, 80] width 41 height 13
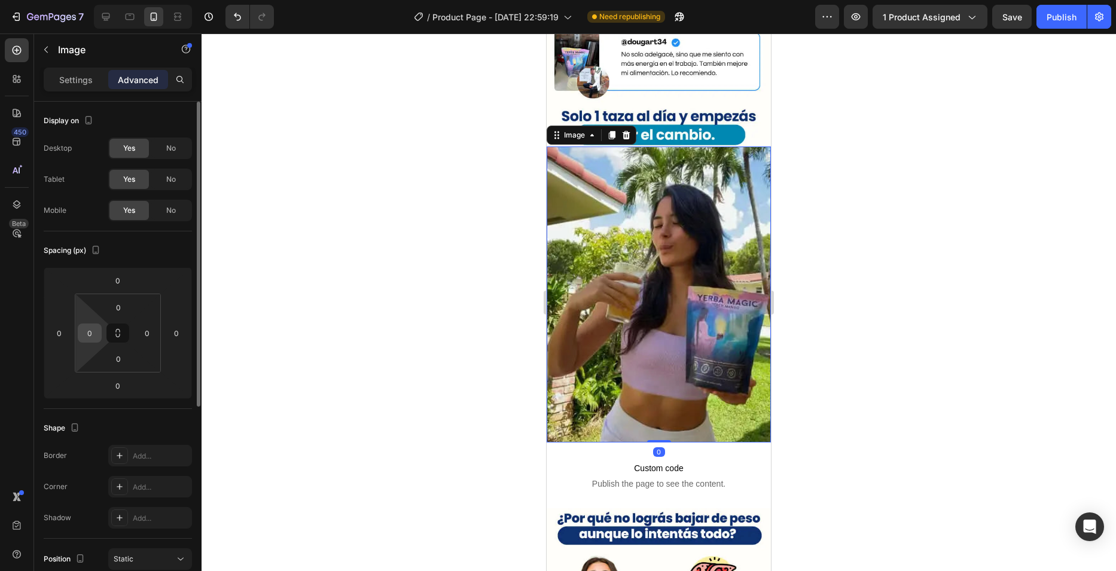
click at [96, 337] on input "0" at bounding box center [90, 333] width 18 height 18
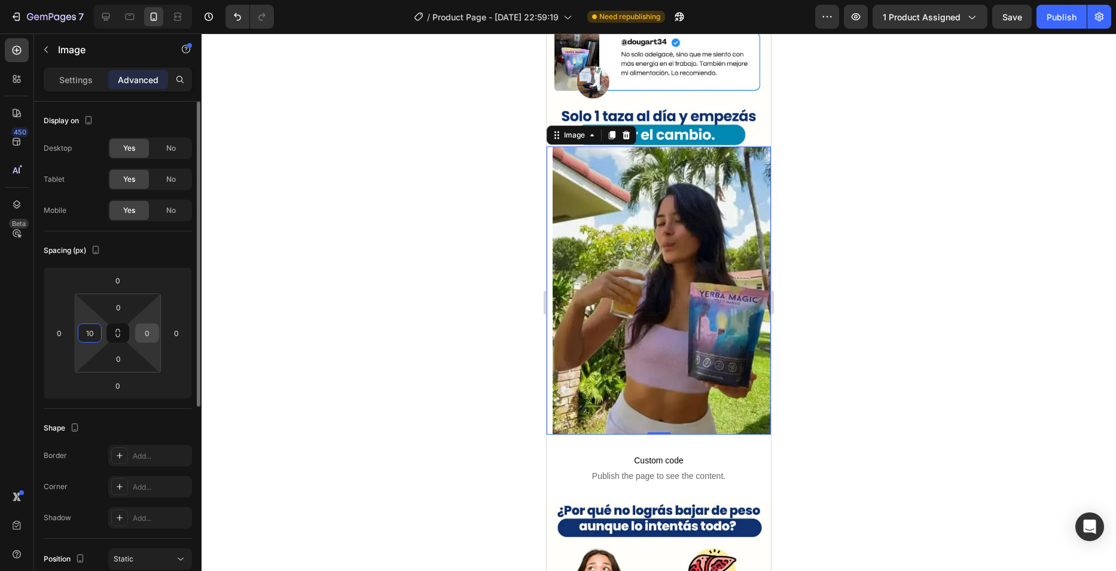
type input "10"
click at [148, 325] on input "0" at bounding box center [147, 333] width 18 height 18
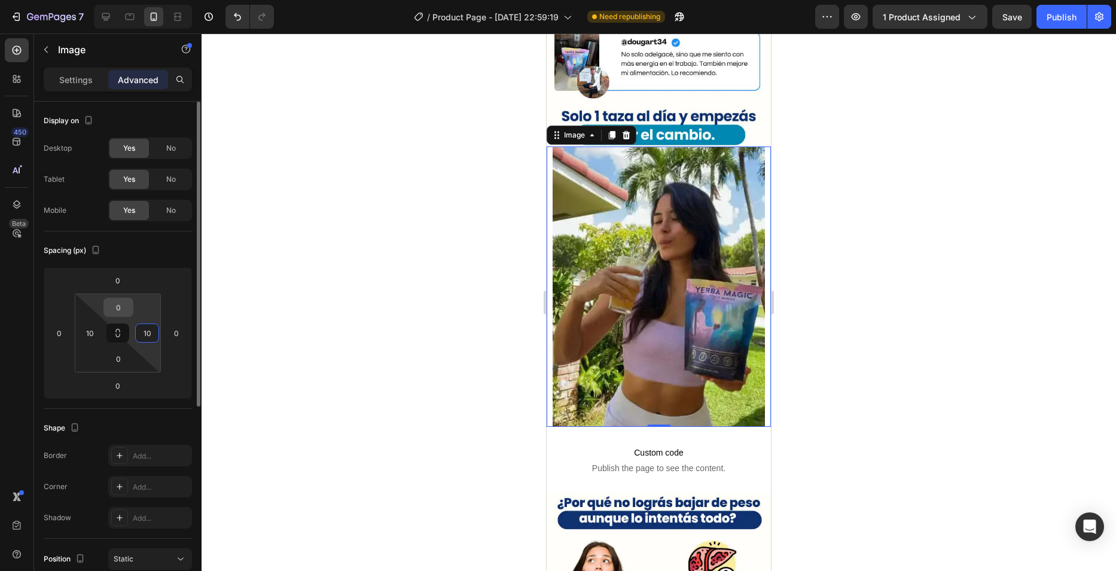
type input "10"
click at [121, 307] on input "0" at bounding box center [118, 307] width 24 height 18
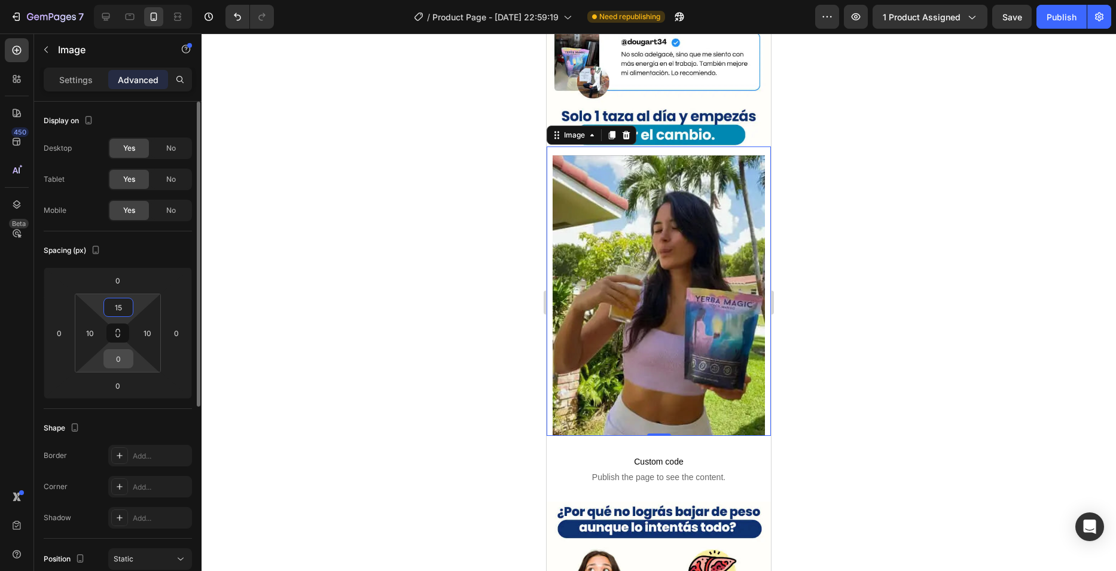
type input "15"
click at [114, 358] on input "0" at bounding box center [118, 359] width 24 height 18
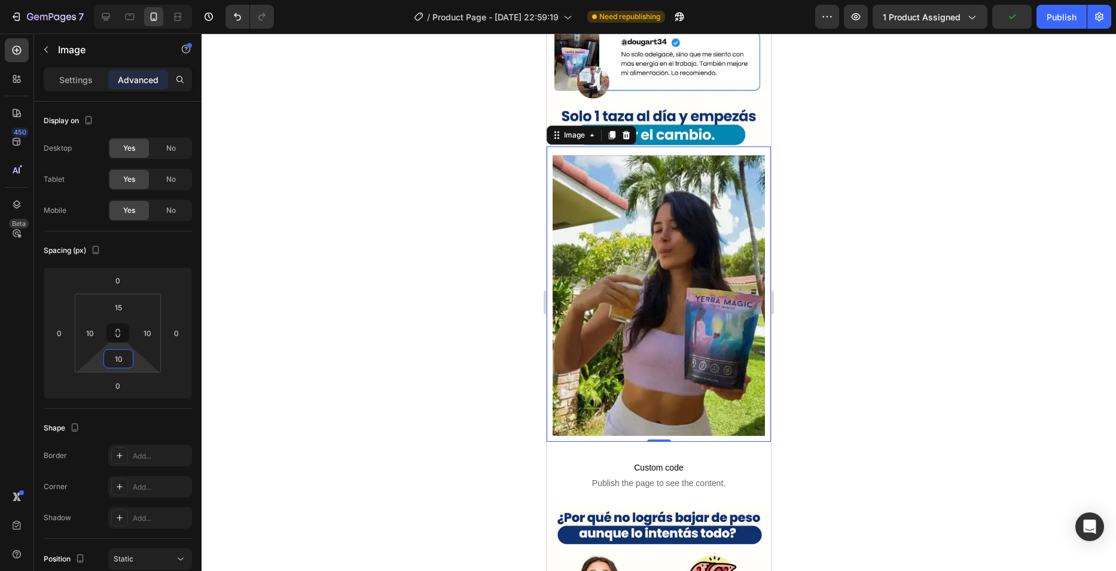
type input "10"
click at [609, 199] on img at bounding box center [659, 295] width 212 height 280
click at [508, 326] on div at bounding box center [659, 302] width 914 height 538
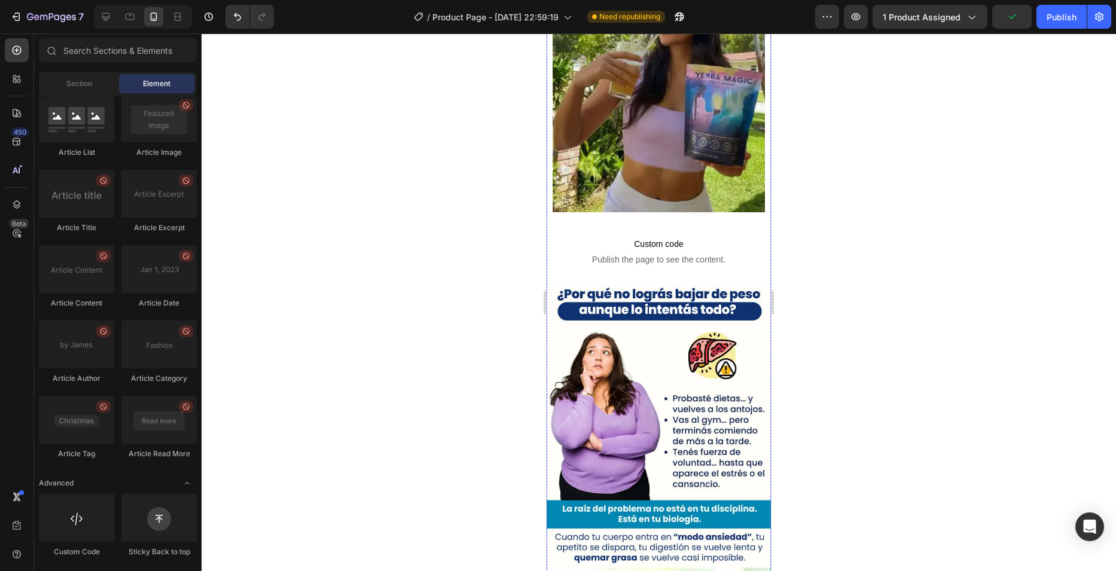
scroll to position [1831, 0]
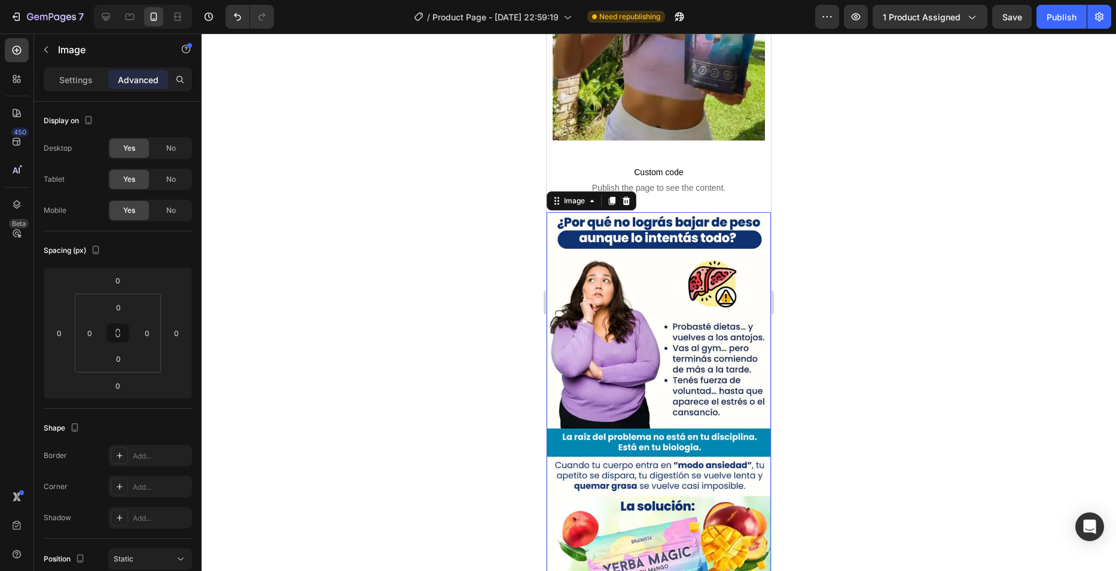
scroll to position [1950, 0]
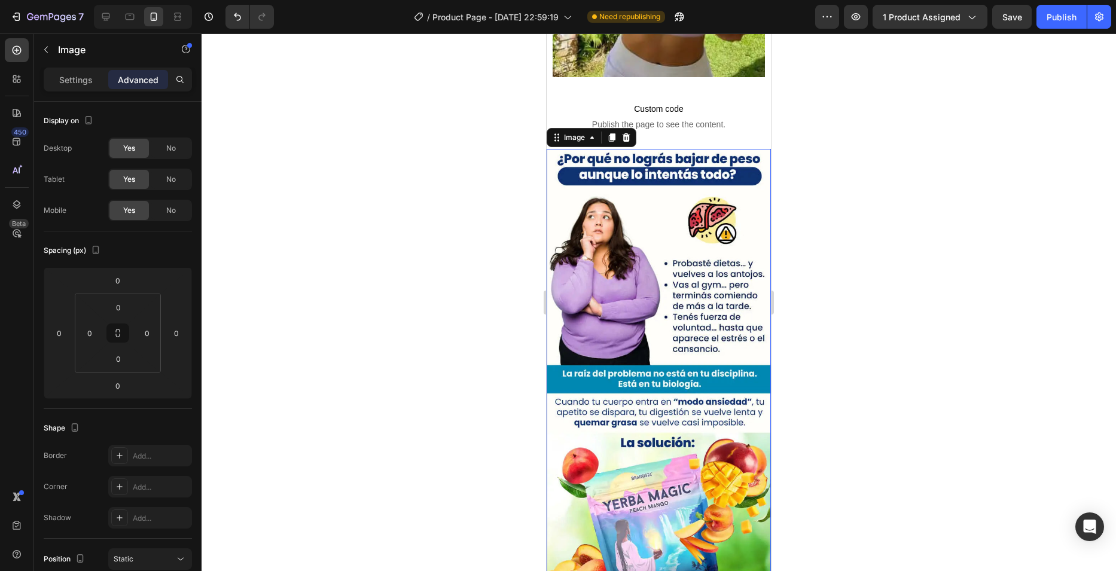
click at [669, 333] on img at bounding box center [659, 514] width 224 height 731
click at [83, 69] on div "Settings Advanced" at bounding box center [118, 80] width 148 height 24
click at [82, 76] on p "Settings" at bounding box center [75, 80] width 33 height 13
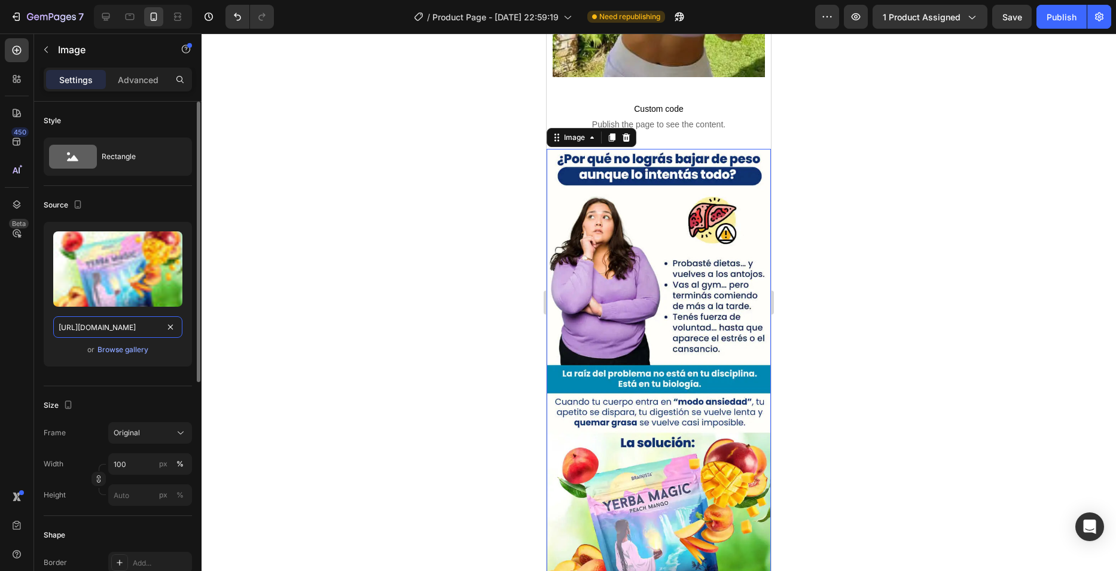
click at [123, 327] on input "https://cdn.shopify.com/s/files/1/0763/7168/9685/files/Yerba_Magic_3.webp?v=175…" at bounding box center [117, 327] width 129 height 22
paste input "6"
type input "https://cdn.shopify.com/s/files/1/0763/7168/9685/files/Yerba_Magic_6.webp?v=175…"
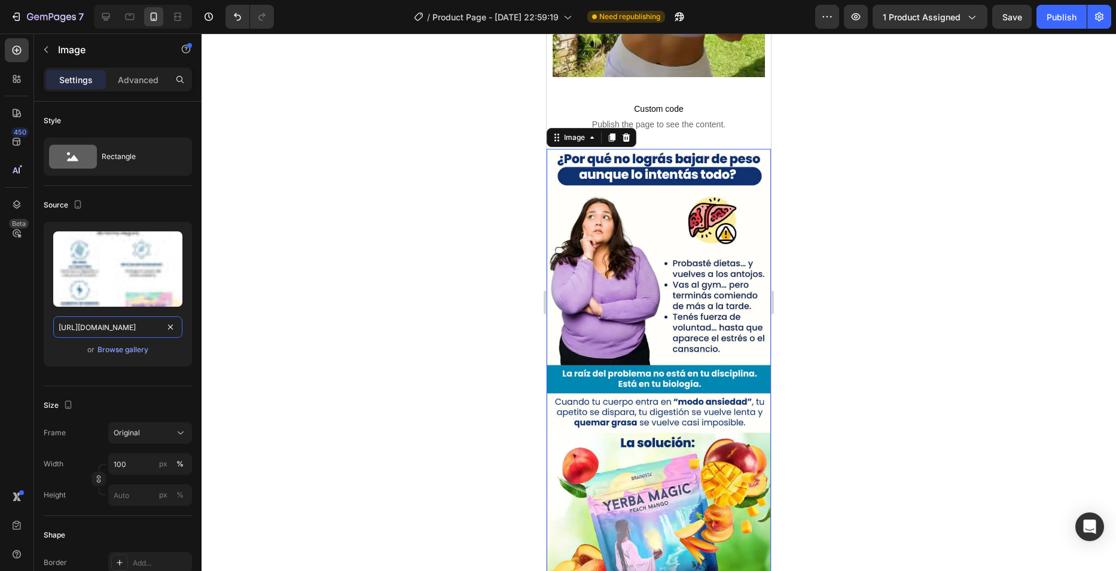
scroll to position [0, 214]
drag, startPoint x: 480, startPoint y: 270, endPoint x: 7, endPoint y: 229, distance: 475.4
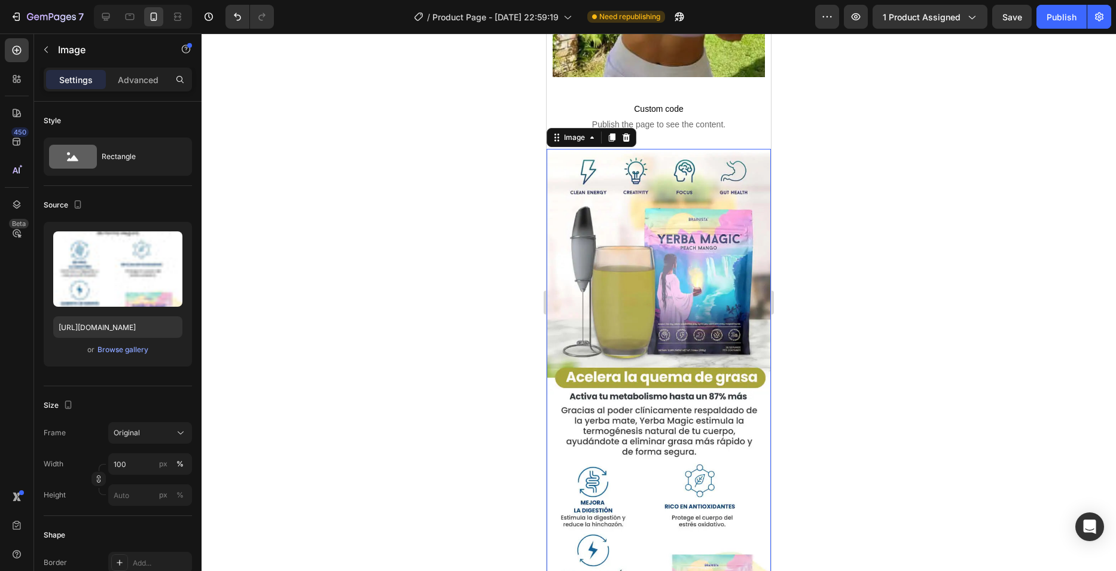
click at [480, 270] on div at bounding box center [659, 302] width 914 height 538
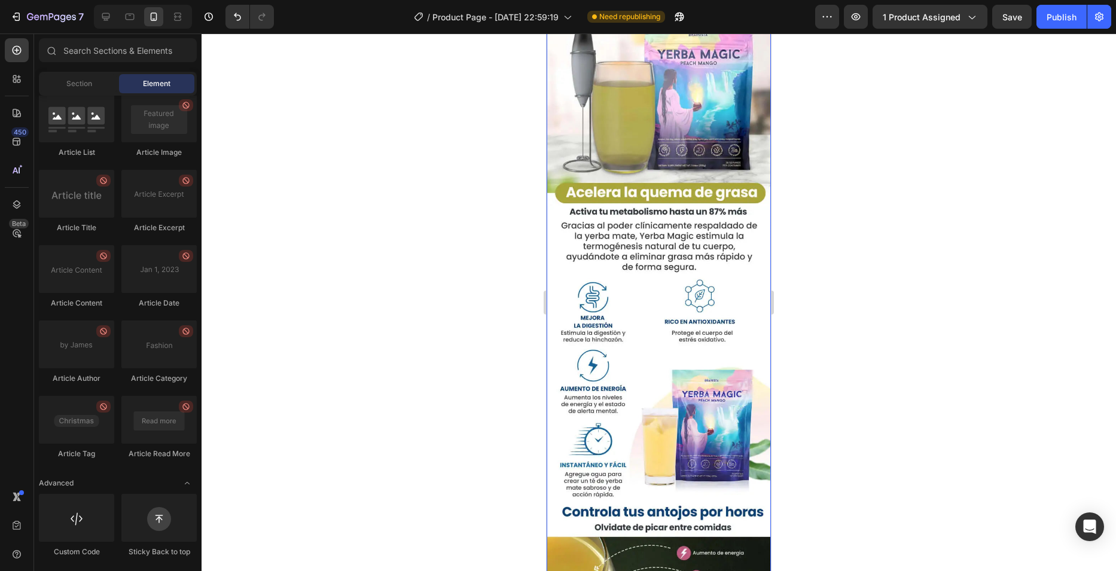
click at [644, 229] on img at bounding box center [659, 329] width 224 height 731
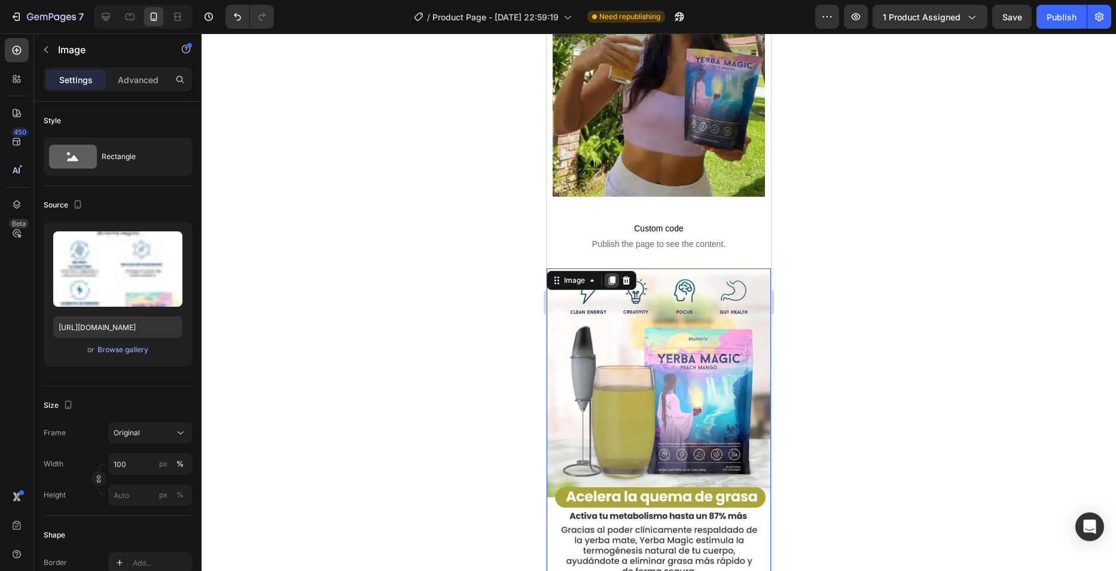
click at [610, 276] on icon at bounding box center [612, 281] width 10 height 10
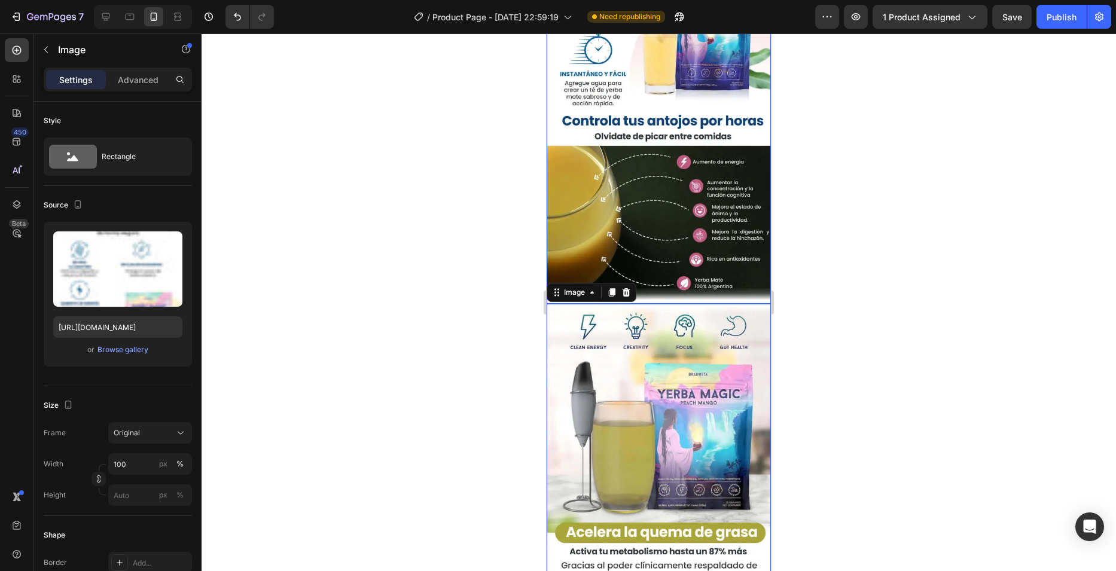
scroll to position [2651, 0]
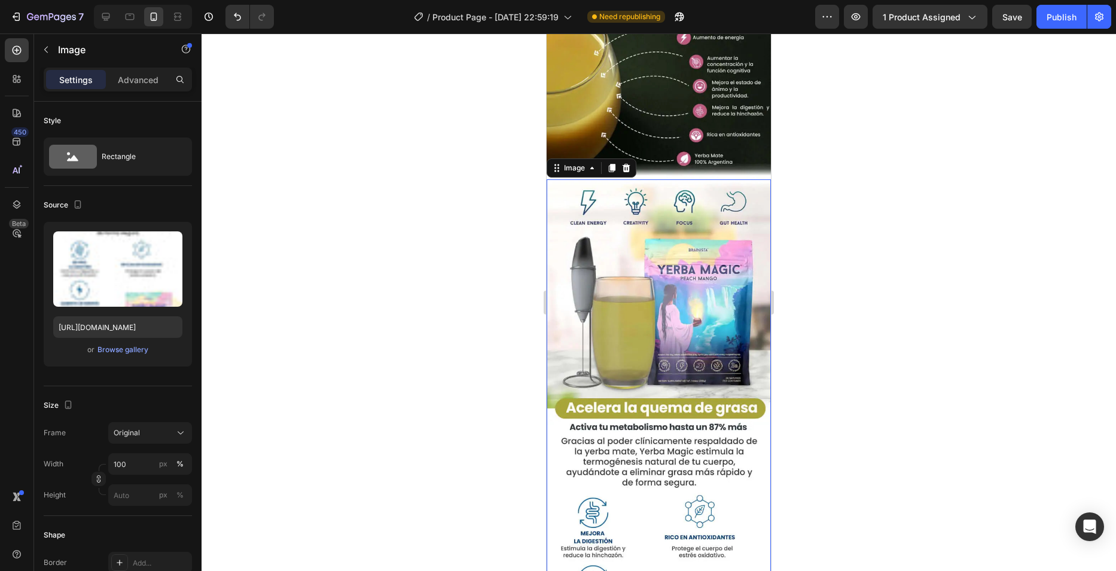
click at [637, 297] on img at bounding box center [659, 544] width 224 height 731
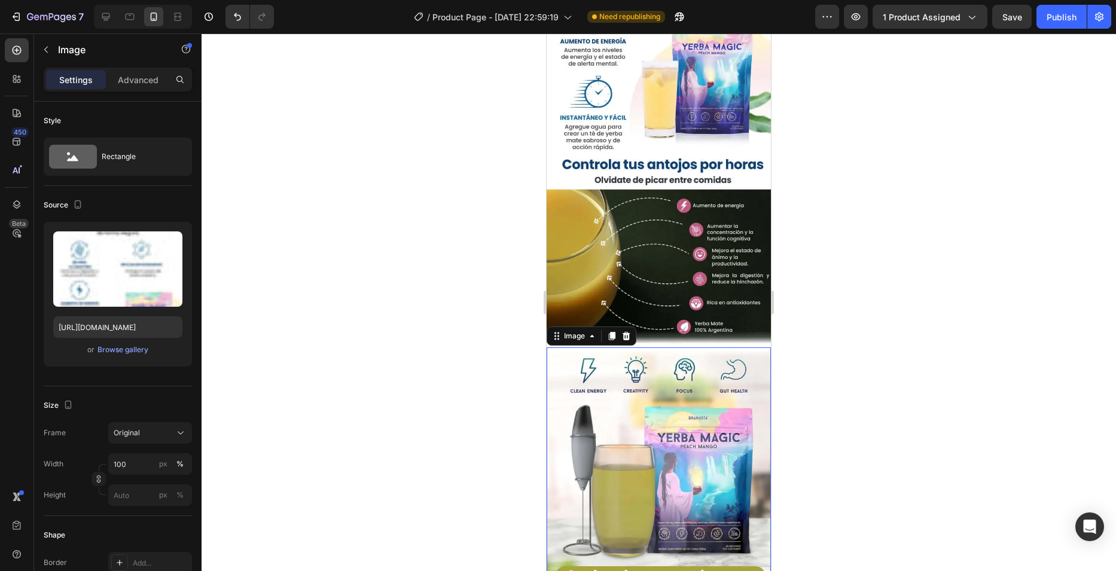
scroll to position [2591, 0]
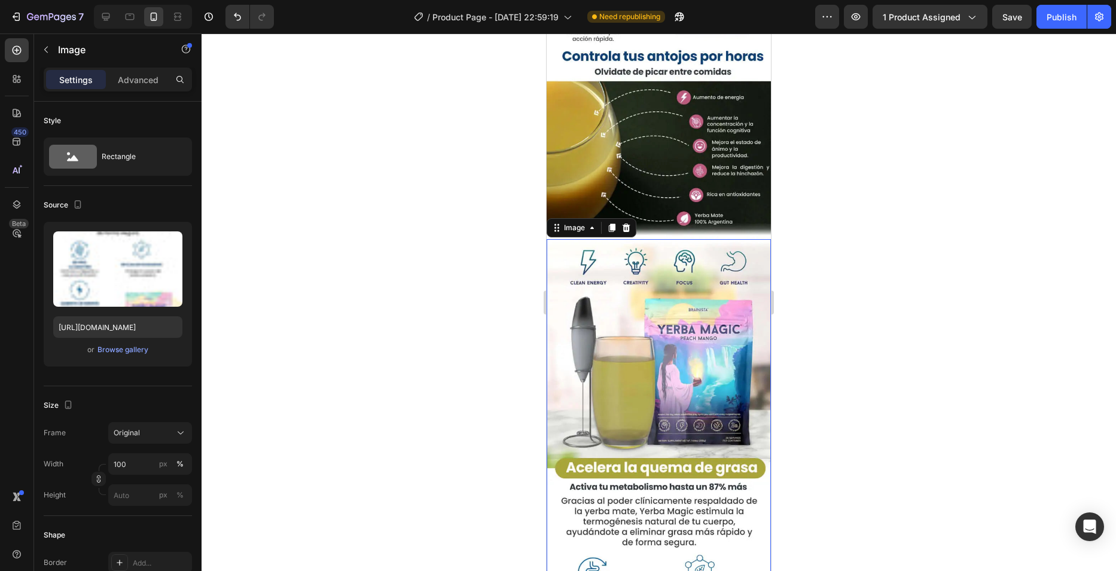
click at [129, 332] on input "https://cdn.shopify.com/s/files/1/0763/7168/9685/files/Yerba_Magic_6.webp?v=175…" at bounding box center [117, 327] width 129 height 22
paste input "7"
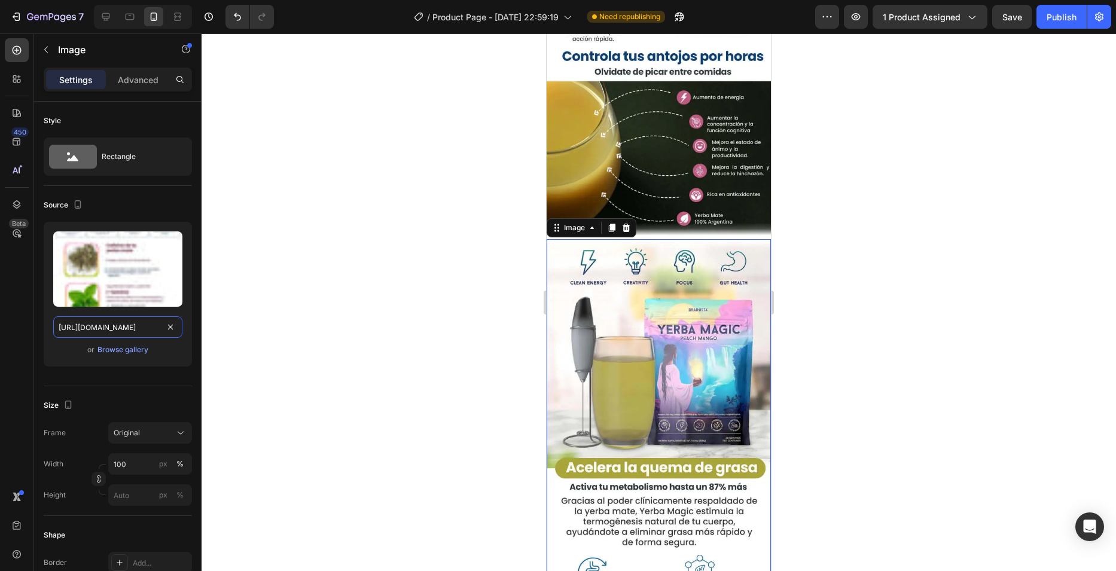
scroll to position [0, 213]
type input "https://cdn.shopify.com/s/files/1/0763/7168/9685/files/Yerba_Magic_7.webp?v=175…"
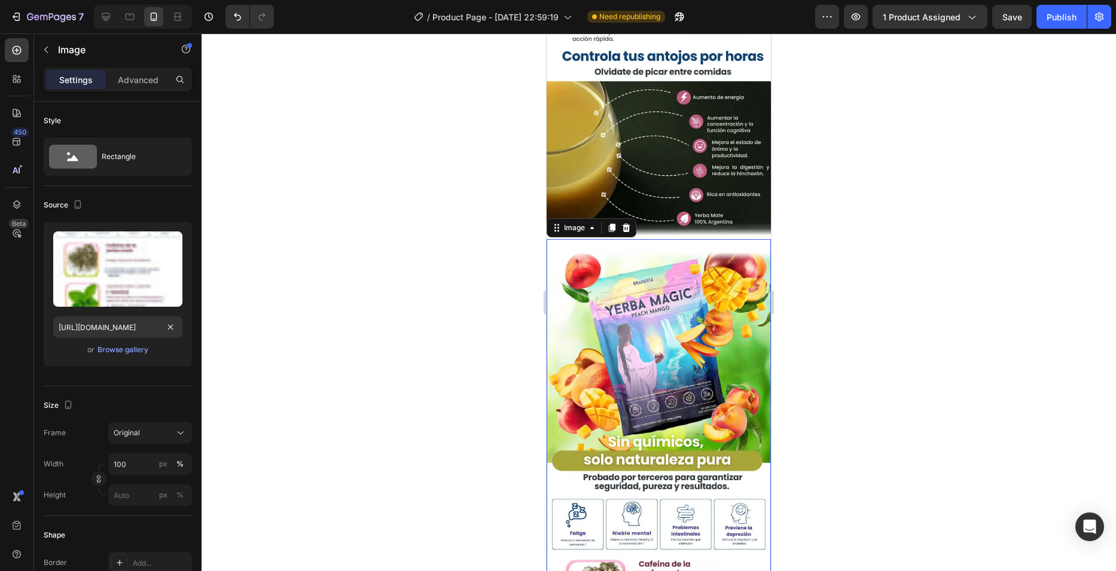
click at [464, 289] on div at bounding box center [659, 302] width 914 height 538
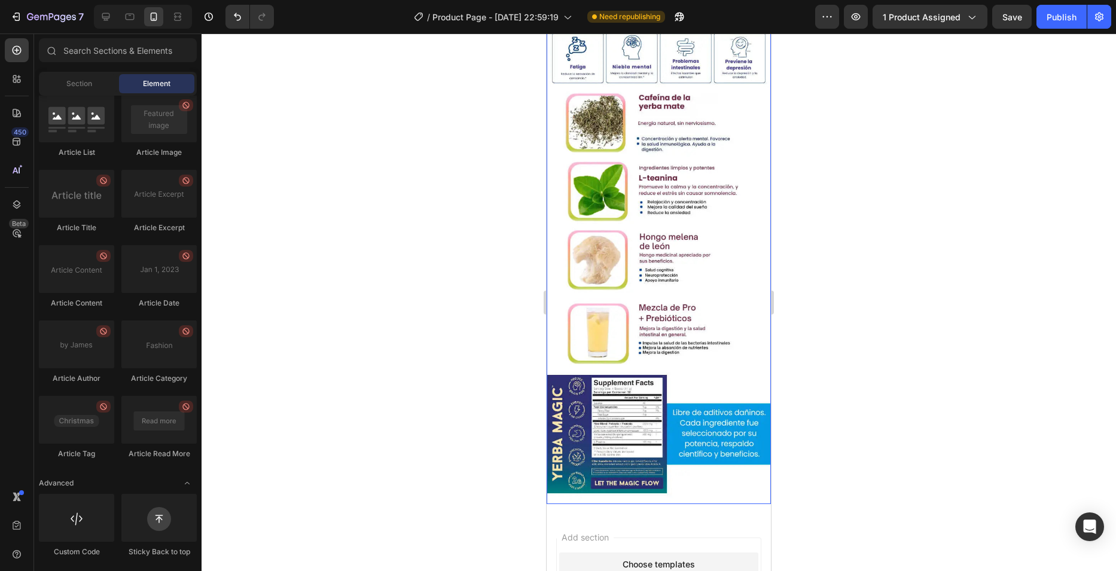
scroll to position [3069, 0]
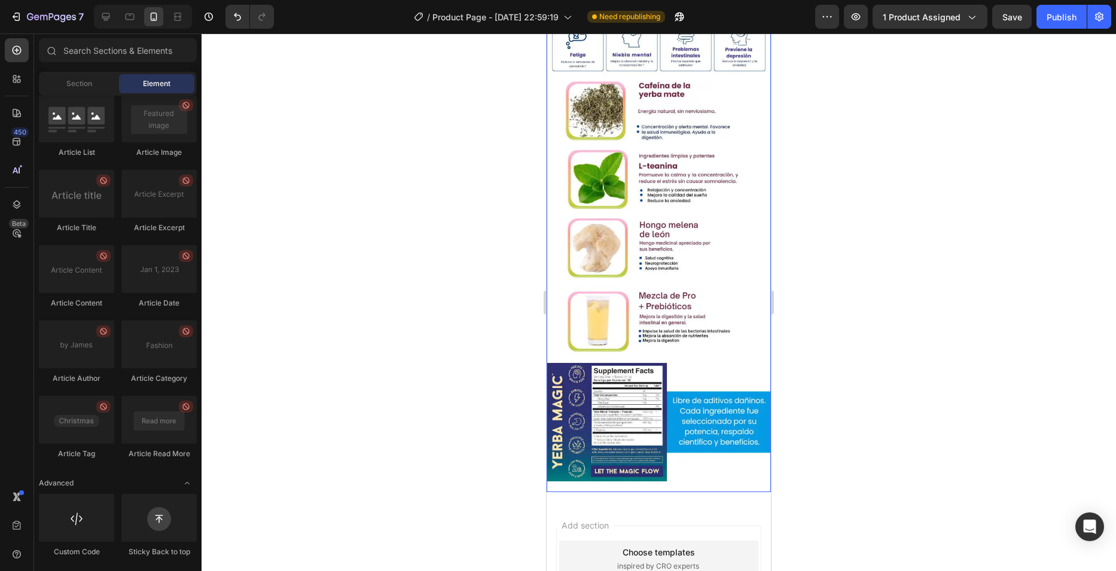
click at [654, 258] on img at bounding box center [659, 126] width 224 height 731
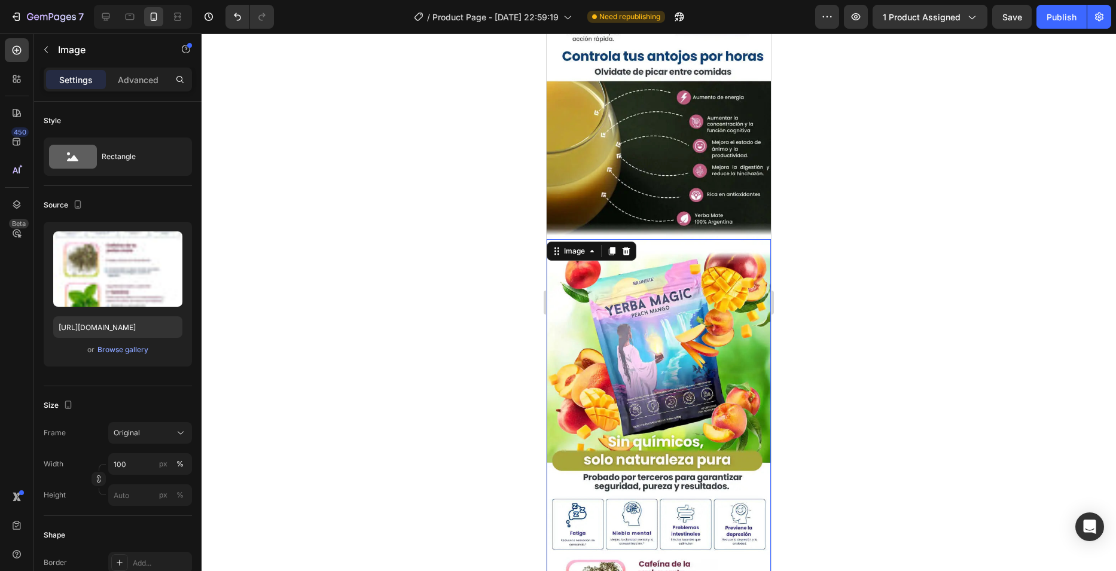
scroll to position [2411, 0]
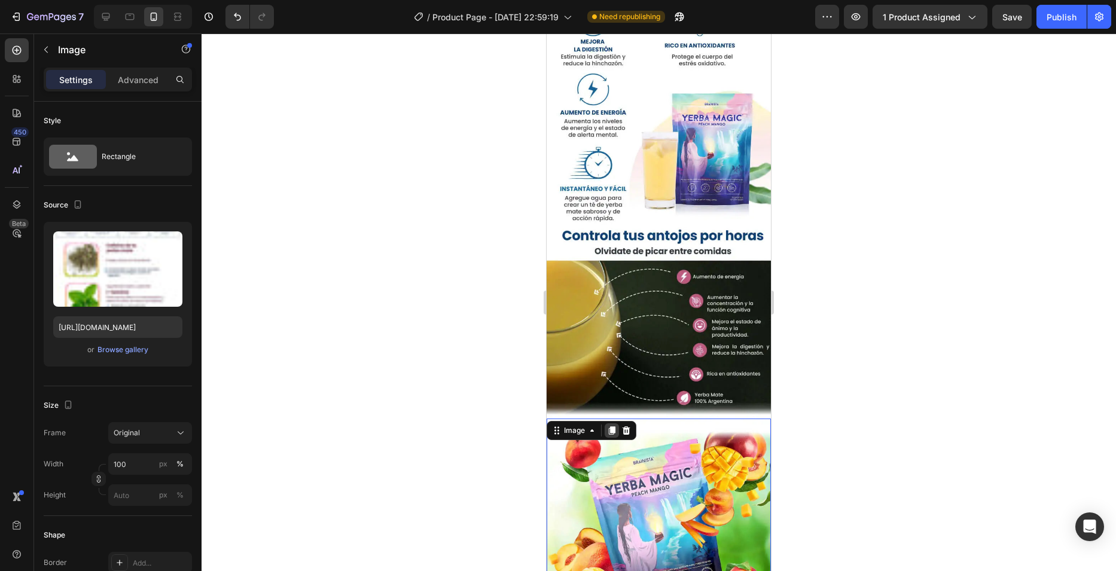
click at [613, 426] on icon at bounding box center [612, 431] width 10 height 10
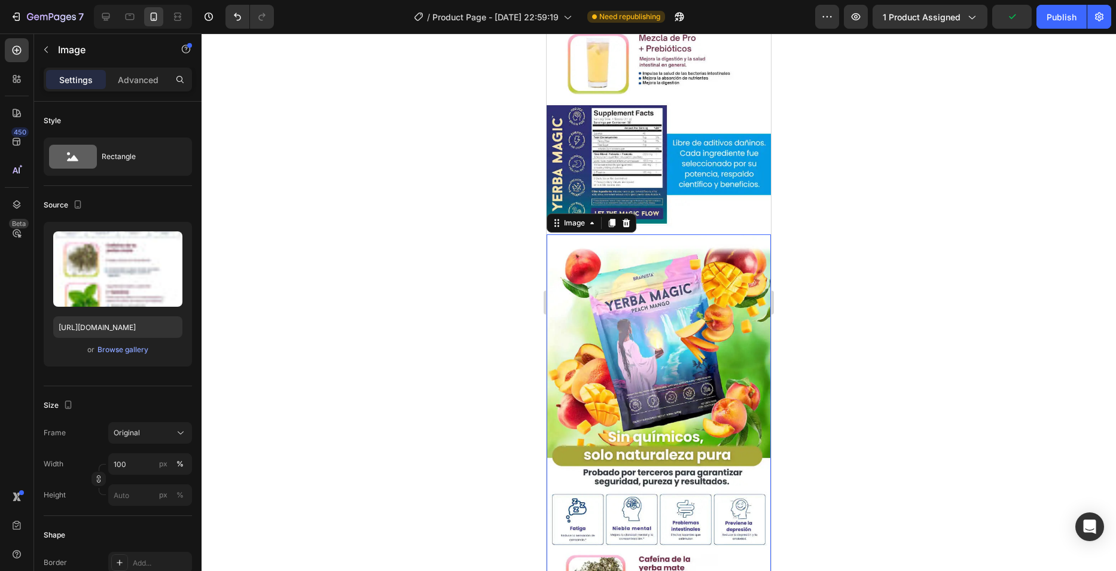
scroll to position [3353, 0]
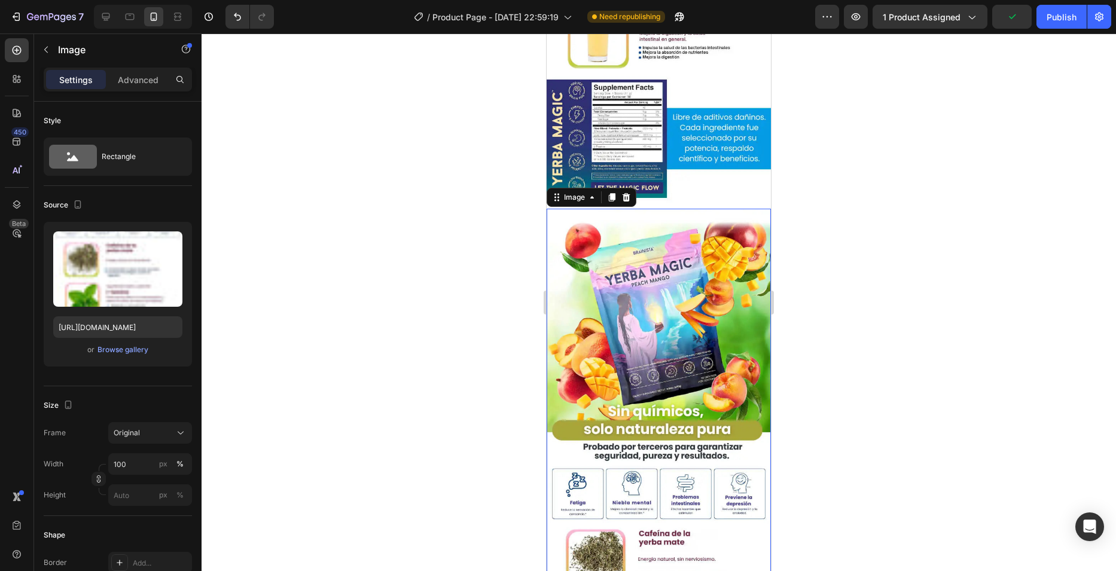
click at [665, 252] on img at bounding box center [659, 574] width 224 height 731
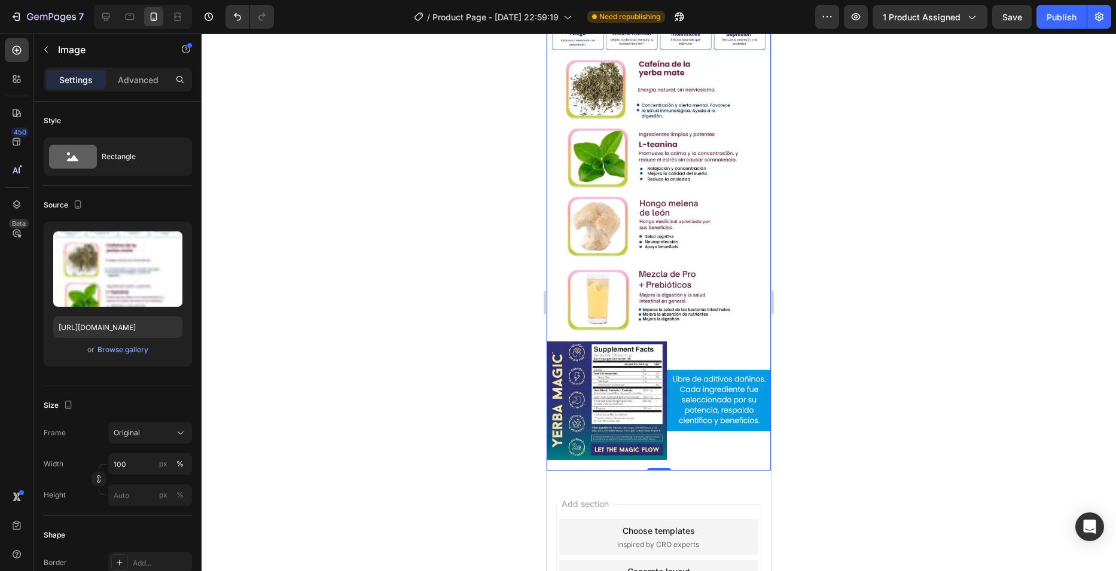
scroll to position [3583, 0]
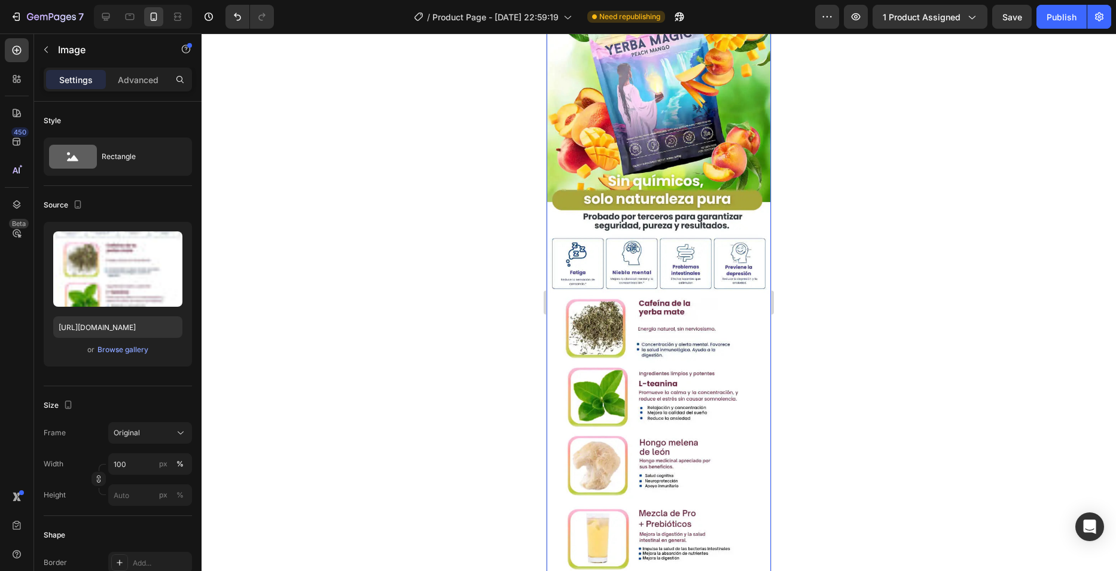
click at [657, 255] on img at bounding box center [659, 343] width 224 height 731
click at [138, 331] on input "https://cdn.shopify.com/s/files/1/0763/7168/9685/files/Yerba_Magic_7.webp?v=175…" at bounding box center [117, 327] width 129 height 22
paste input "8.webp?v=1756348556"
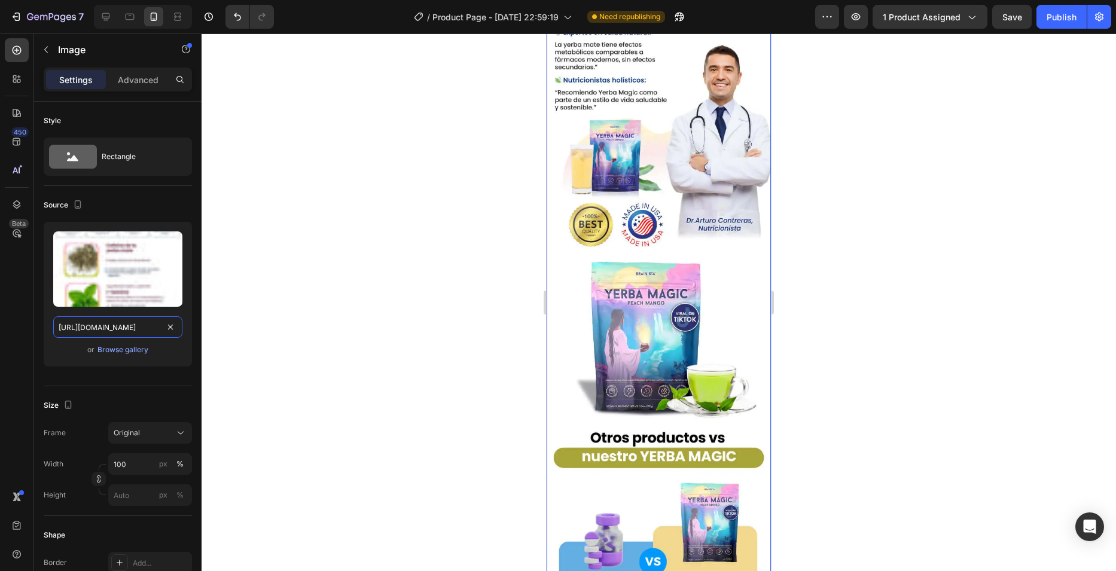
scroll to position [0, 214]
type input "https://cdn.shopify.com/s/files/1/0763/7168/9685/files/Yerba_Magic_8.webp?v=175…"
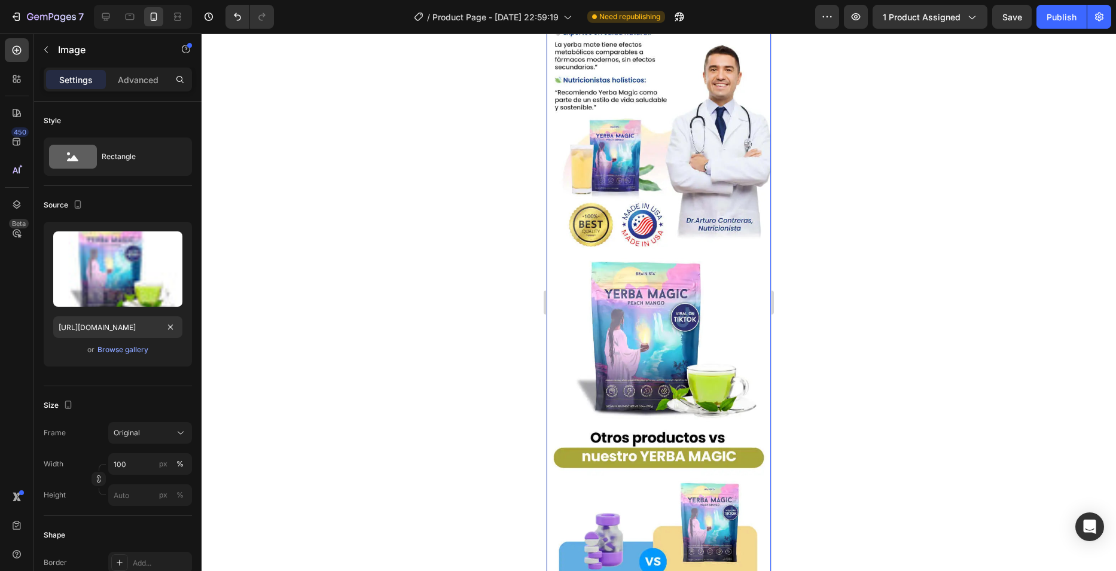
click at [636, 264] on img at bounding box center [659, 343] width 224 height 731
click at [486, 258] on div at bounding box center [659, 302] width 914 height 538
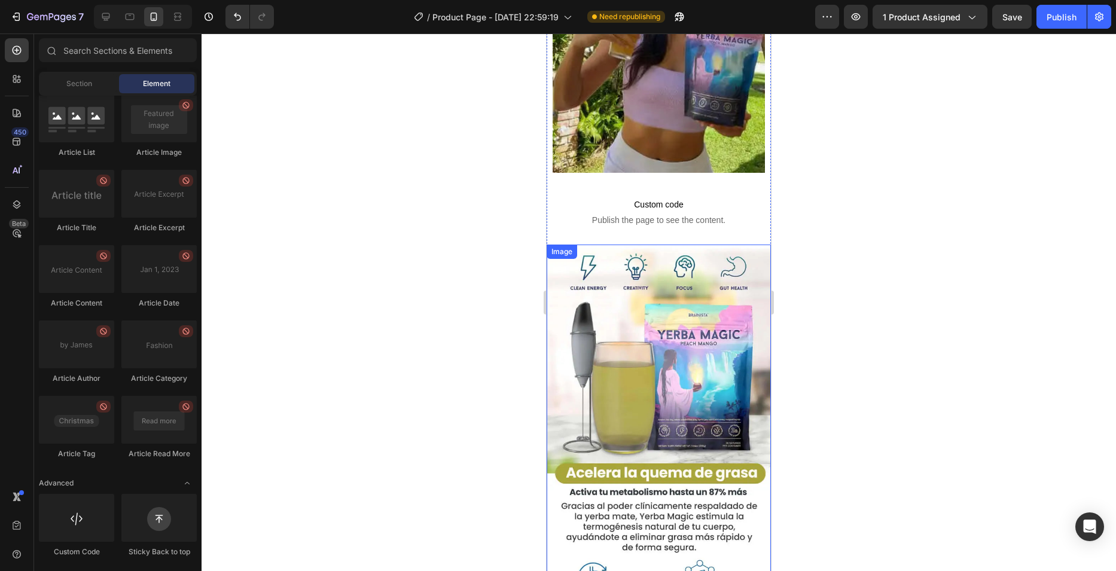
scroll to position [1849, 0]
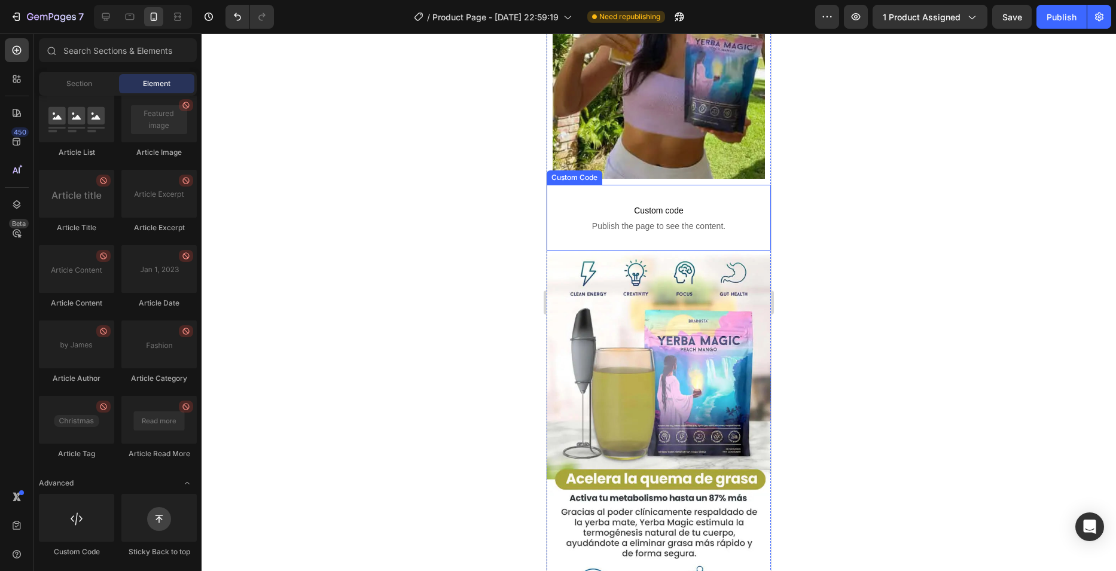
click at [626, 220] on span "Publish the page to see the content." at bounding box center [659, 226] width 218 height 12
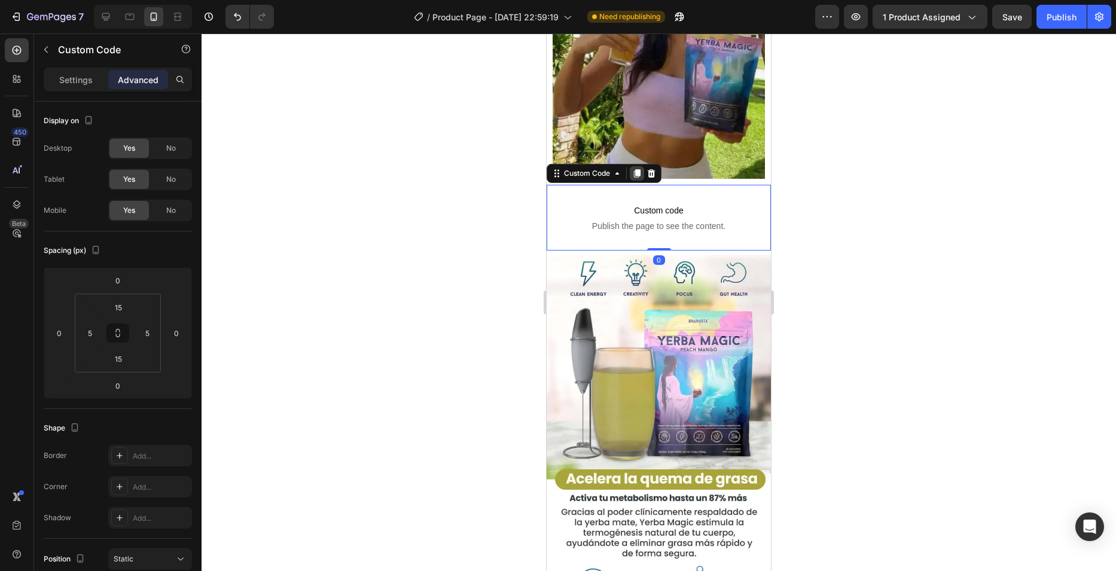
click at [638, 169] on icon at bounding box center [637, 173] width 7 height 8
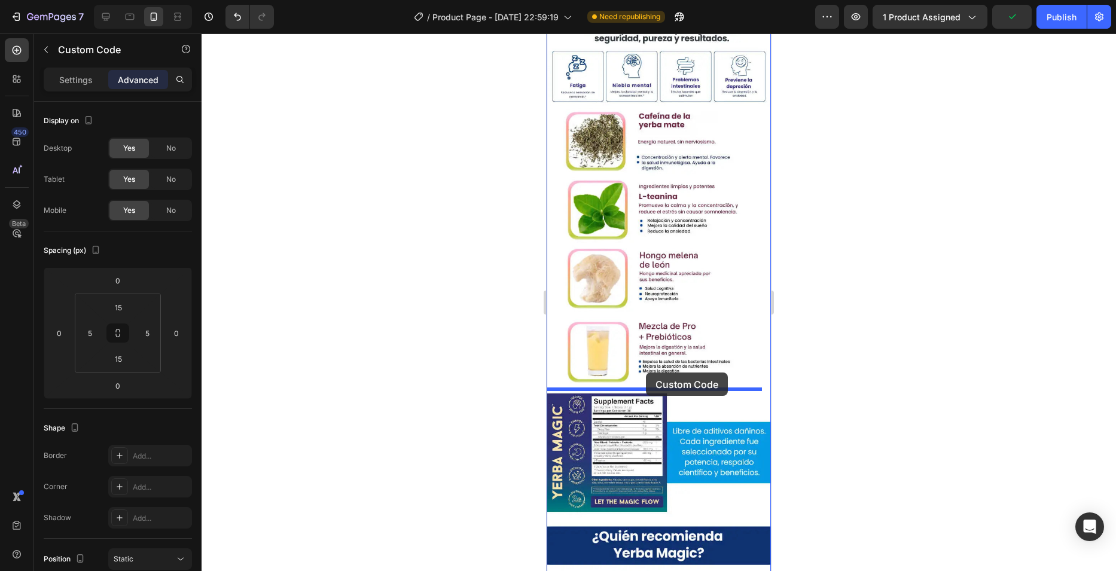
drag, startPoint x: 563, startPoint y: 163, endPoint x: 645, endPoint y: 369, distance: 222.2
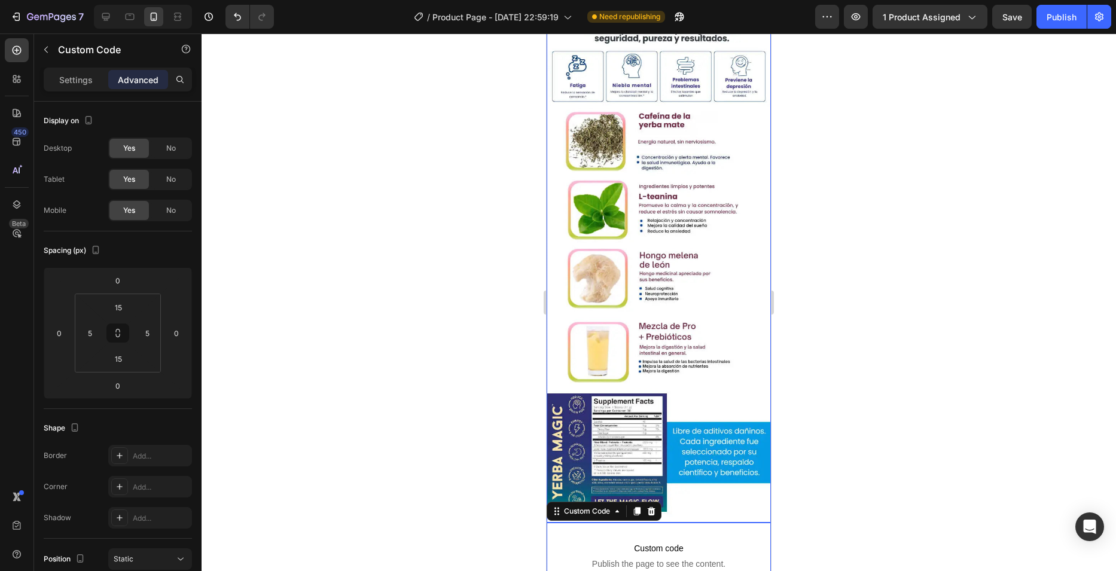
click at [688, 267] on img at bounding box center [659, 156] width 224 height 731
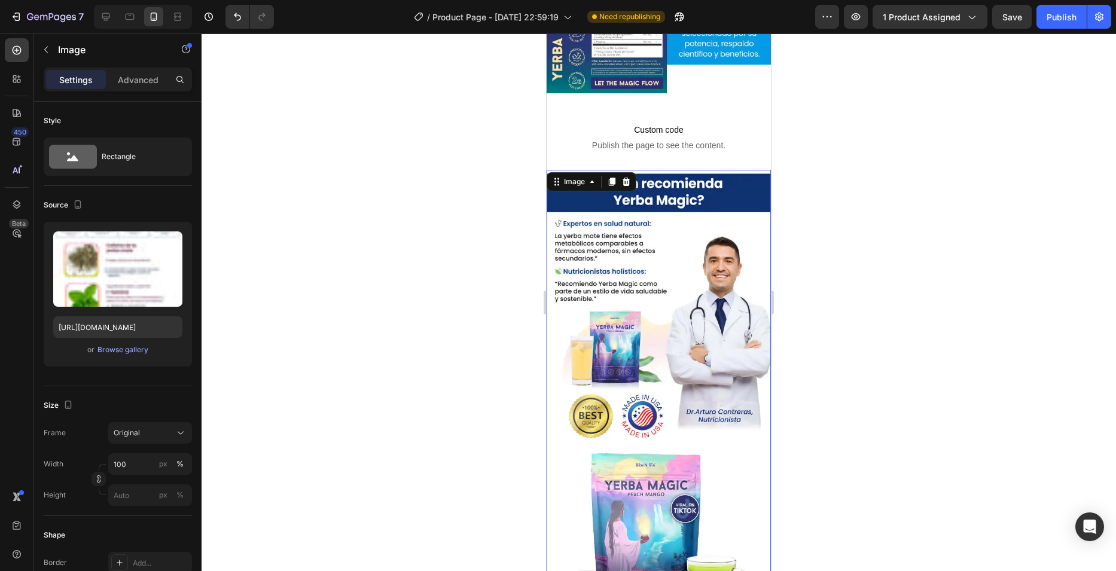
click at [673, 304] on img at bounding box center [659, 535] width 224 height 731
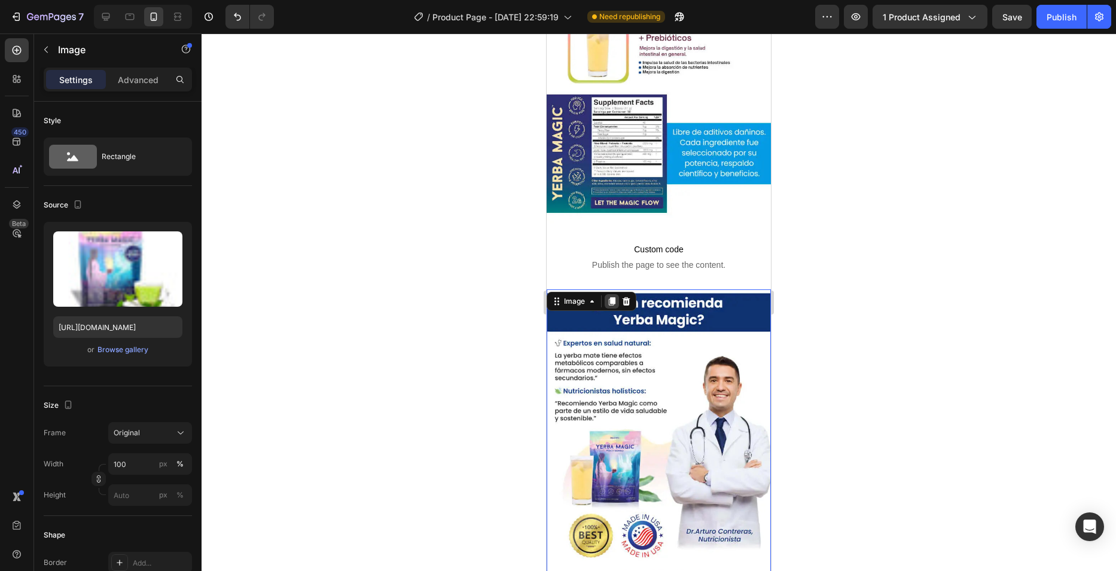
click at [613, 297] on icon at bounding box center [612, 302] width 10 height 10
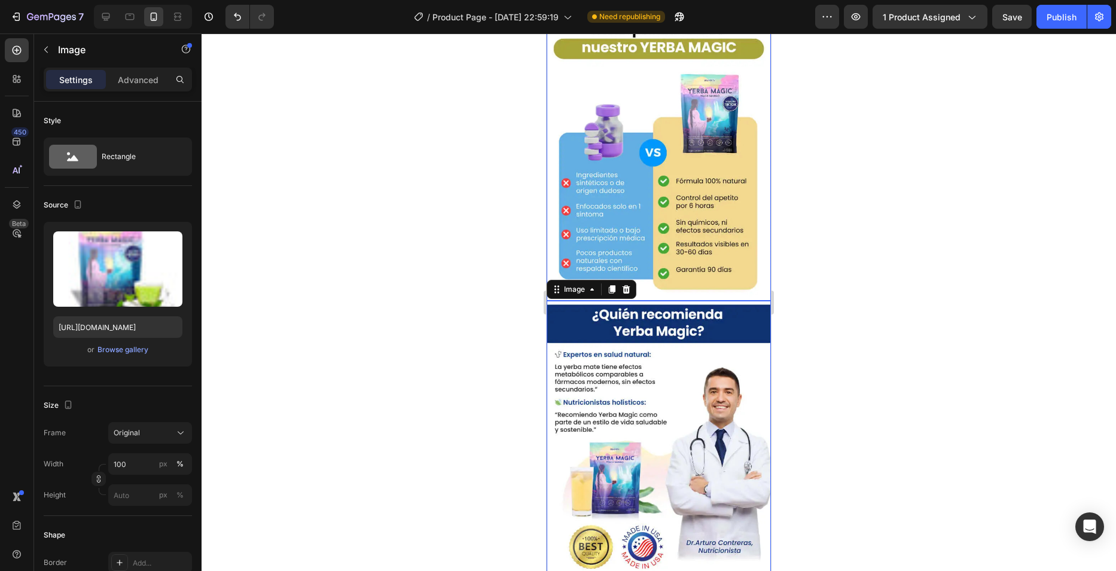
scroll to position [4121, 0]
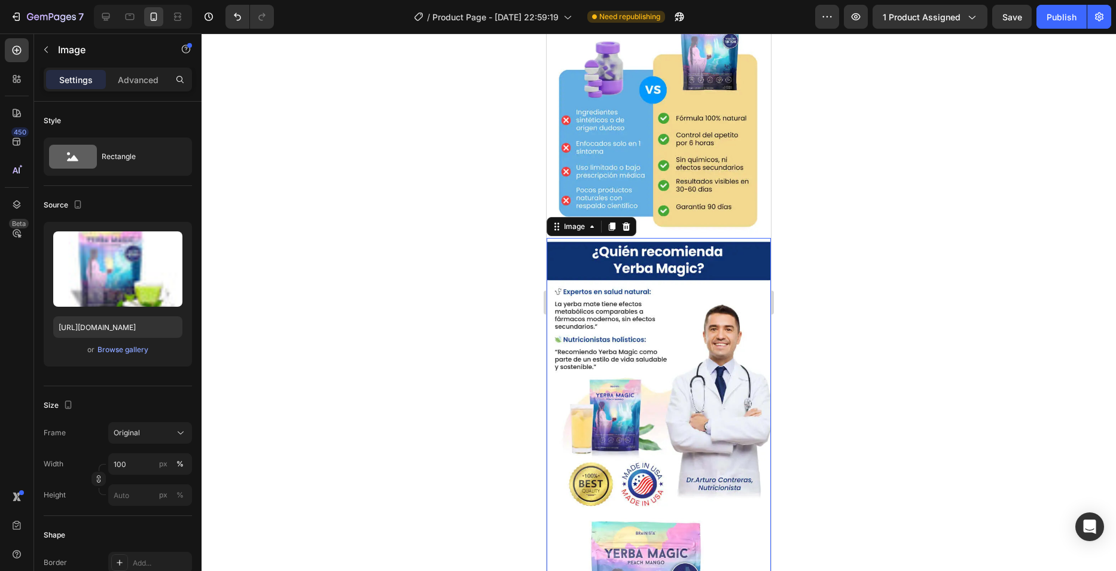
click at [139, 320] on input "https://cdn.shopify.com/s/files/1/0763/7168/9685/files/Yerba_Magic_8.webp?v=175…" at bounding box center [117, 327] width 129 height 22
paste input "9.webp?v=1756348557"
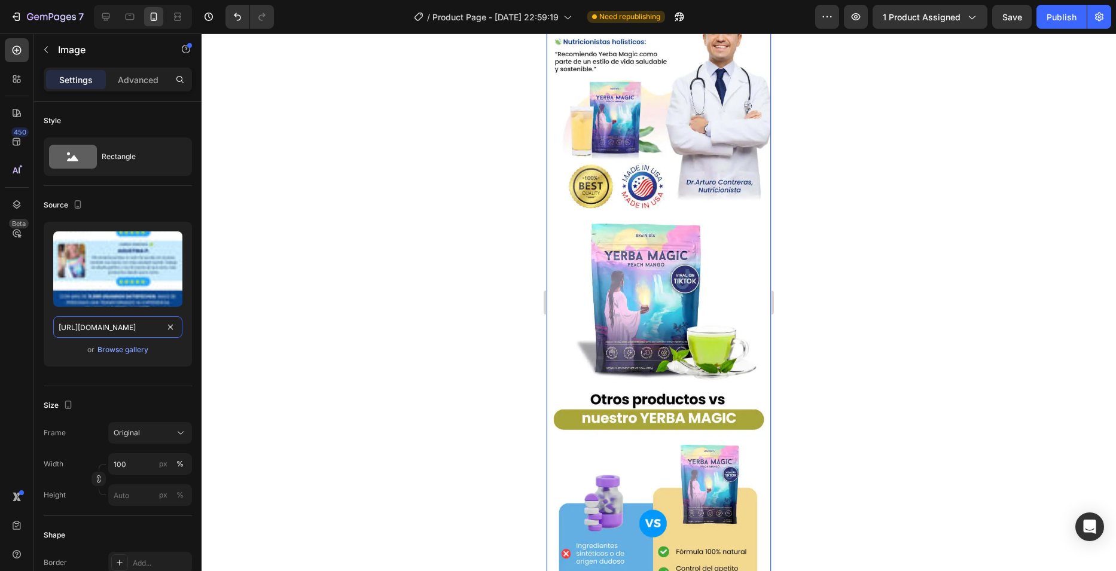
scroll to position [4420, 0]
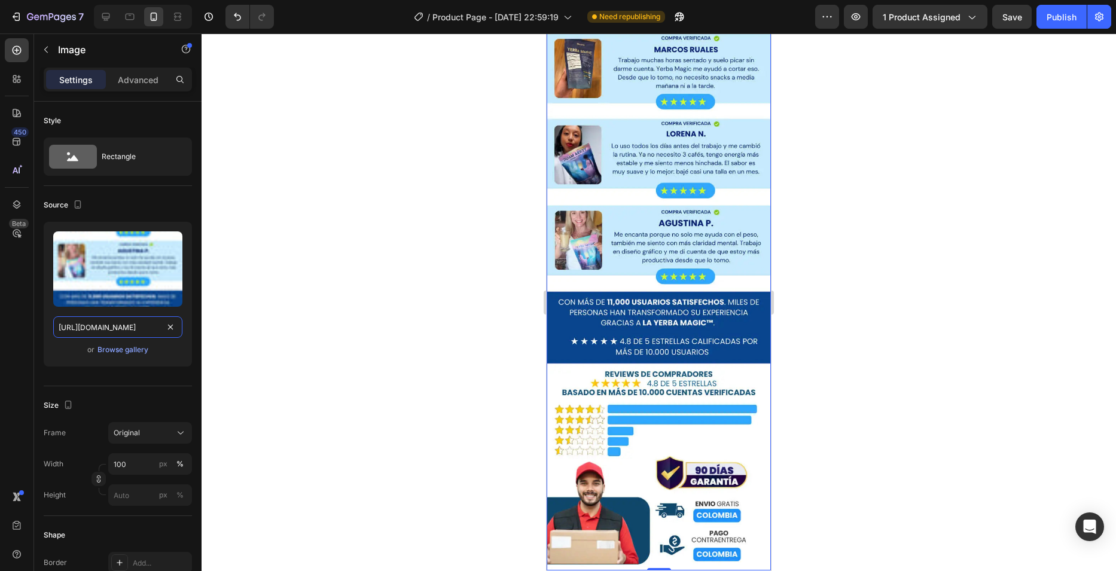
type input "https://cdn.shopify.com/s/files/1/0763/7168/9685/files/Yerba_Magic_9.webp?v=175…"
click at [663, 287] on img at bounding box center [659, 255] width 224 height 632
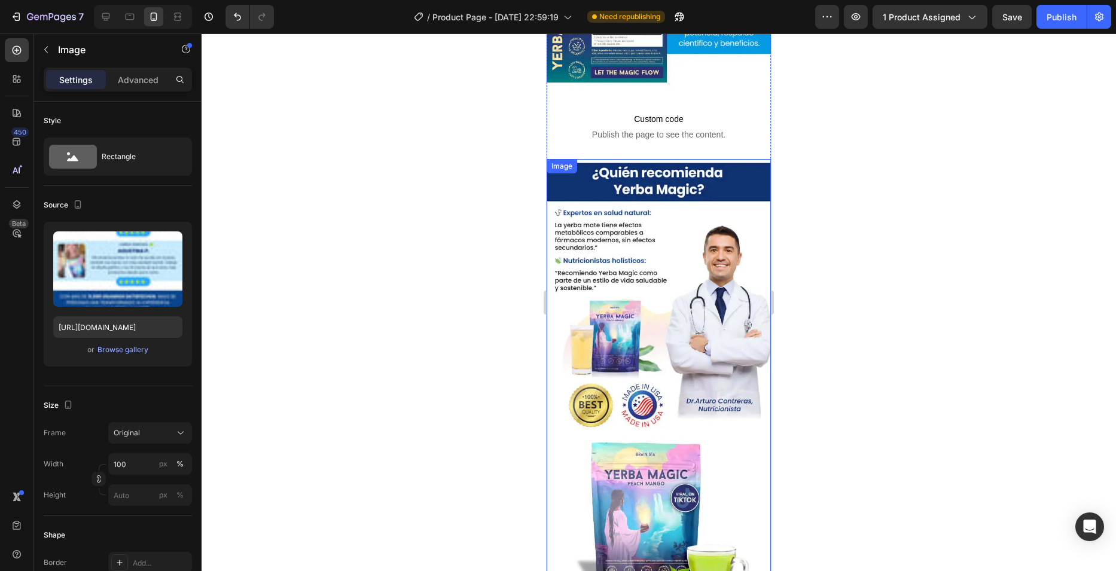
scroll to position [3343, 0]
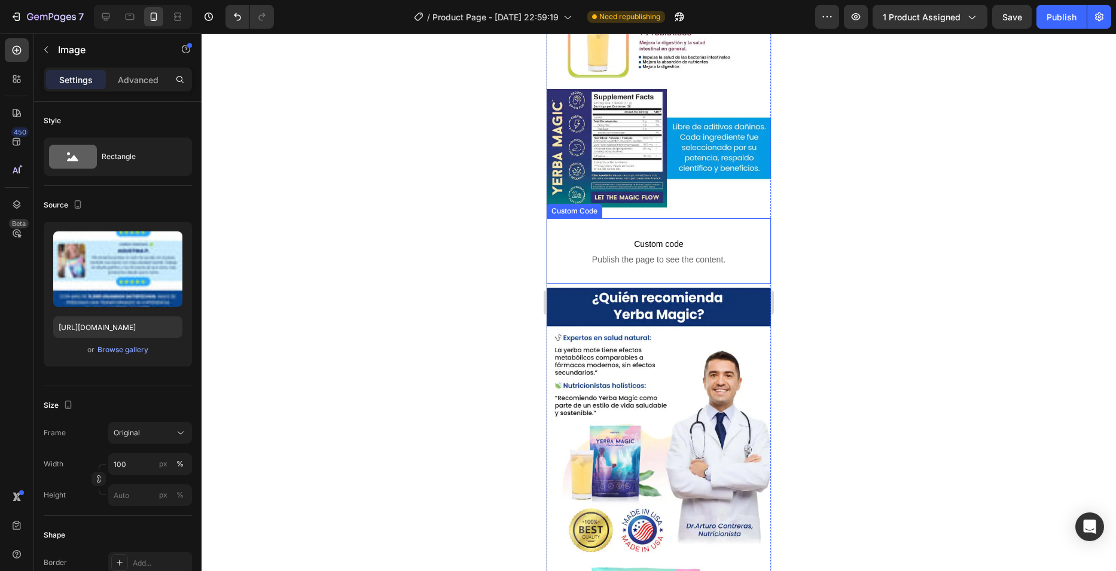
click at [623, 237] on span "Custom code" at bounding box center [659, 244] width 218 height 14
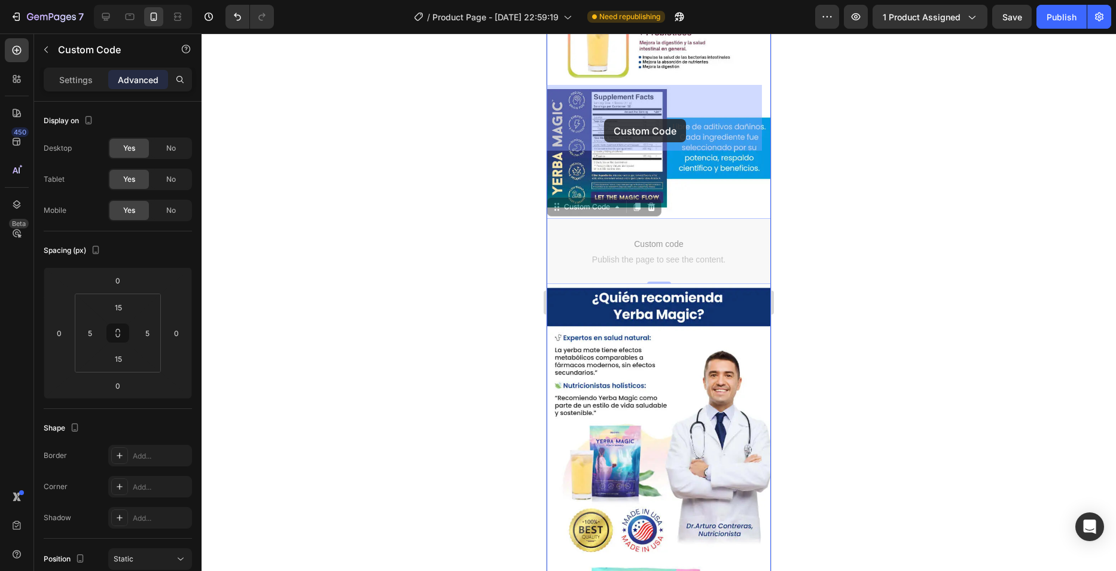
drag, startPoint x: 590, startPoint y: 72, endPoint x: 603, endPoint y: 109, distance: 38.6
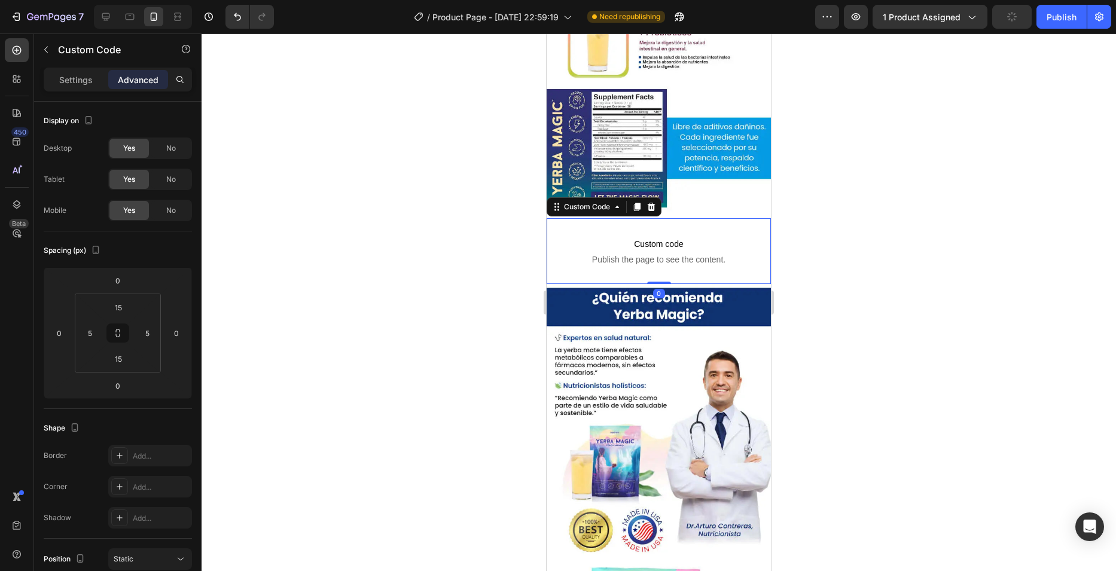
click at [633, 202] on icon at bounding box center [637, 207] width 10 height 10
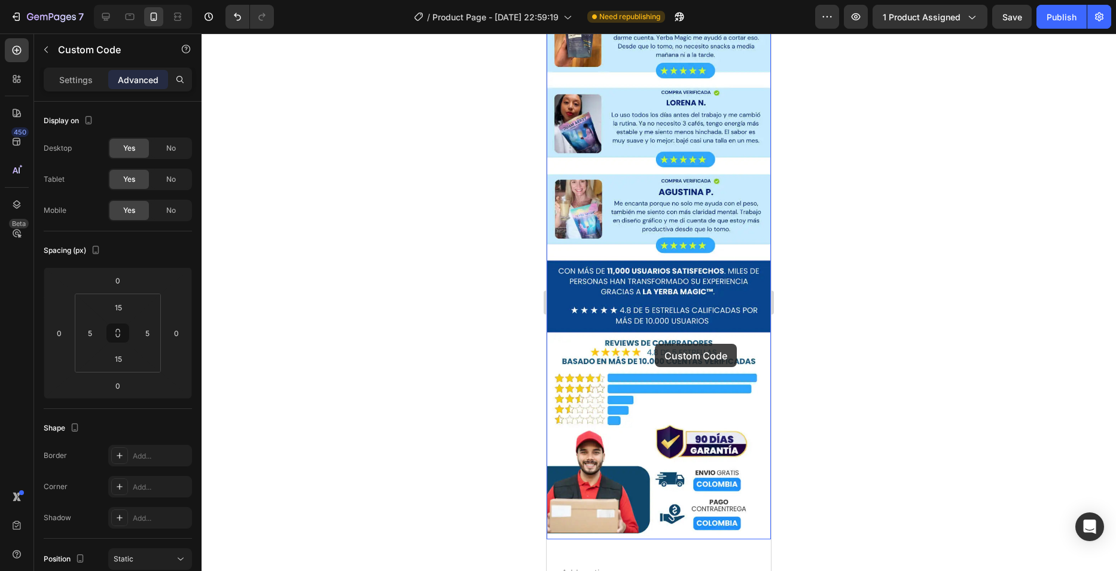
scroll to position [4539, 0]
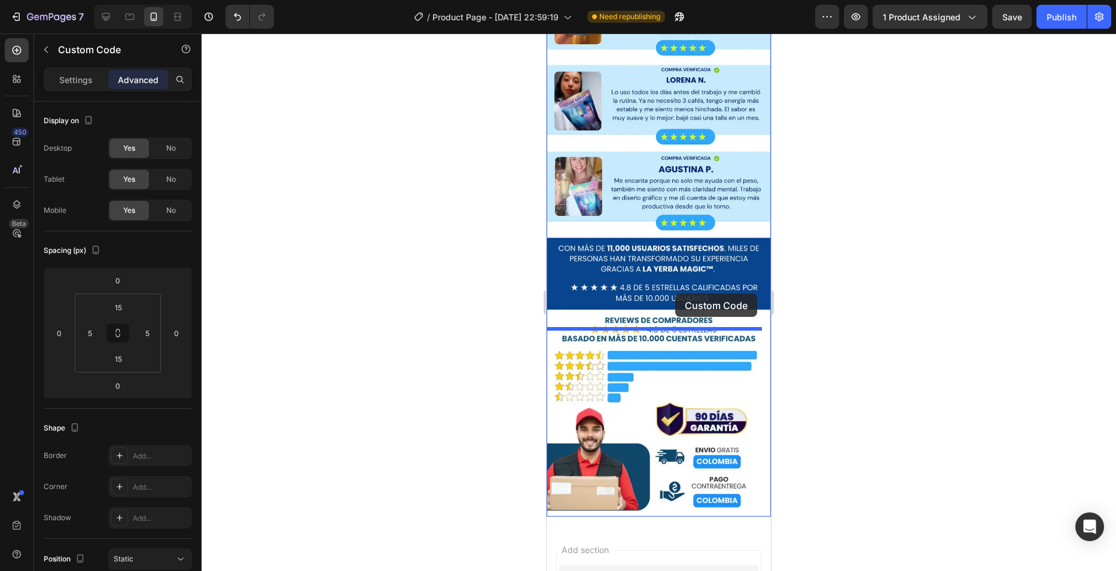
drag, startPoint x: 584, startPoint y: 143, endPoint x: 675, endPoint y: 294, distance: 176.0
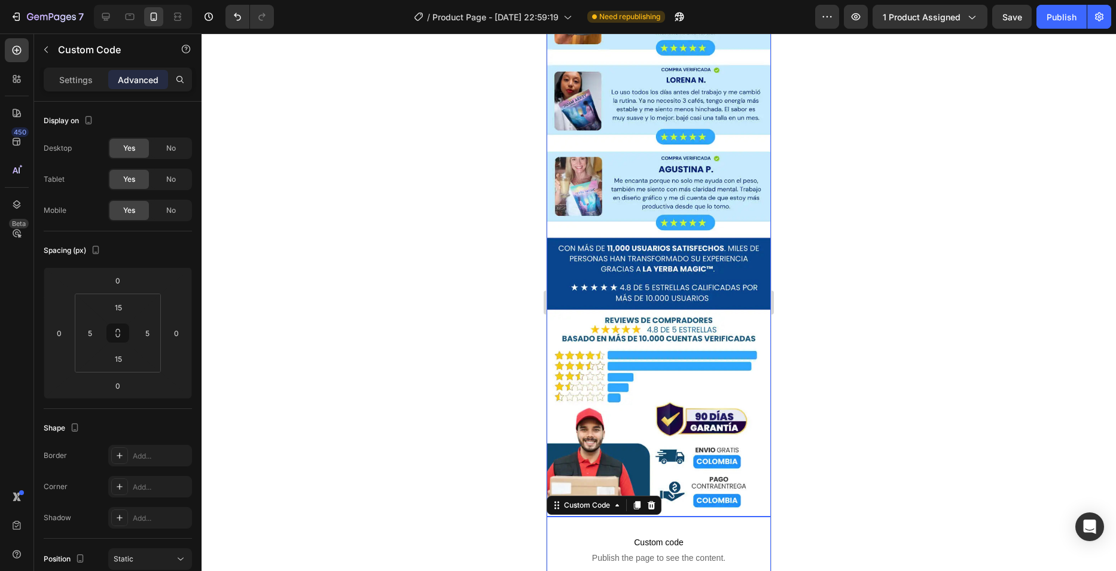
click at [670, 242] on img at bounding box center [659, 201] width 224 height 632
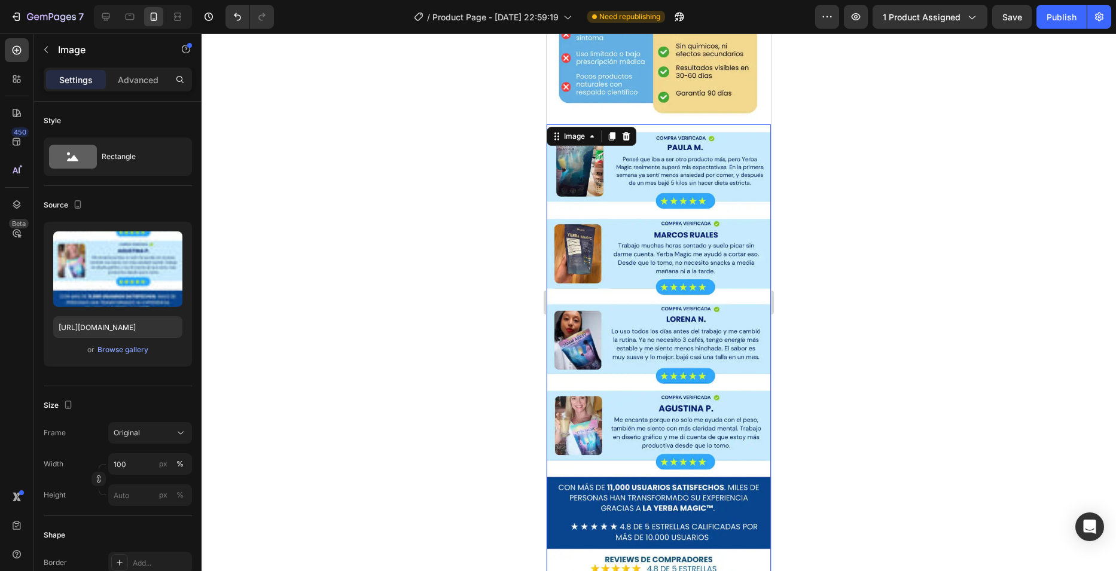
scroll to position [4414, 0]
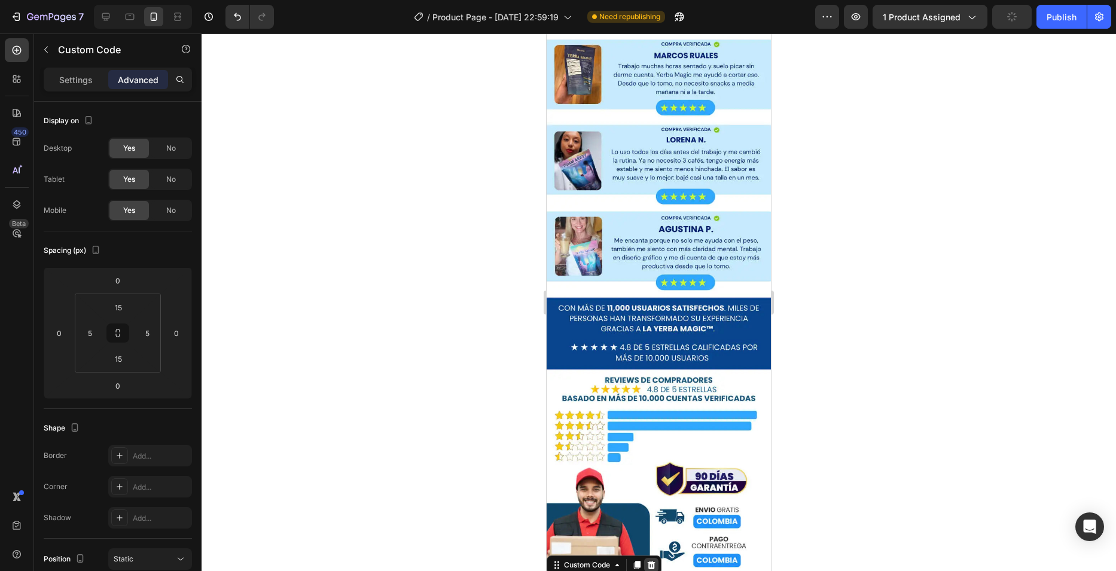
click at [652, 561] on icon at bounding box center [652, 565] width 8 height 8
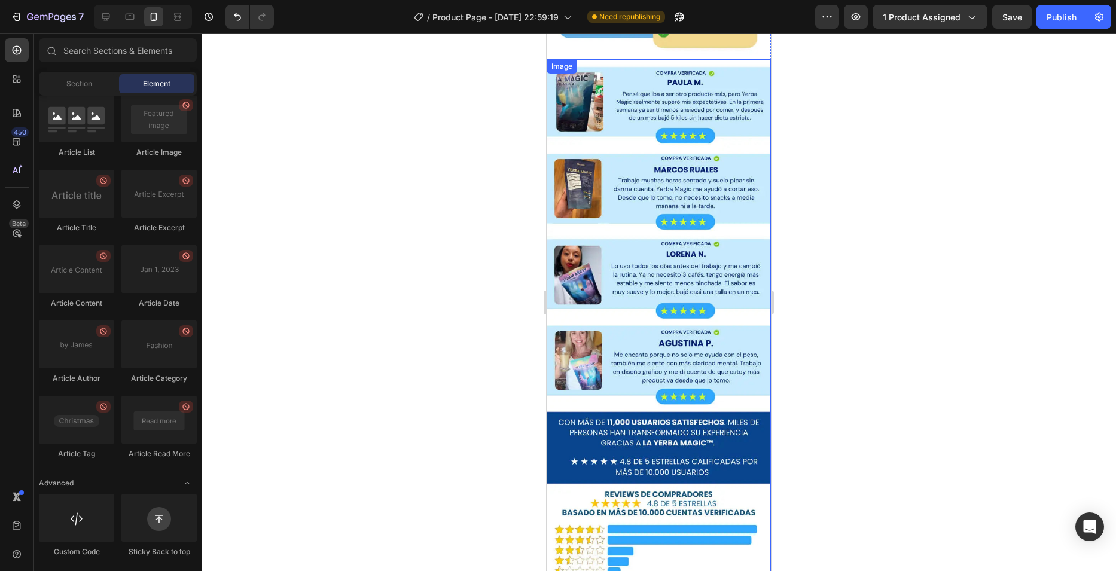
click at [651, 237] on img at bounding box center [659, 375] width 224 height 632
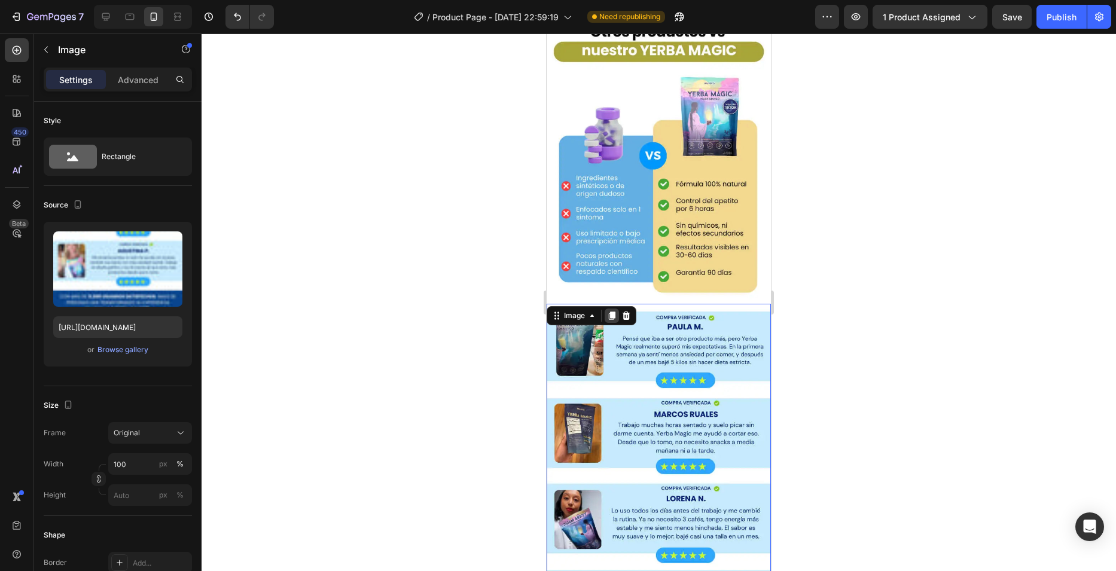
click at [617, 311] on icon at bounding box center [612, 316] width 10 height 10
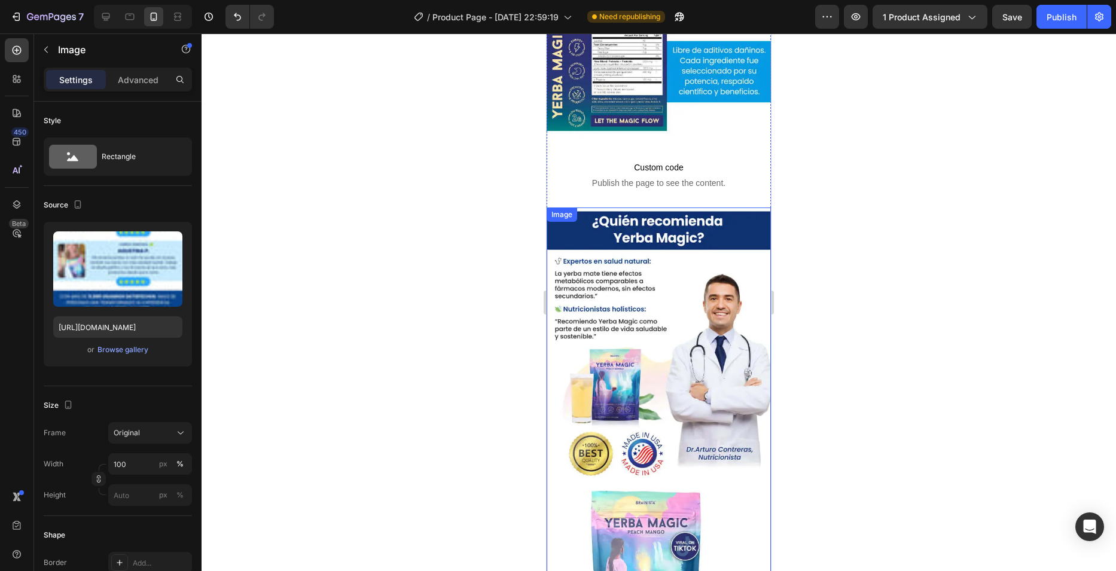
scroll to position [3291, 0]
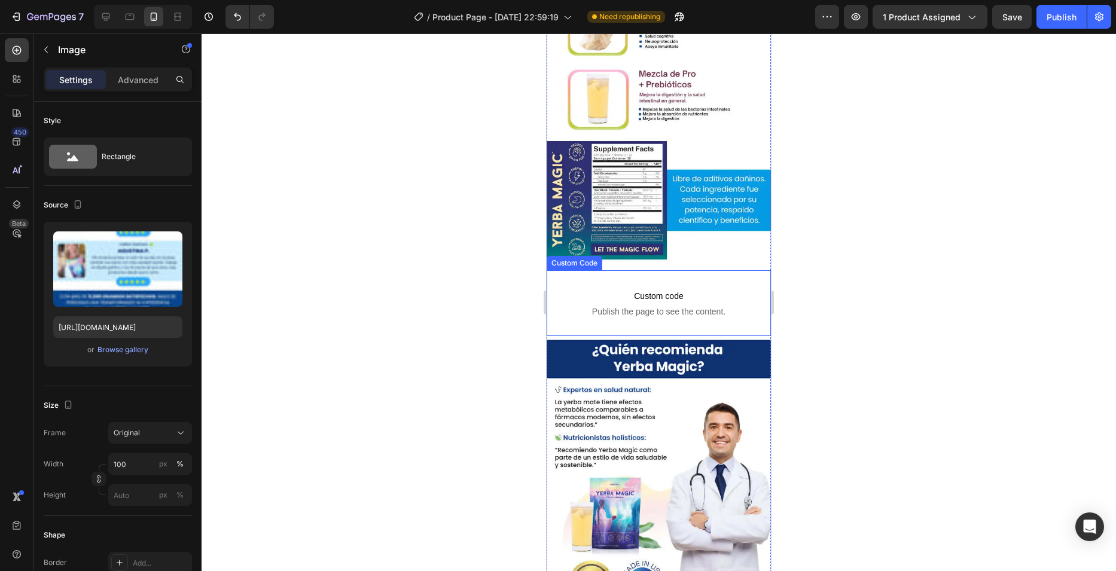
click at [651, 306] on span "Publish the page to see the content." at bounding box center [659, 312] width 218 height 12
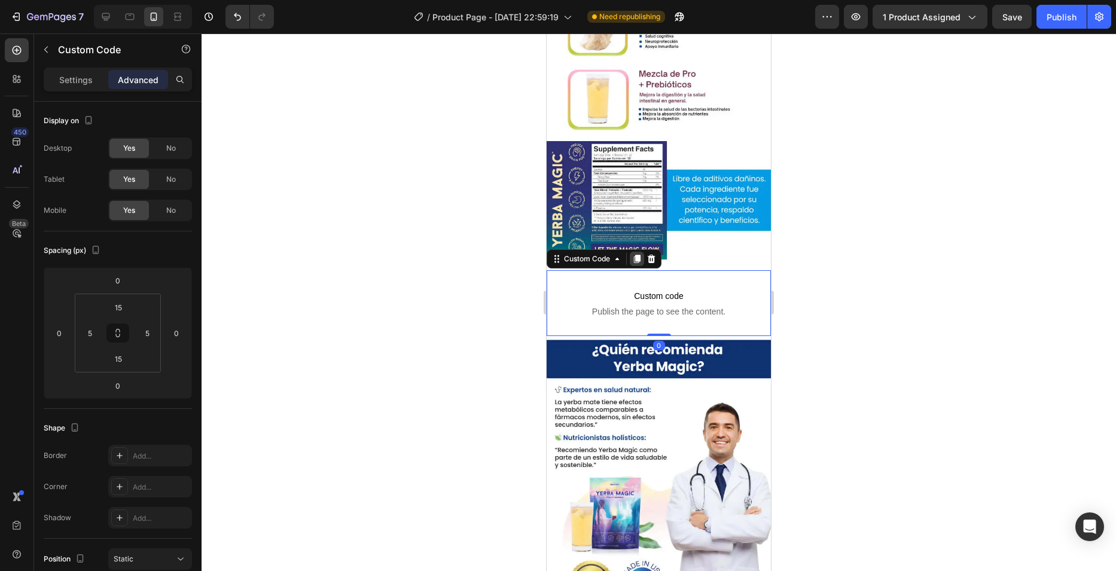
click at [641, 255] on icon at bounding box center [637, 259] width 7 height 8
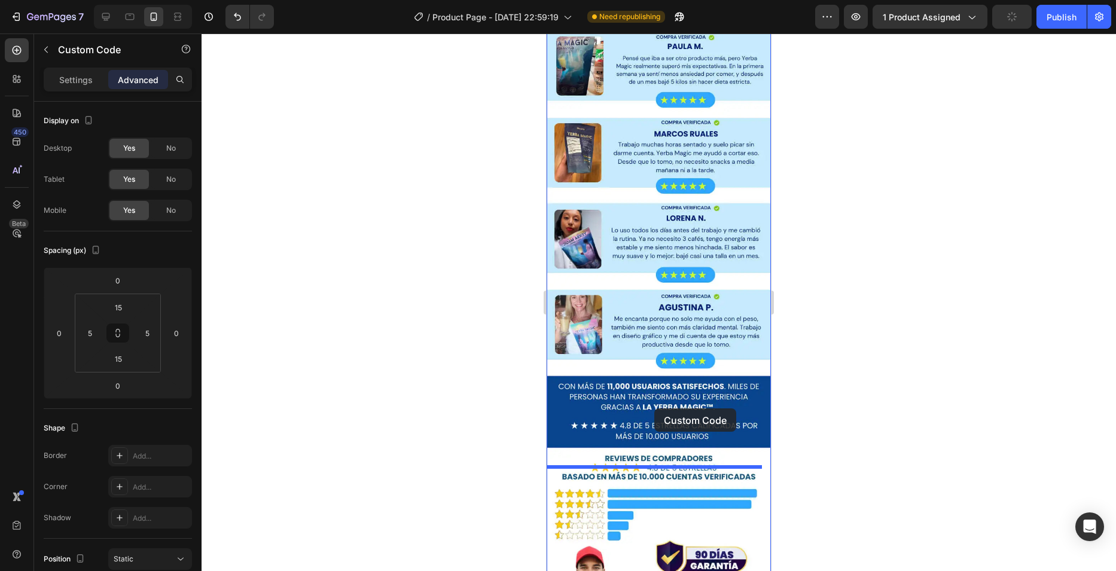
scroll to position [4607, 0]
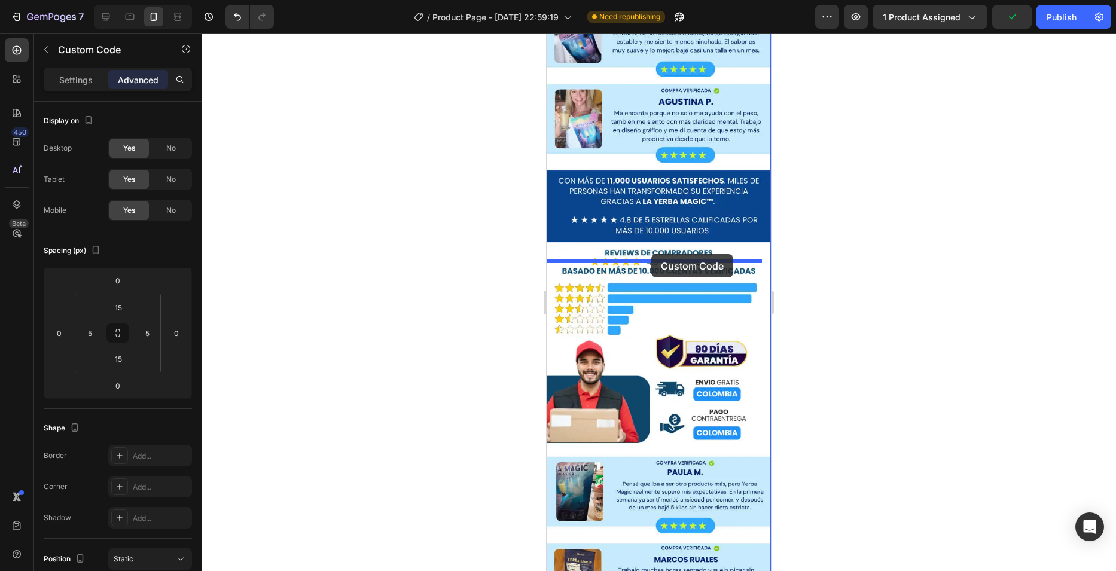
drag, startPoint x: 606, startPoint y: 196, endPoint x: 651, endPoint y: 254, distance: 73.3
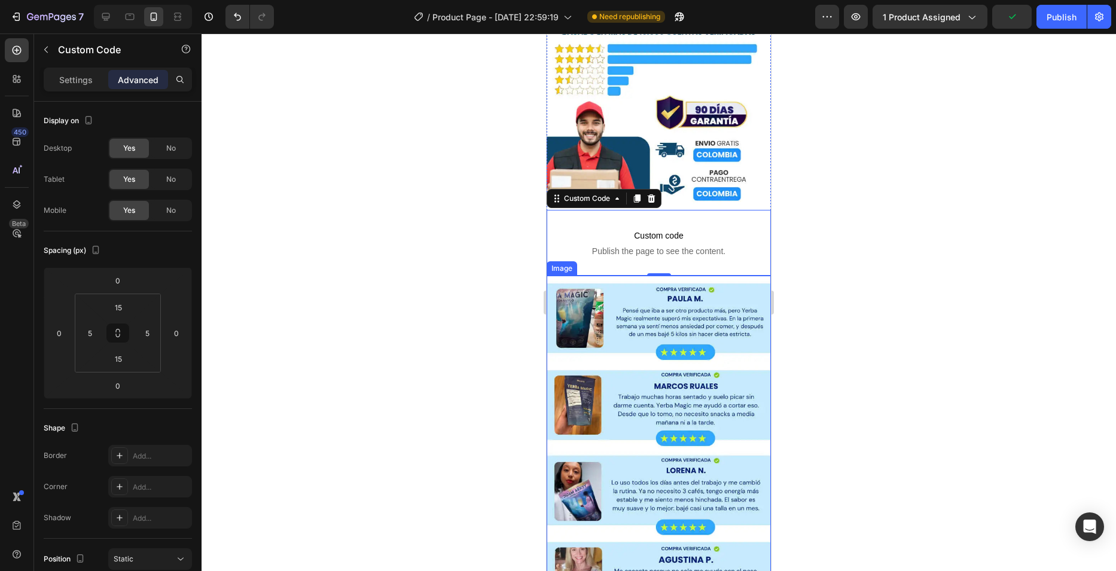
scroll to position [4661, 0]
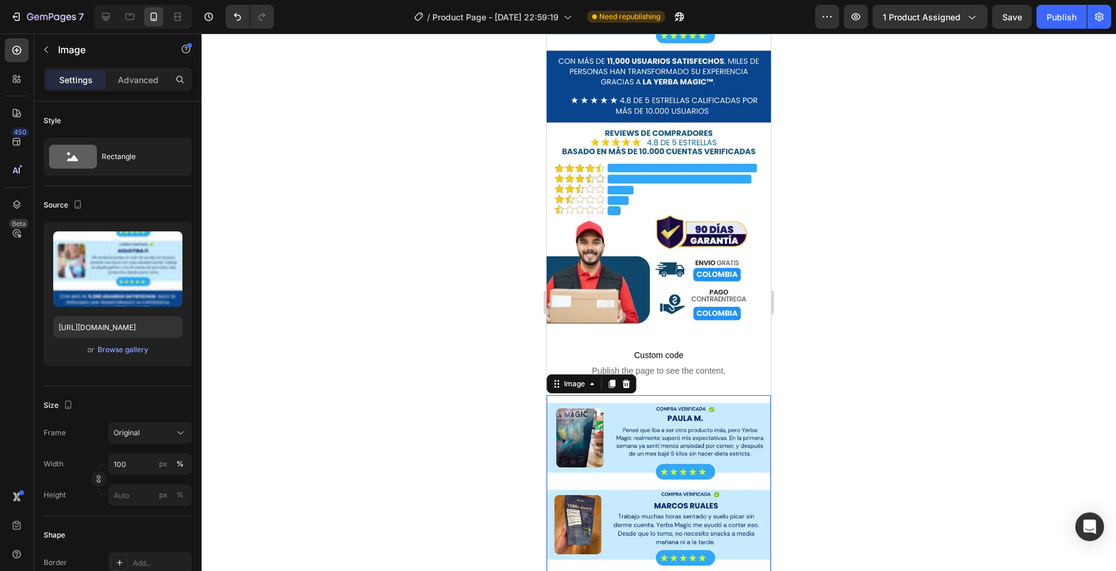
click at [108, 331] on input "https://cdn.shopify.com/s/files/1/0763/7168/9685/files/Yerba_Magic_9.webp?v=175…" at bounding box center [117, 327] width 129 height 22
paste input "10"
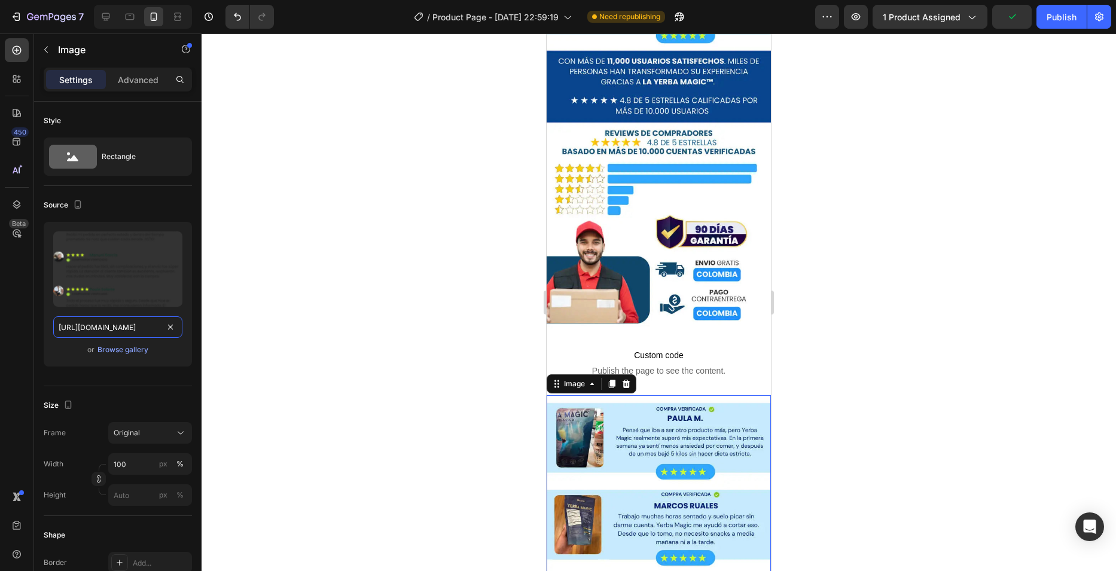
scroll to position [0, 216]
type input "https://cdn.shopify.com/s/files/1/0763/7168/9685/files/Yerba_Magic_10.webp?v=17…"
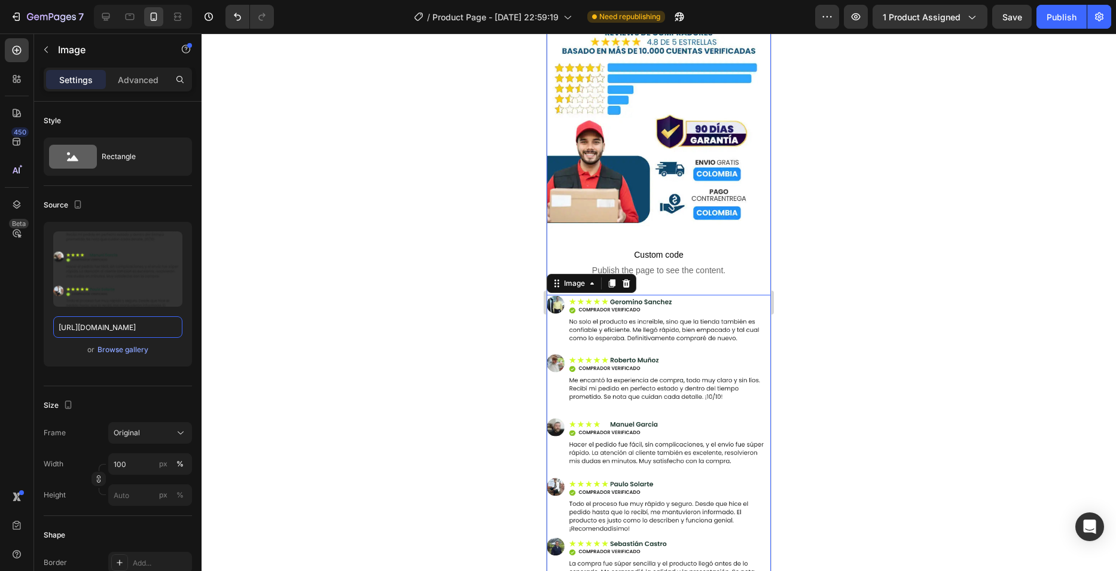
scroll to position [4661, 0]
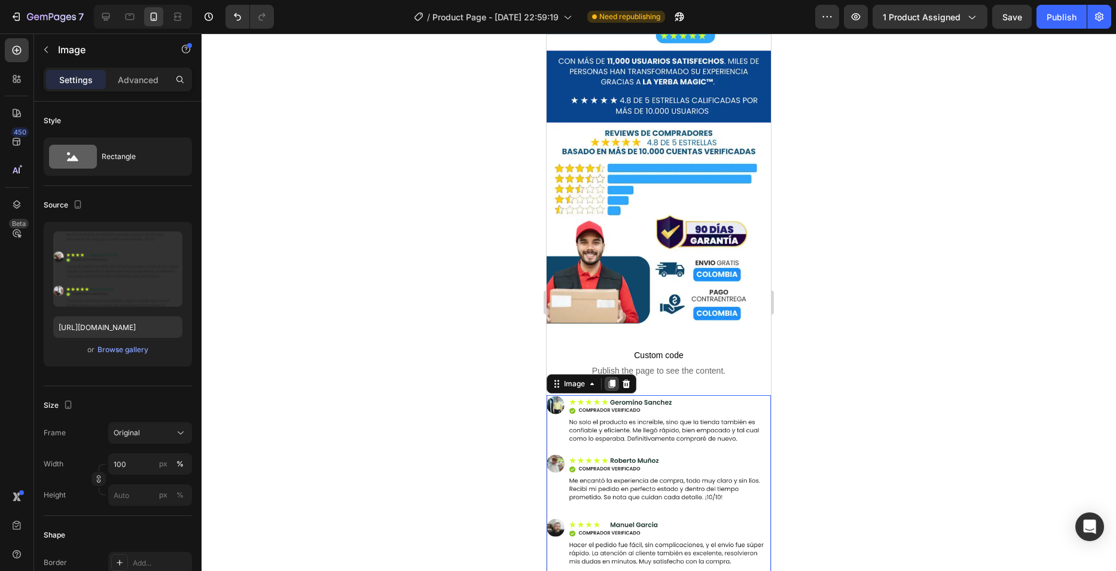
click at [613, 380] on icon at bounding box center [612, 384] width 7 height 8
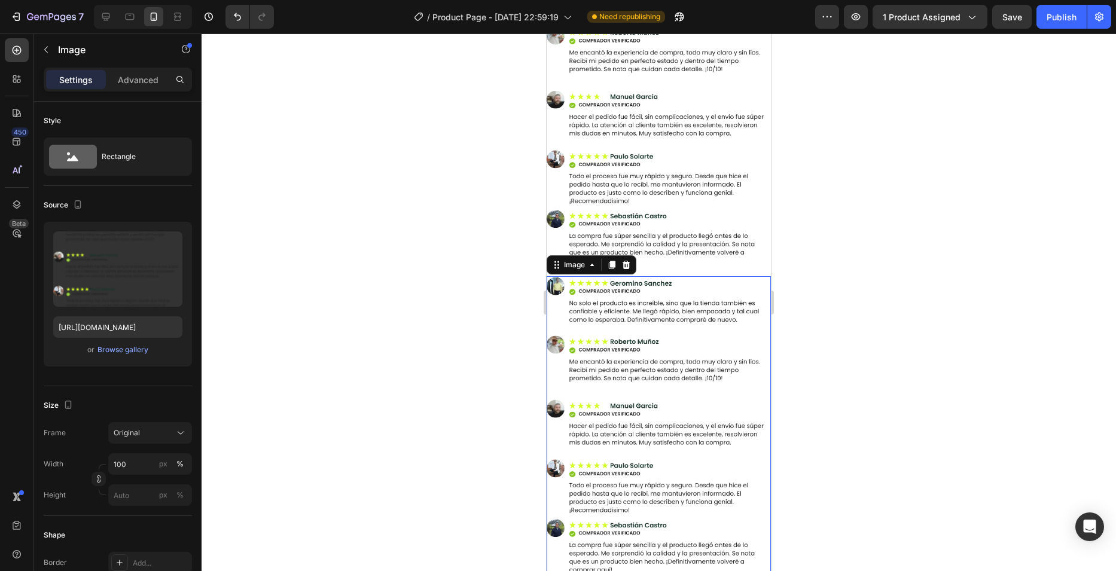
scroll to position [5089, 0]
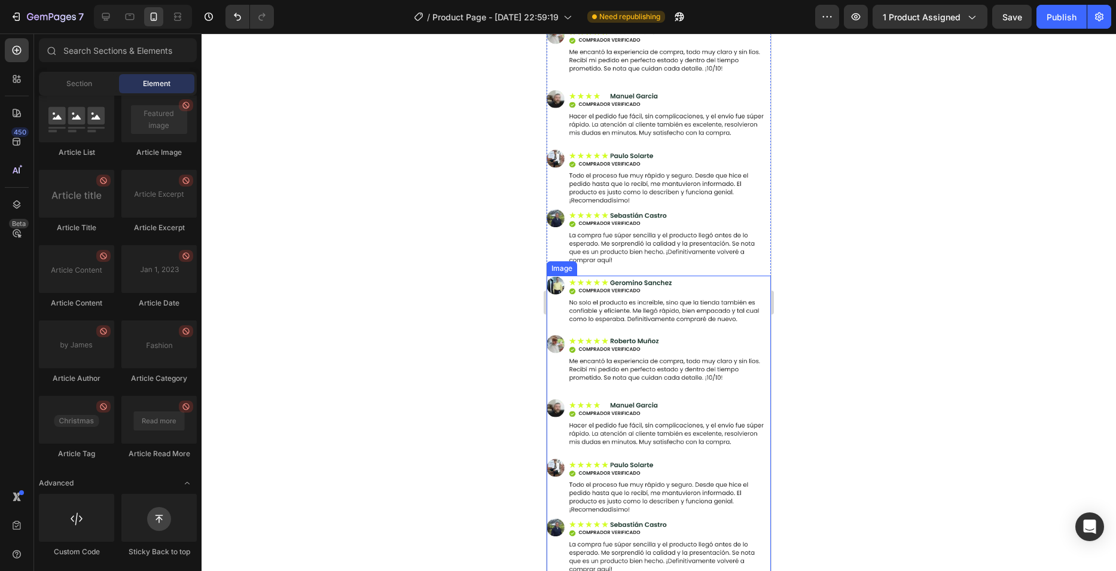
click at [598, 276] on img at bounding box center [659, 430] width 224 height 309
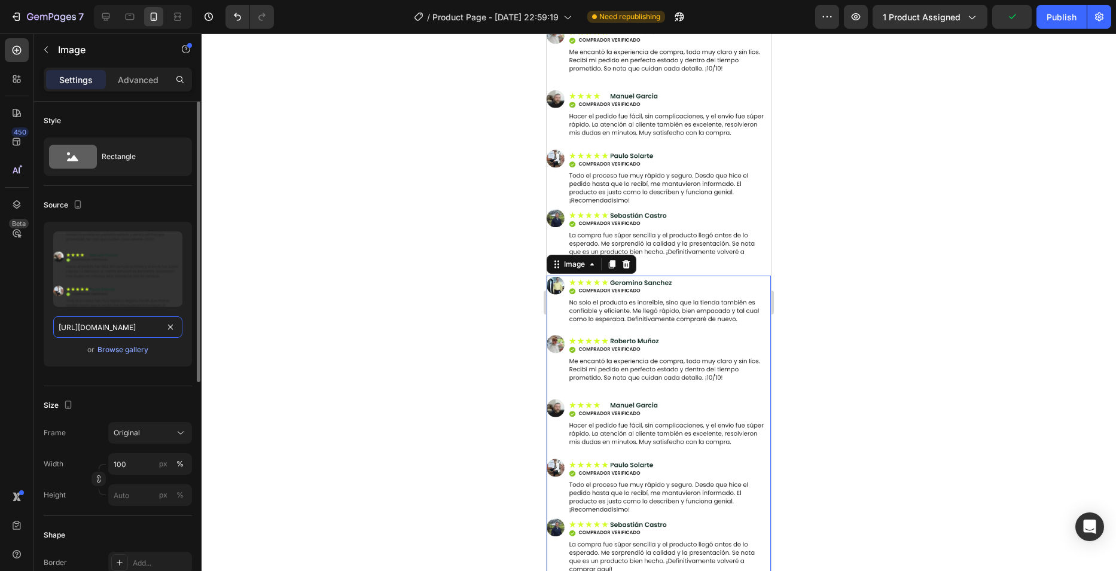
click at [144, 322] on input "https://cdn.shopify.com/s/files/1/0763/7168/9685/files/Yerba_Magic_10.webp?v=17…" at bounding box center [117, 327] width 129 height 22
paste input "1"
type input "https://cdn.shopify.com/s/files/1/0763/7168/9685/files/Yerba_Magic_11.webp?v=17…"
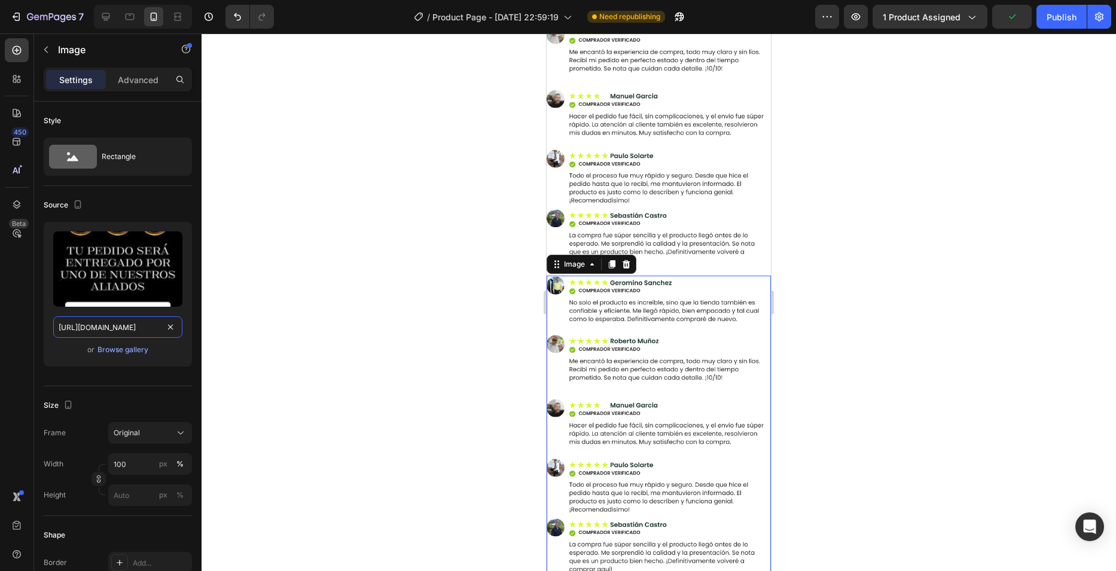
scroll to position [0, 215]
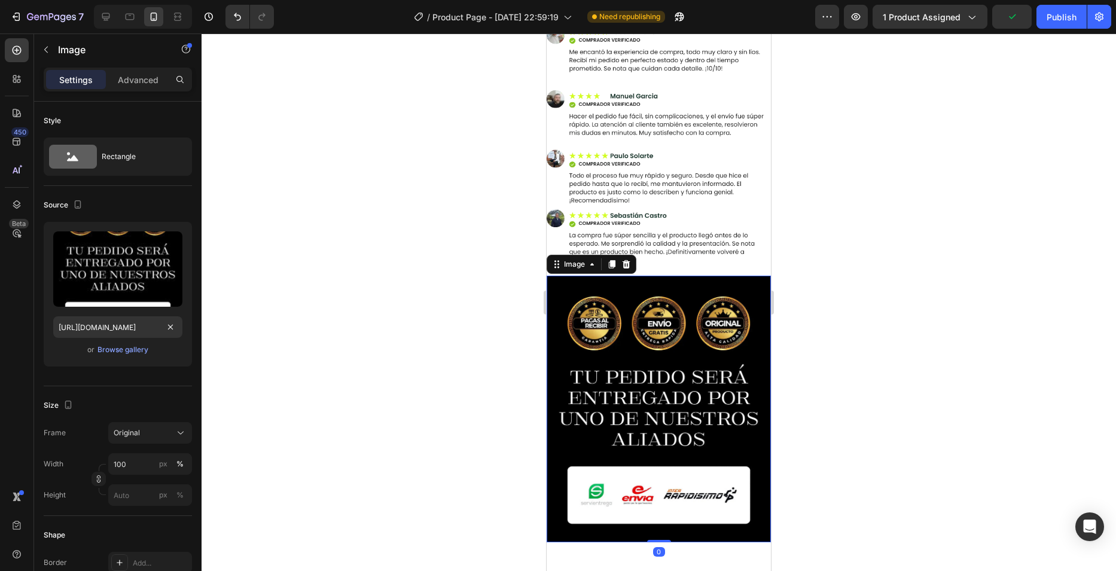
click at [400, 275] on div at bounding box center [659, 302] width 914 height 538
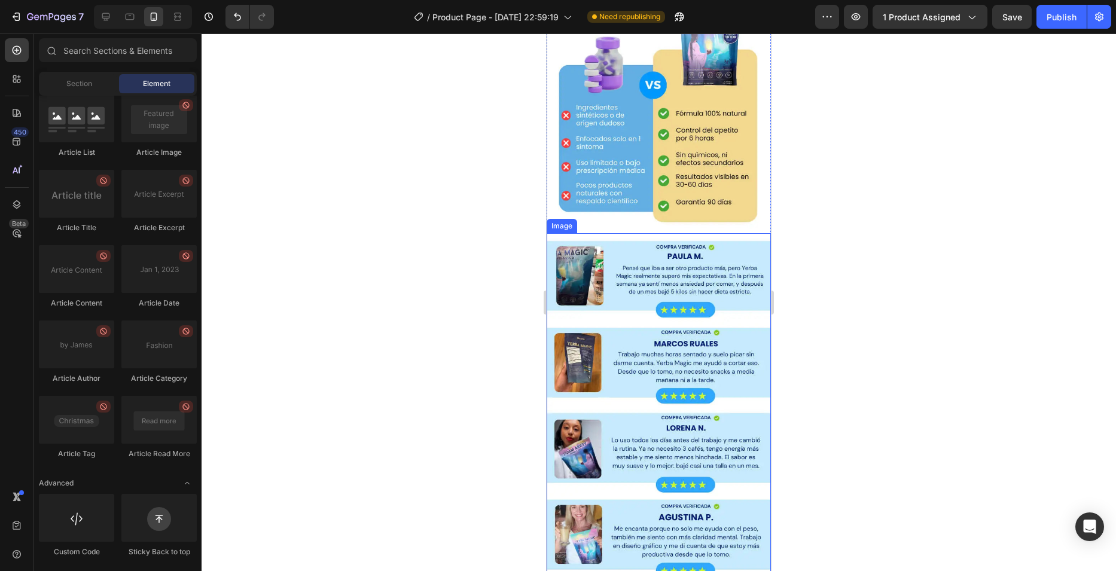
scroll to position [3947, 0]
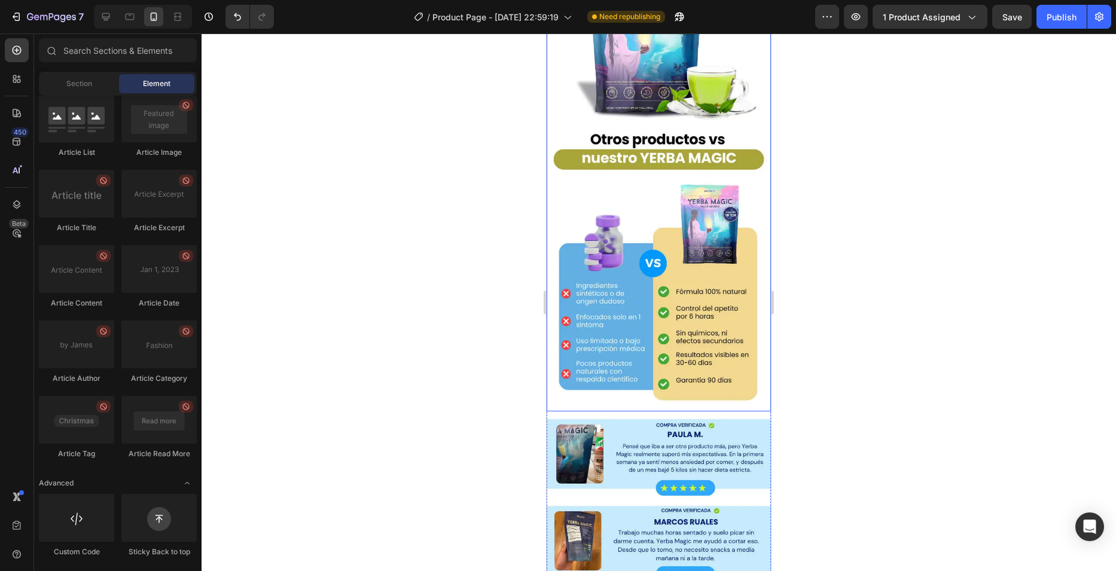
click at [668, 174] on img at bounding box center [659, 45] width 224 height 731
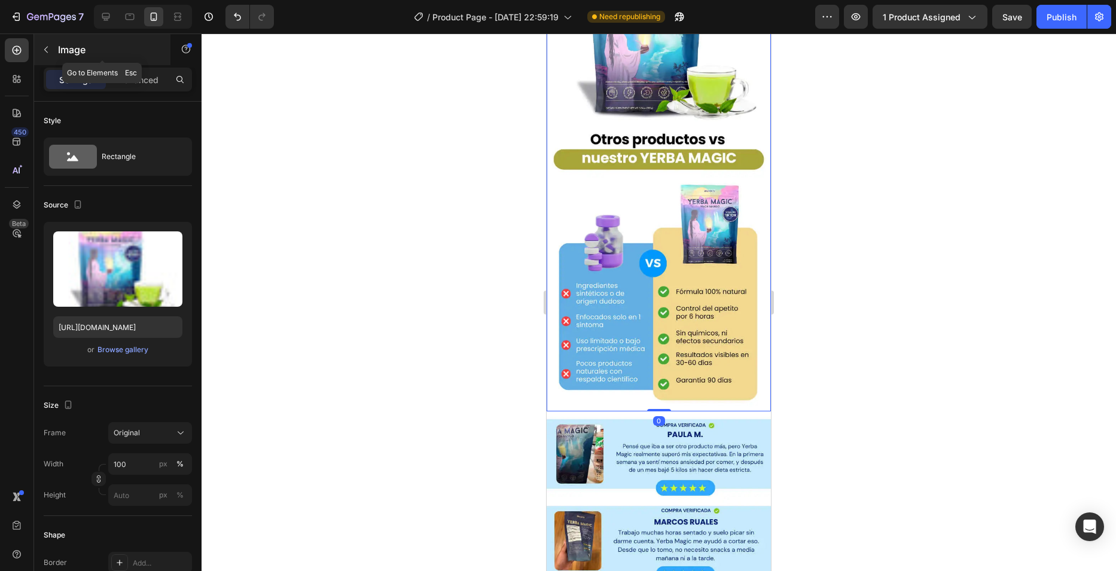
click at [60, 57] on div "Image" at bounding box center [102, 49] width 136 height 31
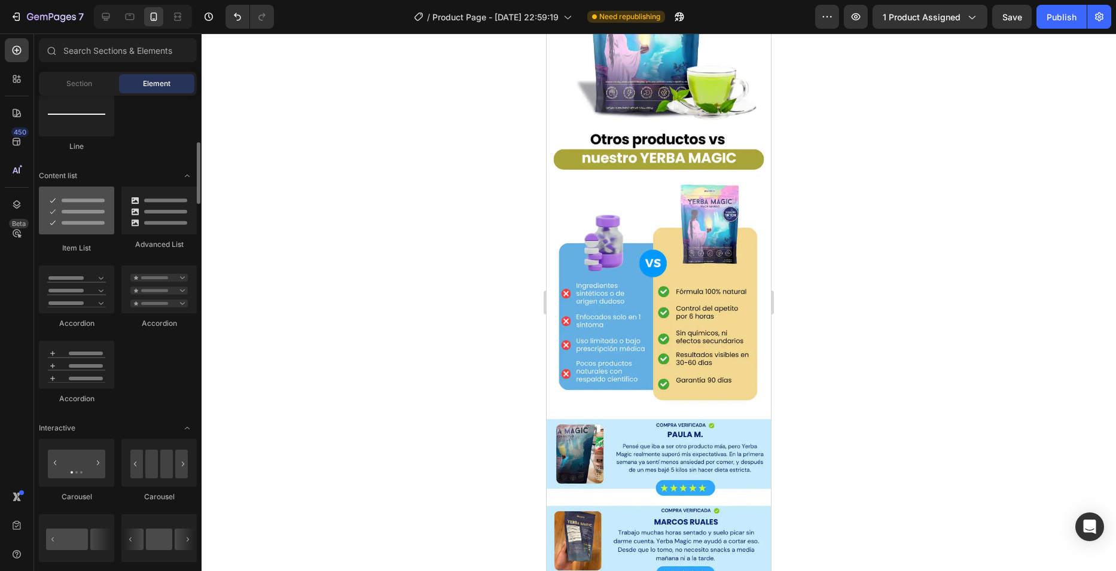
scroll to position [818, 0]
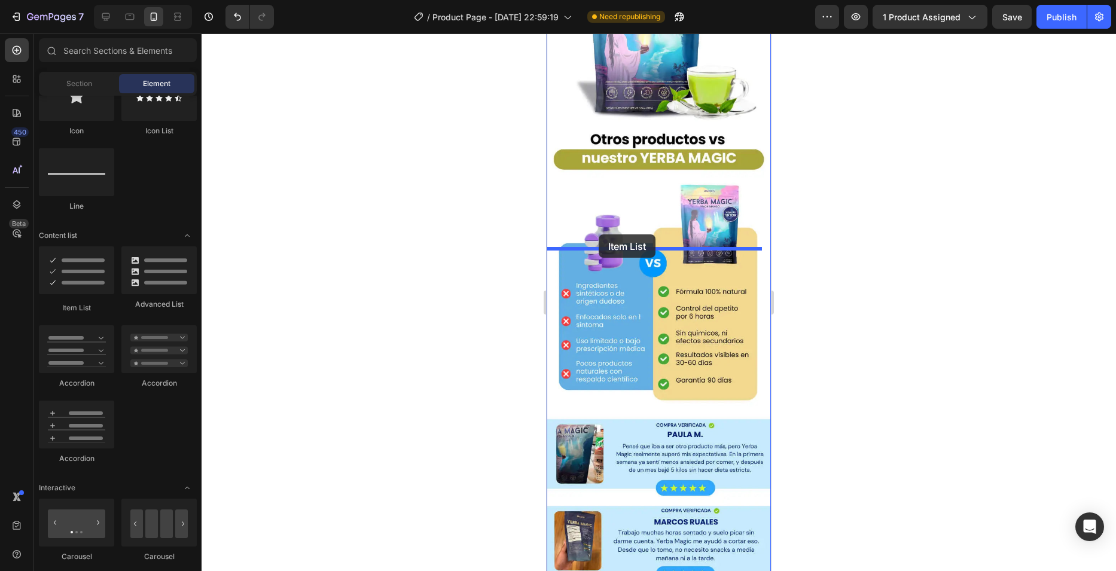
drag, startPoint x: 625, startPoint y: 300, endPoint x: 599, endPoint y: 234, distance: 70.9
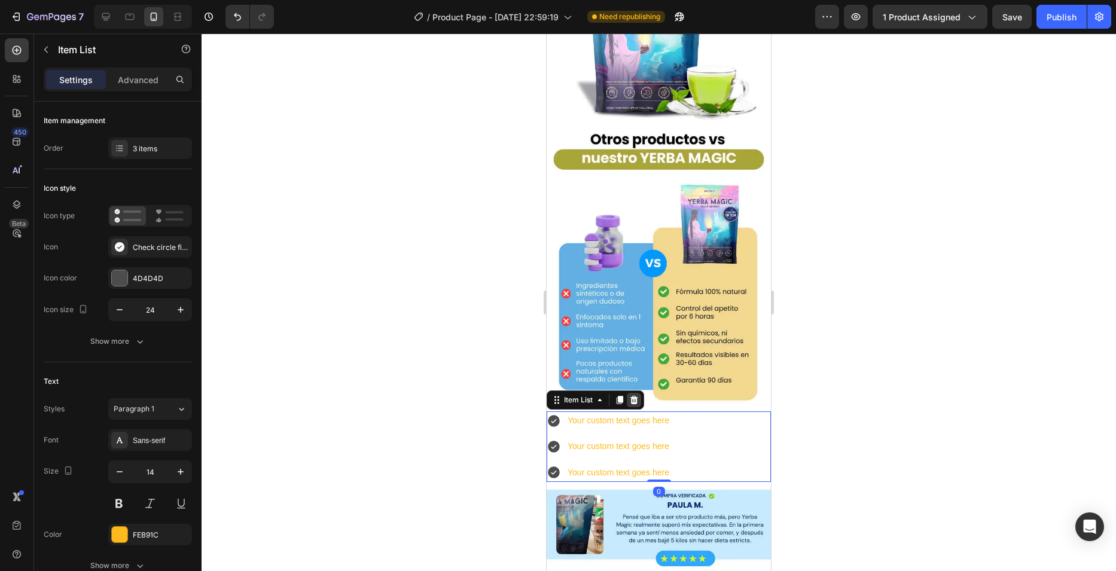
click at [635, 396] on icon at bounding box center [634, 400] width 8 height 8
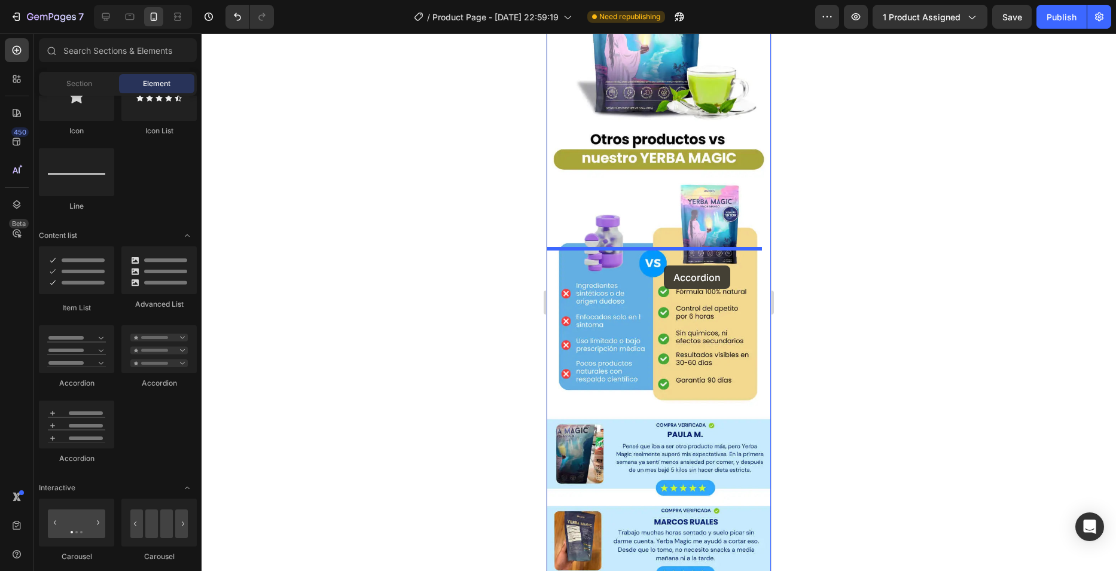
drag, startPoint x: 636, startPoint y: 399, endPoint x: 664, endPoint y: 266, distance: 136.9
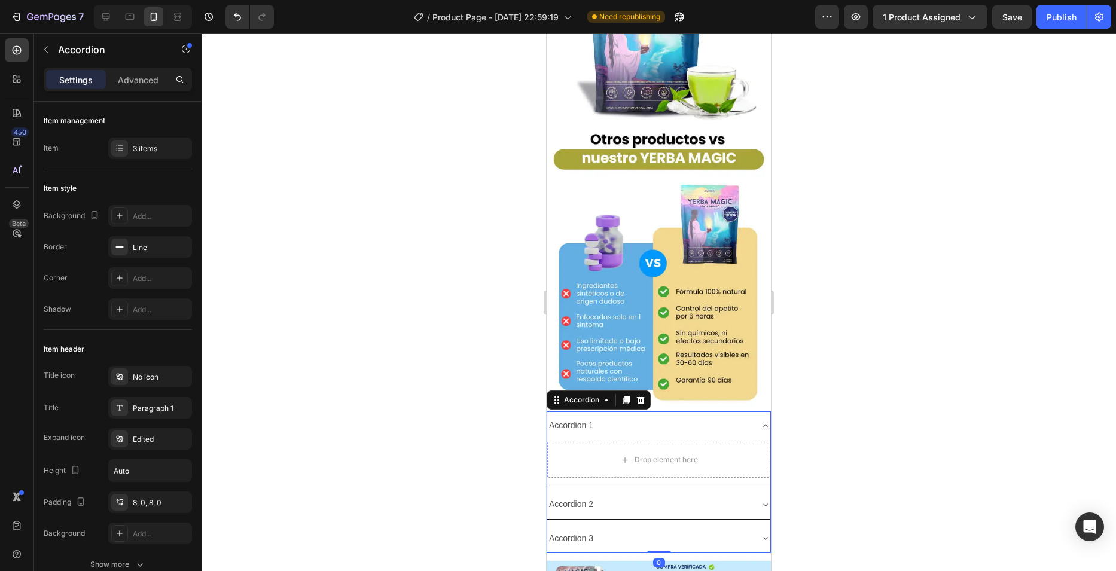
click at [444, 286] on div at bounding box center [659, 302] width 914 height 538
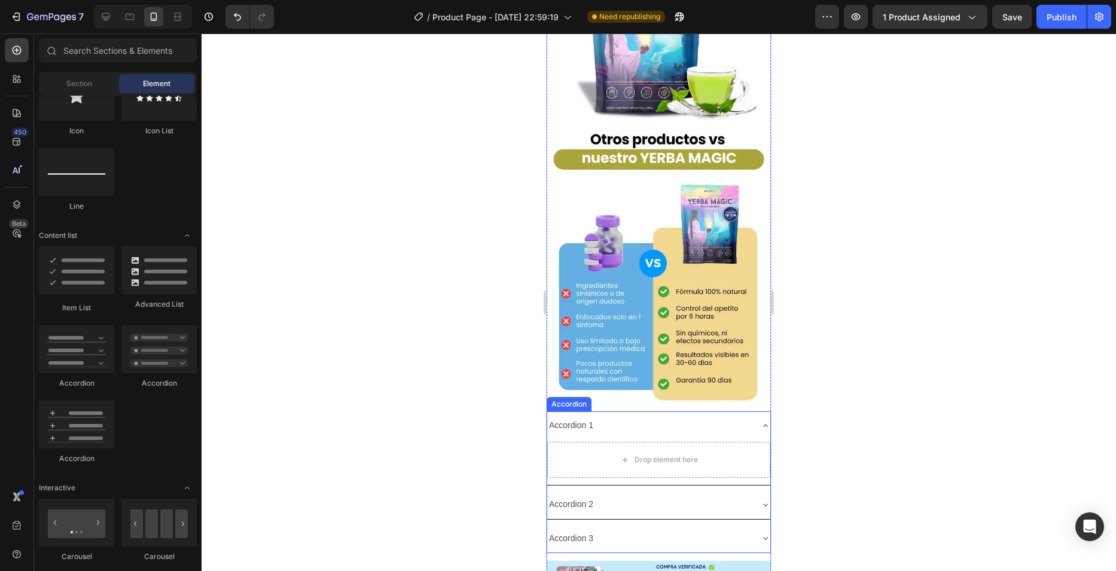
click at [587, 416] on div "Accordion 1" at bounding box center [571, 425] width 48 height 19
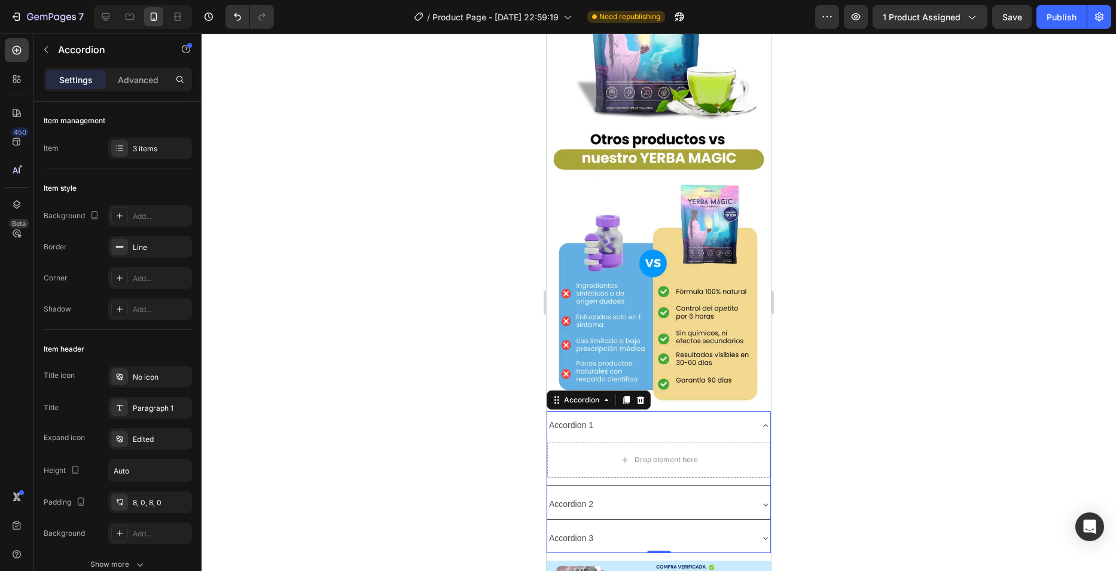
click at [615, 416] on div "Accordion 1" at bounding box center [649, 425] width 204 height 19
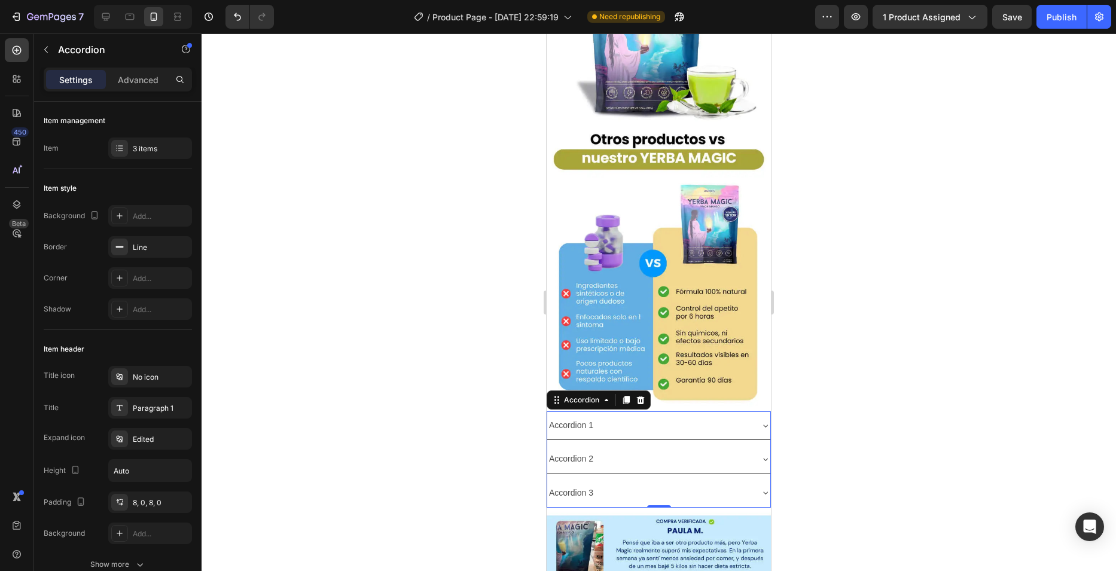
click at [680, 416] on div "Accordion 1" at bounding box center [649, 425] width 204 height 19
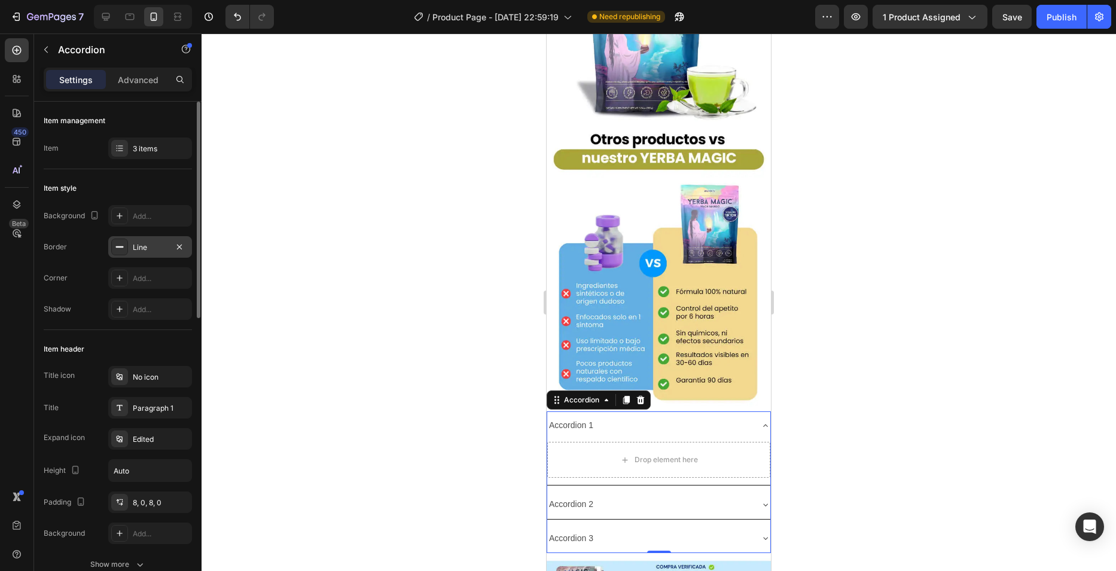
click at [154, 254] on div "Line" at bounding box center [150, 247] width 84 height 22
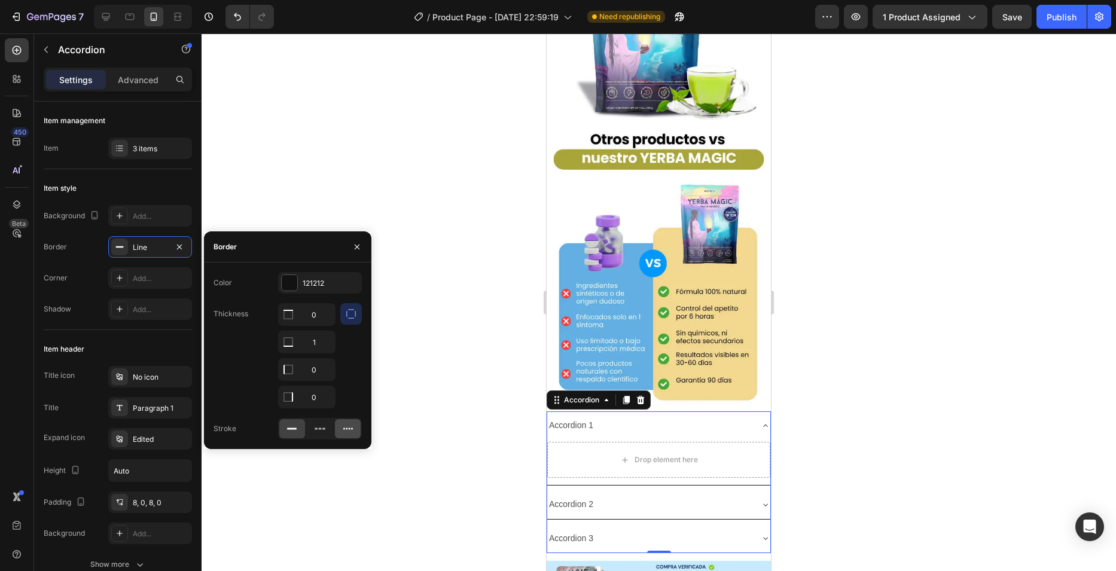
click at [343, 432] on icon at bounding box center [348, 429] width 12 height 12
click at [306, 287] on div "121212" at bounding box center [320, 283] width 35 height 11
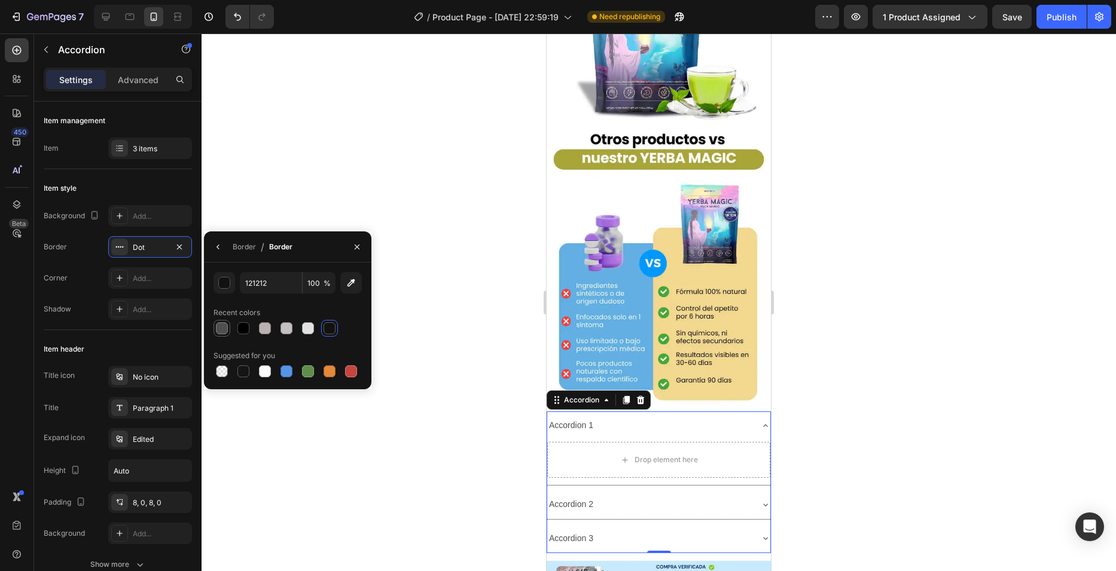
click at [224, 331] on div at bounding box center [222, 328] width 12 height 12
type input "4F4F4F"
click at [218, 242] on icon "button" at bounding box center [219, 247] width 10 height 10
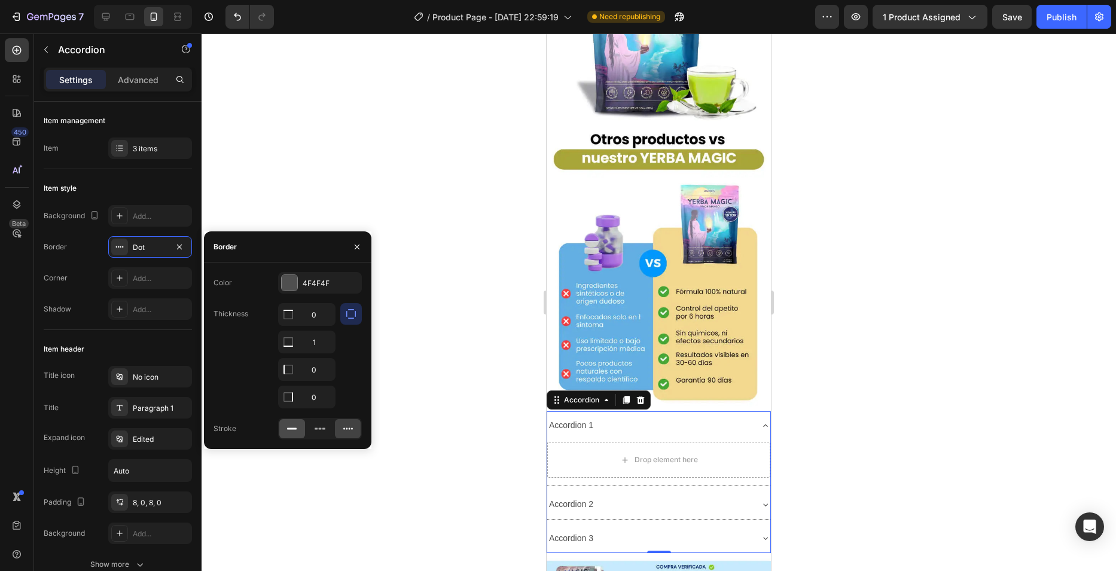
click at [286, 433] on icon at bounding box center [292, 429] width 12 height 12
click at [175, 248] on icon "button" at bounding box center [180, 247] width 10 height 10
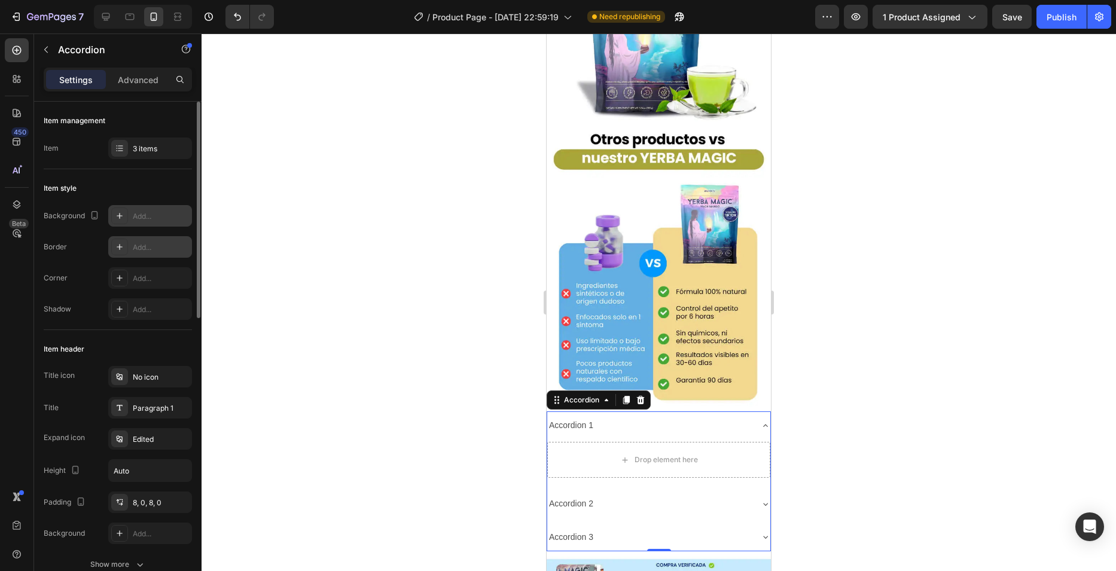
click at [155, 225] on div "Add..." at bounding box center [150, 216] width 84 height 22
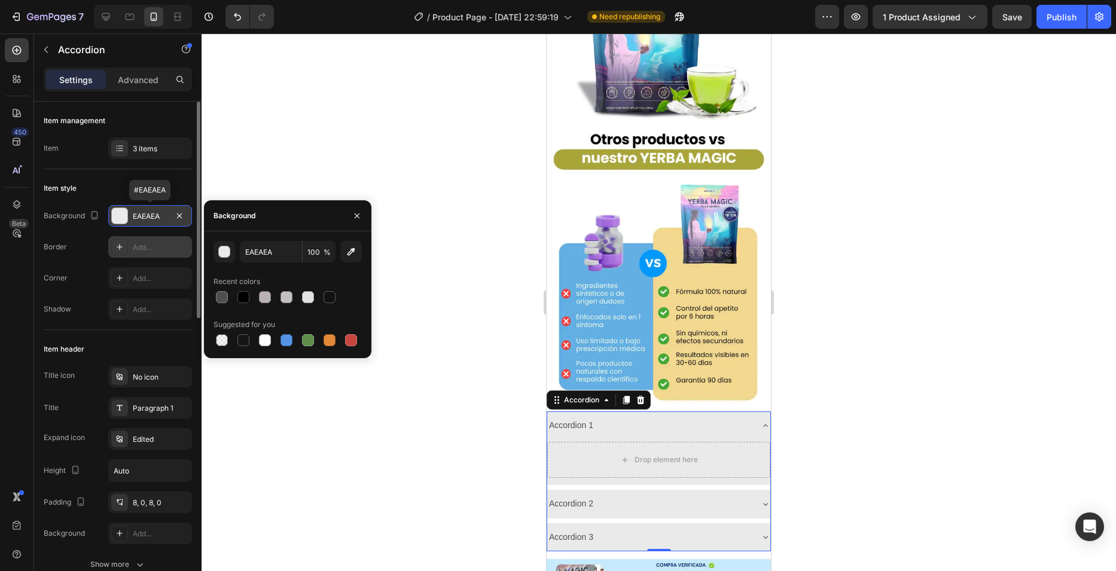
click at [155, 225] on div "EAEAEA" at bounding box center [150, 216] width 84 height 22
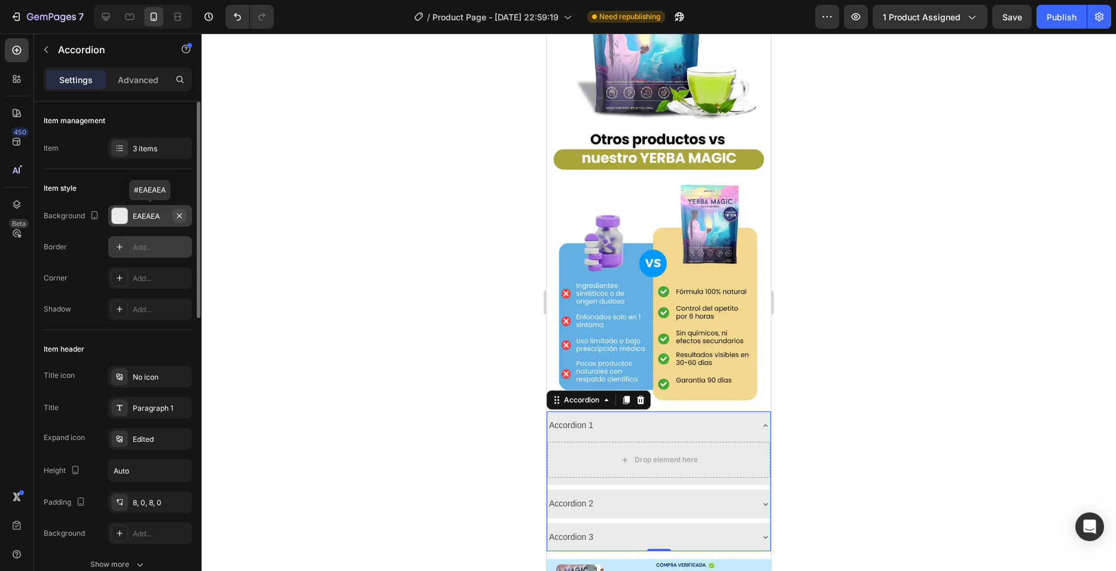
click at [178, 221] on button "button" at bounding box center [179, 216] width 14 height 14
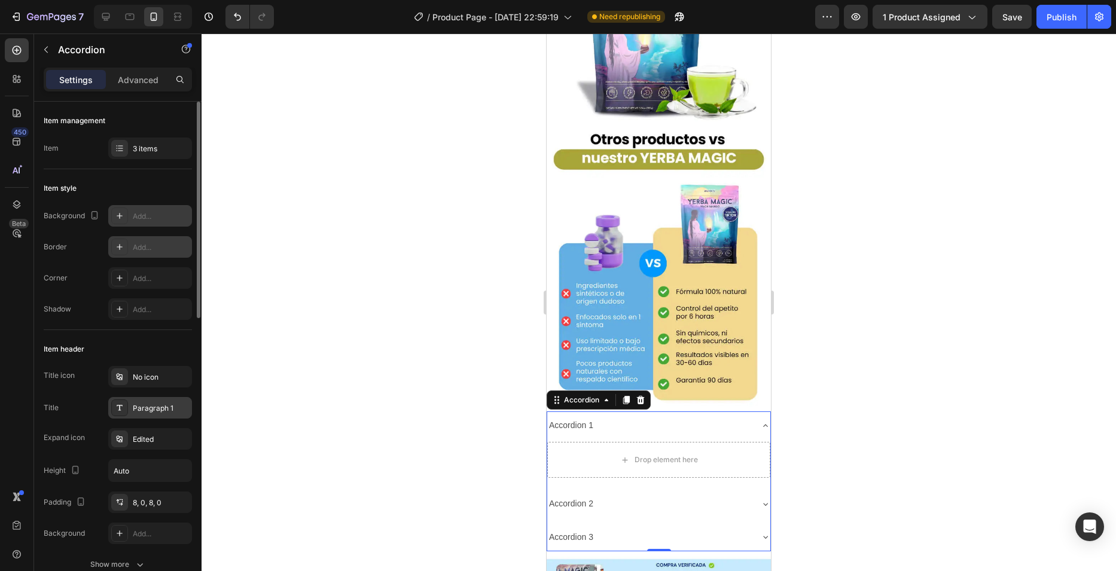
scroll to position [120, 0]
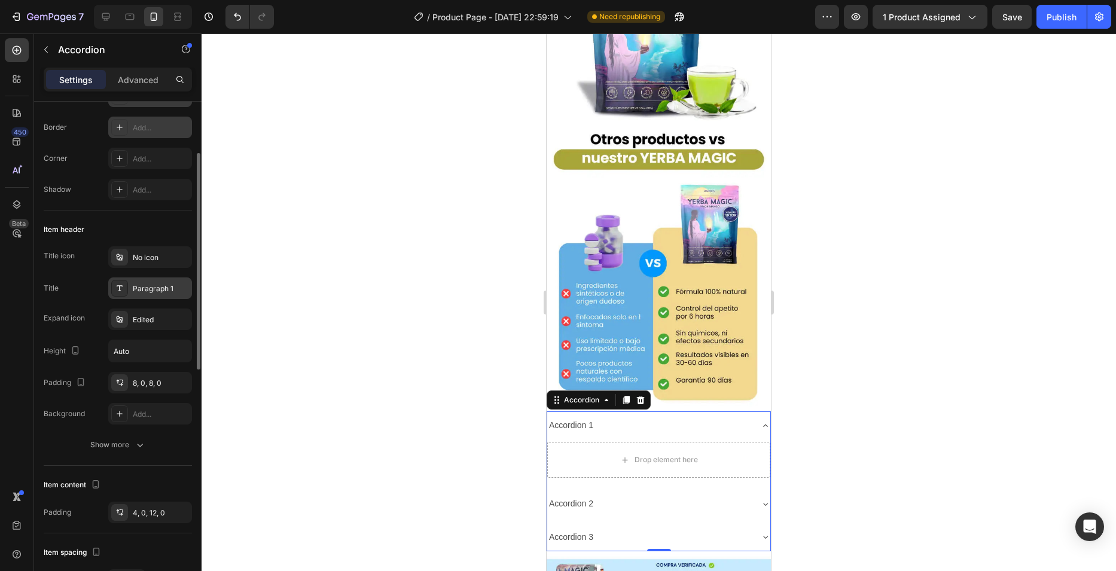
click at [142, 282] on div "Paragraph 1" at bounding box center [150, 288] width 84 height 22
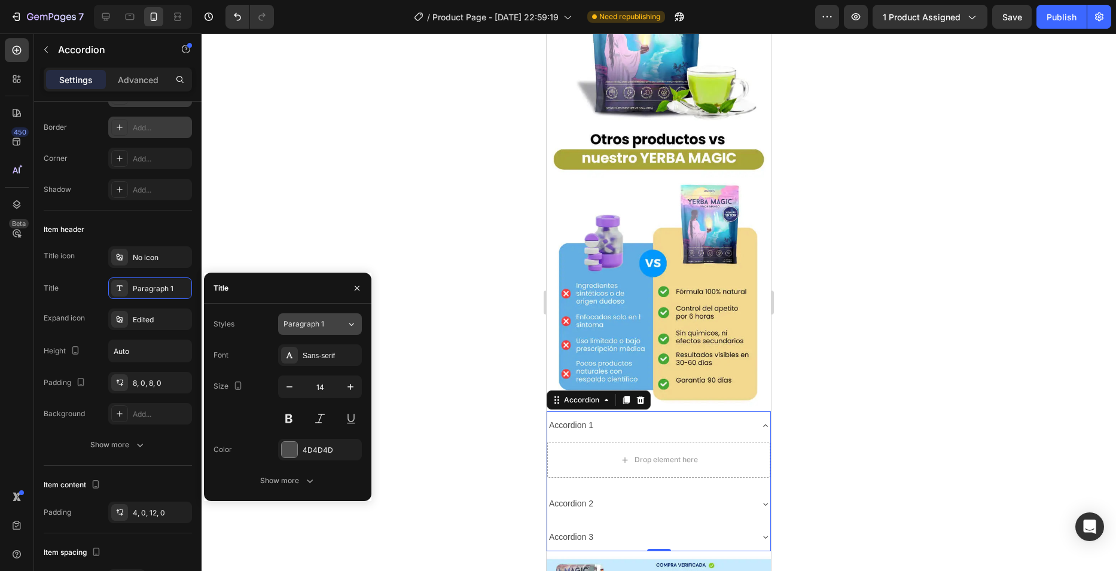
click at [325, 319] on div "Paragraph 1" at bounding box center [307, 324] width 48 height 11
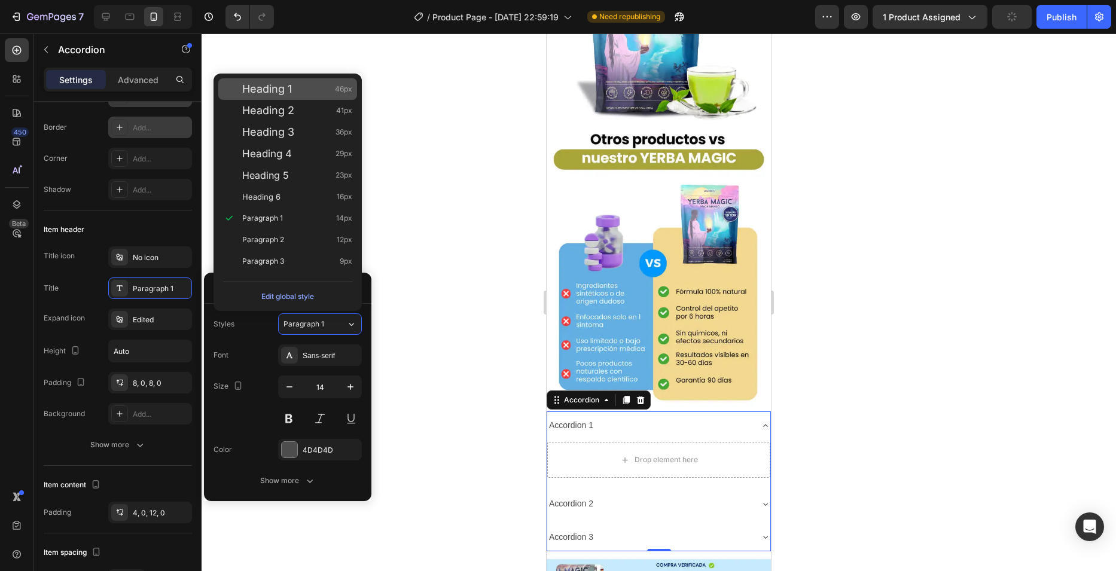
click at [280, 93] on span "Heading 1" at bounding box center [267, 89] width 50 height 12
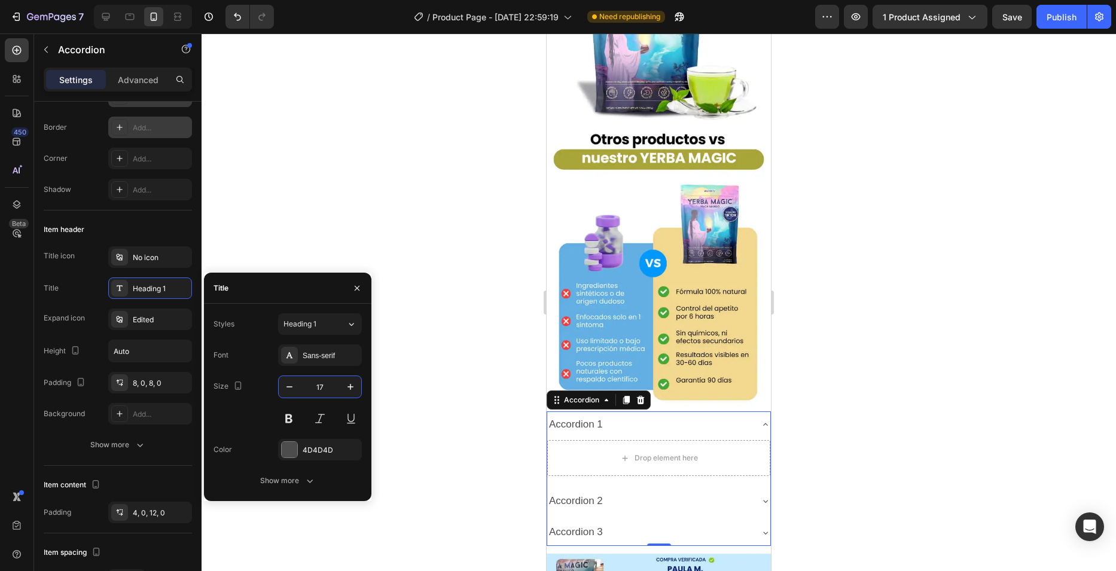
type input "17"
click at [271, 374] on div "Font Sans-serif Size 17 Color 4D4D4D Show more" at bounding box center [288, 417] width 148 height 147
click at [308, 357] on div "Sans-serif" at bounding box center [331, 355] width 56 height 11
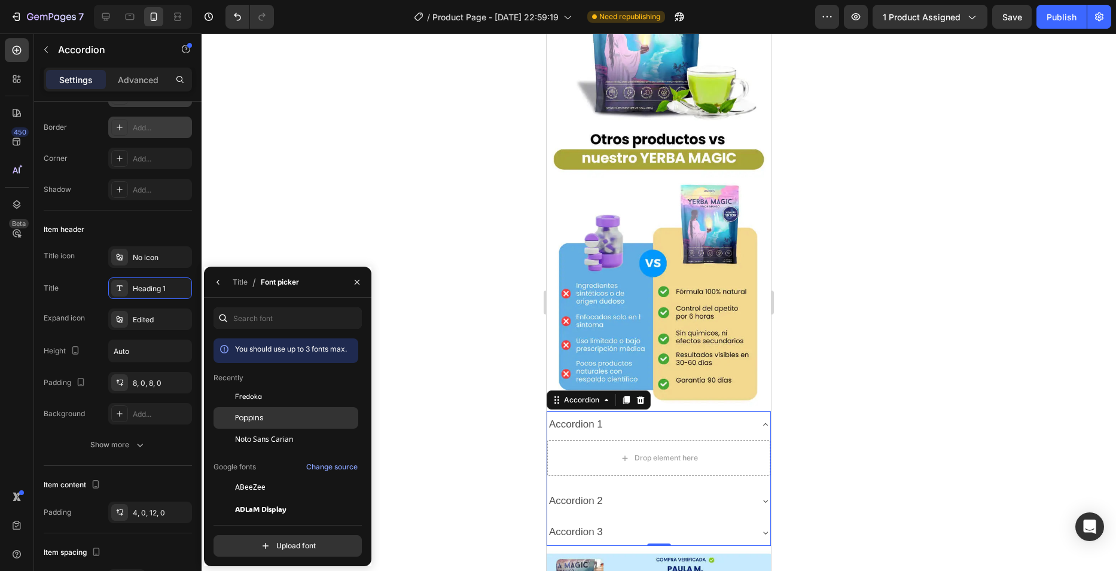
click at [261, 422] on span "Poppins" at bounding box center [249, 418] width 29 height 11
click at [211, 283] on button "button" at bounding box center [218, 282] width 19 height 19
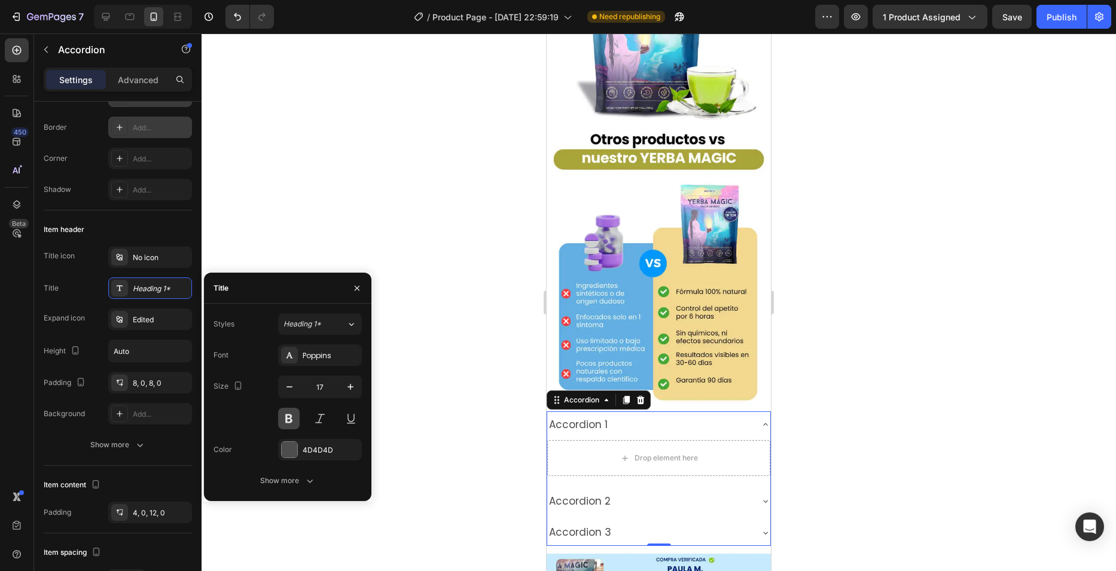
click at [288, 414] on button at bounding box center [289, 419] width 22 height 22
drag, startPoint x: 619, startPoint y: 259, endPoint x: 600, endPoint y: 266, distance: 20.2
click at [617, 416] on div "Accordion 1" at bounding box center [649, 424] width 204 height 17
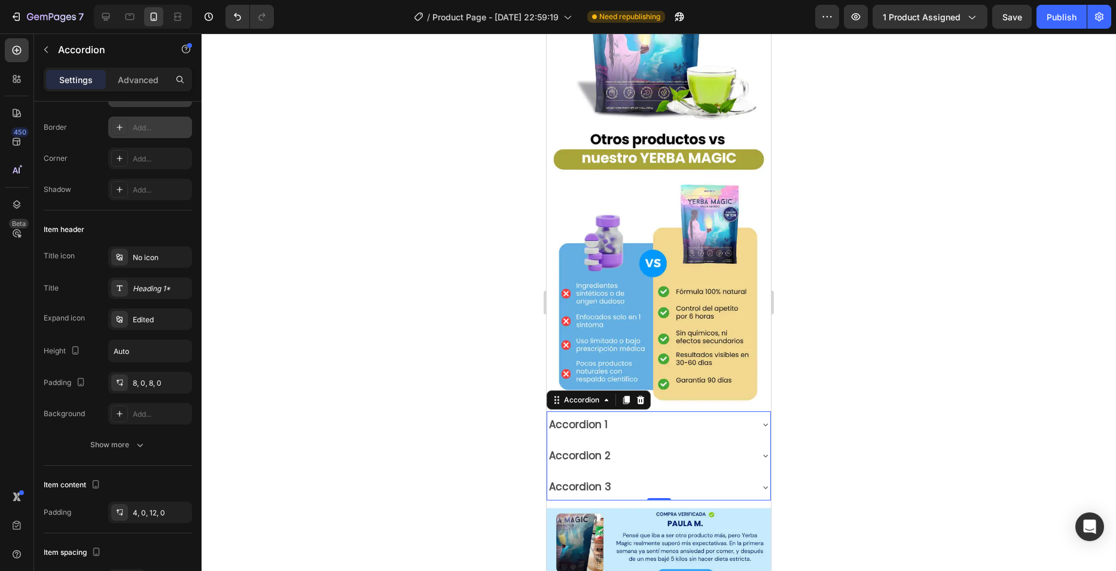
click at [599, 416] on div "Accordion 1" at bounding box center [578, 424] width 62 height 17
click at [599, 418] on p "Accordion 1" at bounding box center [578, 424] width 59 height 13
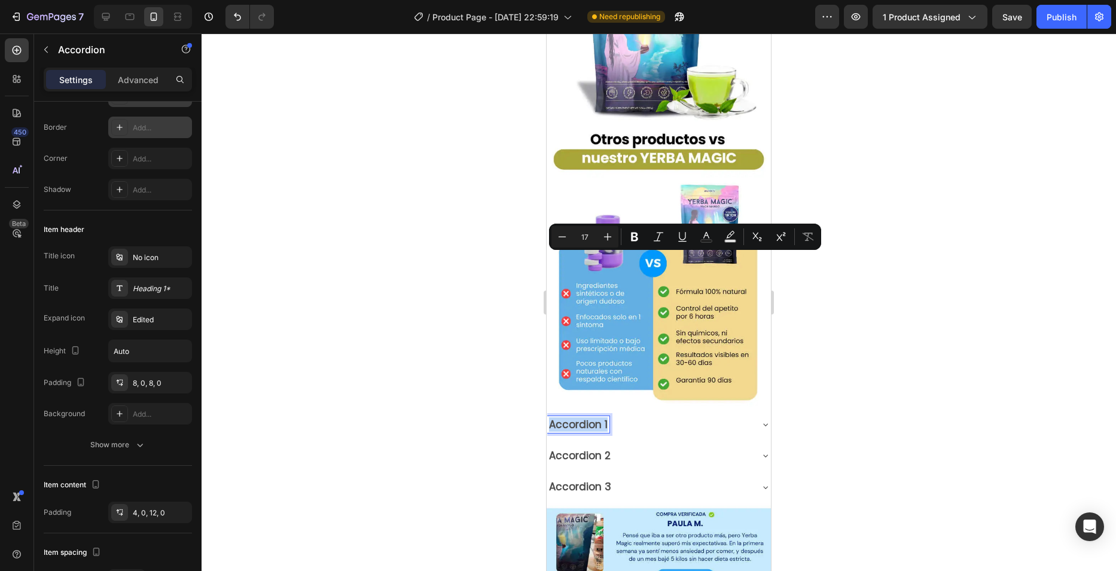
click at [599, 418] on p "Accordion 1" at bounding box center [578, 424] width 59 height 13
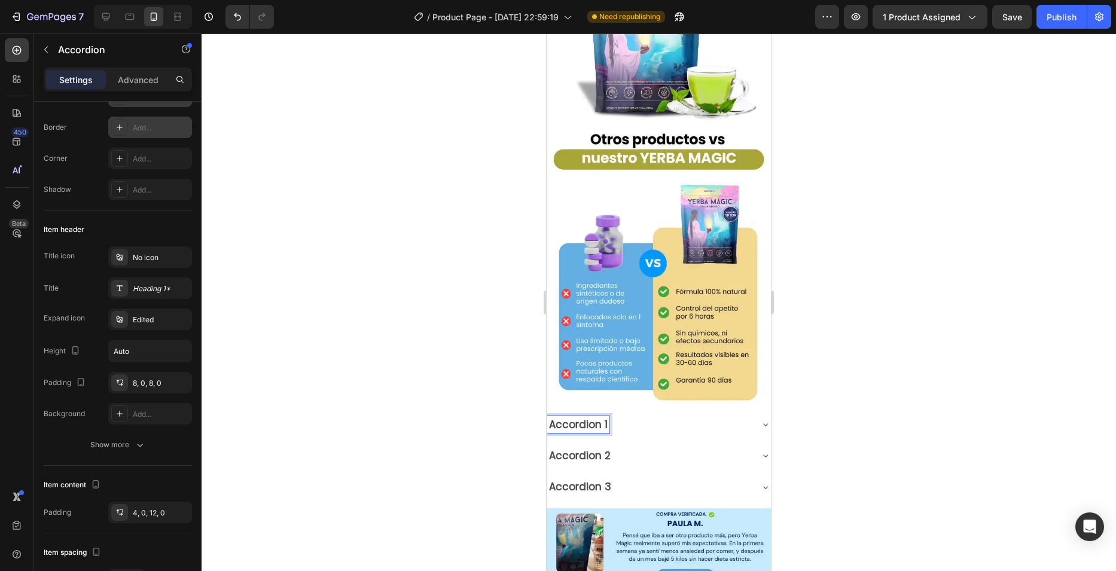
click at [581, 418] on p "Accordion 1" at bounding box center [578, 424] width 59 height 13
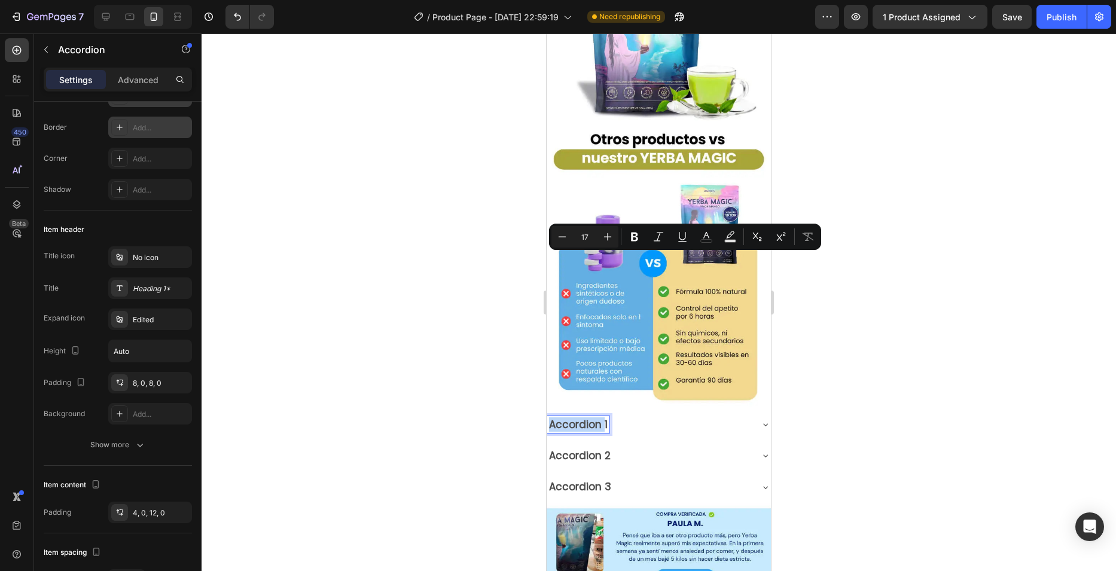
click at [581, 418] on p "Accordion 1" at bounding box center [578, 424] width 59 height 13
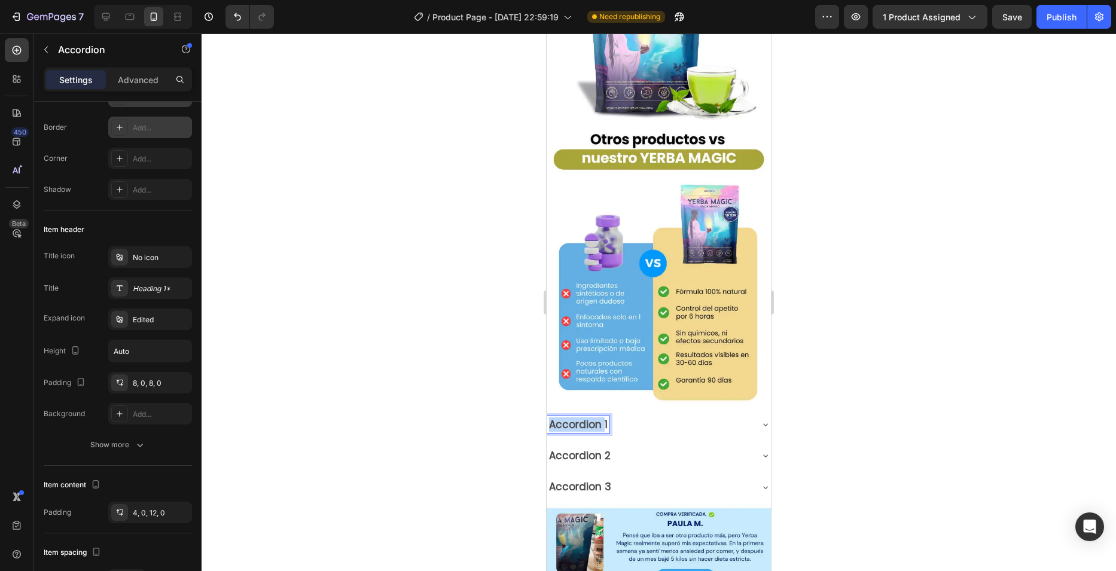
click at [581, 418] on p "Accordion 1" at bounding box center [578, 424] width 59 height 13
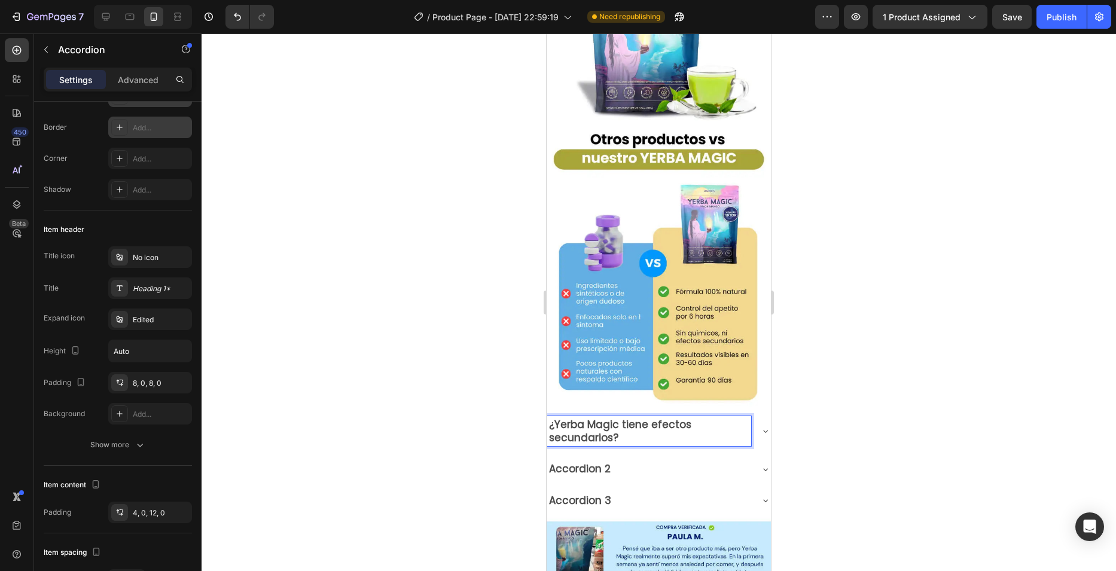
click at [430, 297] on div at bounding box center [659, 302] width 914 height 538
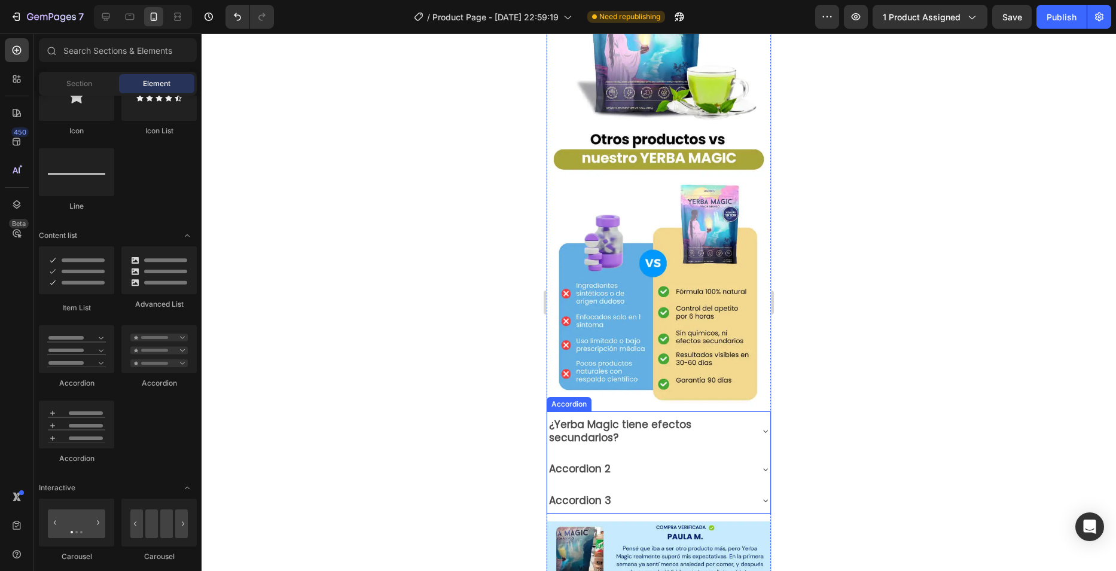
click at [613, 418] on p "¿Yerba Magic tiene efectos secundarios?" at bounding box center [649, 431] width 200 height 26
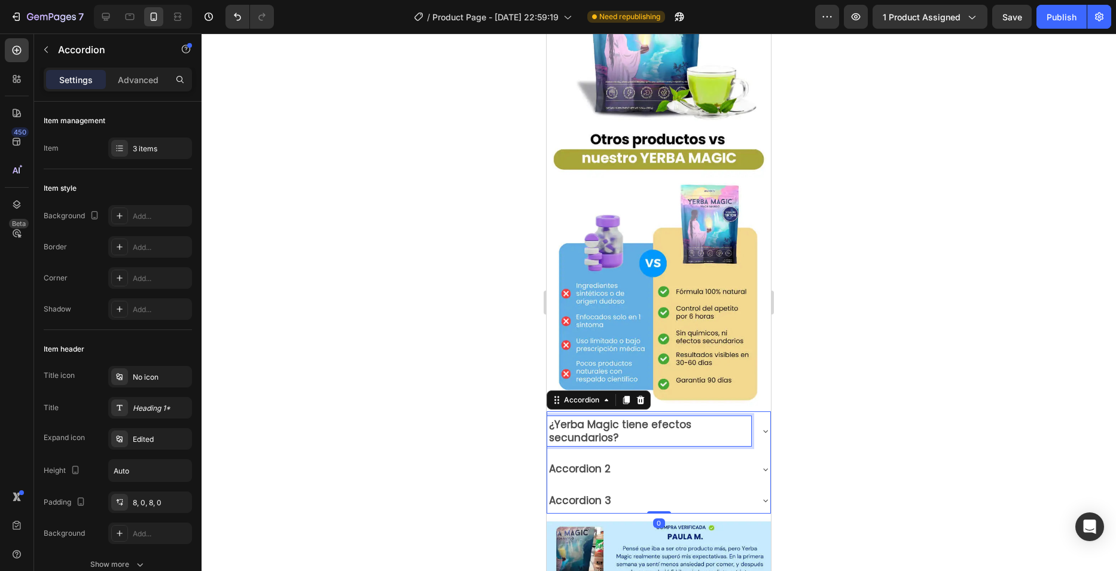
click at [613, 418] on p "¿Yerba Magic tiene efectos secundarios?" at bounding box center [649, 431] width 200 height 26
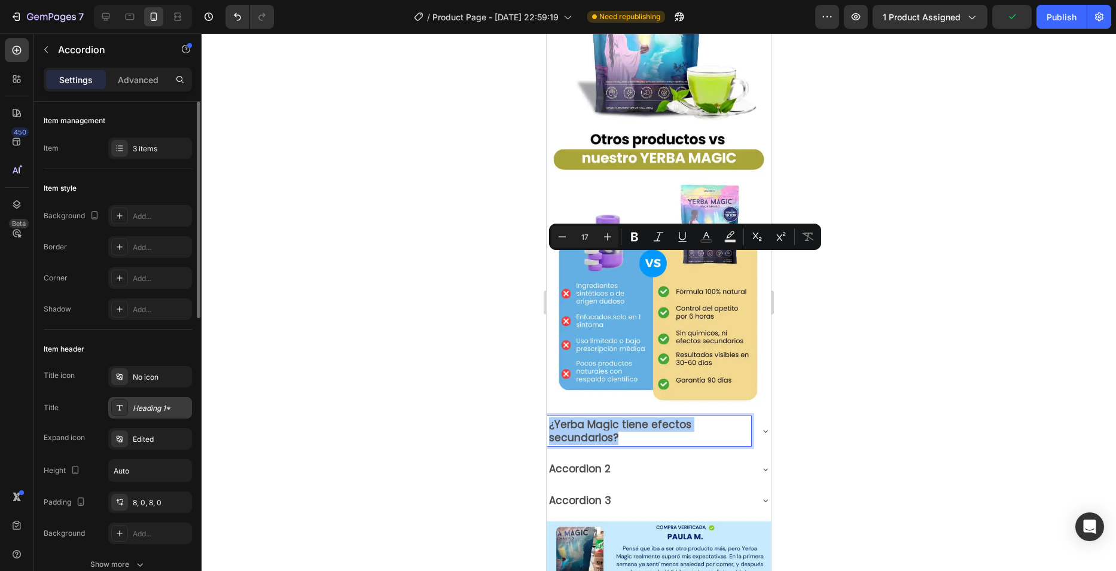
click at [152, 412] on div "Heading 1*" at bounding box center [161, 408] width 56 height 11
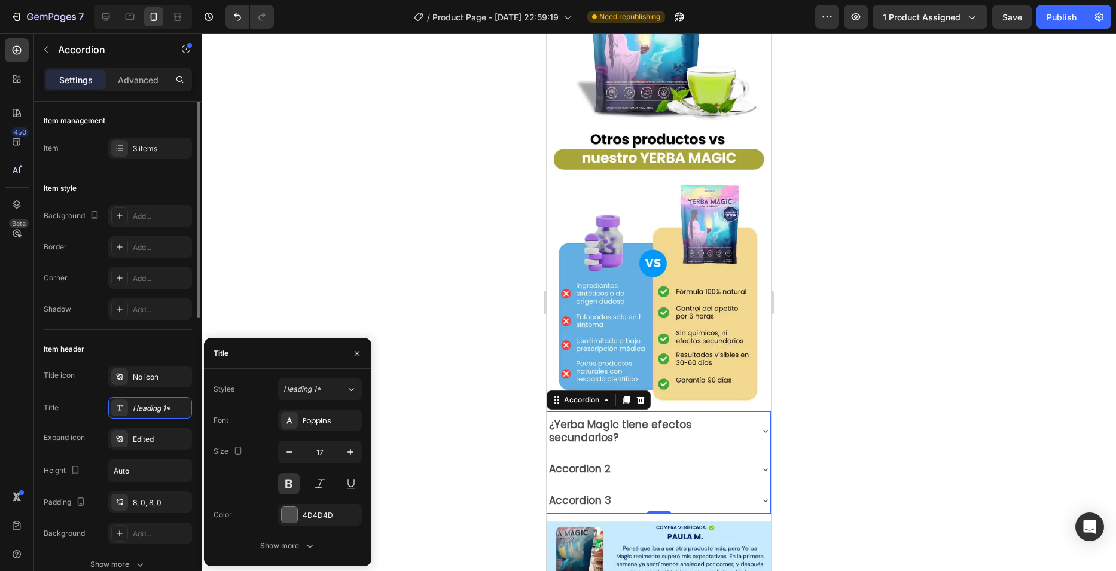
click at [89, 410] on div "Title Heading 1*" at bounding box center [118, 408] width 148 height 22
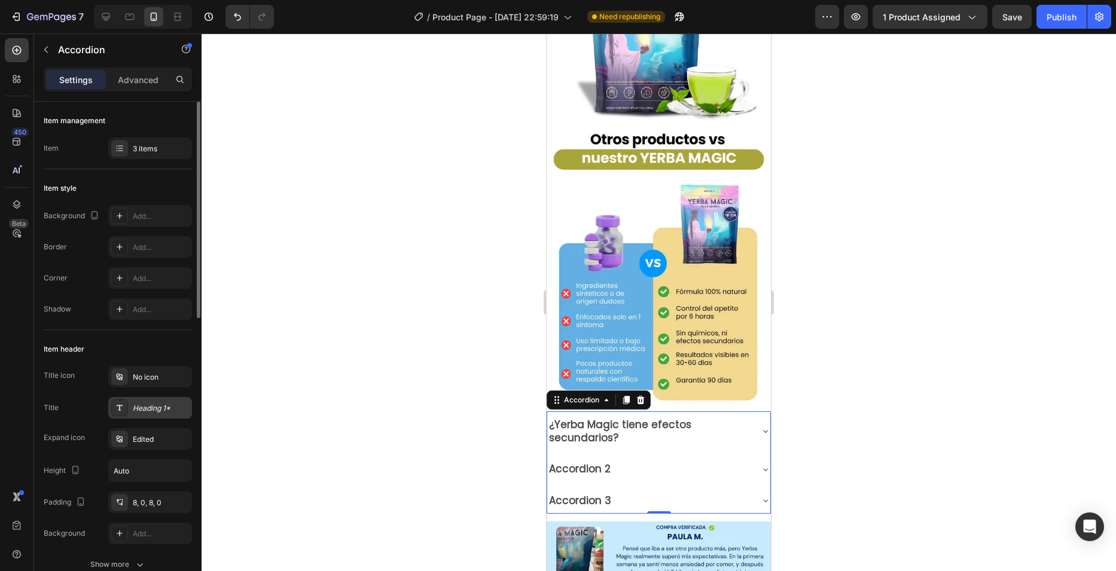
click at [172, 414] on div "Heading 1*" at bounding box center [150, 408] width 84 height 22
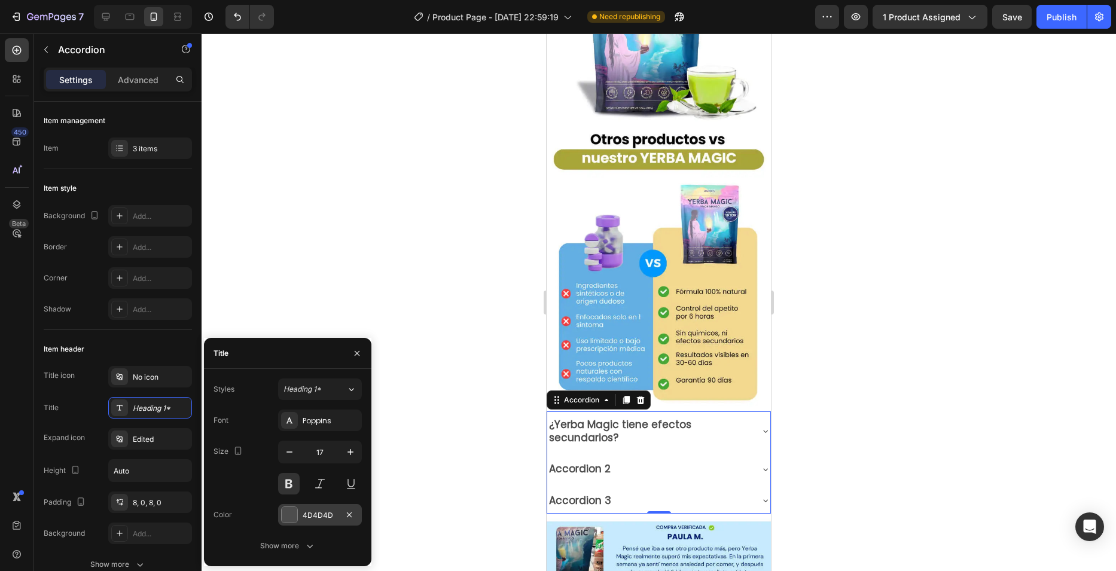
click at [288, 507] on div at bounding box center [290, 515] width 16 height 16
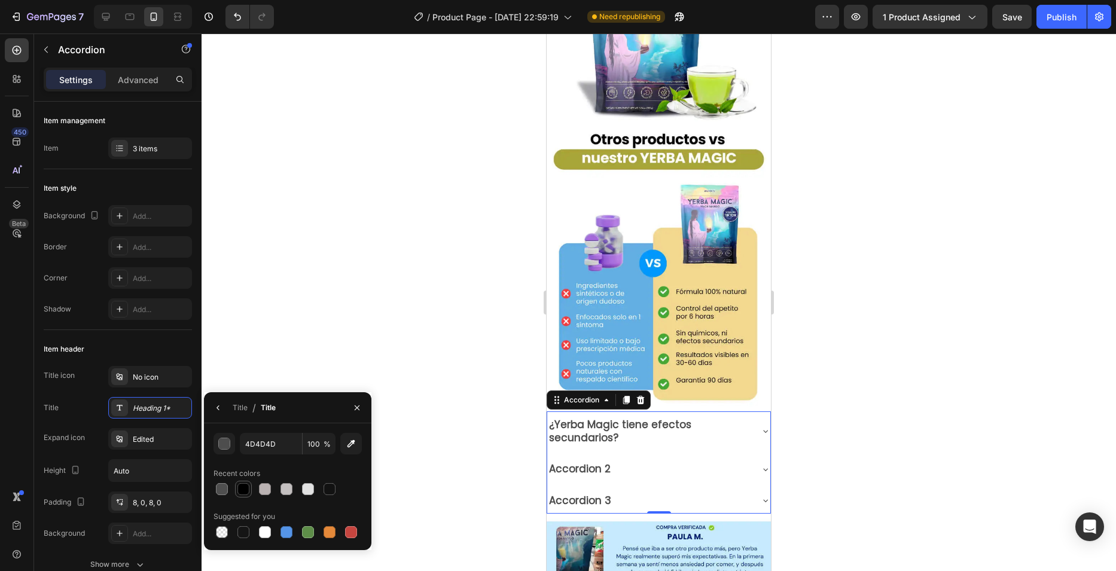
click at [248, 492] on div at bounding box center [243, 489] width 12 height 12
type input "000000"
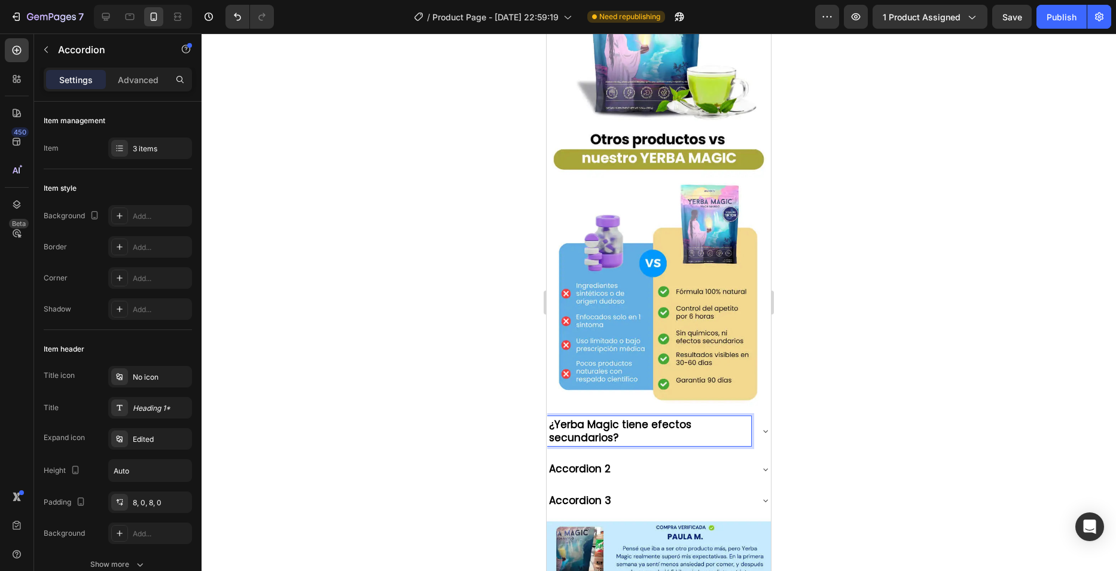
click at [761, 426] on icon at bounding box center [766, 431] width 10 height 10
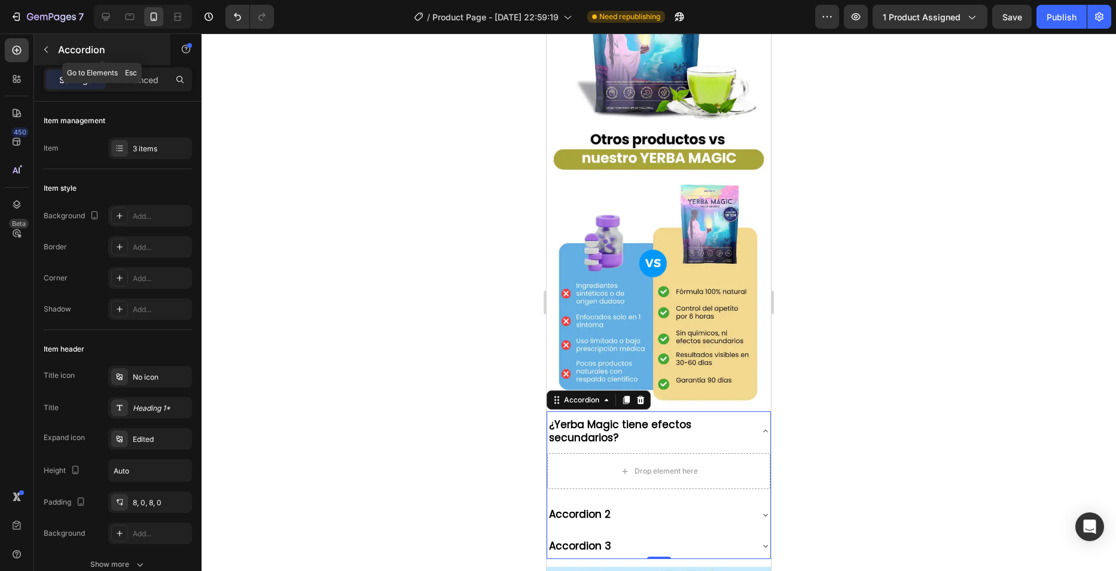
click at [54, 55] on button "button" at bounding box center [45, 49] width 19 height 19
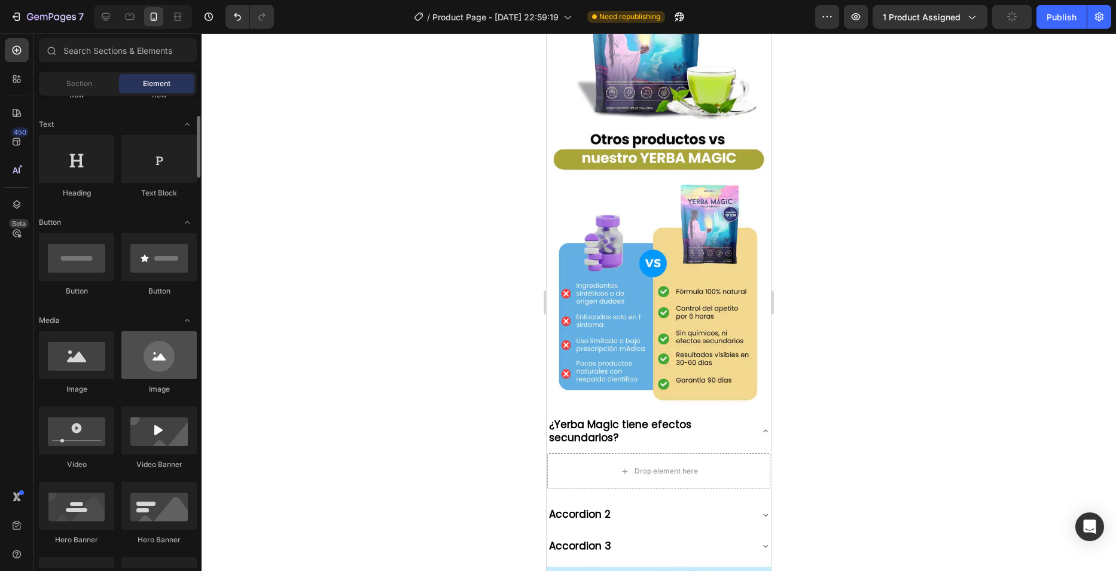
scroll to position [0, 0]
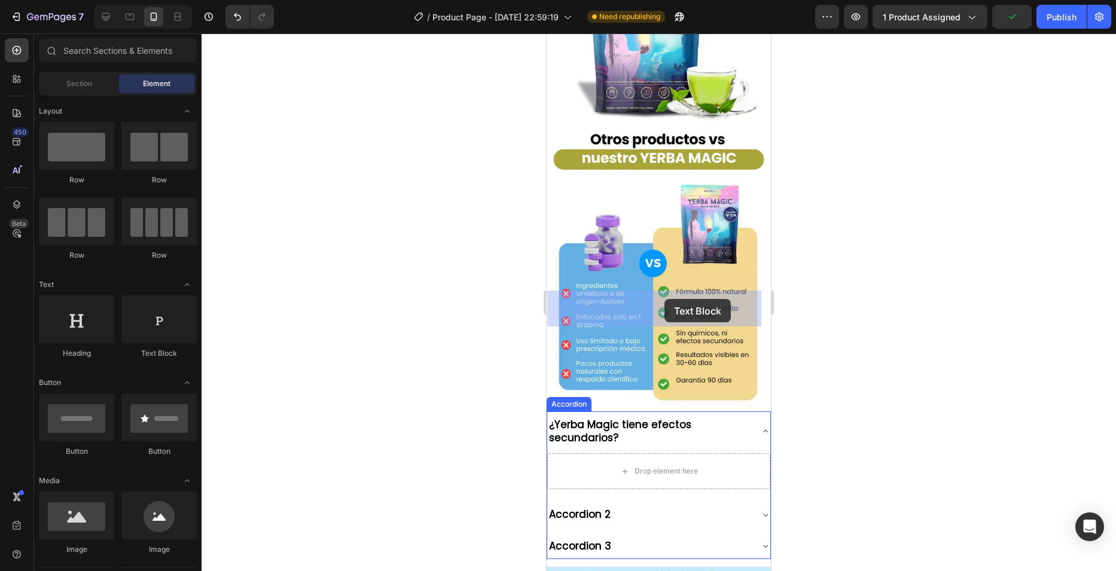
drag, startPoint x: 714, startPoint y: 356, endPoint x: 590, endPoint y: 304, distance: 134.6
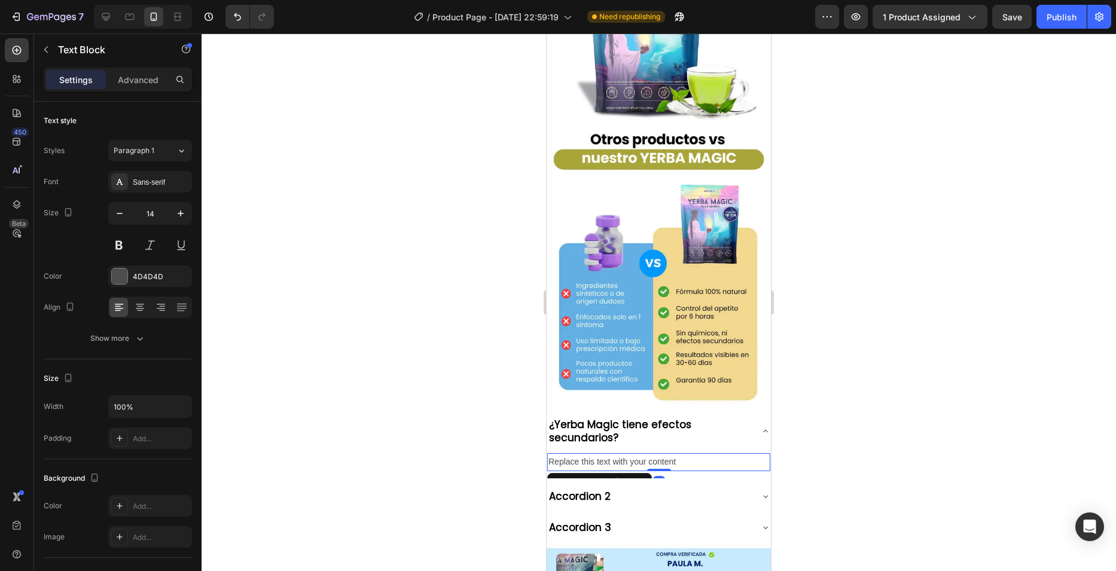
click at [481, 299] on div at bounding box center [659, 302] width 914 height 538
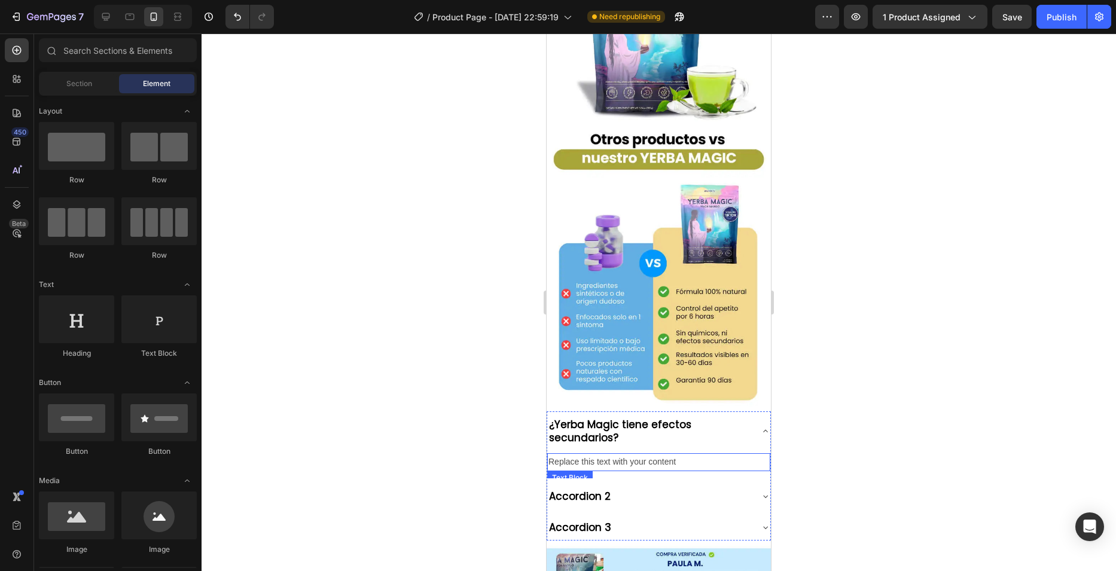
click at [606, 453] on div "Replace this text with your content" at bounding box center [658, 461] width 223 height 17
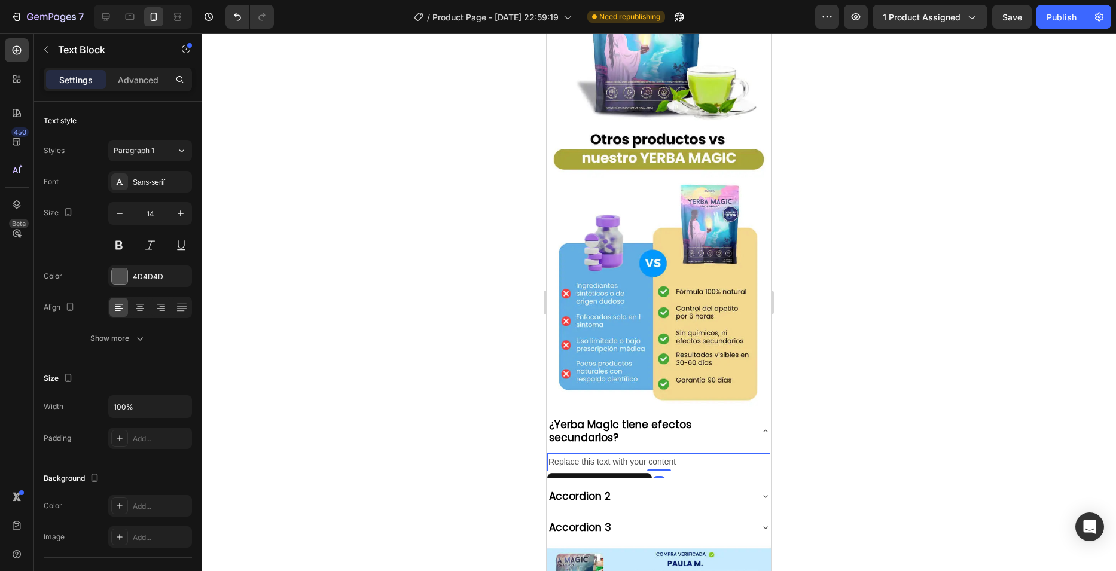
click at [606, 453] on div "Replace this text with your content" at bounding box center [658, 461] width 223 height 17
click at [606, 455] on p "Replace this text with your content" at bounding box center [658, 462] width 221 height 15
click at [639, 455] on p "Replace this text with your content" at bounding box center [658, 462] width 221 height 15
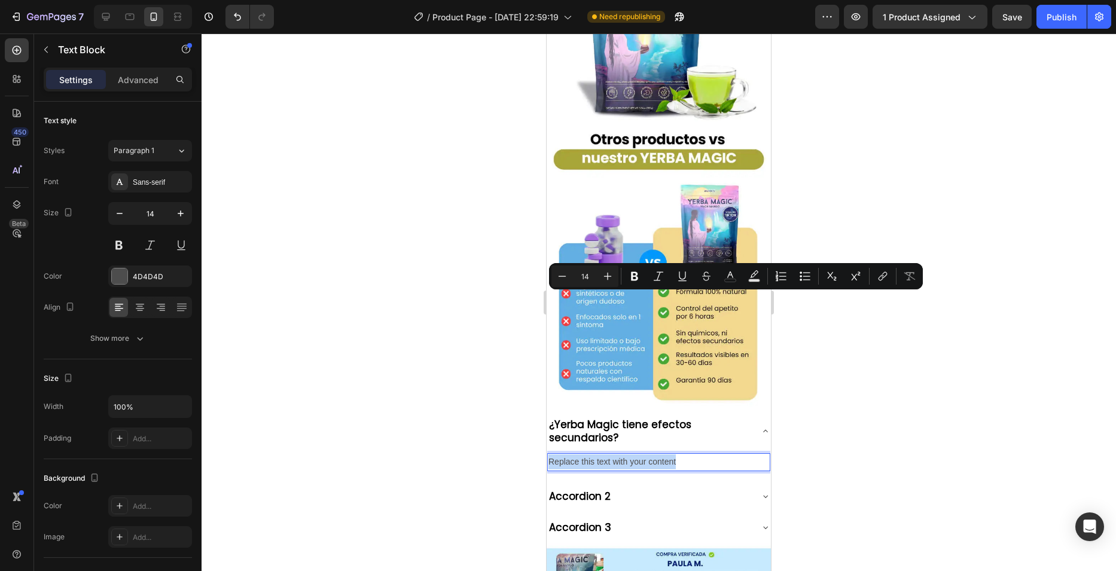
click at [639, 455] on p "Replace this text with your content" at bounding box center [658, 462] width 221 height 15
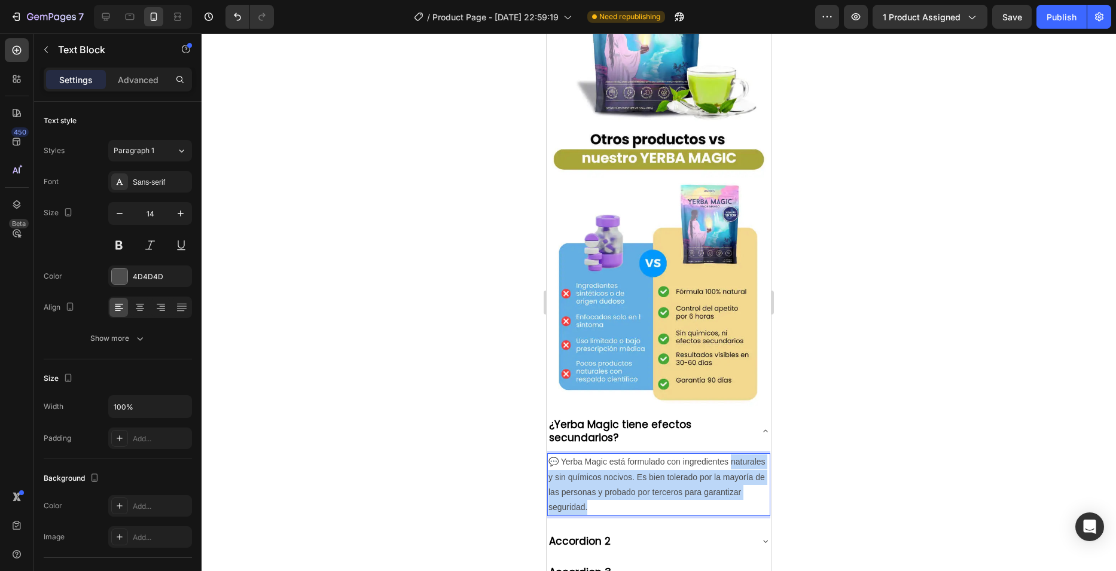
drag, startPoint x: 634, startPoint y: 346, endPoint x: 530, endPoint y: 308, distance: 110.1
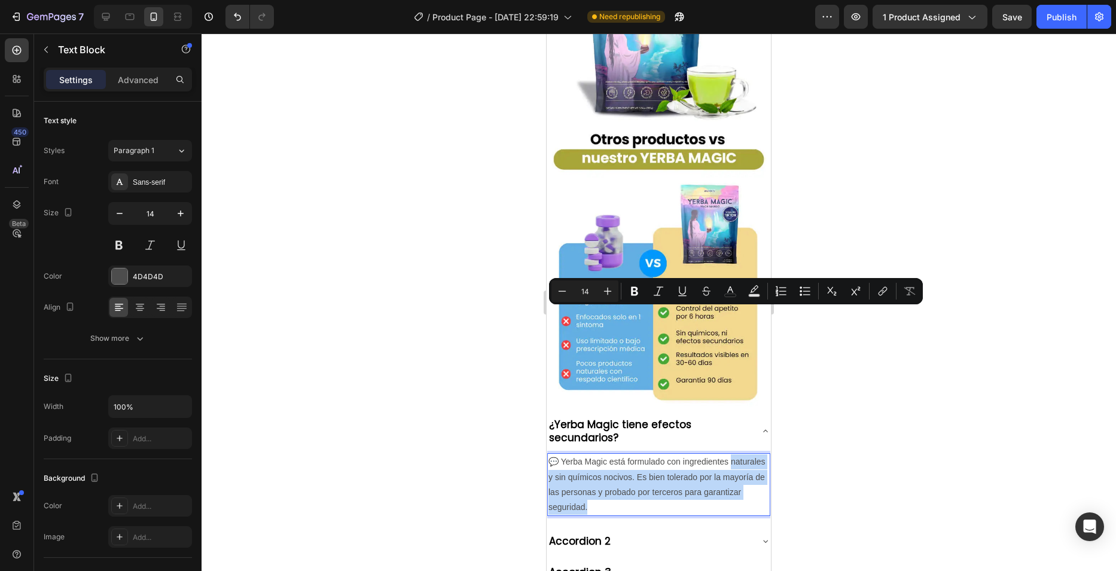
click at [602, 455] on p "💬 Yerba Magic está formulado con ingredientes naturales y sin químicos nocivos.…" at bounding box center [658, 485] width 221 height 60
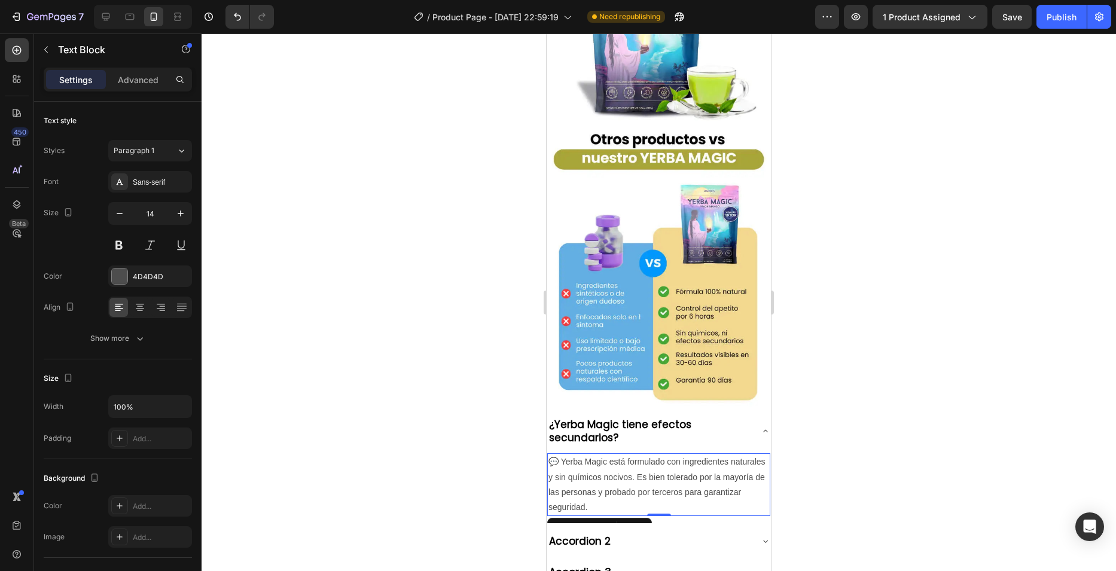
click at [511, 341] on div at bounding box center [659, 302] width 914 height 538
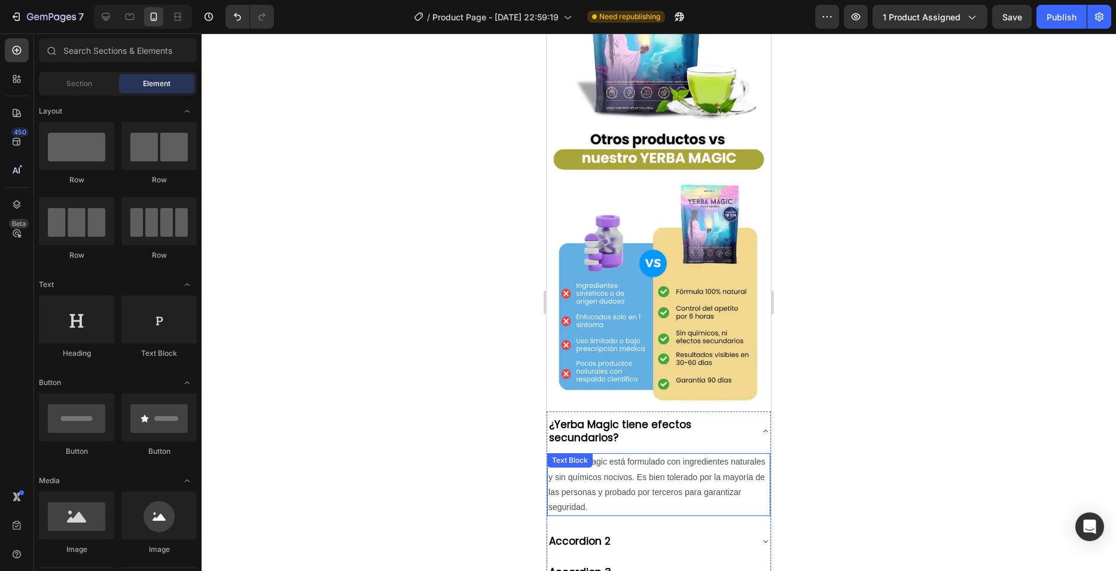
click at [621, 455] on p "💬 Yerba Magic está formulado con ingredientes naturales y sin químicos nocivos.…" at bounding box center [658, 485] width 221 height 60
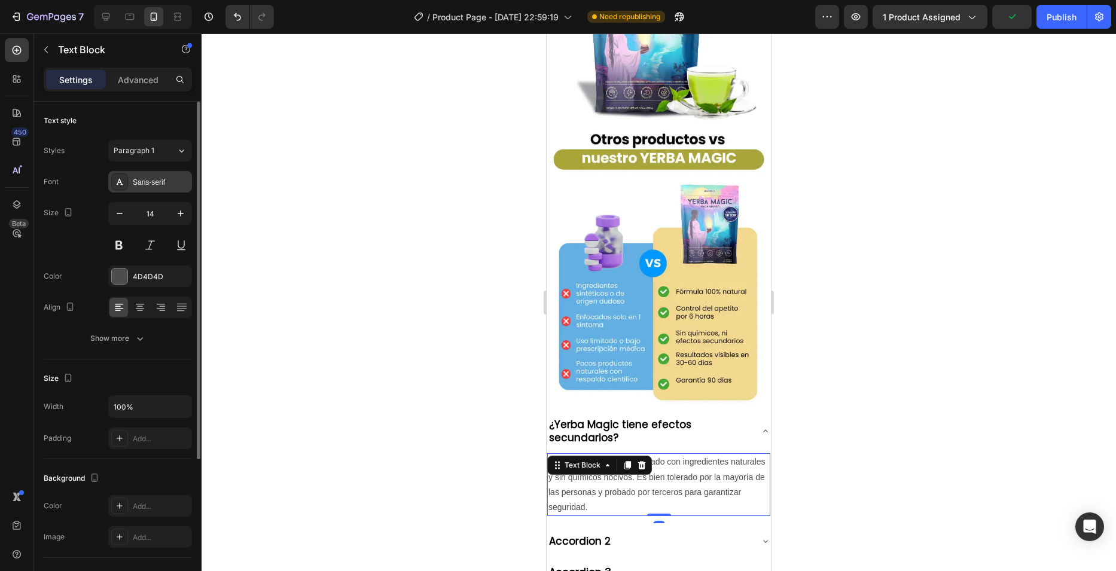
click at [160, 189] on div "Sans-serif" at bounding box center [150, 182] width 84 height 22
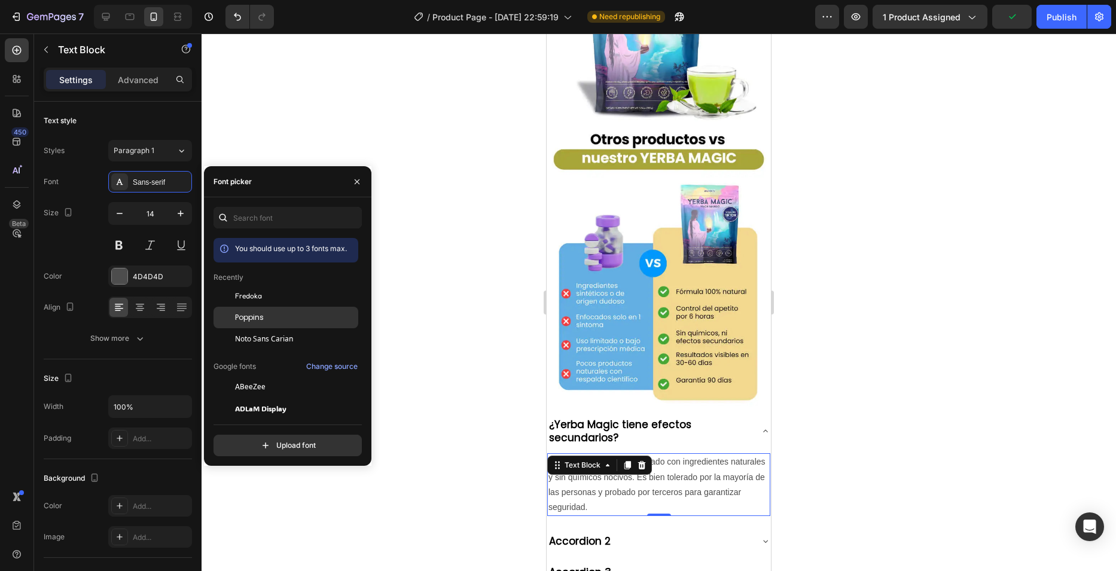
click at [257, 318] on span "Poppins" at bounding box center [249, 317] width 29 height 11
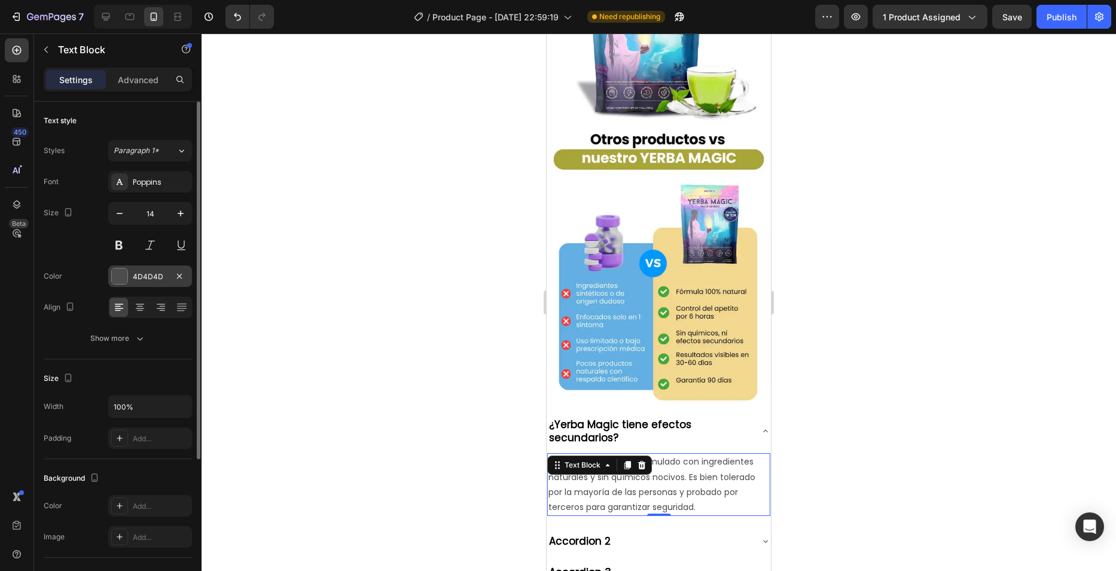
click at [118, 268] on div at bounding box center [119, 276] width 17 height 17
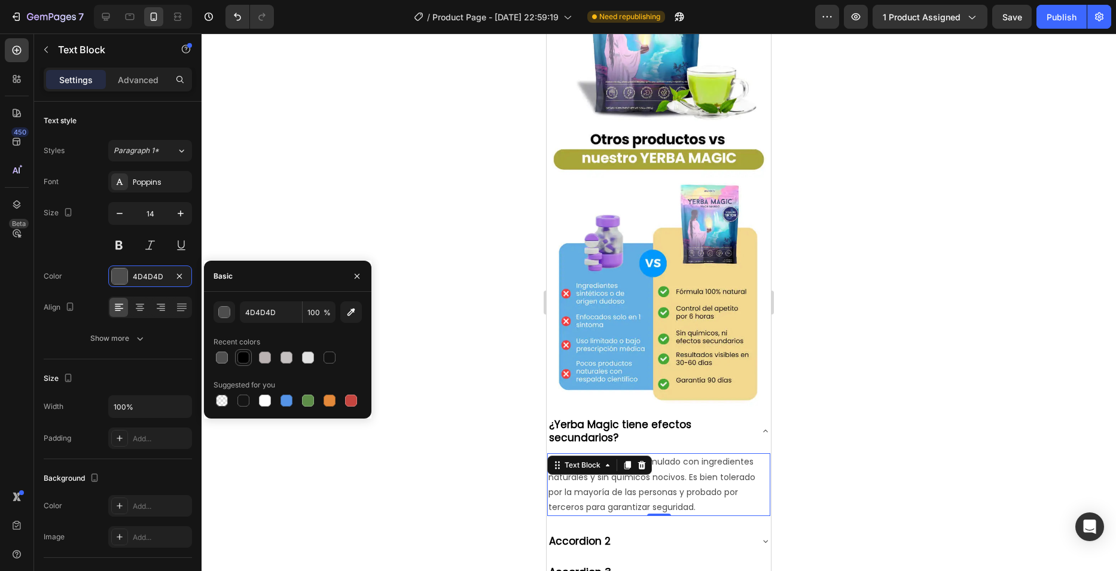
click at [239, 355] on div at bounding box center [243, 358] width 12 height 12
type input "000000"
click at [426, 197] on div at bounding box center [659, 302] width 914 height 538
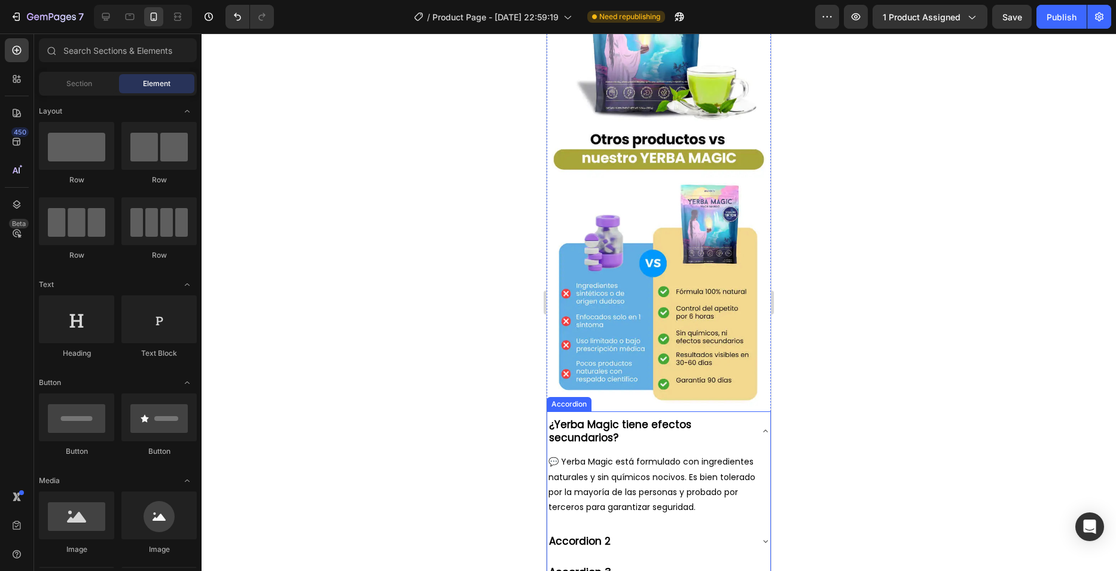
click at [674, 533] on div "Accordion 2" at bounding box center [649, 541] width 204 height 17
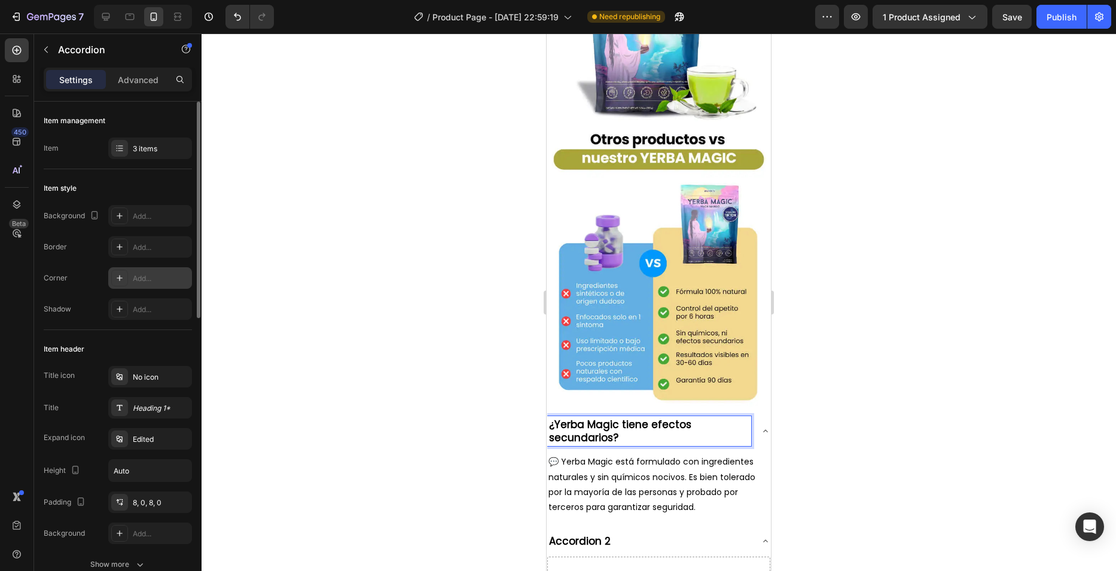
click at [157, 273] on div "Add..." at bounding box center [161, 278] width 56 height 11
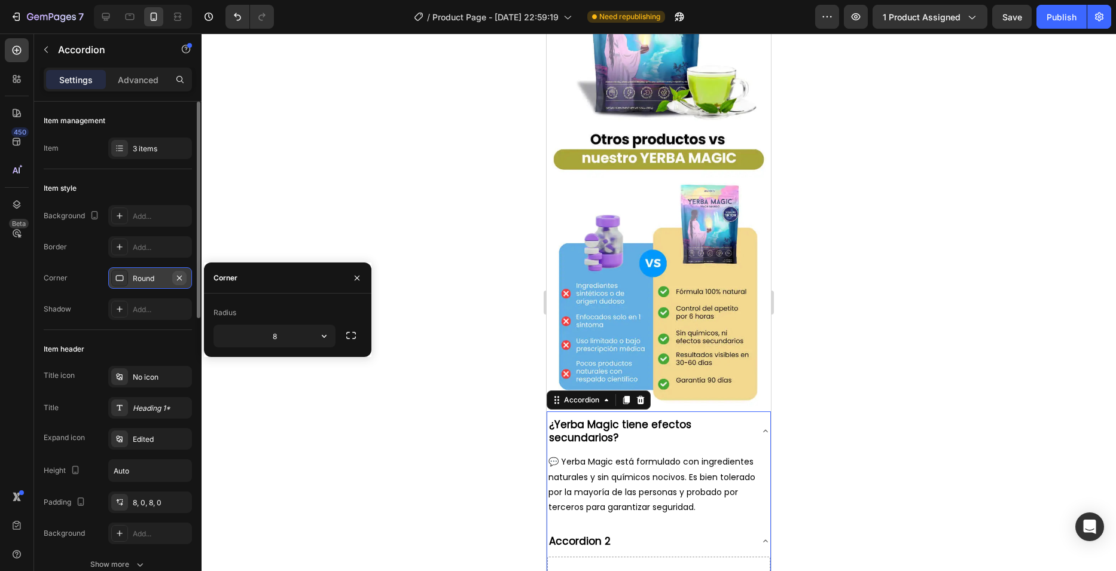
click at [182, 276] on icon "button" at bounding box center [179, 277] width 5 height 5
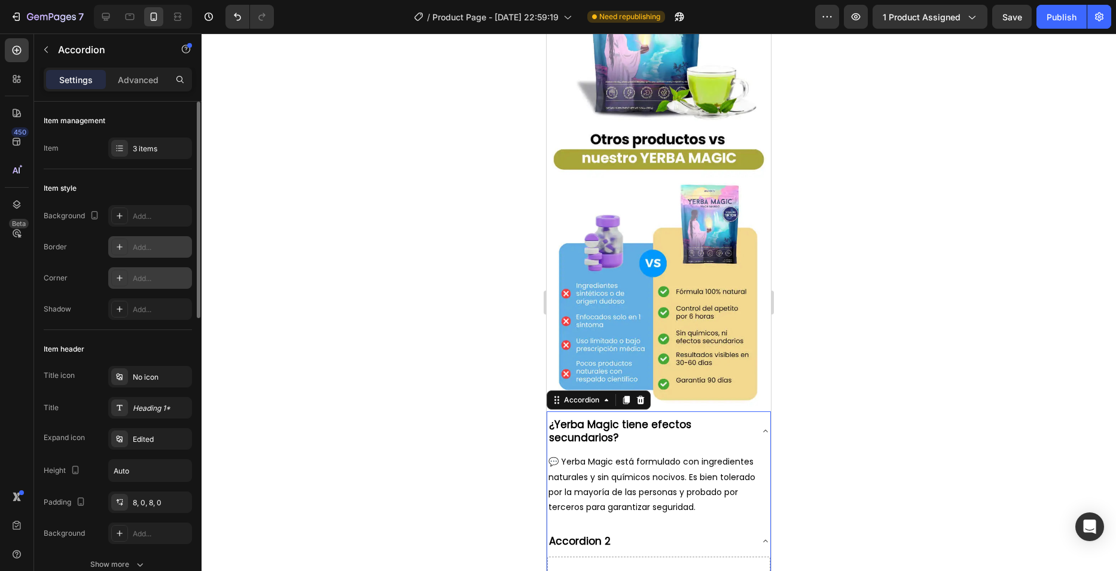
click at [146, 239] on div "Add..." at bounding box center [150, 247] width 84 height 22
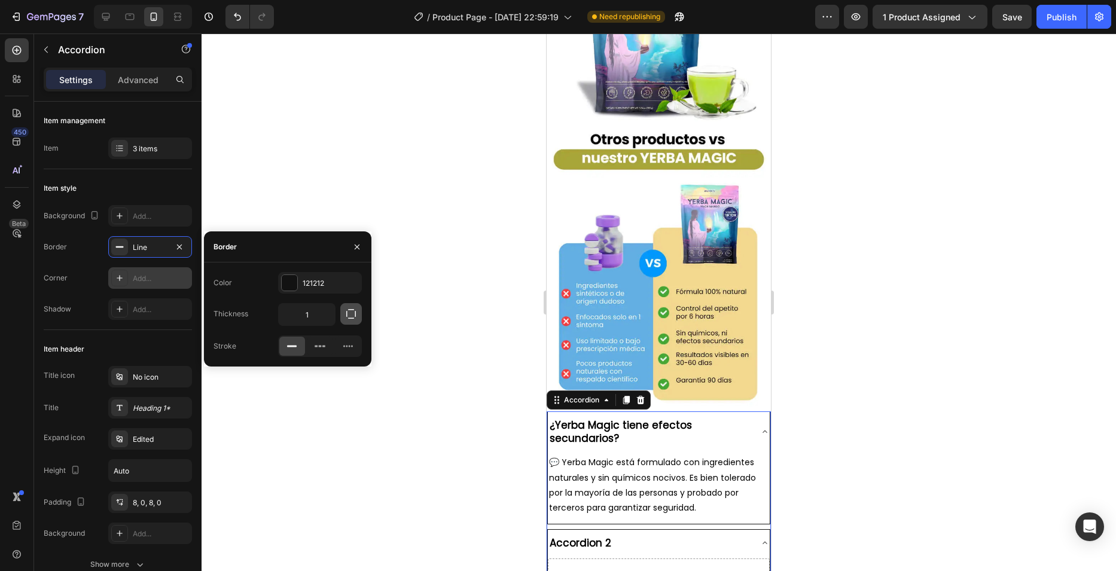
click at [353, 314] on icon "button" at bounding box center [351, 314] width 12 height 12
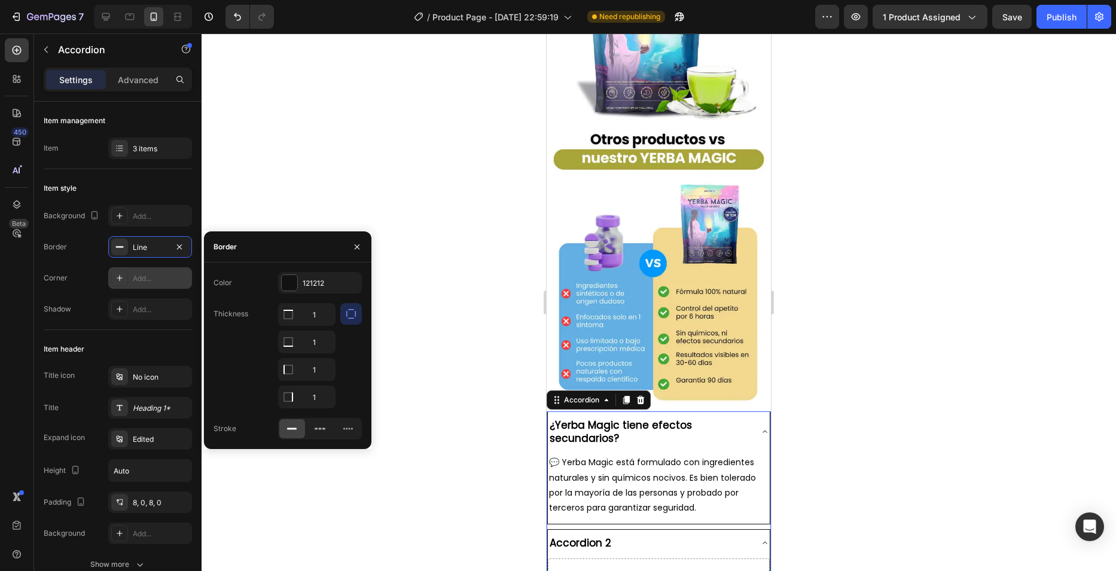
click at [344, 316] on button "button" at bounding box center [351, 314] width 22 height 22
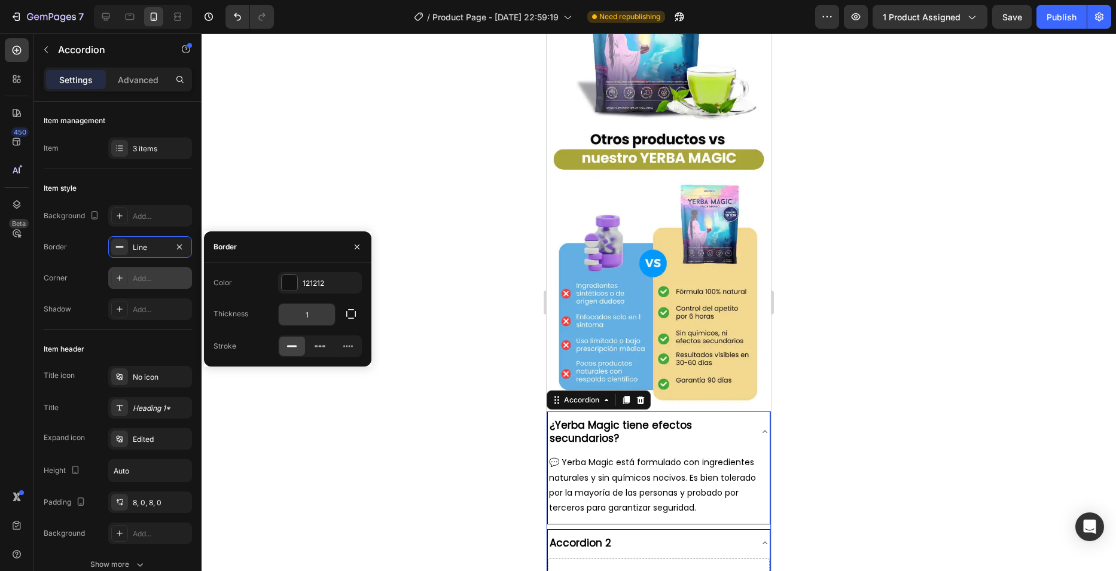
click at [323, 309] on input "1" at bounding box center [307, 315] width 56 height 22
click at [354, 316] on icon "button" at bounding box center [351, 314] width 12 height 12
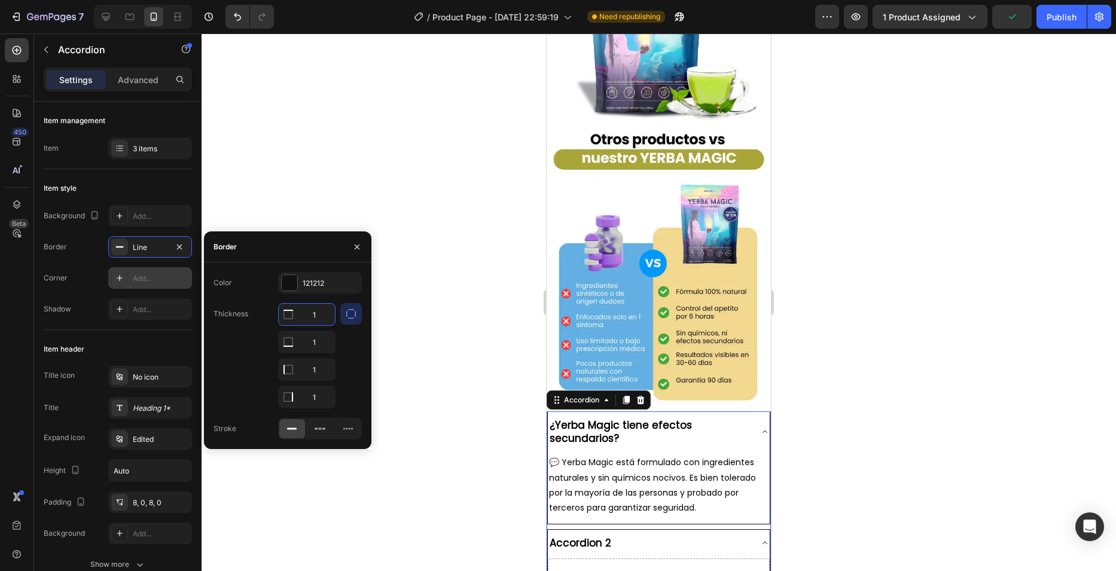
click at [310, 319] on input "1" at bounding box center [307, 315] width 56 height 22
click at [348, 313] on icon "button" at bounding box center [351, 314] width 12 height 12
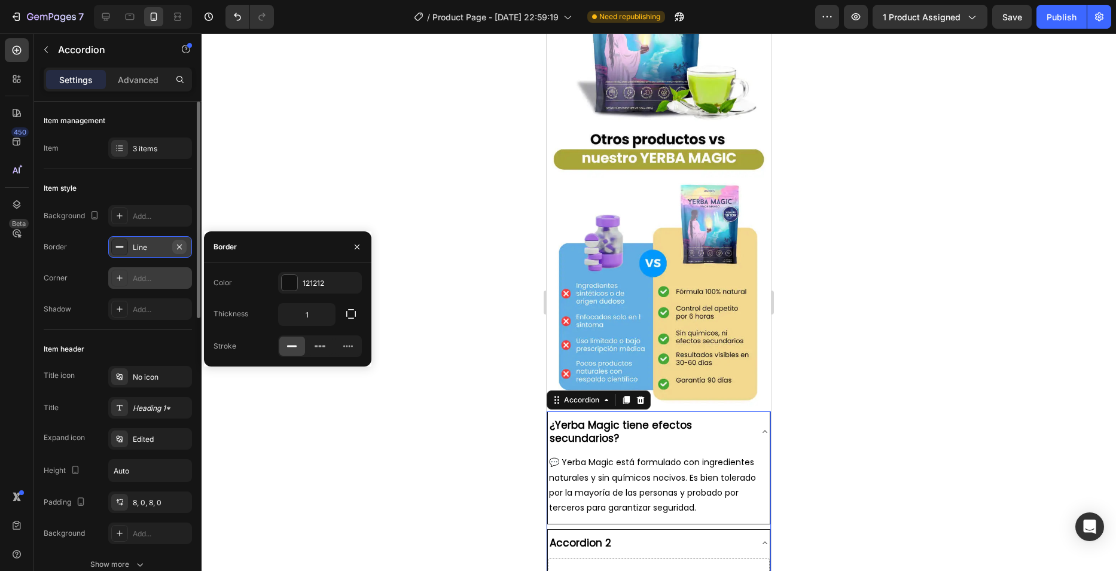
click at [179, 252] on button "button" at bounding box center [179, 247] width 14 height 14
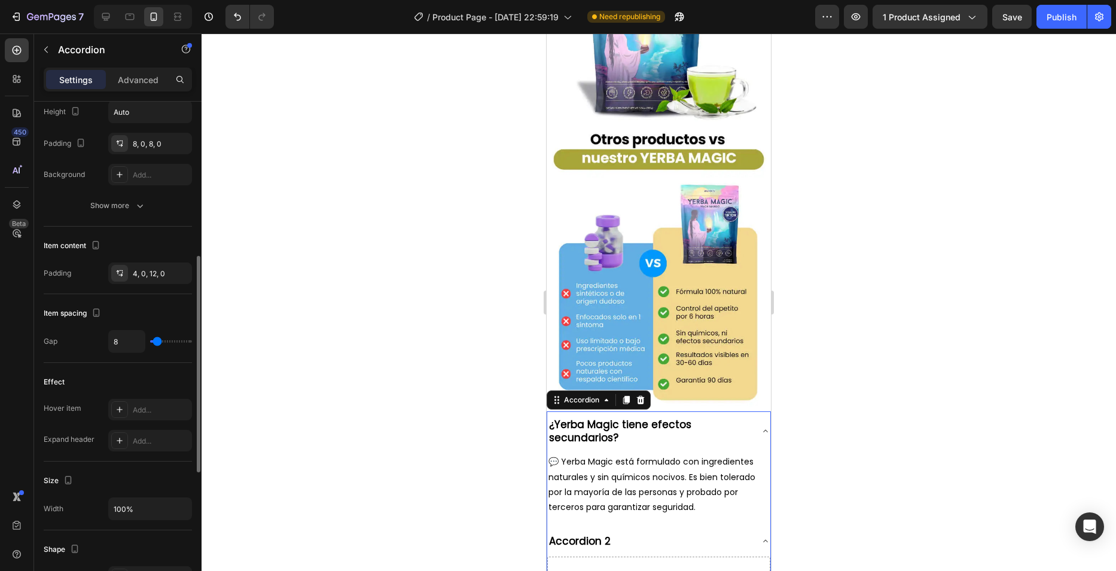
scroll to position [478, 0]
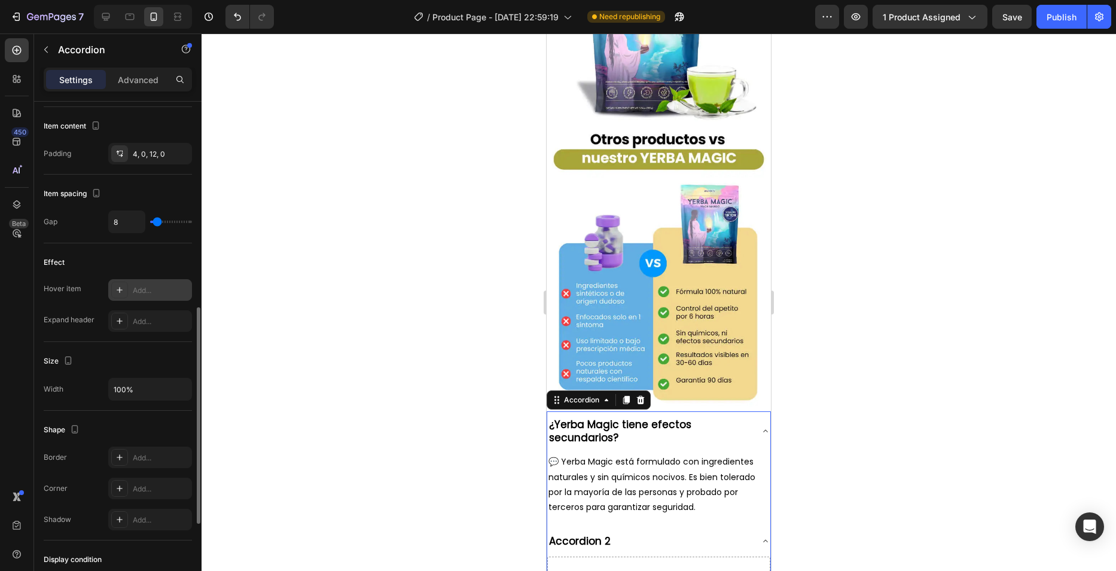
click at [155, 295] on div "Add..." at bounding box center [161, 290] width 56 height 11
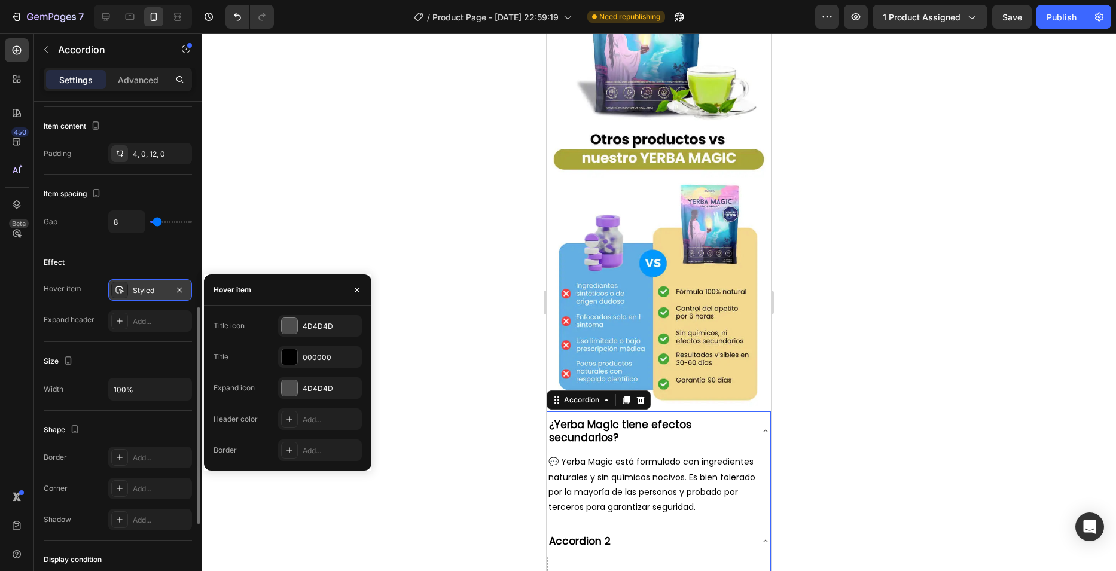
click at [158, 285] on div "Styled" at bounding box center [150, 290] width 35 height 11
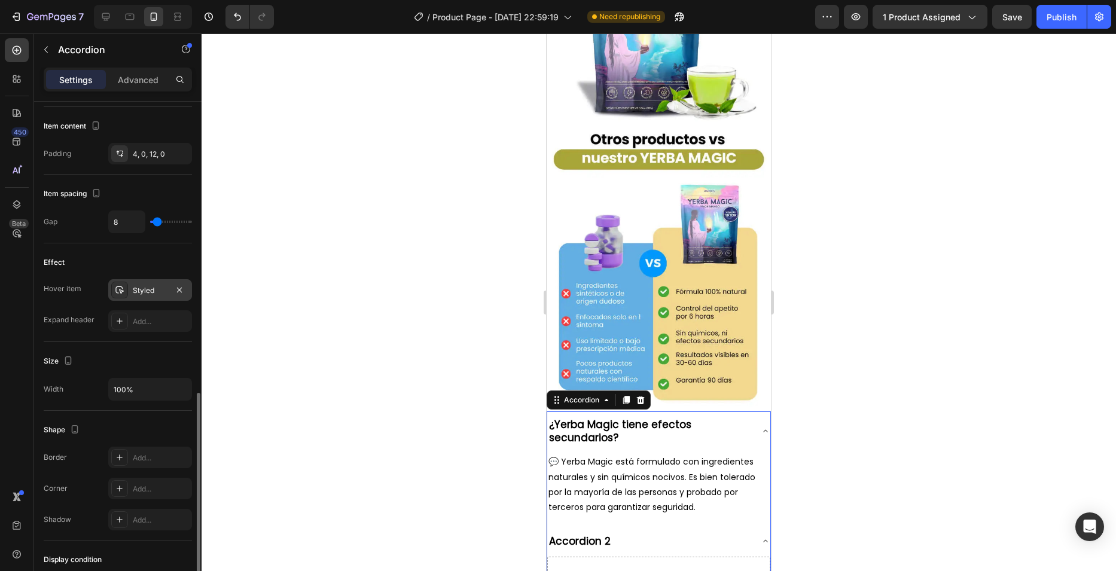
scroll to position [538, 0]
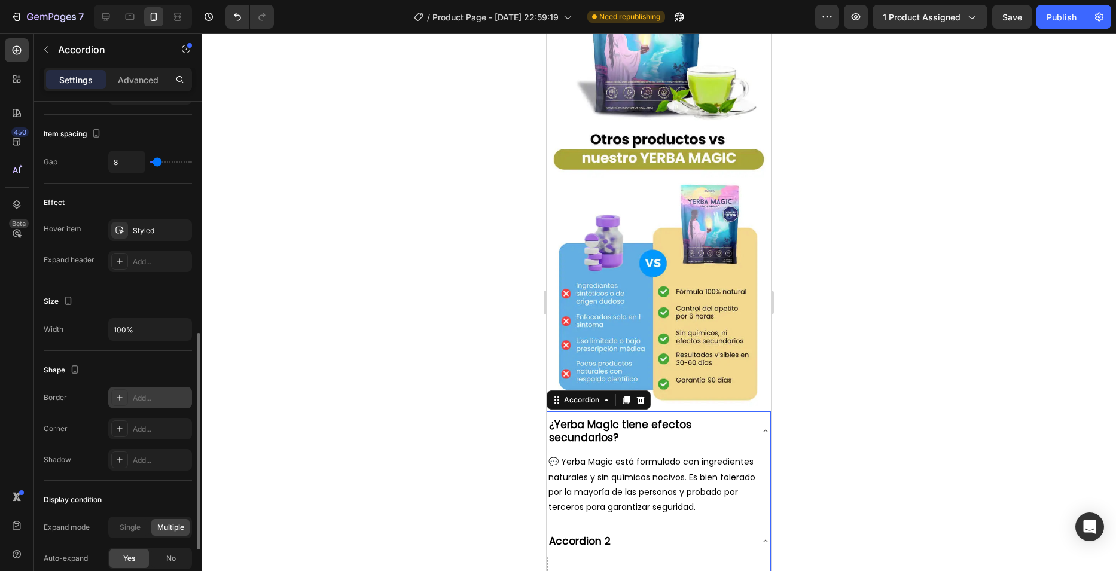
click at [147, 397] on div "Add..." at bounding box center [161, 398] width 56 height 11
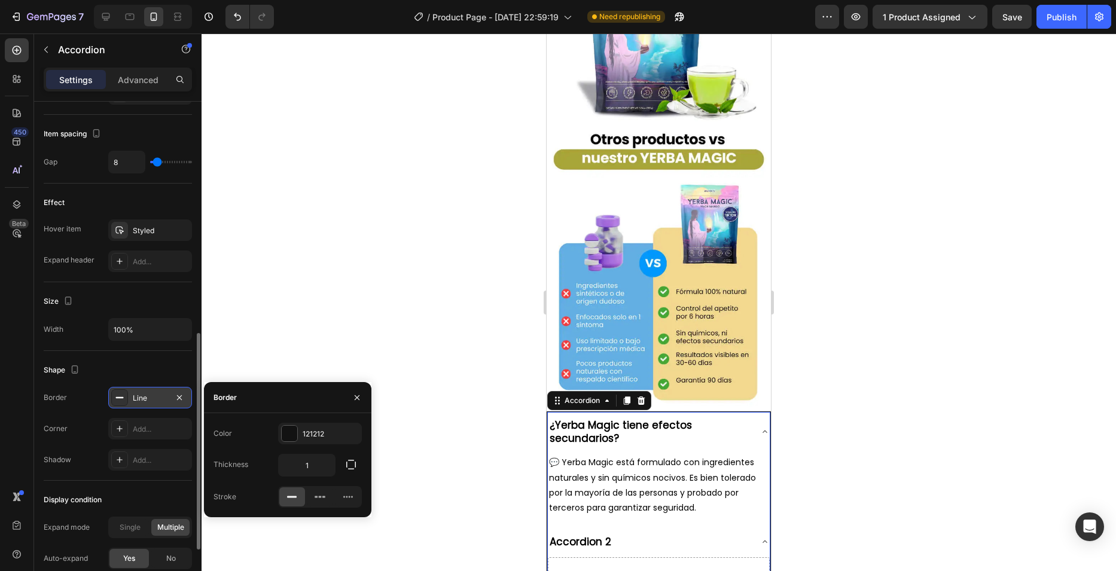
click at [147, 397] on div "Line" at bounding box center [150, 398] width 35 height 11
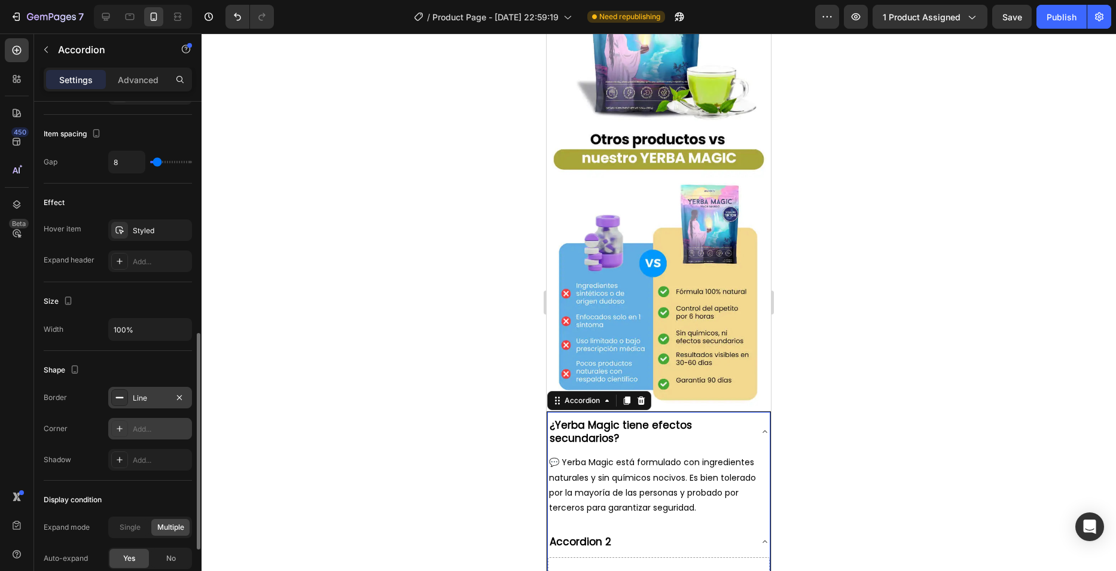
click at [148, 428] on div "Add..." at bounding box center [161, 429] width 56 height 11
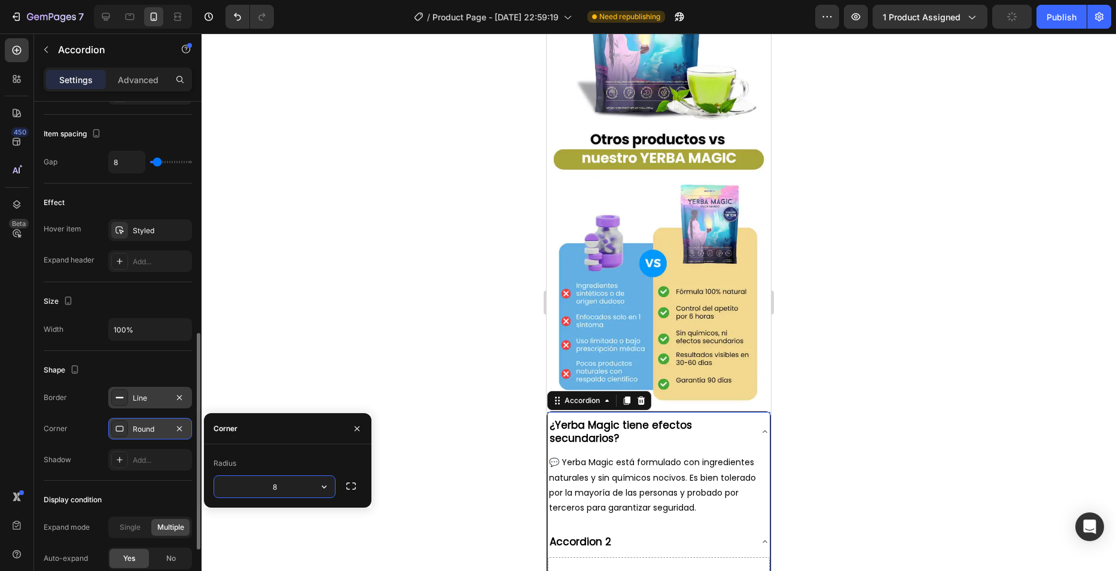
click at [148, 428] on div "Round" at bounding box center [150, 429] width 35 height 11
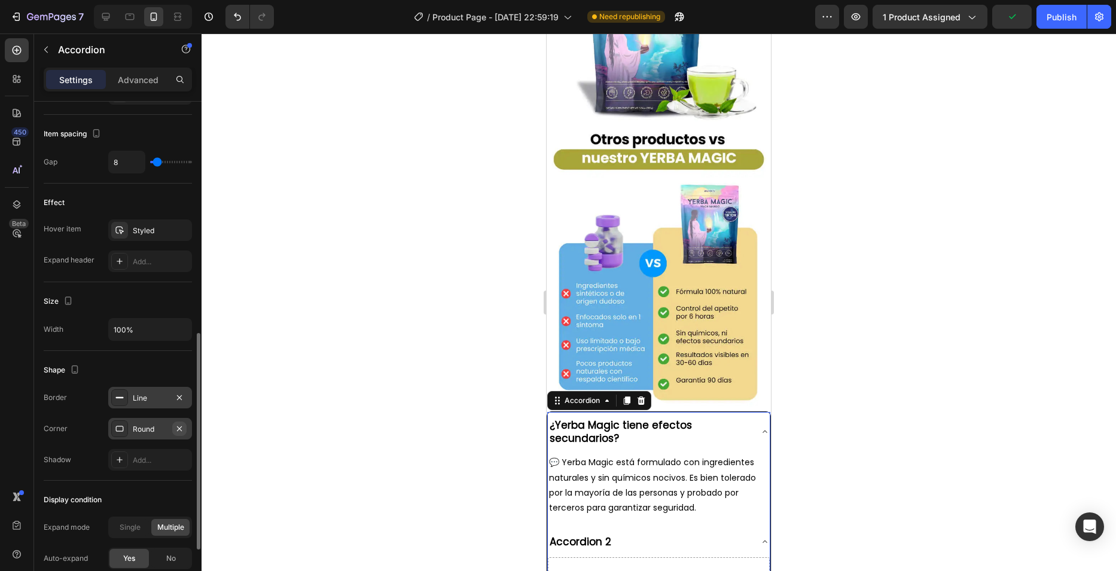
click at [182, 428] on icon "button" at bounding box center [180, 429] width 10 height 10
click at [181, 396] on icon "button" at bounding box center [179, 397] width 5 height 5
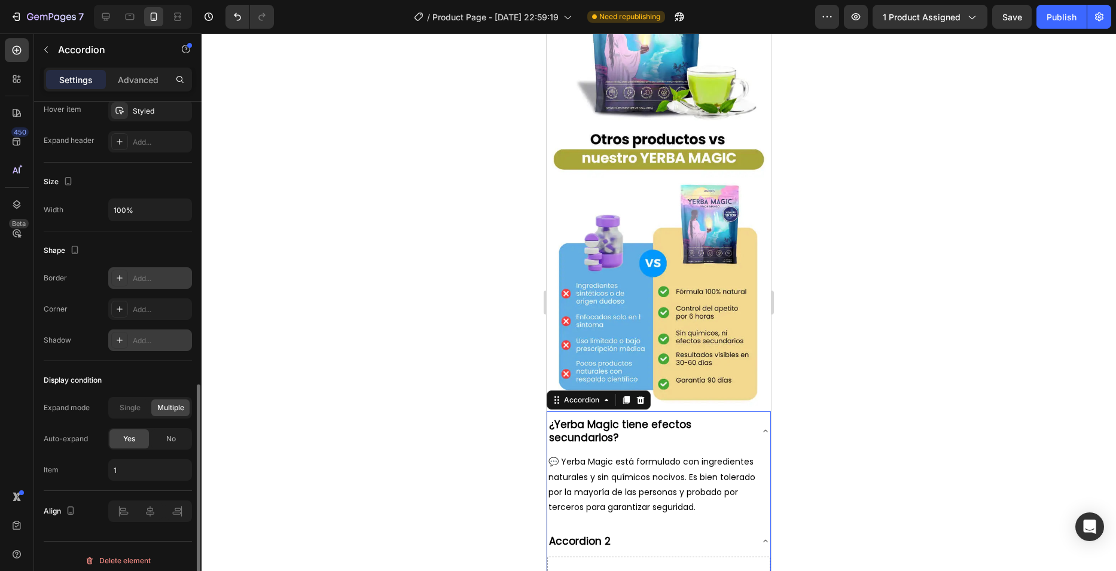
click at [153, 337] on div "Add..." at bounding box center [161, 341] width 56 height 11
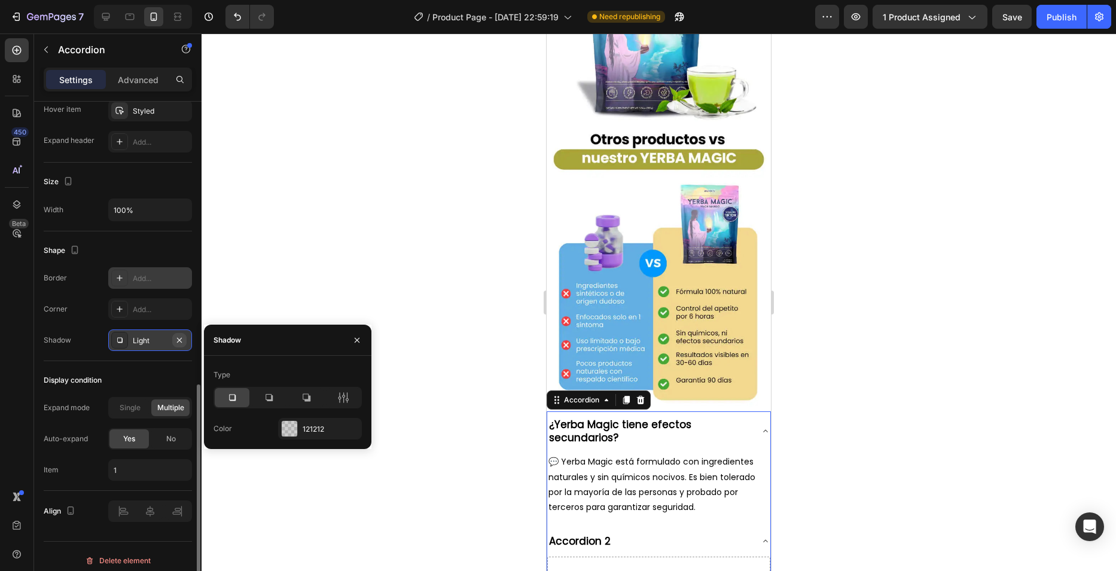
click at [181, 339] on icon "button" at bounding box center [180, 341] width 10 height 10
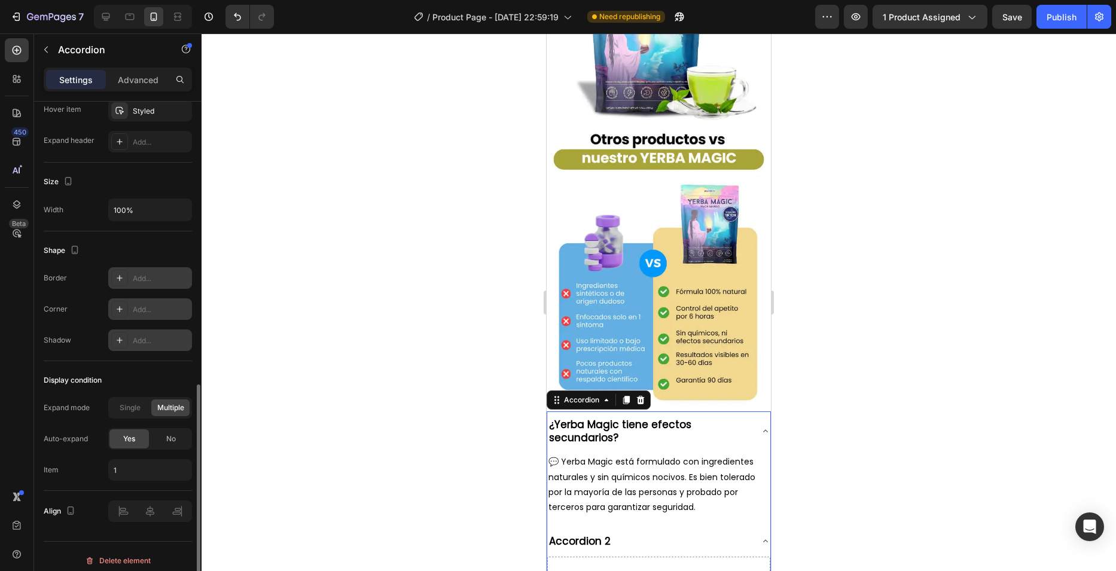
click at [157, 313] on div "Add..." at bounding box center [161, 309] width 56 height 11
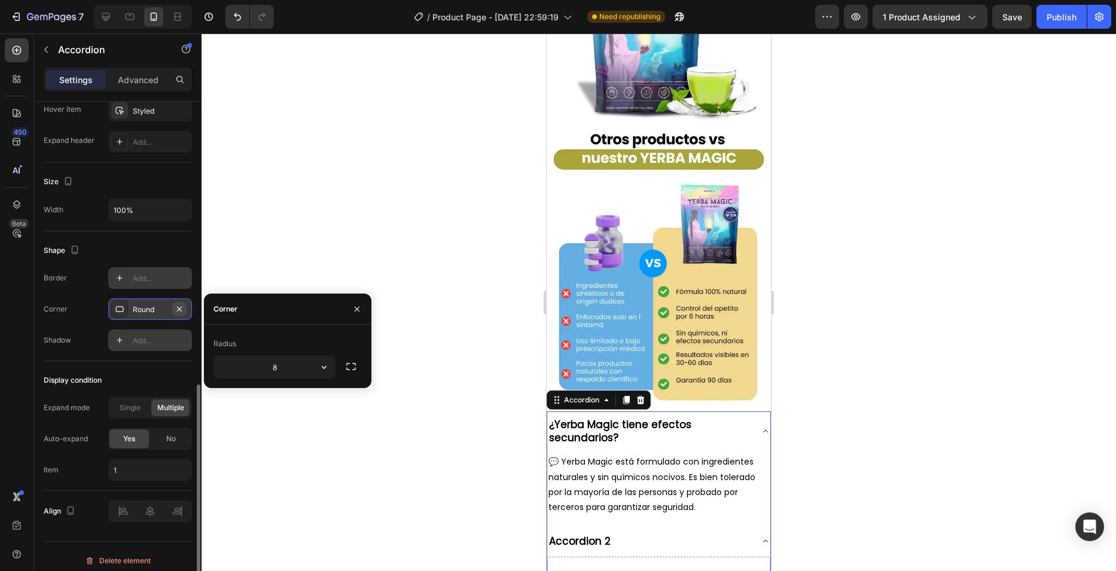
click at [182, 312] on icon "button" at bounding box center [180, 309] width 10 height 10
type input "0"
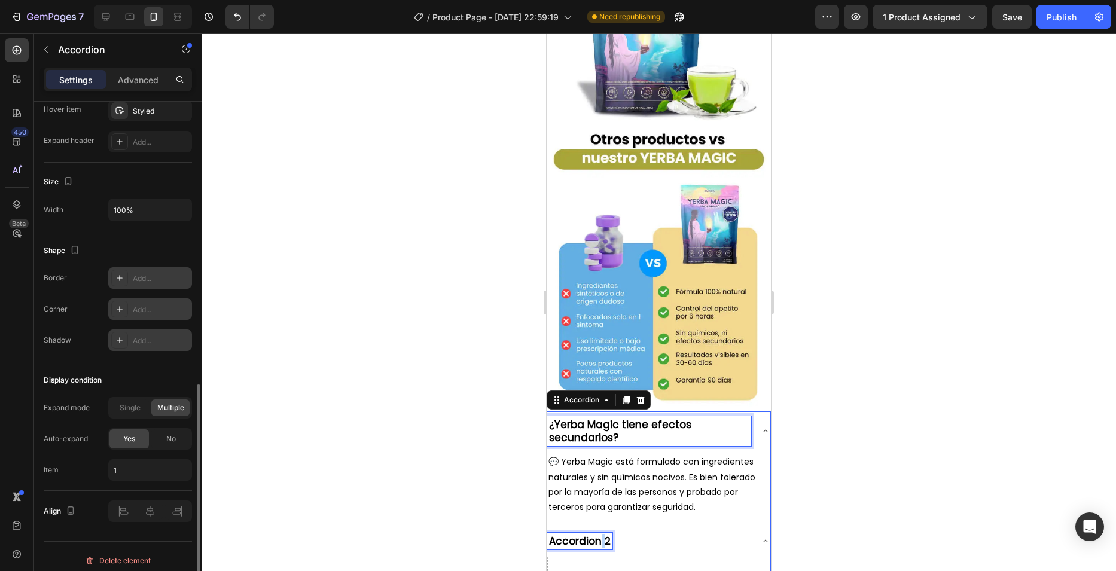
click at [601, 535] on p "Accordion 2" at bounding box center [580, 541] width 62 height 13
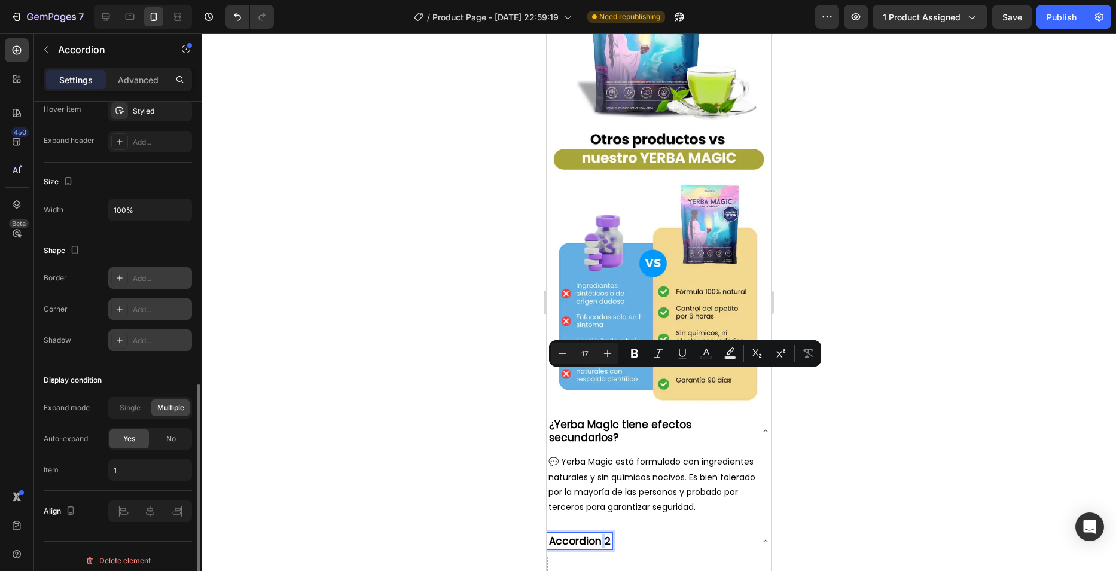
click at [603, 535] on p "Accordion 2" at bounding box center [580, 541] width 62 height 13
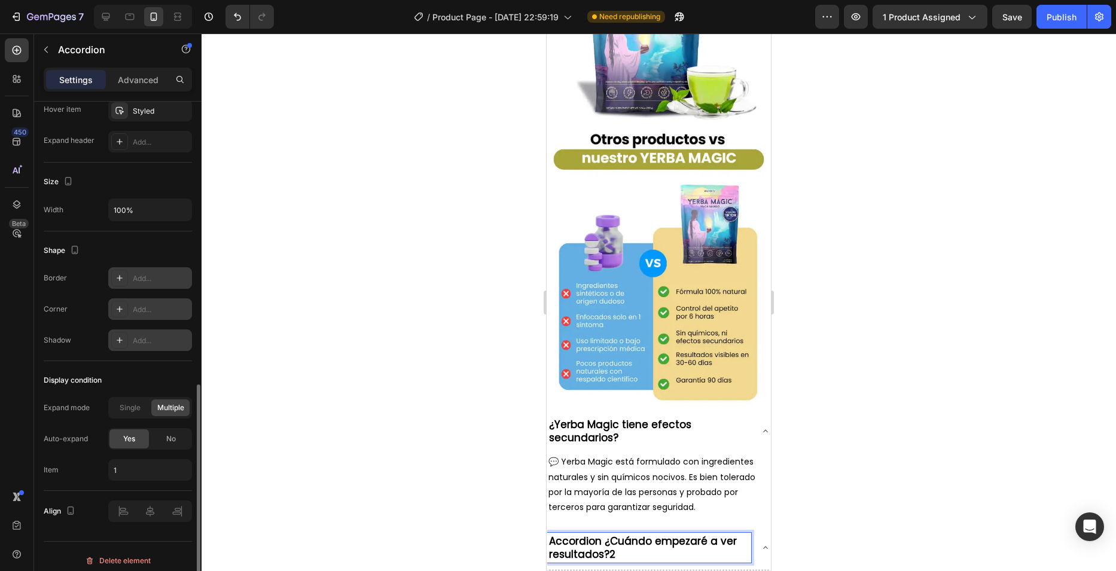
click at [603, 535] on p "Accordion ¿Cuándo empezaré a ver resultados?2" at bounding box center [649, 548] width 200 height 26
click at [639, 455] on p "💬 Yerba Magic está formulado con ingredientes naturales y sin químicos nocivos.…" at bounding box center [658, 485] width 221 height 60
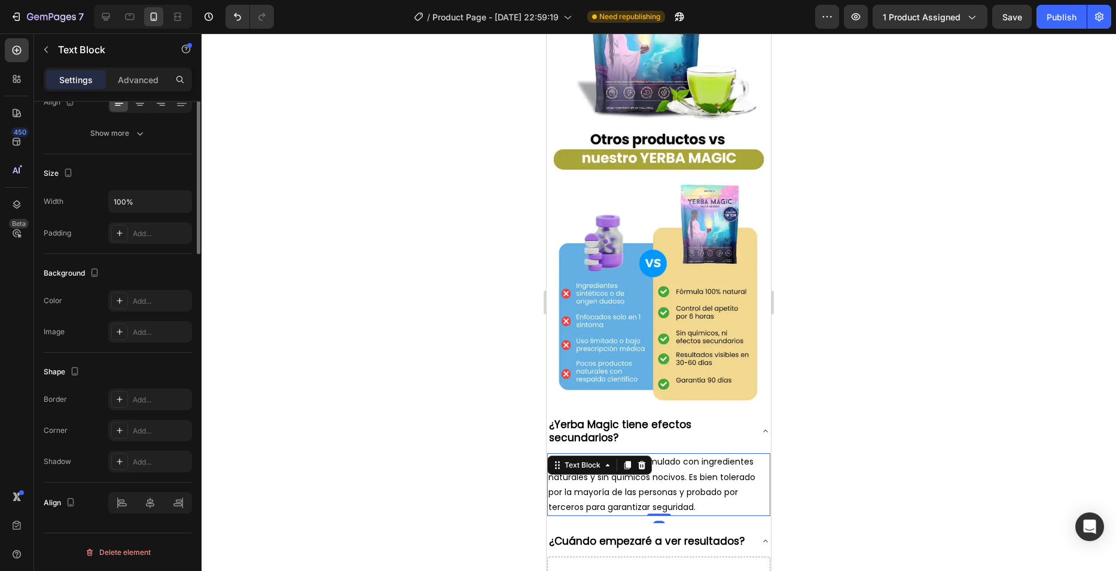
scroll to position [0, 0]
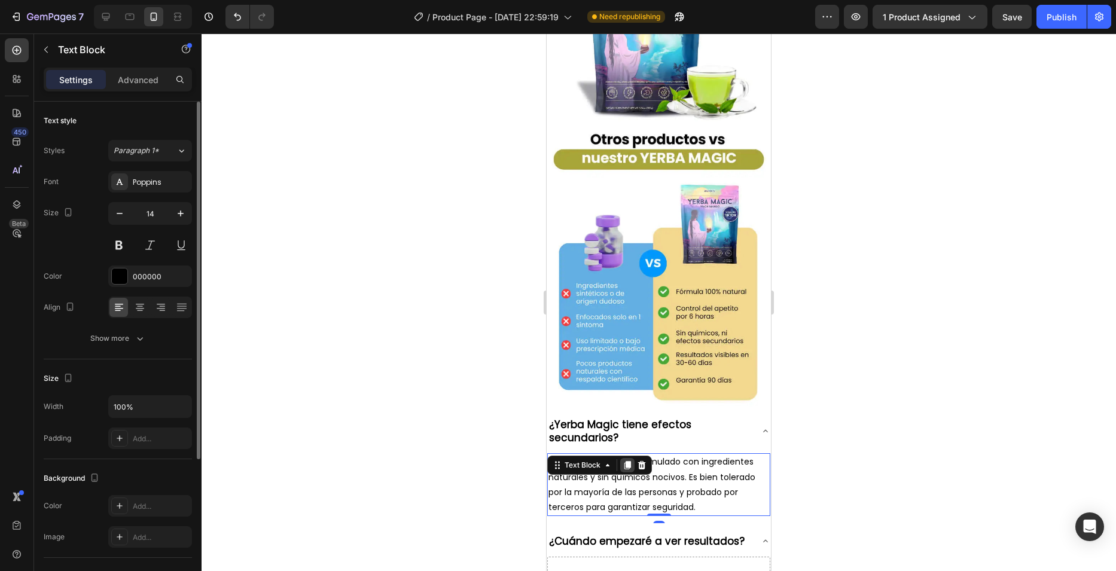
click at [624, 460] on icon at bounding box center [628, 465] width 10 height 10
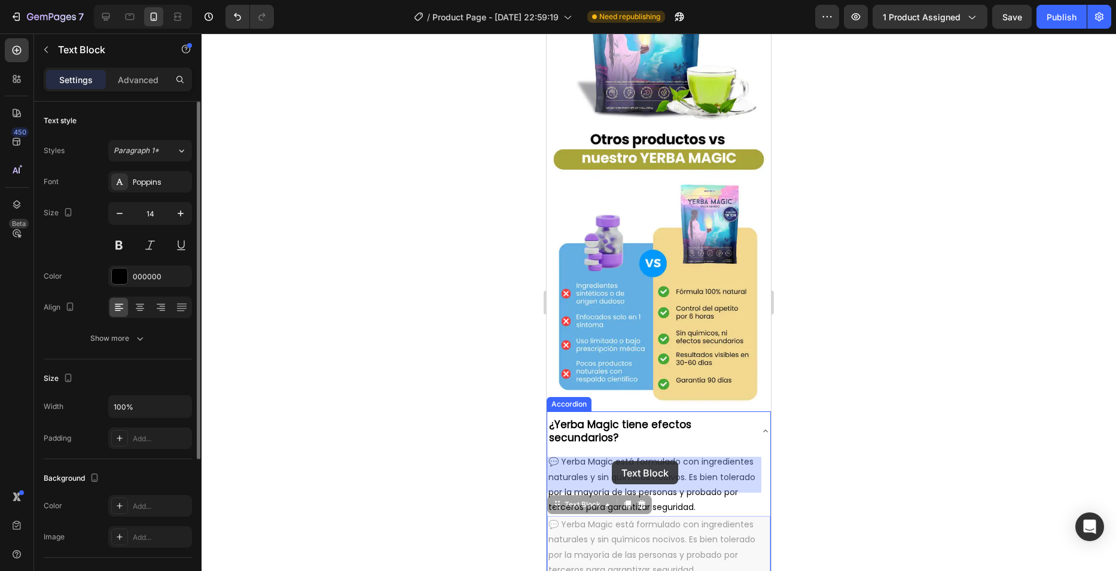
drag, startPoint x: 562, startPoint y: 343, endPoint x: 612, endPoint y: 461, distance: 127.8
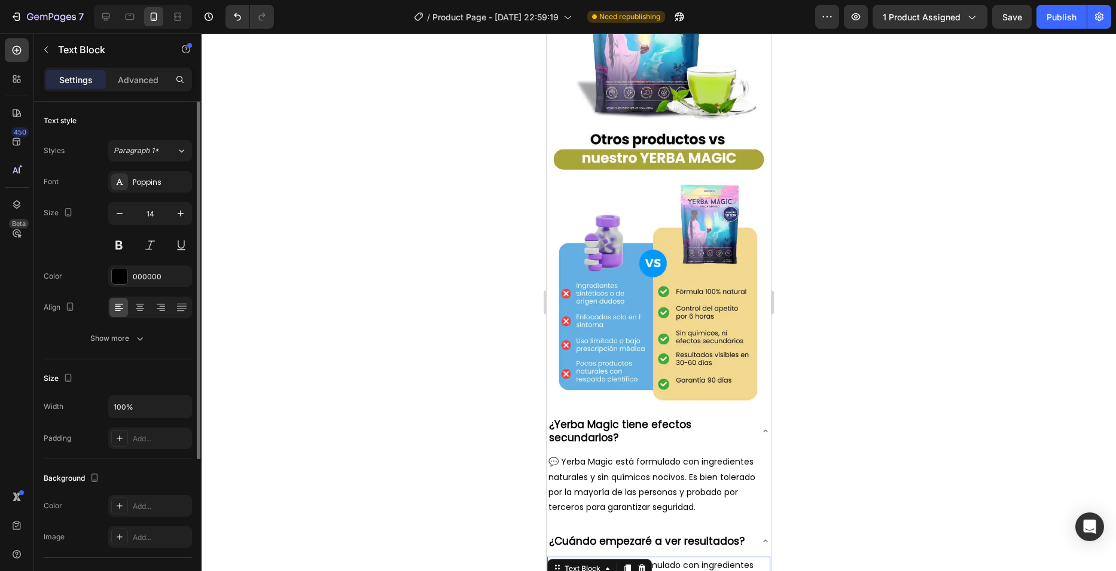
drag, startPoint x: 671, startPoint y: 461, endPoint x: 655, endPoint y: 453, distance: 17.7
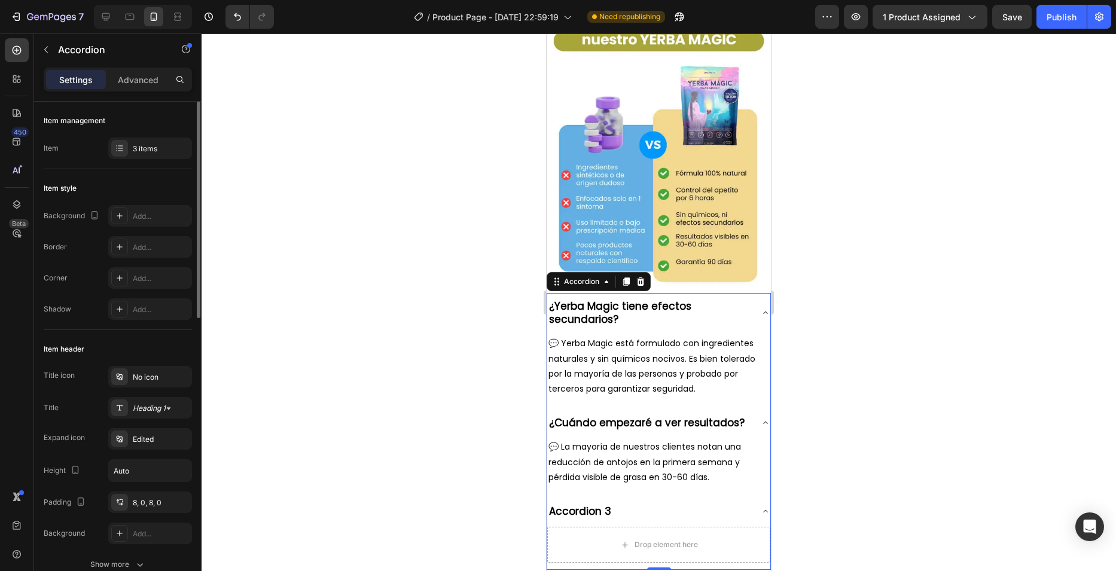
scroll to position [4067, 0]
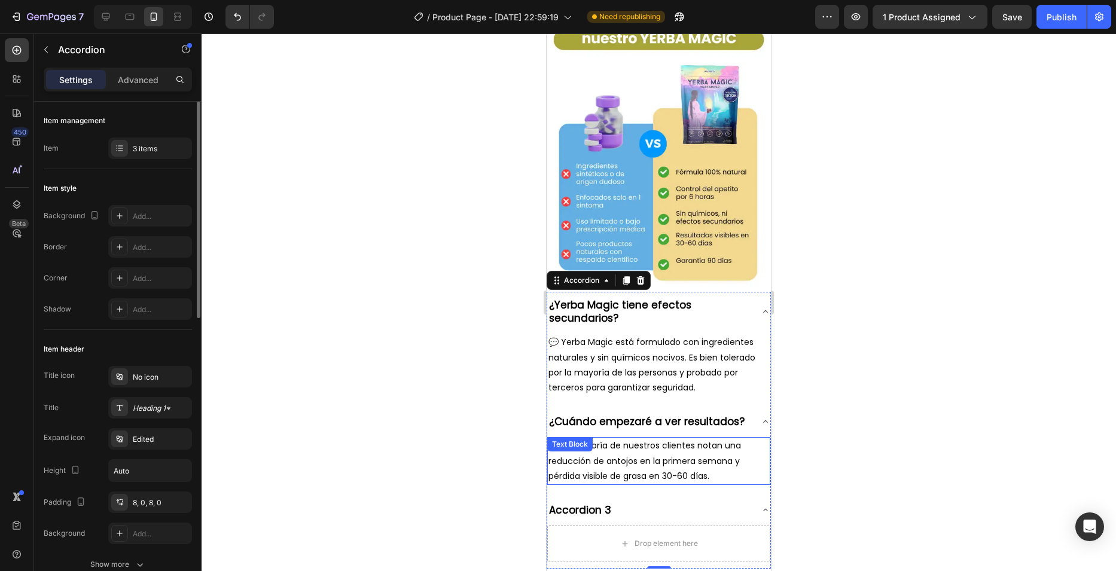
click at [611, 438] on p "💬 La mayoría de nuestros clientes notan una reducción de antojos en la primera …" at bounding box center [658, 460] width 221 height 45
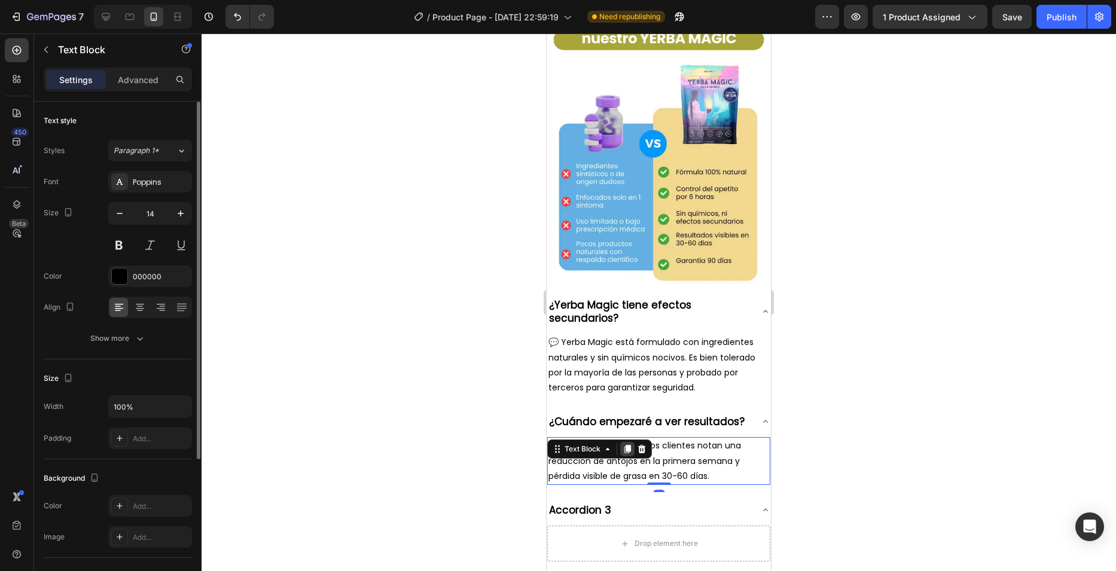
click at [623, 444] on icon at bounding box center [628, 449] width 10 height 10
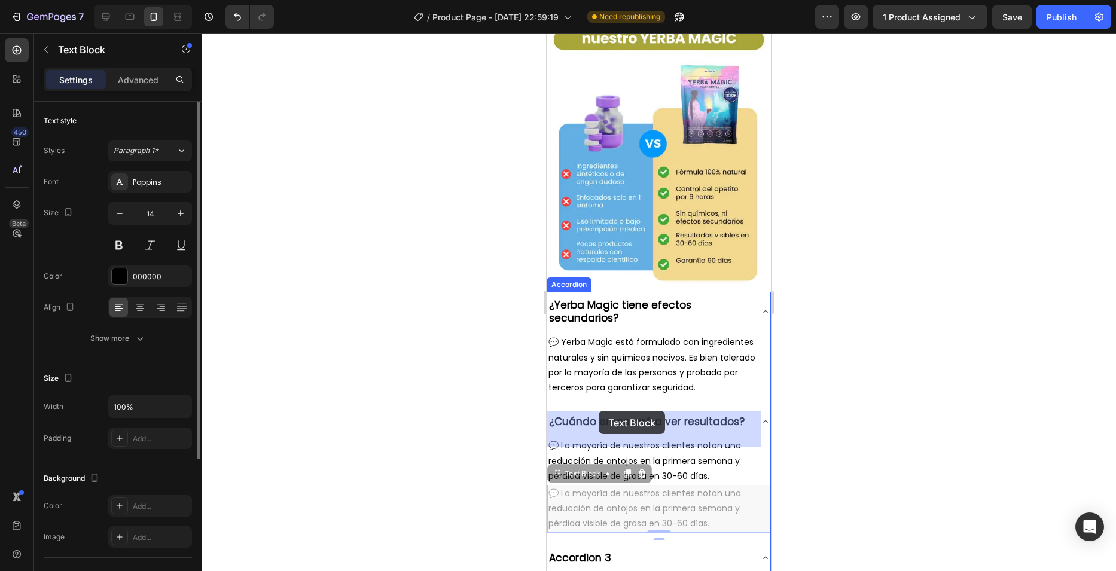
drag, startPoint x: 561, startPoint y: 308, endPoint x: 599, endPoint y: 411, distance: 110.1
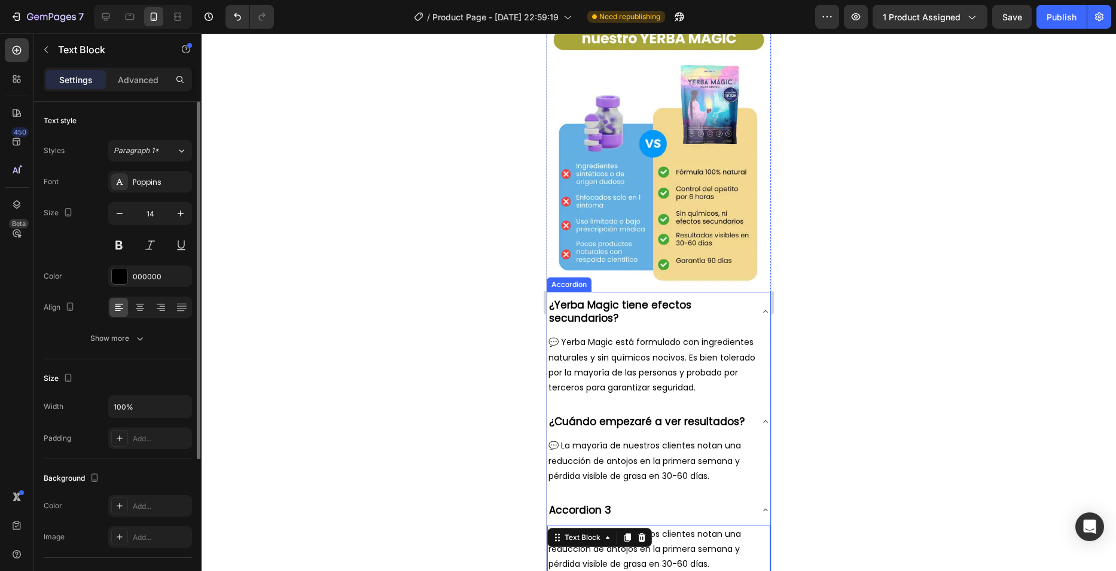
click at [596, 504] on p "Accordion 3" at bounding box center [580, 510] width 62 height 13
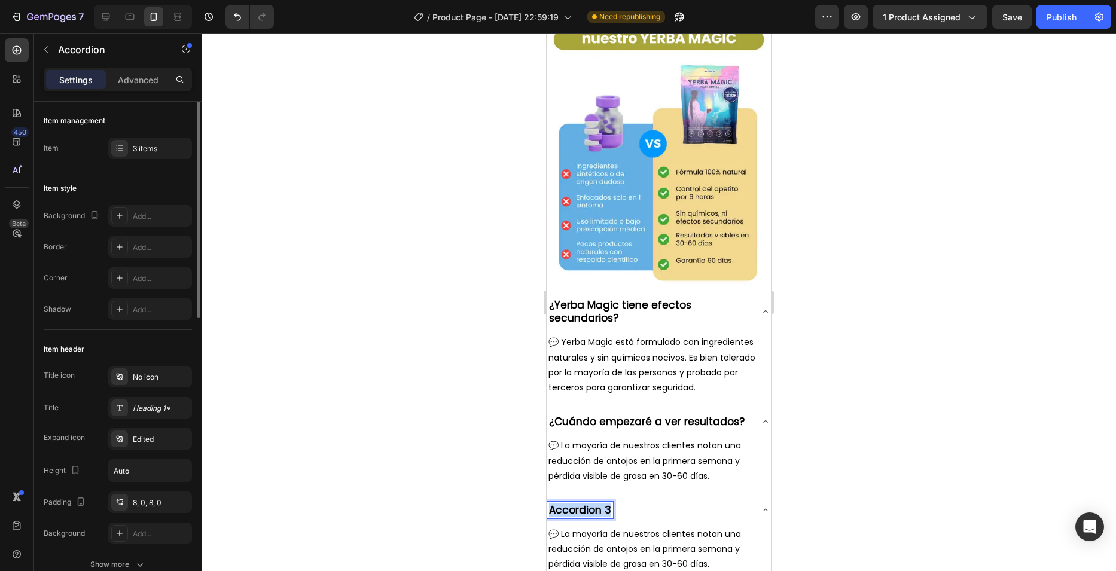
click at [596, 504] on p "Accordion 3" at bounding box center [580, 510] width 62 height 13
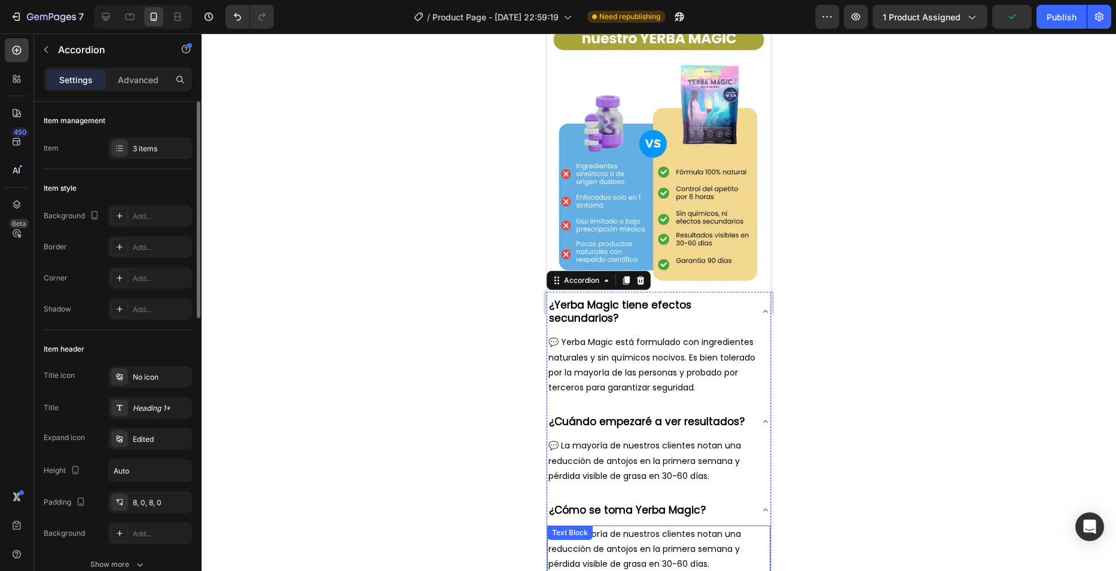
click at [609, 527] on p "💬 La mayoría de nuestros clientes notan una reducción de antojos en la primera …" at bounding box center [658, 549] width 221 height 45
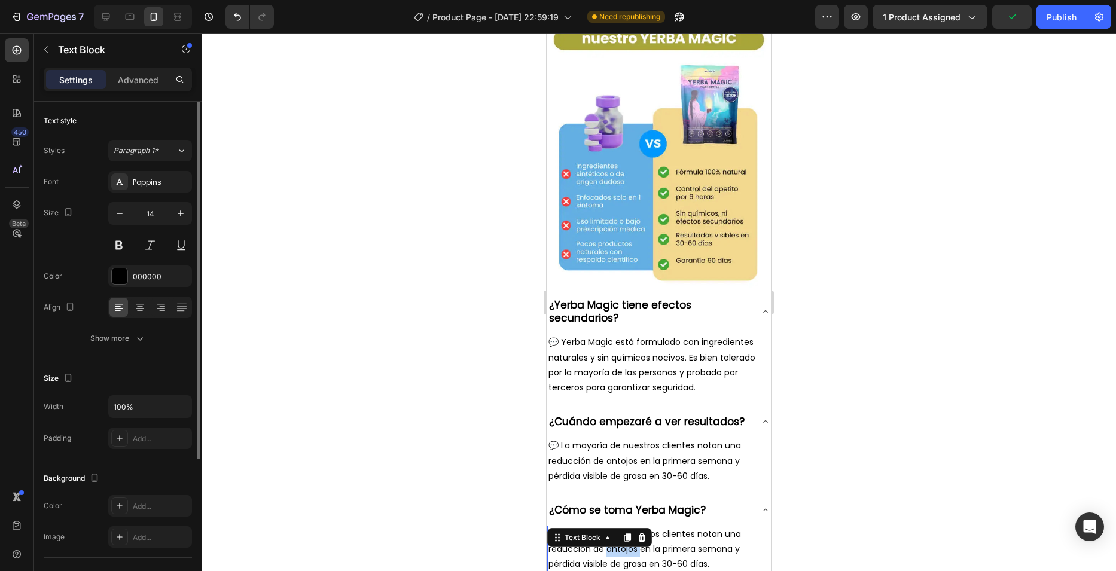
click at [609, 527] on p "💬 La mayoría de nuestros clientes notan una reducción de antojos en la primera …" at bounding box center [658, 549] width 221 height 45
click at [587, 527] on p "💬 Mezclá 1 cucharada en agua caliente o fría cada mañana. Es tu nuevo ritual di…" at bounding box center [658, 549] width 221 height 45
click at [588, 527] on p "💬 Mezclá 1 cucharada en agua caliente o fría cada mañana. Es tu nuevo ritual di…" at bounding box center [658, 549] width 221 height 45
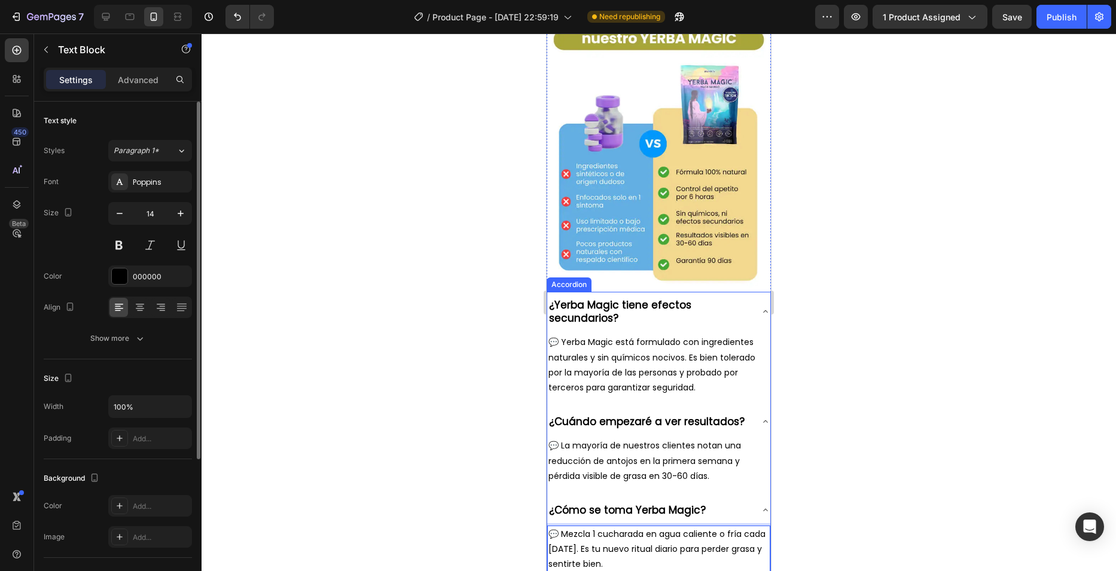
click at [572, 408] on div "¿Cuándo empezaré a ver resultados?" at bounding box center [658, 421] width 223 height 26
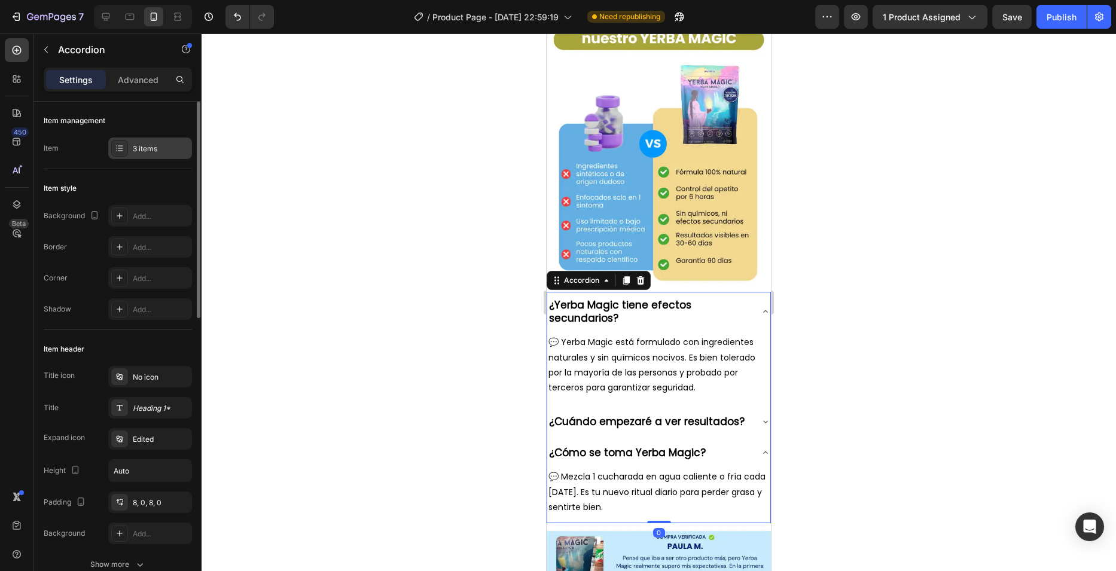
click at [144, 148] on div "3 items" at bounding box center [161, 149] width 56 height 11
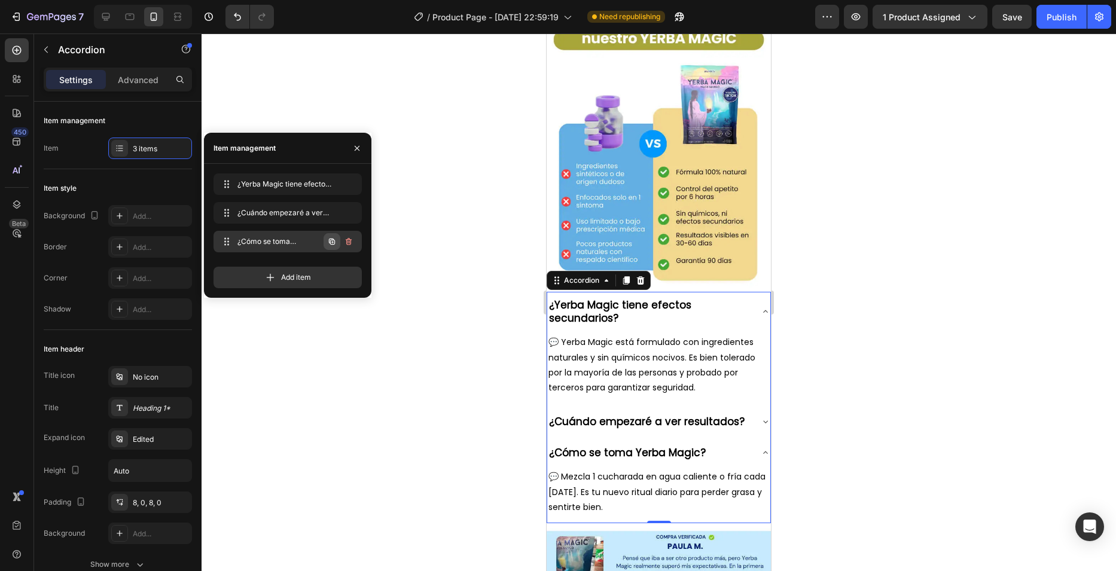
click at [334, 245] on icon "button" at bounding box center [332, 242] width 6 height 6
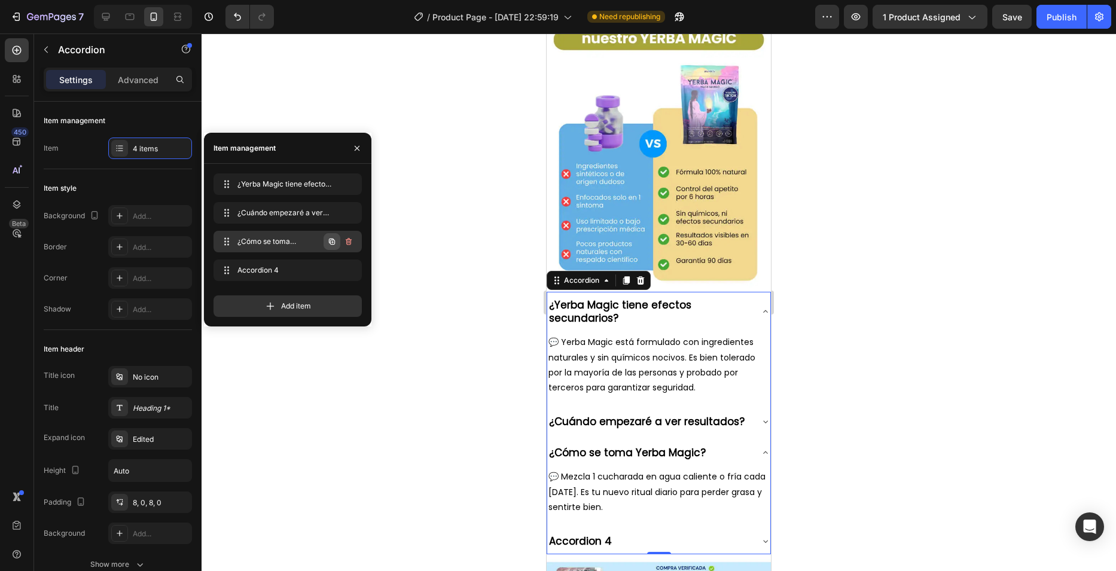
click at [336, 244] on icon "button" at bounding box center [332, 242] width 10 height 10
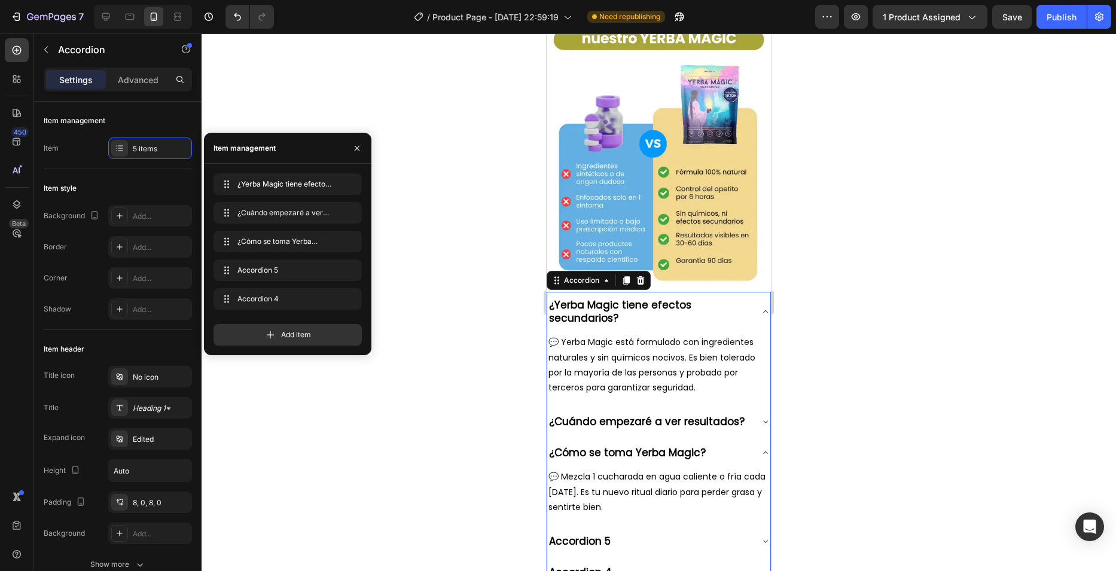
click at [661, 533] on div "Accordion 5" at bounding box center [649, 541] width 204 height 17
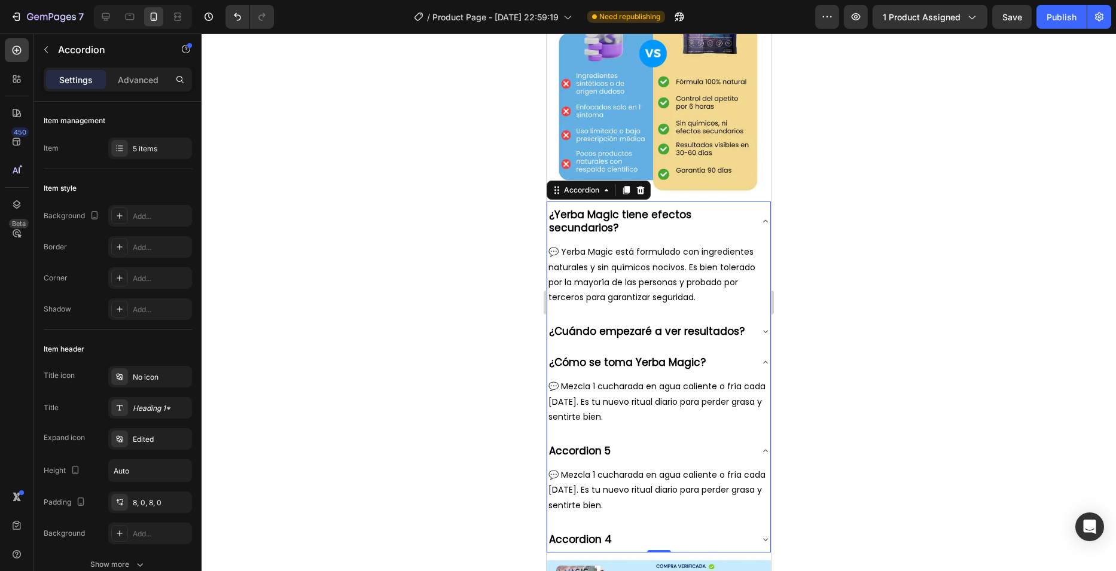
scroll to position [4186, 0]
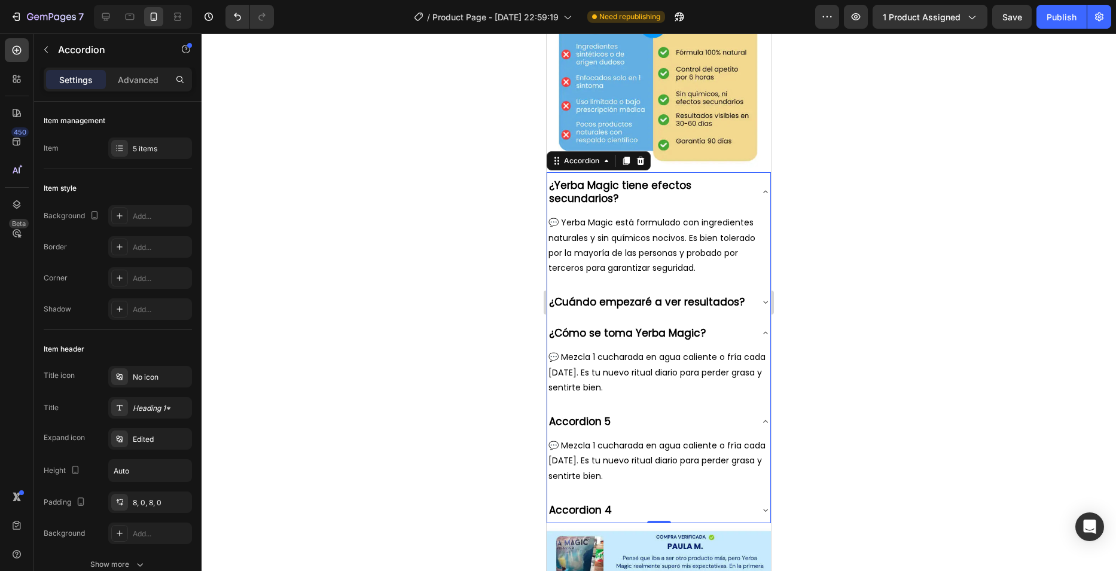
click at [643, 502] on div "Accordion 4" at bounding box center [649, 510] width 204 height 17
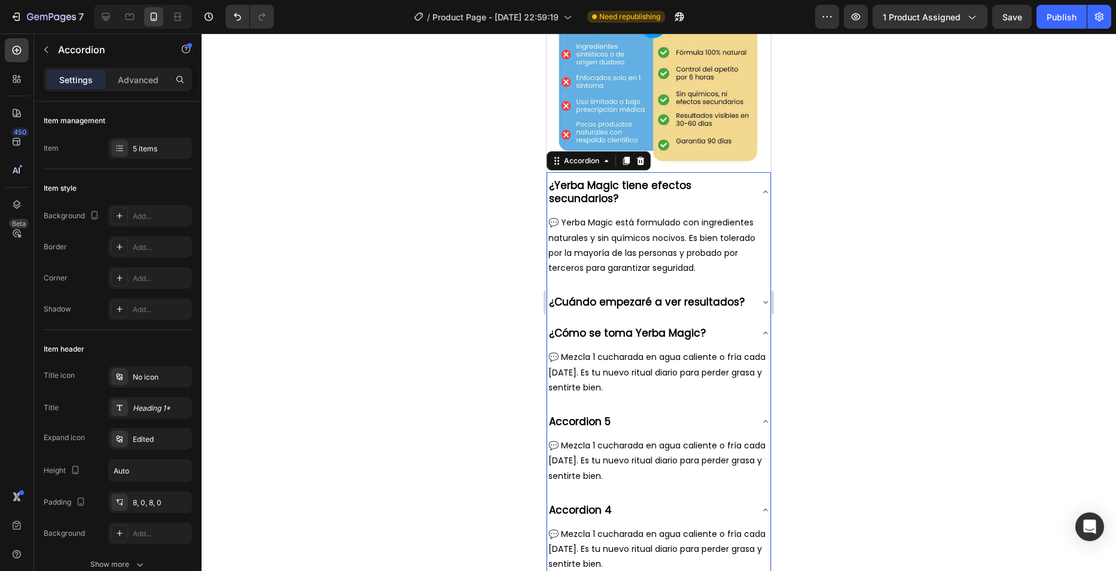
click at [738, 325] on div "¿Cómo se toma Yerba Magic?" at bounding box center [649, 333] width 204 height 17
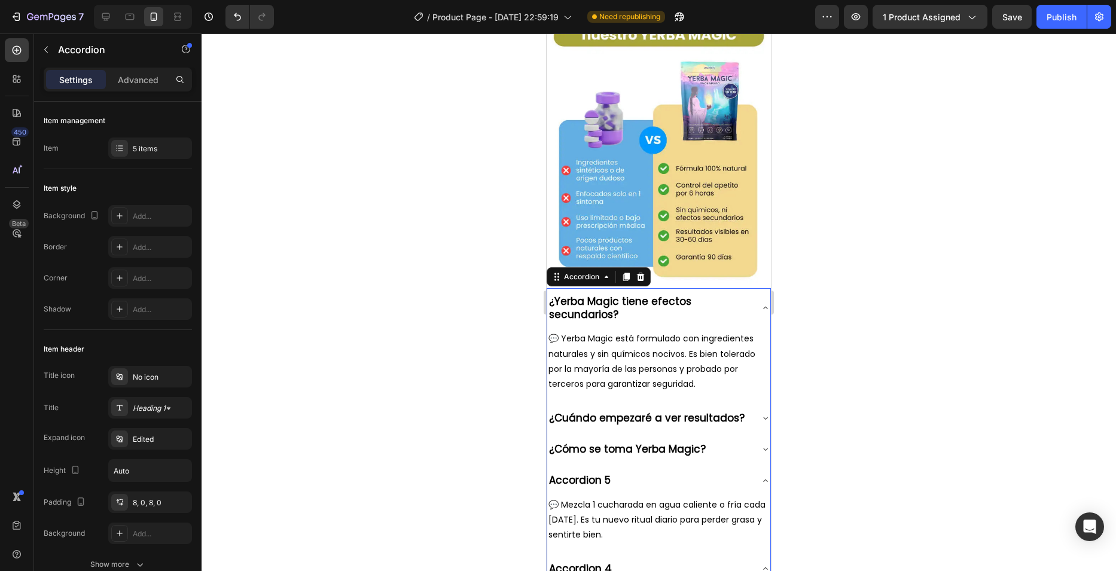
scroll to position [4067, 0]
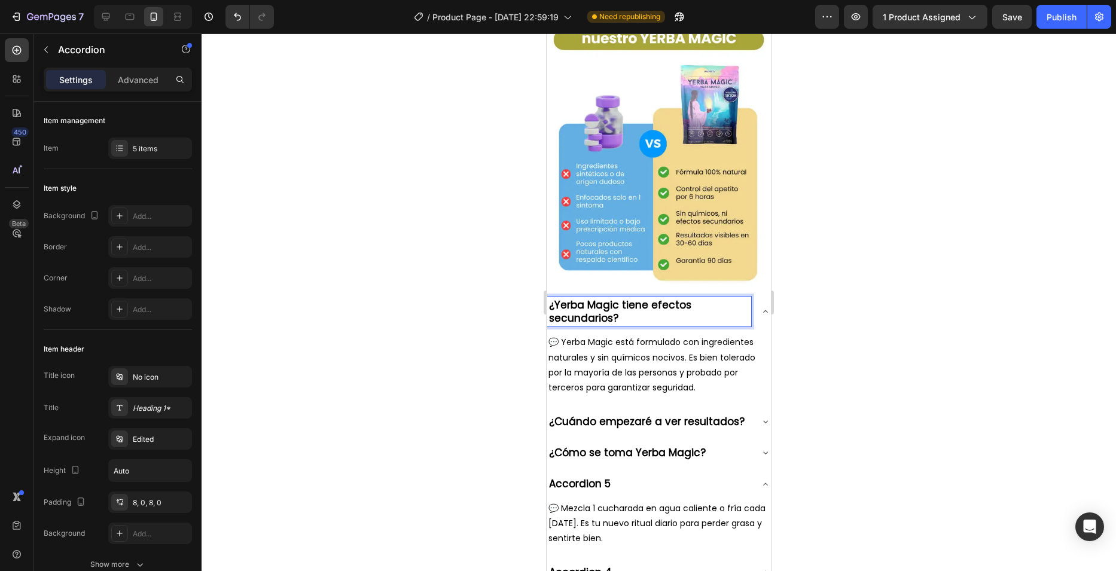
click at [751, 292] on div "¿Yerba Magic tiene efectos secundarios?" at bounding box center [658, 311] width 223 height 39
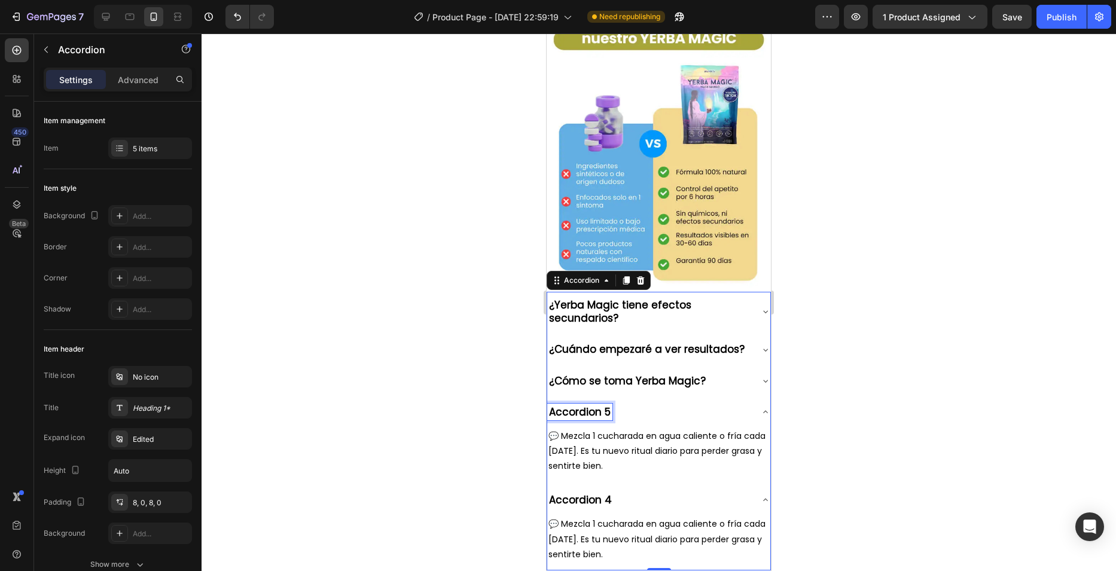
click at [598, 405] on p "Accordion 5" at bounding box center [580, 411] width 62 height 13
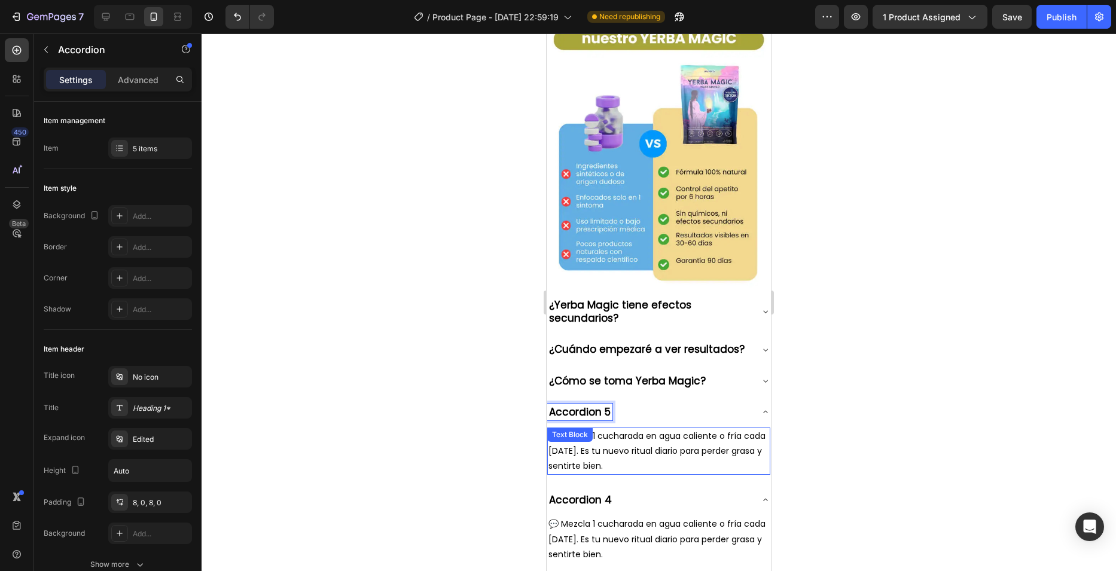
click at [597, 405] on p "Accordion 5" at bounding box center [580, 411] width 62 height 13
click at [593, 405] on p "Accordion 5" at bounding box center [580, 411] width 62 height 13
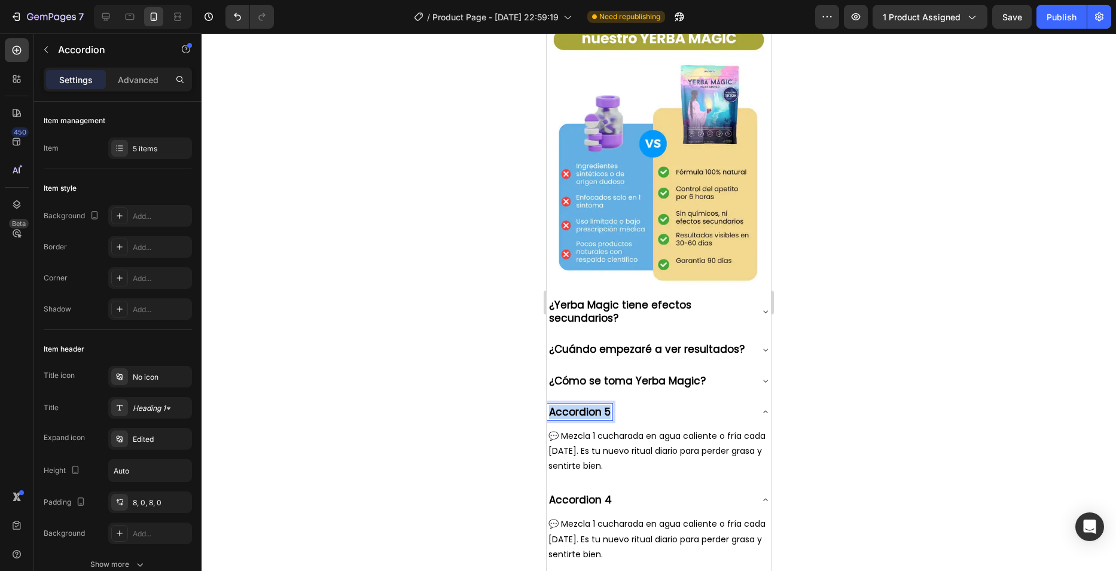
click at [593, 405] on p "Accordion 5" at bounding box center [580, 411] width 62 height 13
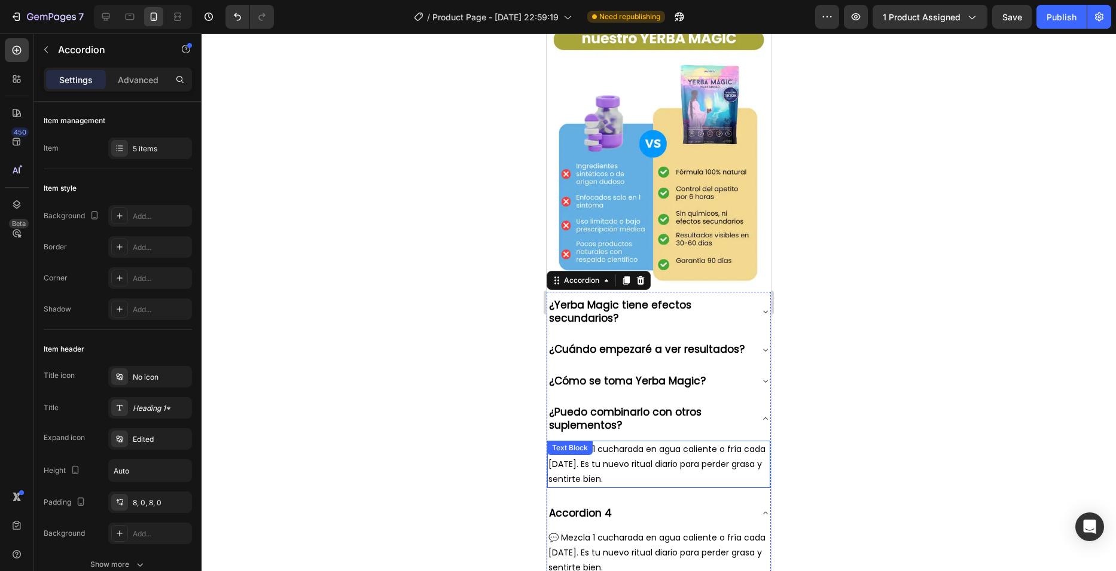
click at [609, 442] on p "💬 Mezcla 1 cucharada en agua caliente o fría cada mañana. Es tu nuevo ritual di…" at bounding box center [658, 464] width 221 height 45
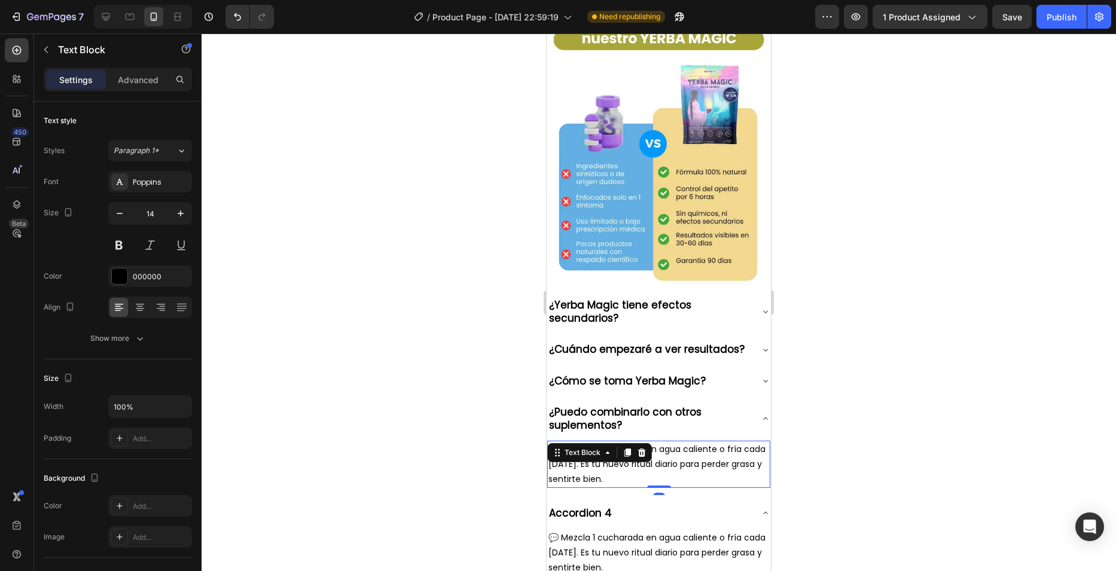
click at [629, 442] on p "💬 Mezcla 1 cucharada en agua caliente o fría cada mañana. Es tu nuevo ritual di…" at bounding box center [658, 464] width 221 height 45
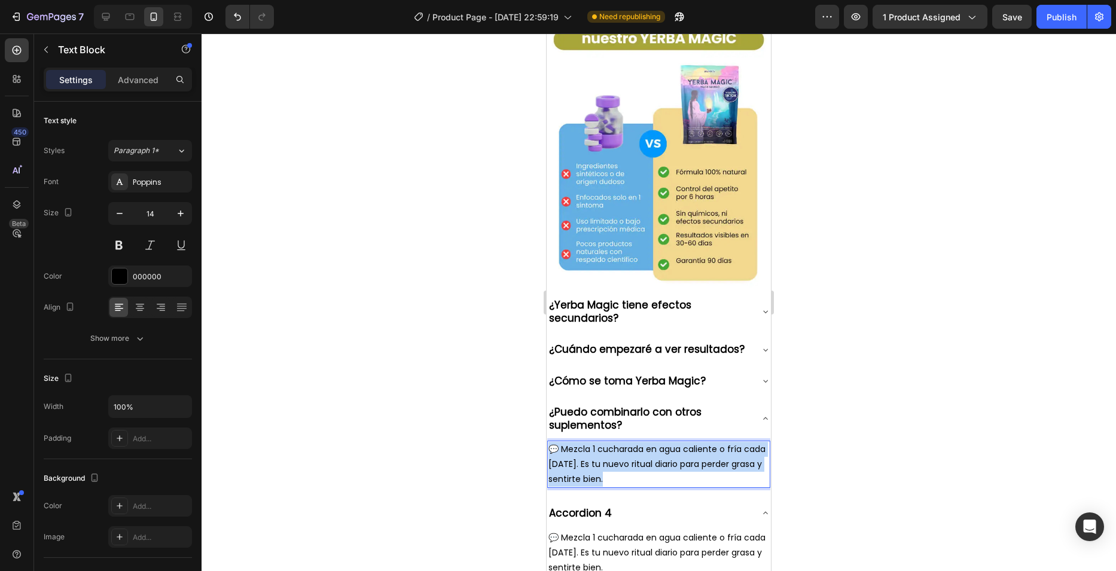
click at [629, 442] on p "💬 Mezcla 1 cucharada en agua caliente o fría cada mañana. Es tu nuevo ritual di…" at bounding box center [658, 464] width 221 height 45
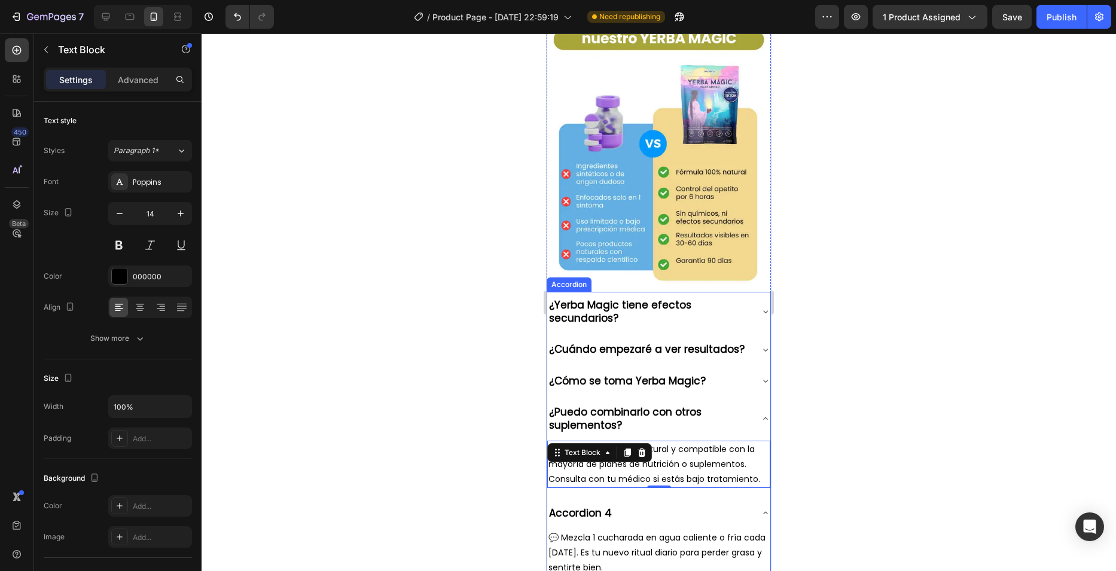
click at [597, 507] on p "Accordion 4" at bounding box center [580, 513] width 63 height 13
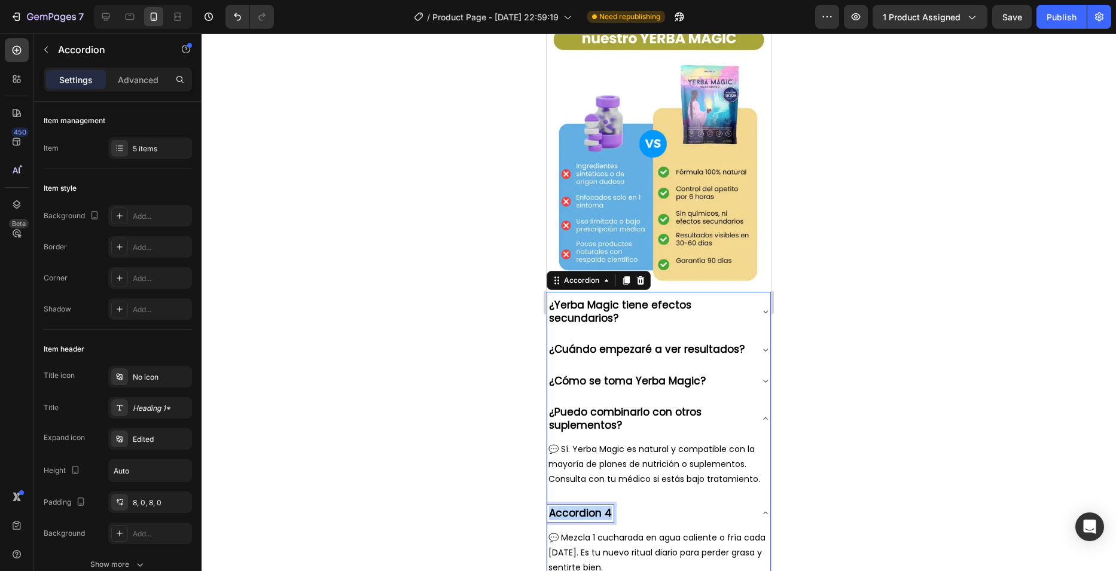
click at [597, 507] on p "Accordion 4" at bounding box center [580, 513] width 63 height 13
click at [614, 530] on p "💬 Mezcla 1 cucharada en agua caliente o fría cada mañana. Es tu nuevo ritual di…" at bounding box center [658, 552] width 221 height 45
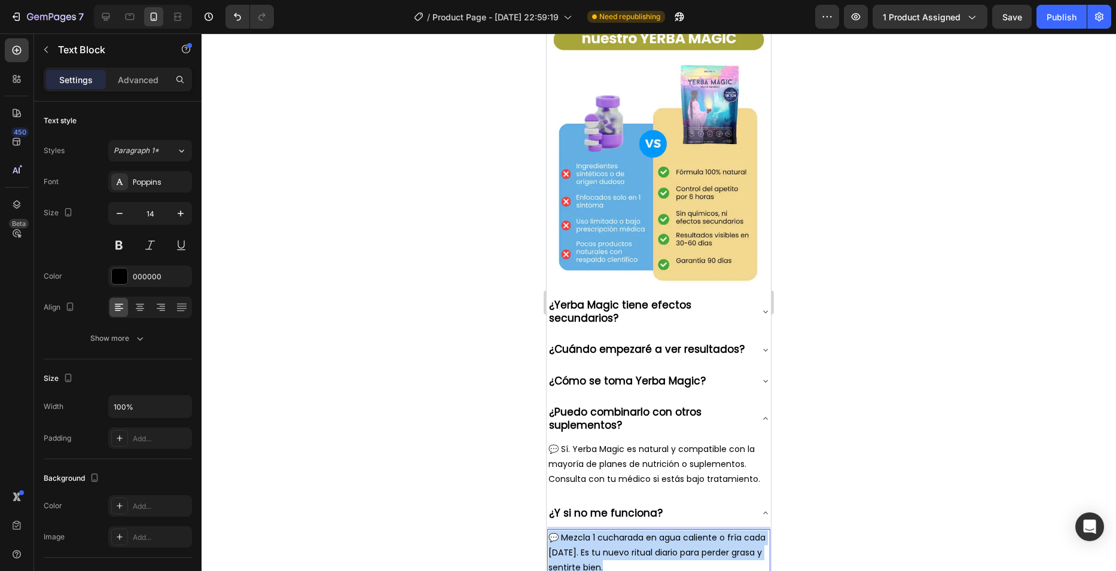
click at [614, 530] on p "💬 Mezcla 1 cucharada en agua caliente o fría cada mañana. Es tu nuevo ritual di…" at bounding box center [658, 552] width 221 height 45
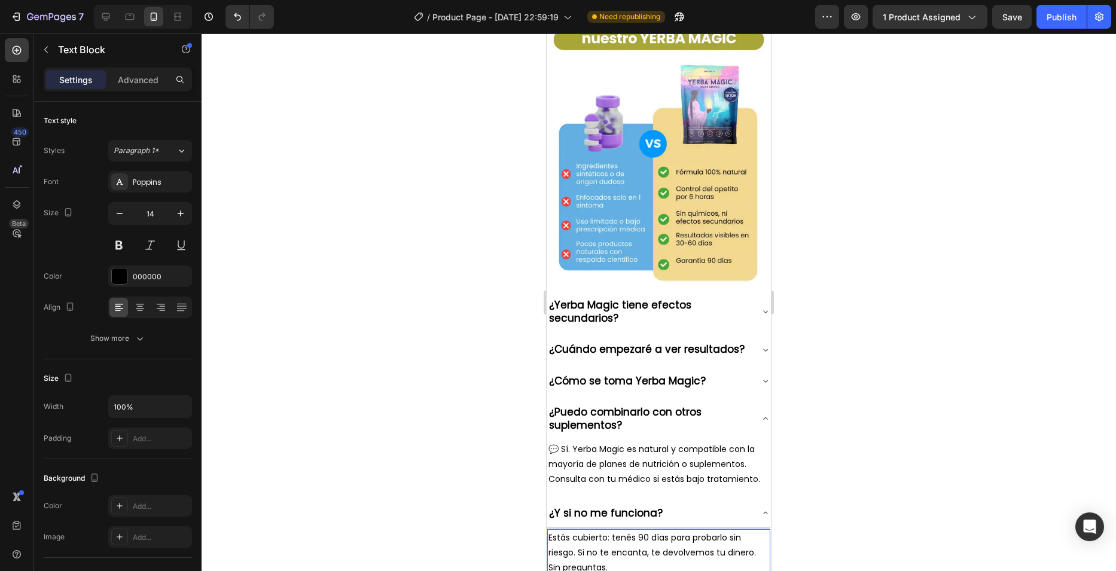
click at [620, 530] on p "Estás cubierto: tenés 90 días para probarlo sin riesgo. Si no te encanta, te de…" at bounding box center [658, 552] width 221 height 45
click at [632, 530] on p "Estás cubierto: tenés 90 días para probarlo sin riesgo. Si no te encanta, te de…" at bounding box center [658, 552] width 221 height 45
click at [608, 530] on p "Estás cubierto: tienes 90 días para probarlo sin riesgo. Si no te encanta, te d…" at bounding box center [658, 552] width 221 height 45
click at [575, 530] on p "Estás cubiert@: tienes 90 días para probarlo sin riesgo. Si no te encanta, te d…" at bounding box center [658, 552] width 221 height 45
click at [718, 505] on div "¿Y si no me funciona?" at bounding box center [649, 513] width 204 height 17
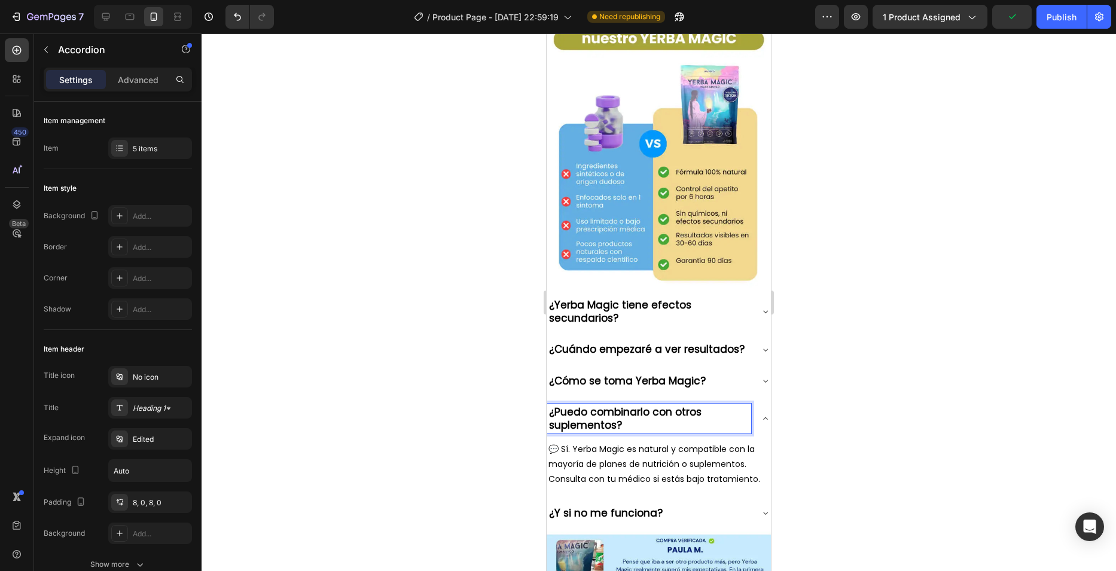
click at [750, 399] on div "¿Puedo combinarlo con otros suplementos?" at bounding box center [658, 418] width 223 height 39
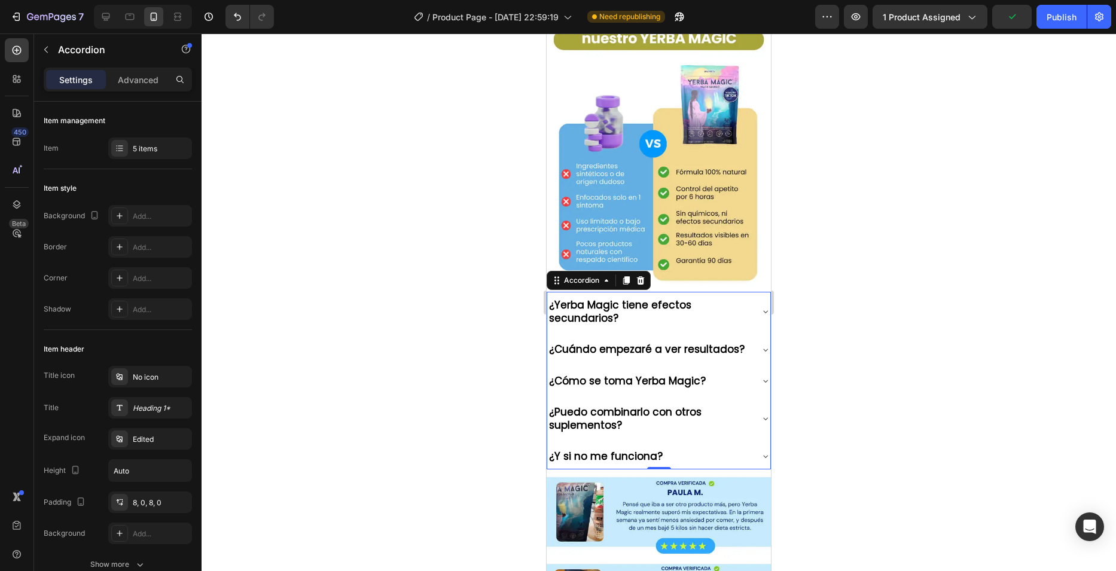
click at [370, 252] on div at bounding box center [659, 302] width 914 height 538
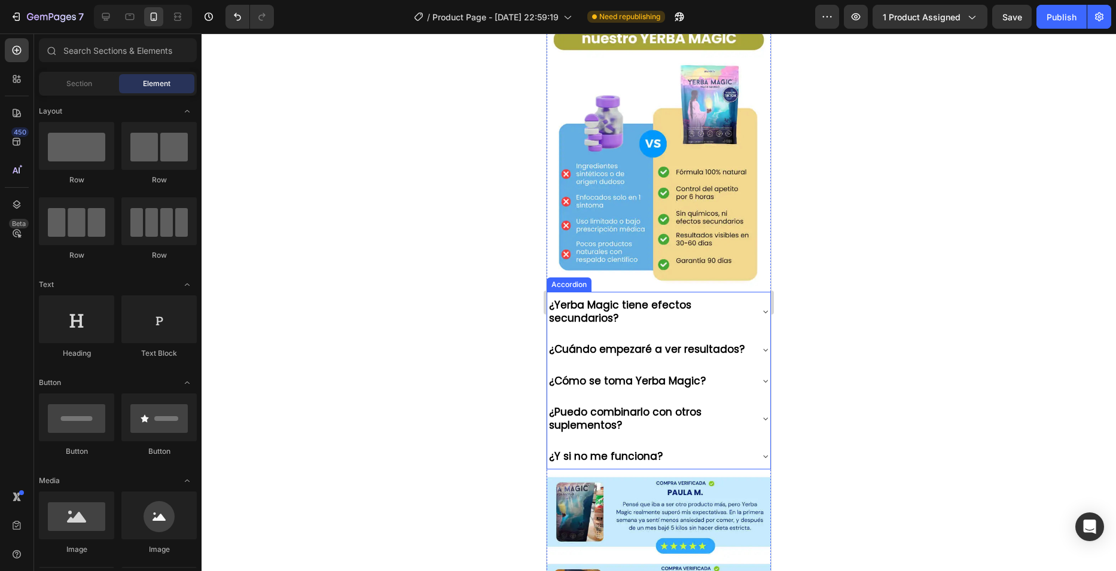
click at [649, 292] on div "¿Yerba Magic tiene efectos secundarios?" at bounding box center [658, 311] width 223 height 39
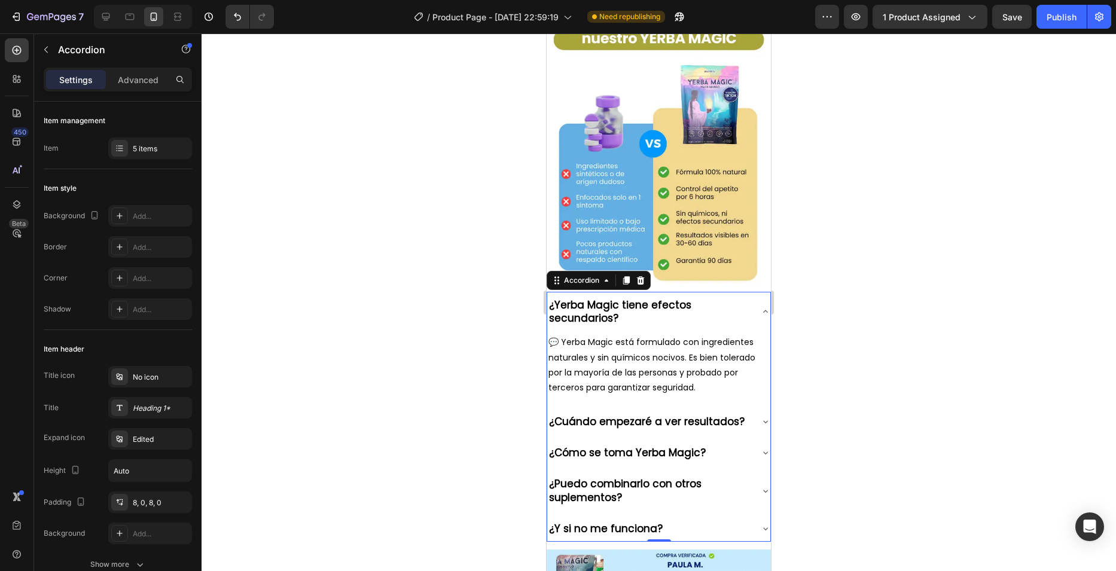
click at [753, 292] on div "¿Yerba Magic tiene efectos secundarios?" at bounding box center [658, 311] width 223 height 39
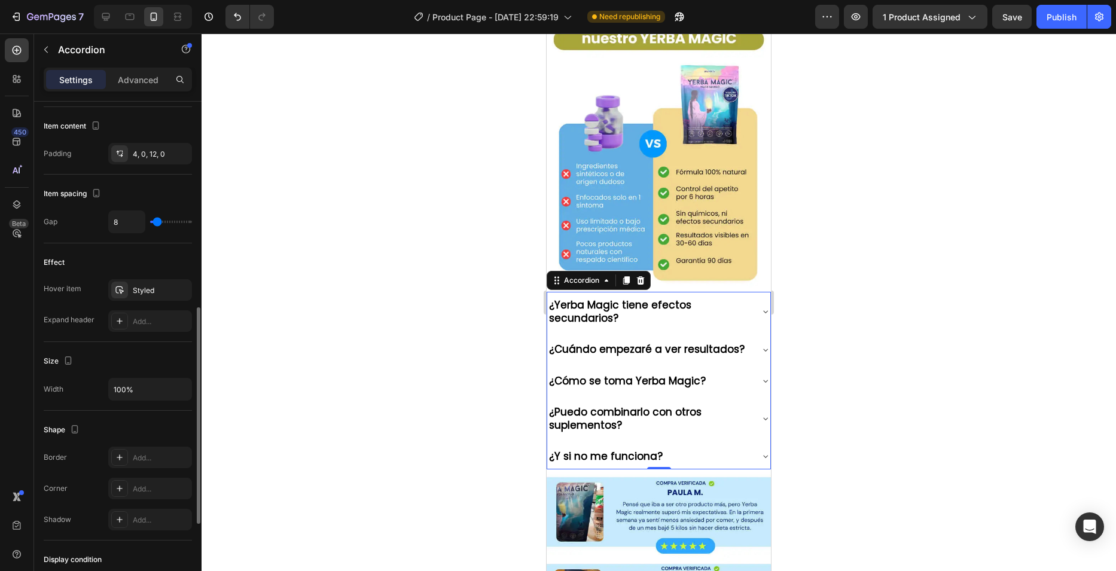
scroll to position [538, 0]
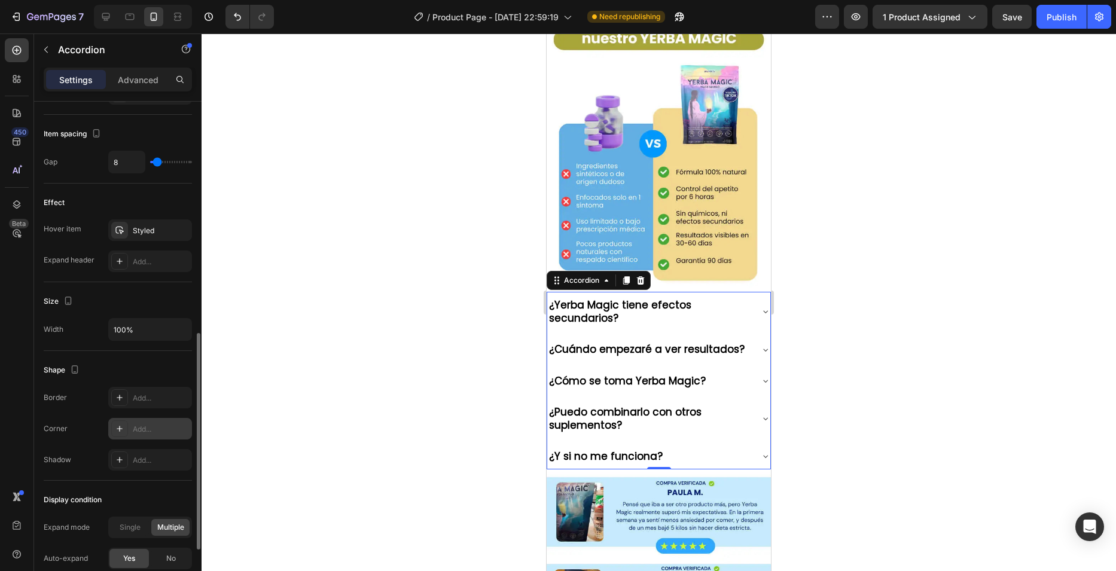
click at [163, 422] on div "Add..." at bounding box center [150, 429] width 84 height 22
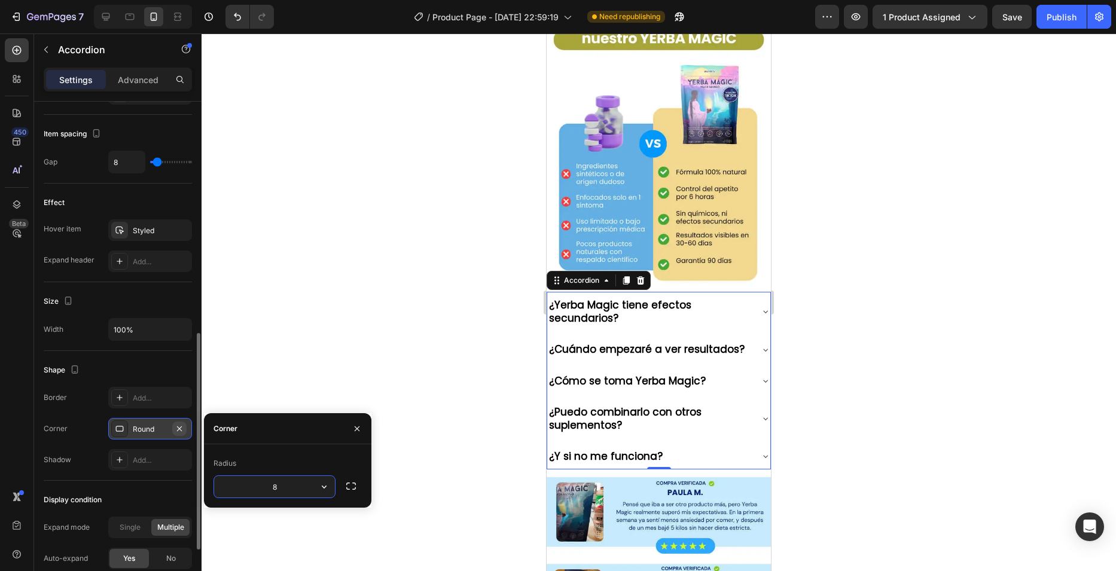
click at [181, 428] on icon "button" at bounding box center [180, 429] width 10 height 10
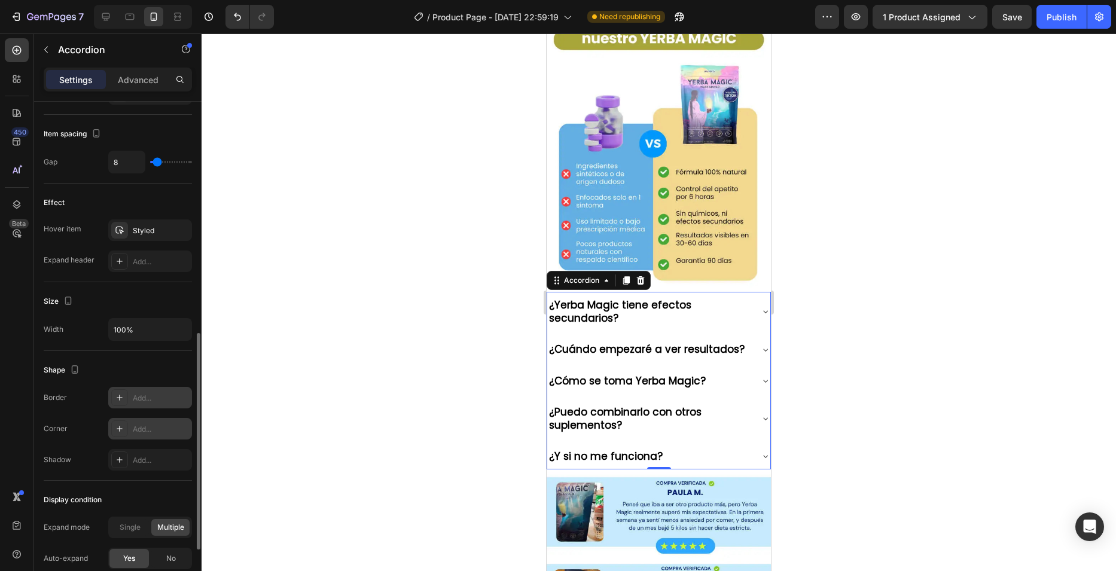
click at [136, 404] on div "Add..." at bounding box center [150, 398] width 84 height 22
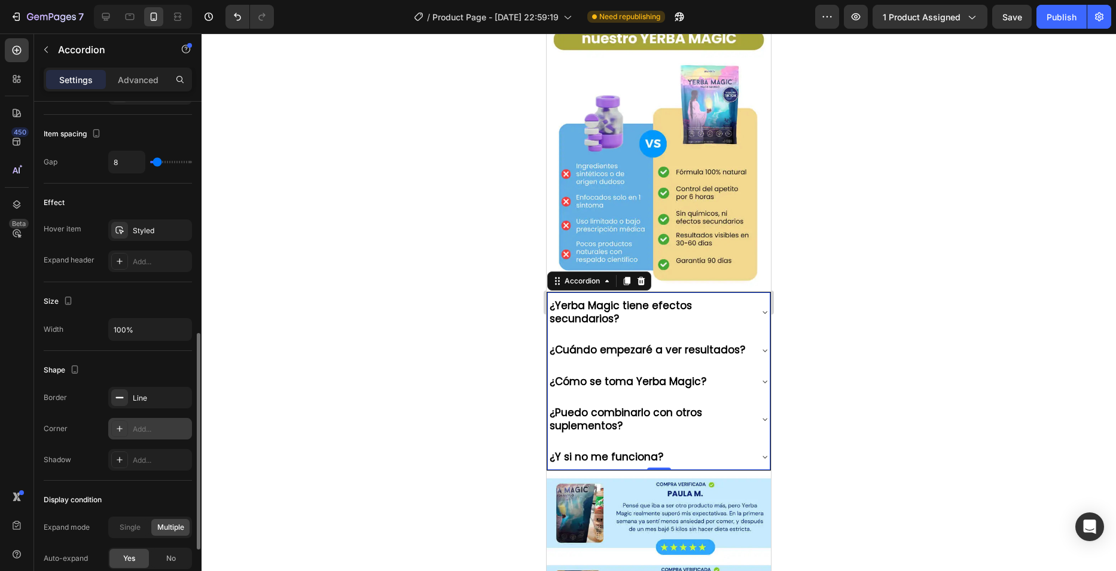
click at [80, 395] on div "Border Line" at bounding box center [118, 398] width 148 height 22
click at [184, 395] on button "button" at bounding box center [179, 398] width 14 height 14
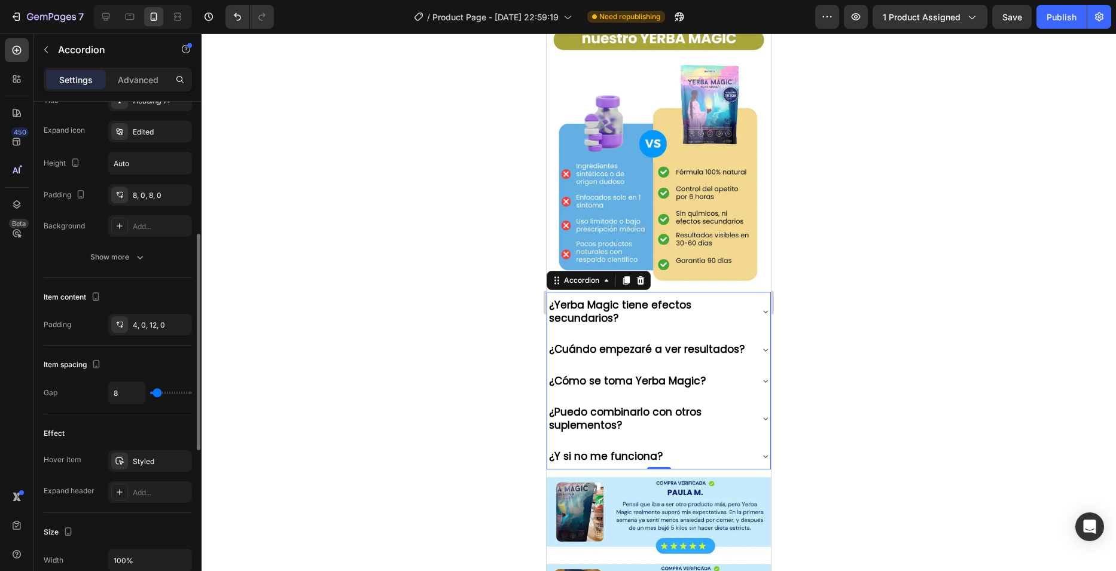
scroll to position [188, 0]
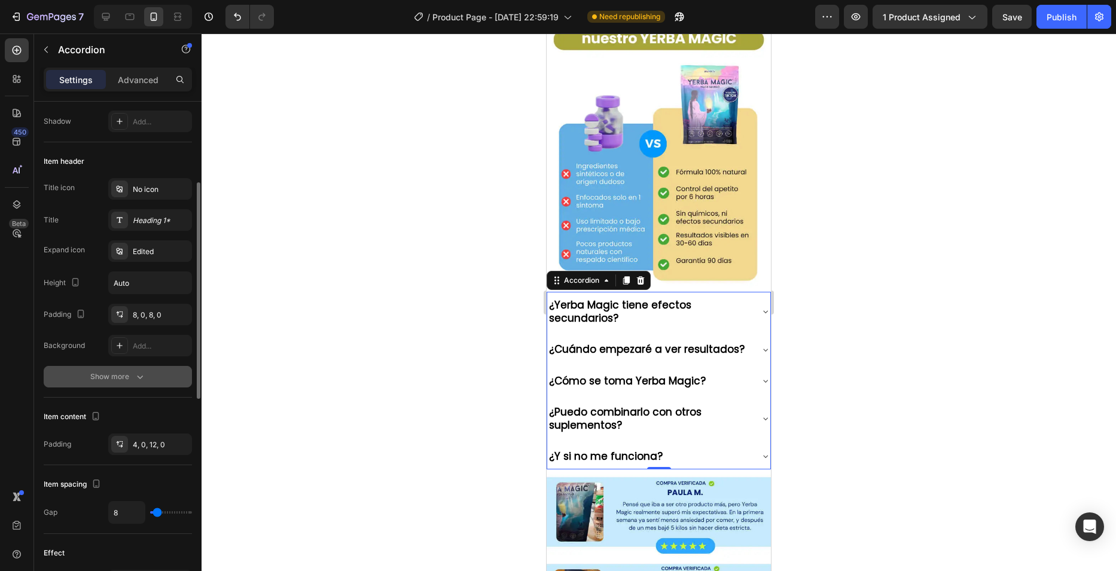
click at [114, 383] on button "Show more" at bounding box center [118, 377] width 148 height 22
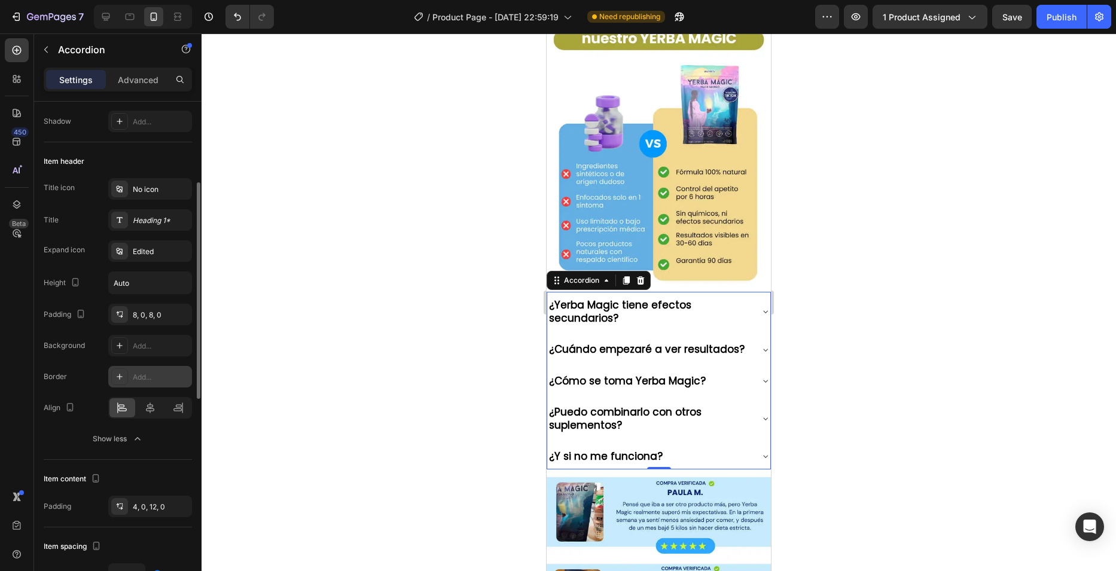
click at [155, 374] on div "Add..." at bounding box center [161, 377] width 56 height 11
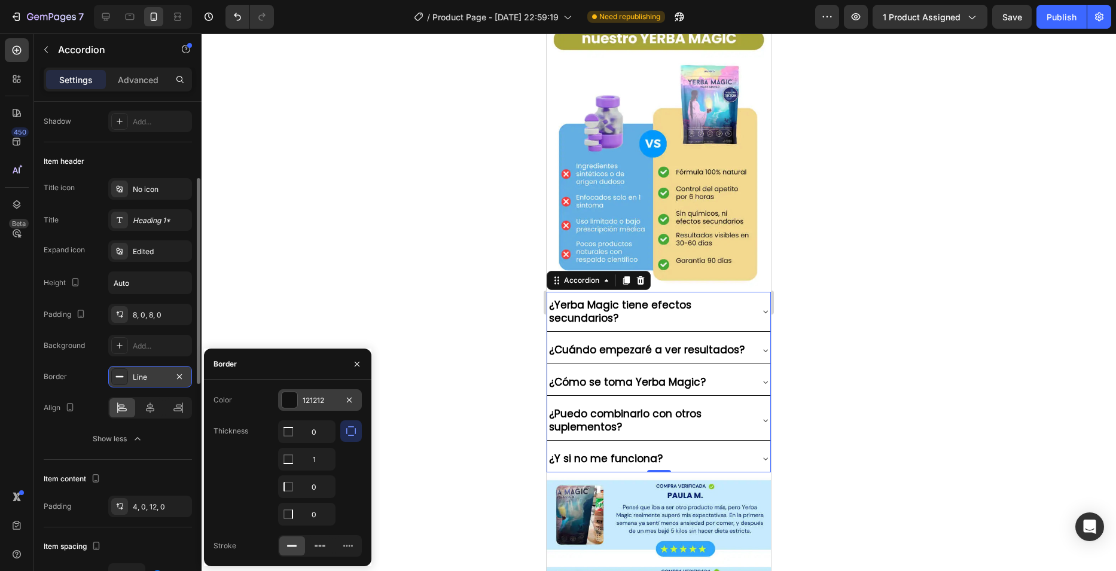
click at [313, 398] on div "121212" at bounding box center [320, 400] width 35 height 11
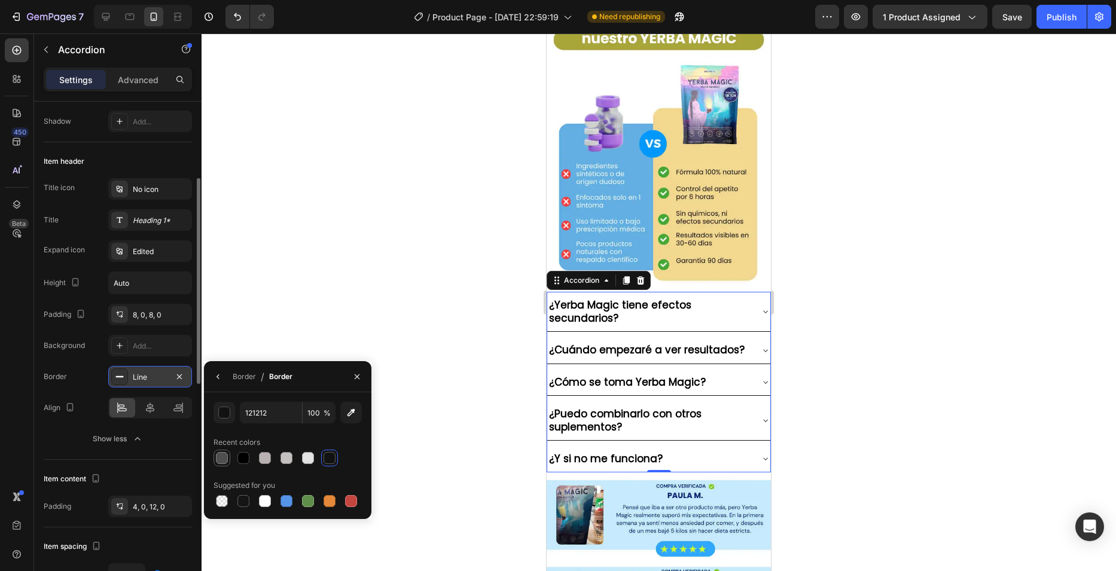
click at [224, 456] on div at bounding box center [222, 458] width 12 height 12
click at [219, 413] on div "button" at bounding box center [225, 413] width 12 height 12
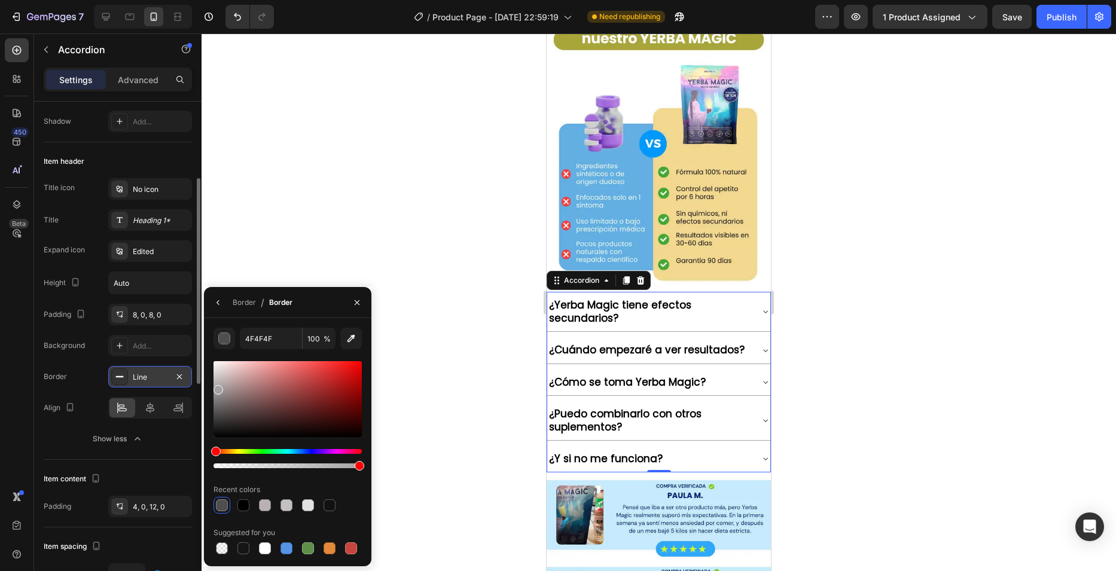
drag, startPoint x: 215, startPoint y: 416, endPoint x: 218, endPoint y: 388, distance: 28.9
click at [218, 388] on div at bounding box center [219, 390] width 10 height 10
type input "A5A2A2"
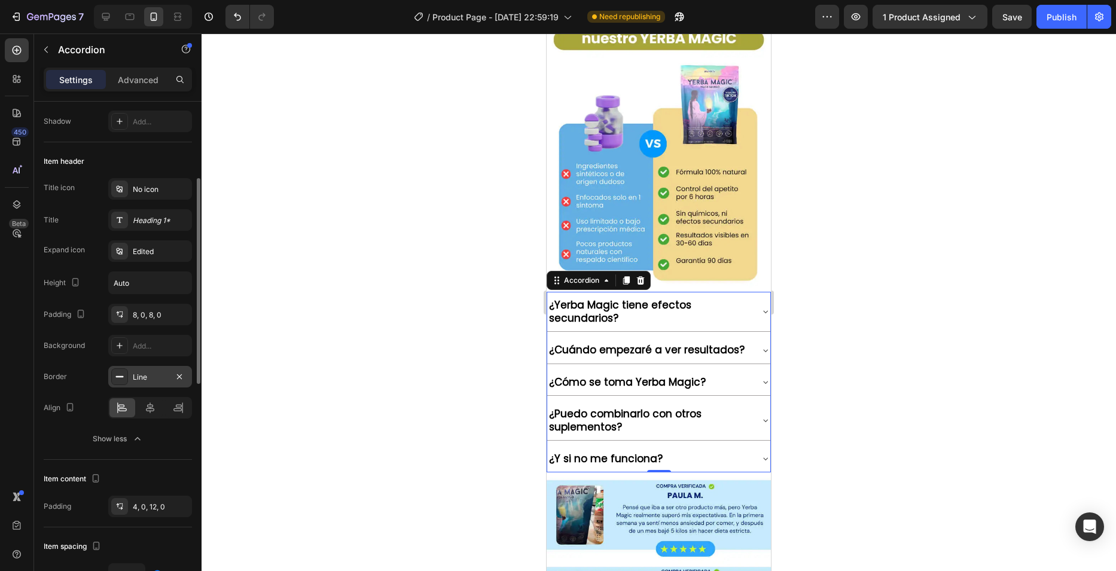
click at [82, 367] on div "Border Line" at bounding box center [118, 377] width 148 height 22
click at [152, 386] on div "Line" at bounding box center [150, 377] width 84 height 22
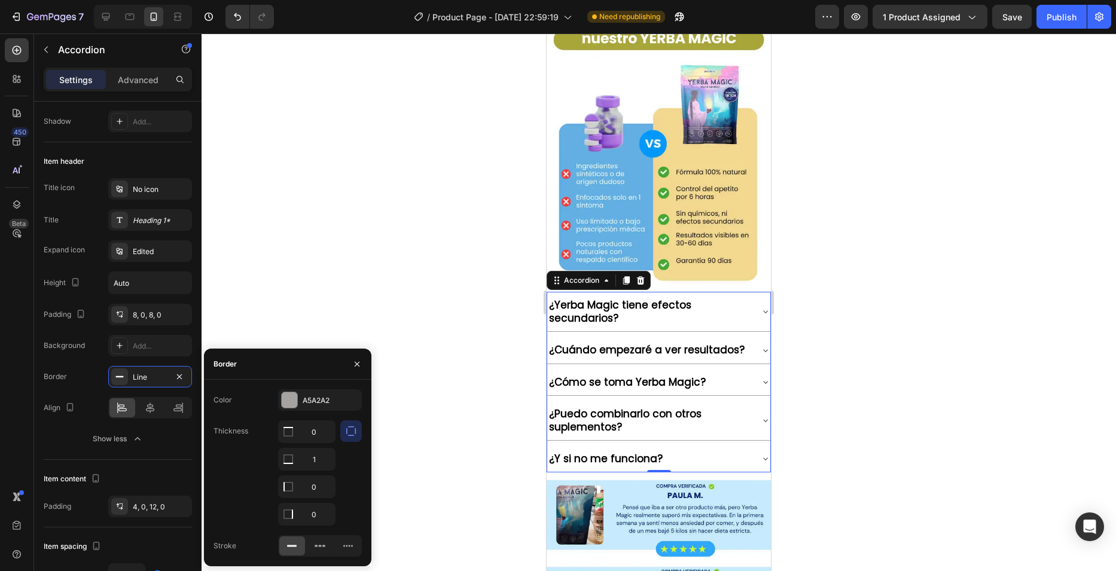
click at [92, 374] on div "Border Line" at bounding box center [118, 377] width 148 height 22
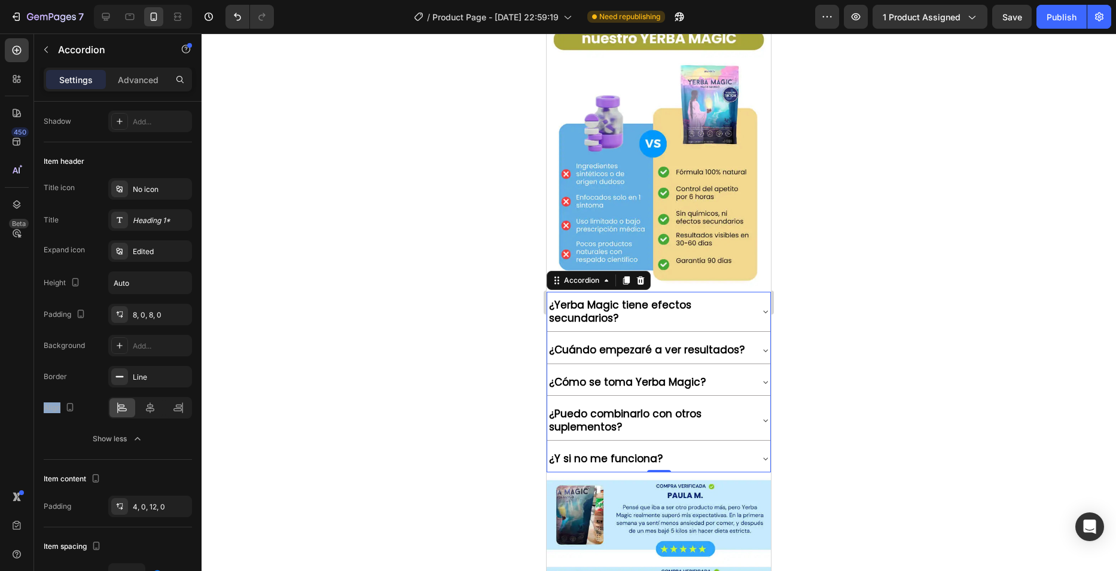
click at [92, 374] on div "Border Line" at bounding box center [118, 377] width 148 height 22
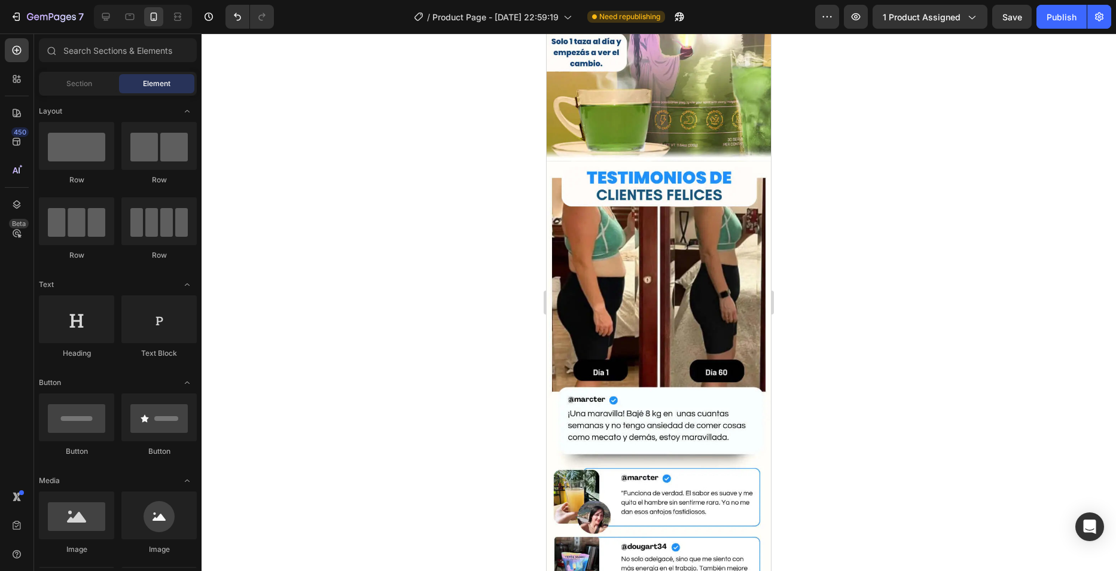
scroll to position [100, 0]
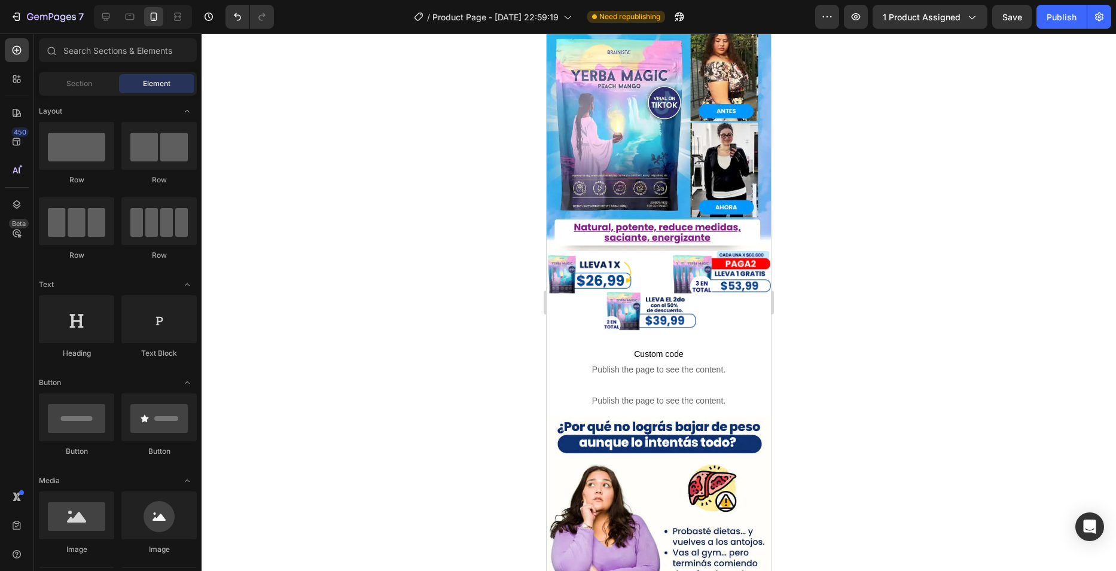
drag, startPoint x: 767, startPoint y: 508, endPoint x: 1319, endPoint y: 87, distance: 694.6
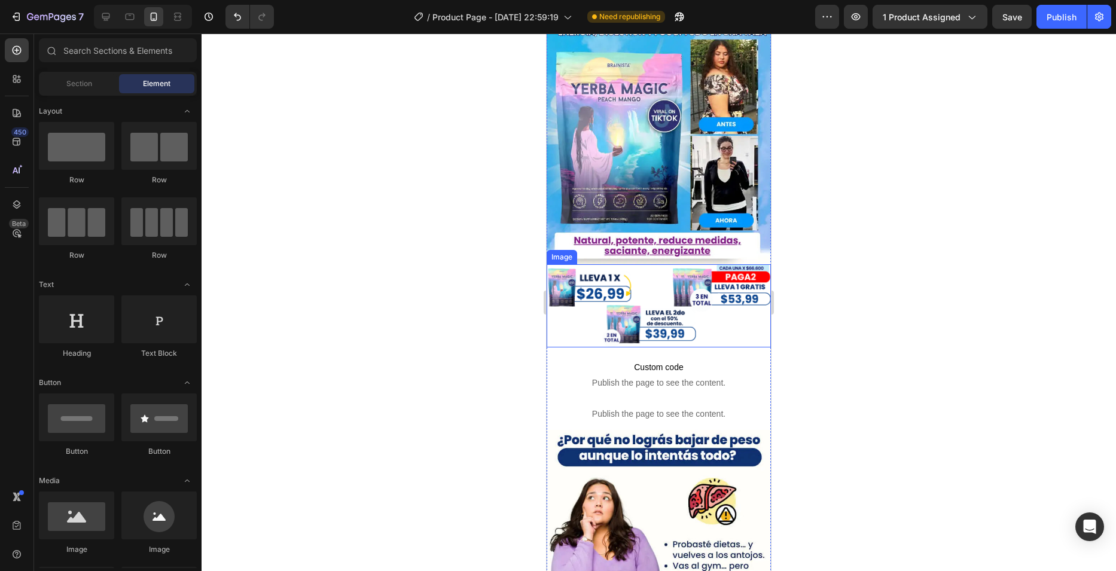
scroll to position [0, 0]
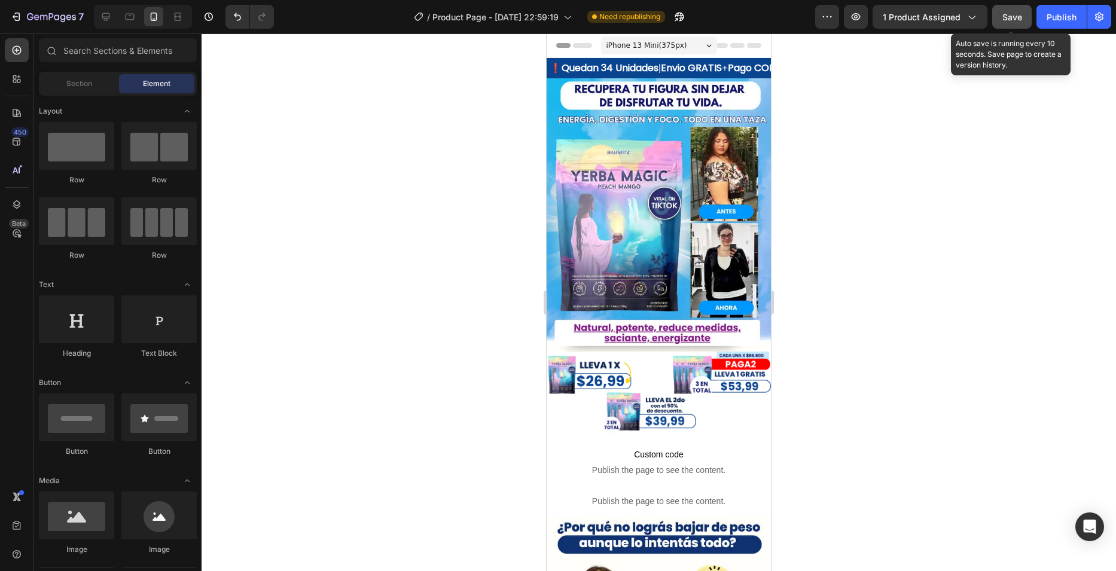
click at [1011, 14] on span "Save" at bounding box center [1012, 17] width 20 height 10
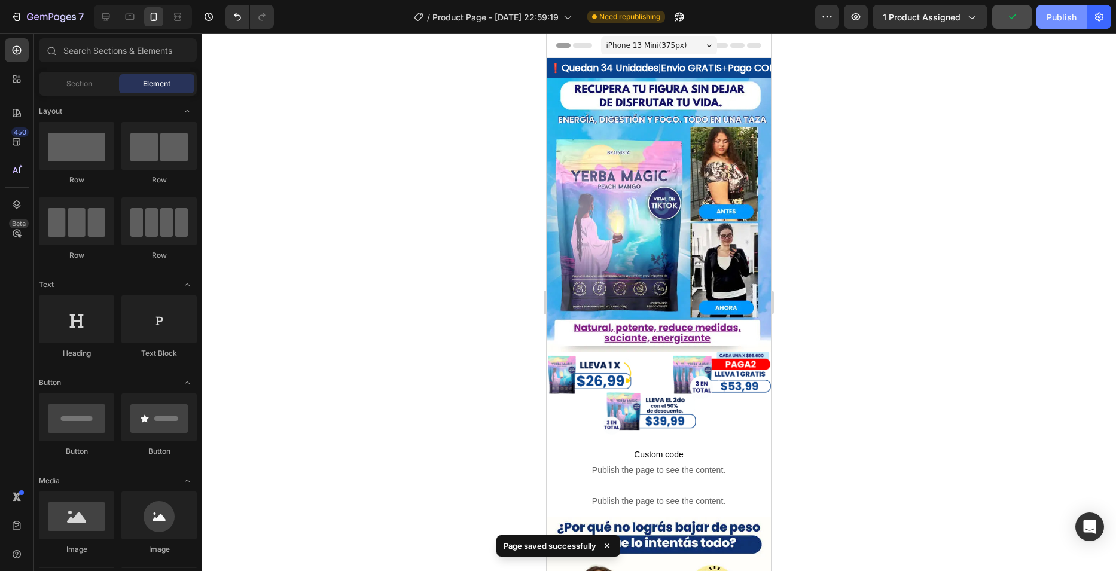
click at [1055, 14] on div "Publish" at bounding box center [1062, 17] width 30 height 13
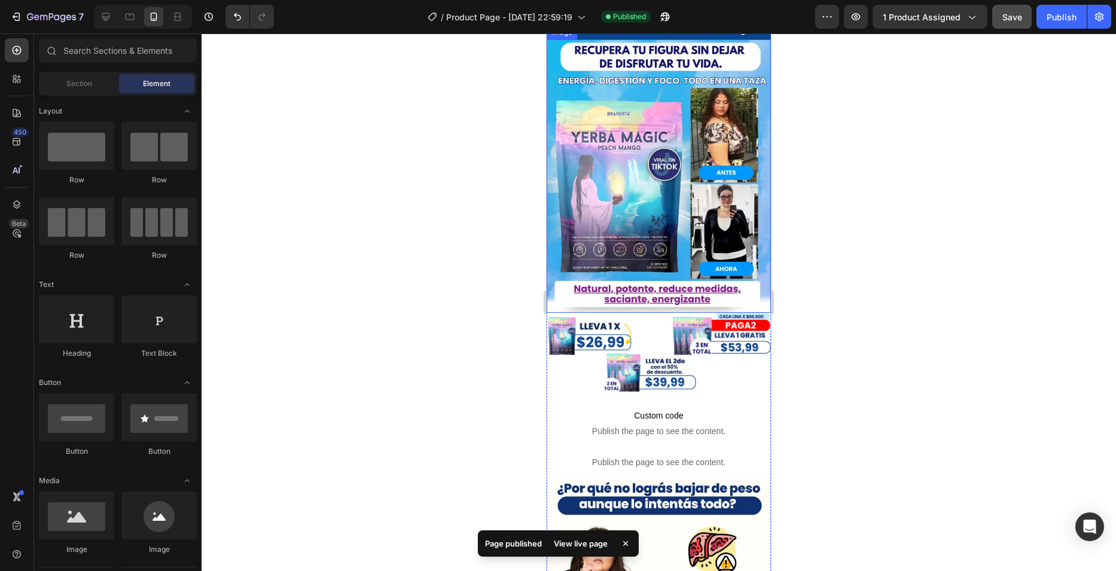
scroll to position [60, 0]
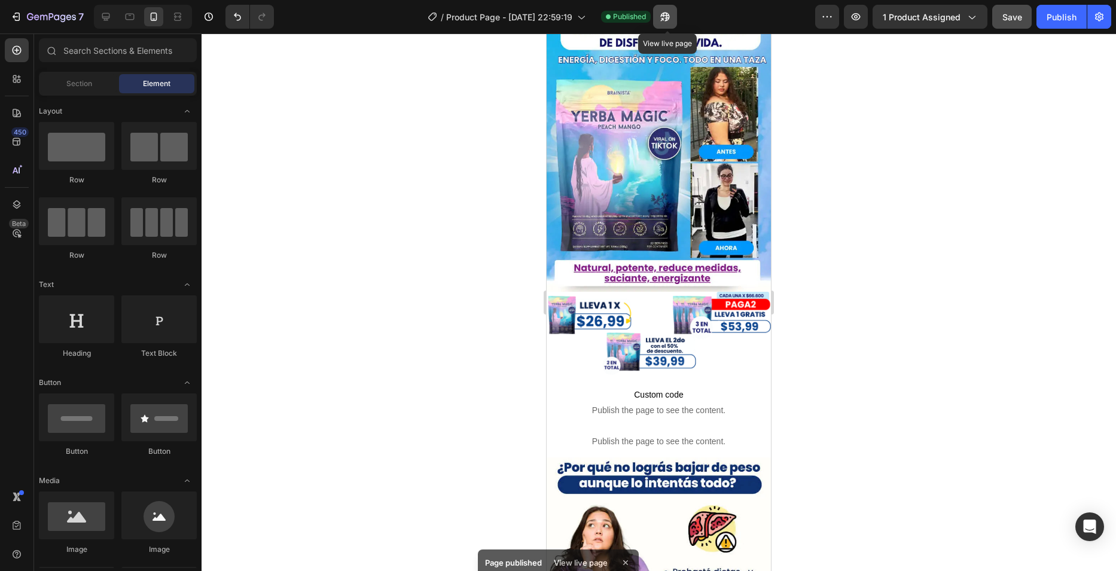
click at [670, 20] on icon "button" at bounding box center [665, 17] width 12 height 12
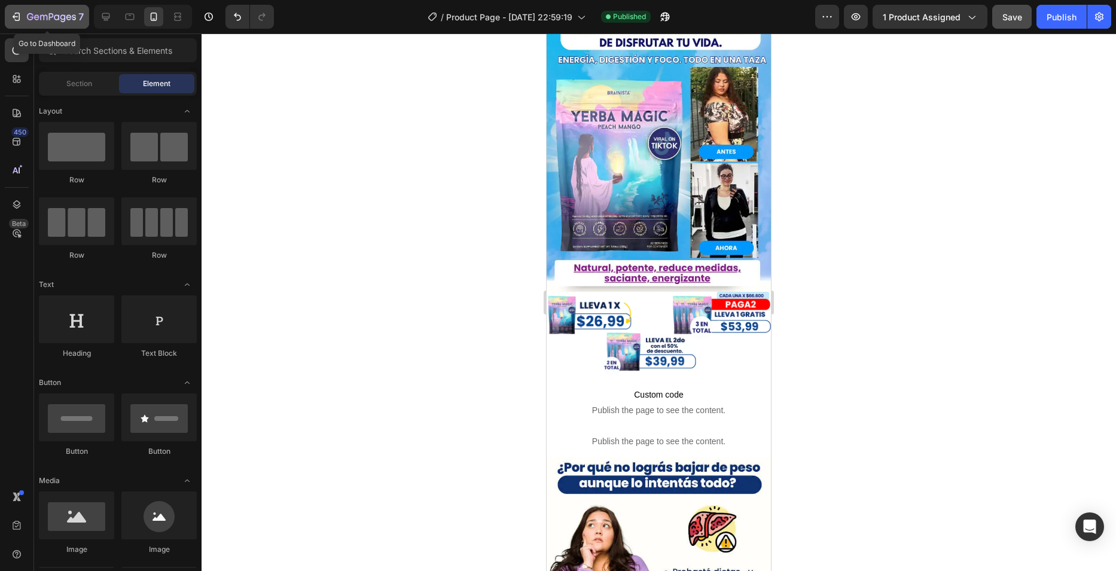
click at [63, 19] on icon "button" at bounding box center [62, 18] width 5 height 8
